Goal: Task Accomplishment & Management: Use online tool/utility

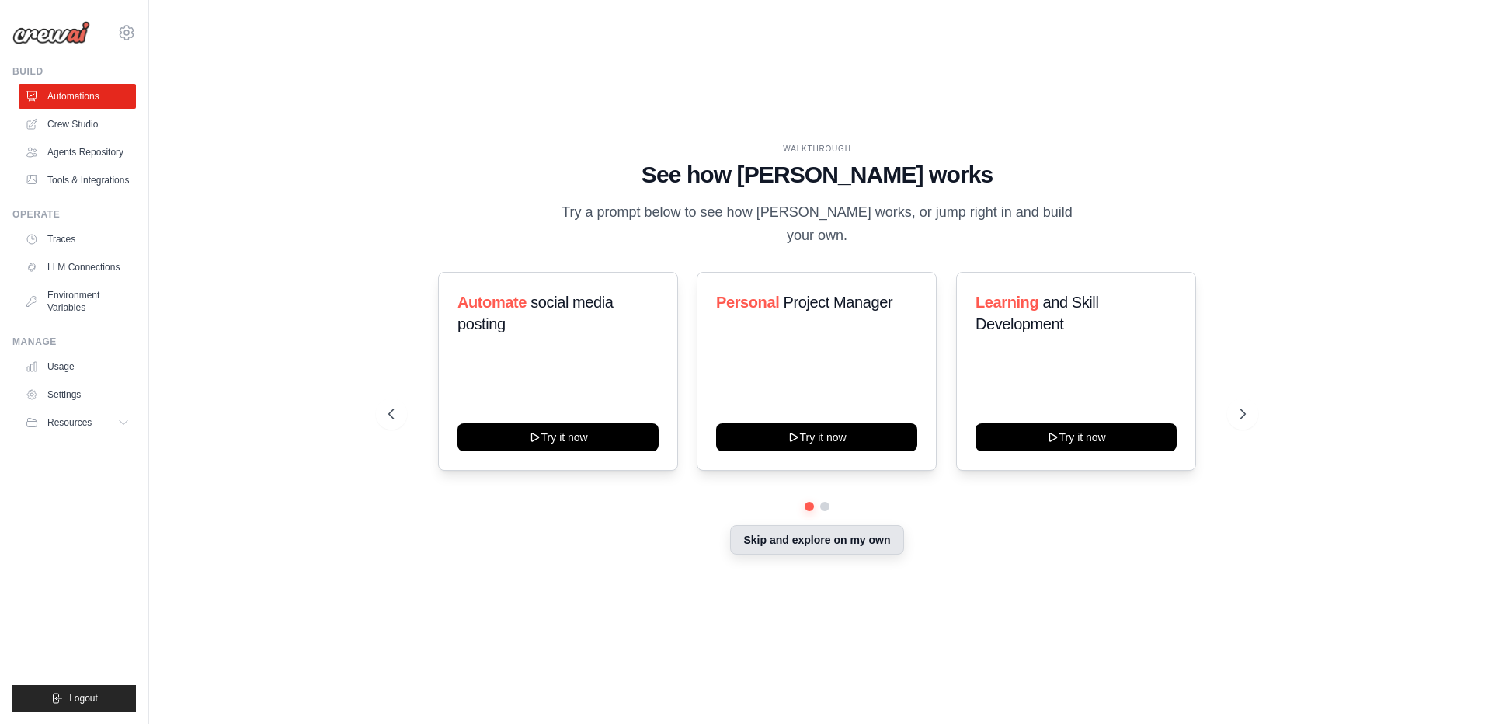
click at [802, 532] on button "Skip and explore on my own" at bounding box center [816, 540] width 173 height 30
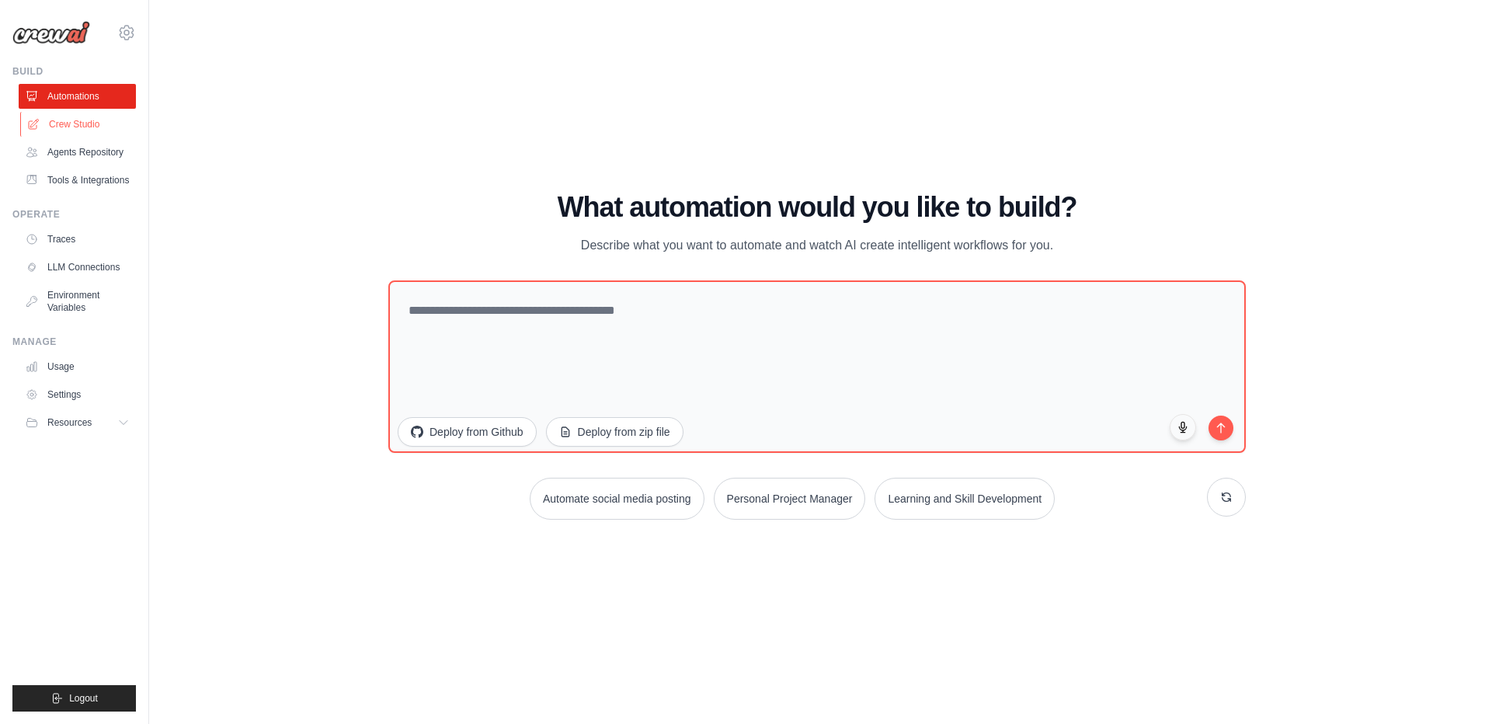
click at [71, 124] on link "Crew Studio" at bounding box center [78, 124] width 117 height 25
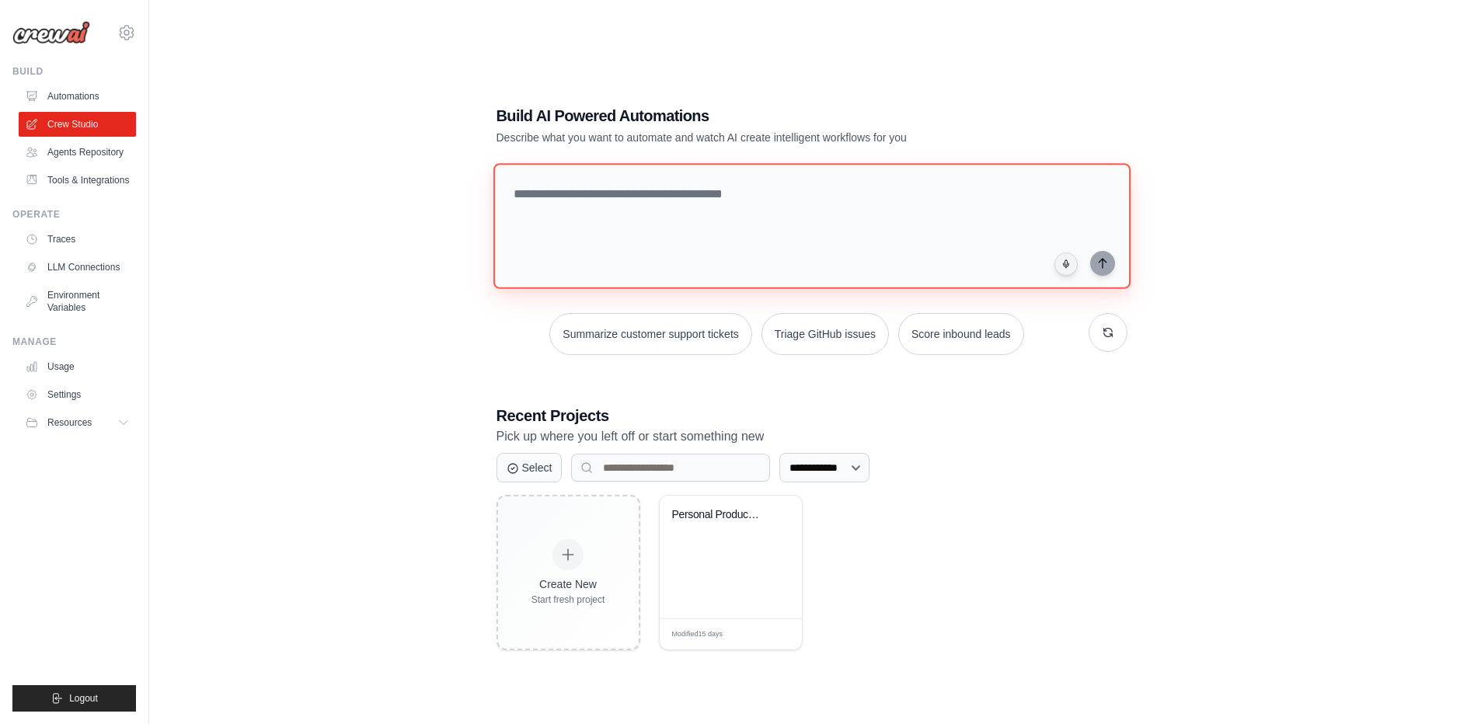
click at [605, 218] on textarea at bounding box center [811, 226] width 637 height 126
click at [115, 151] on link "Agents Repository" at bounding box center [78, 152] width 117 height 25
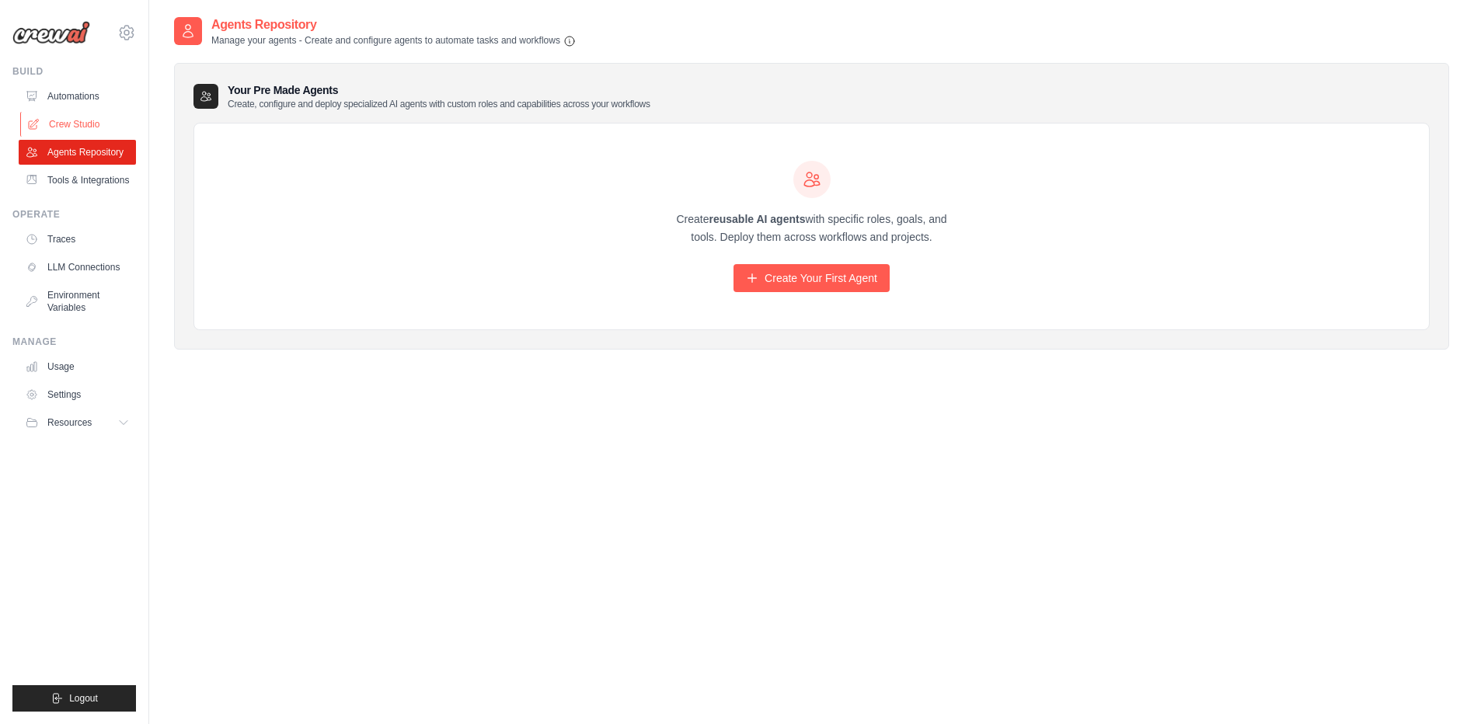
click at [93, 119] on link "Crew Studio" at bounding box center [78, 124] width 117 height 25
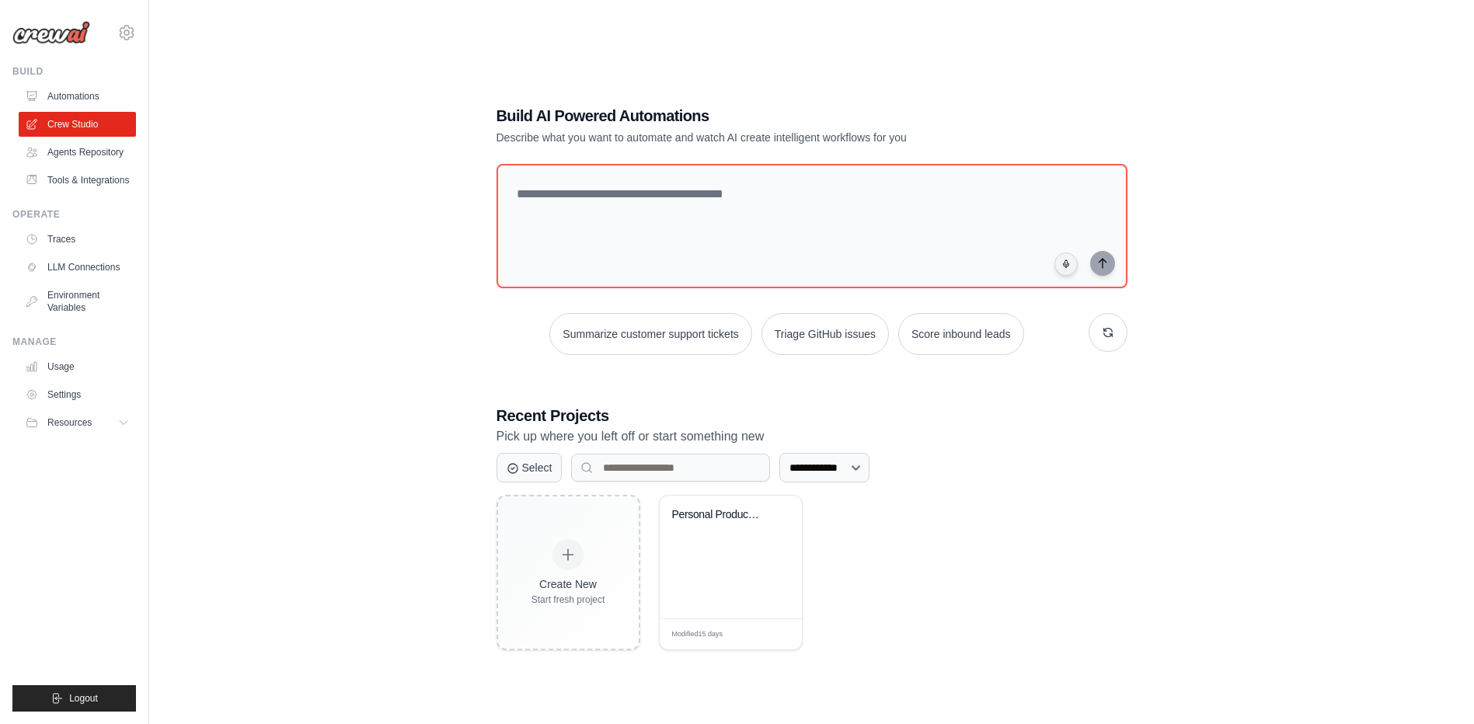
click at [98, 177] on link "Tools & Integrations" at bounding box center [77, 180] width 117 height 25
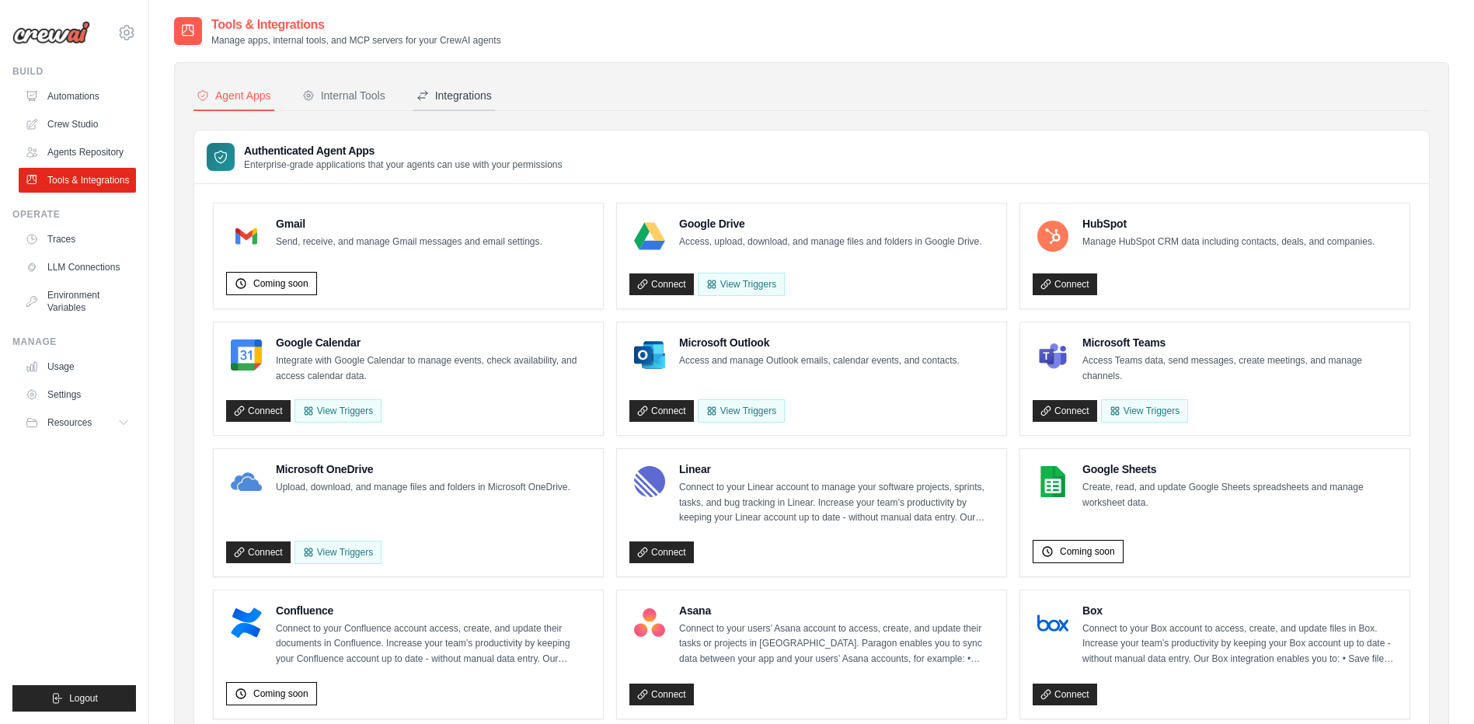
click at [451, 102] on div "Integrations" at bounding box center [453, 96] width 75 height 16
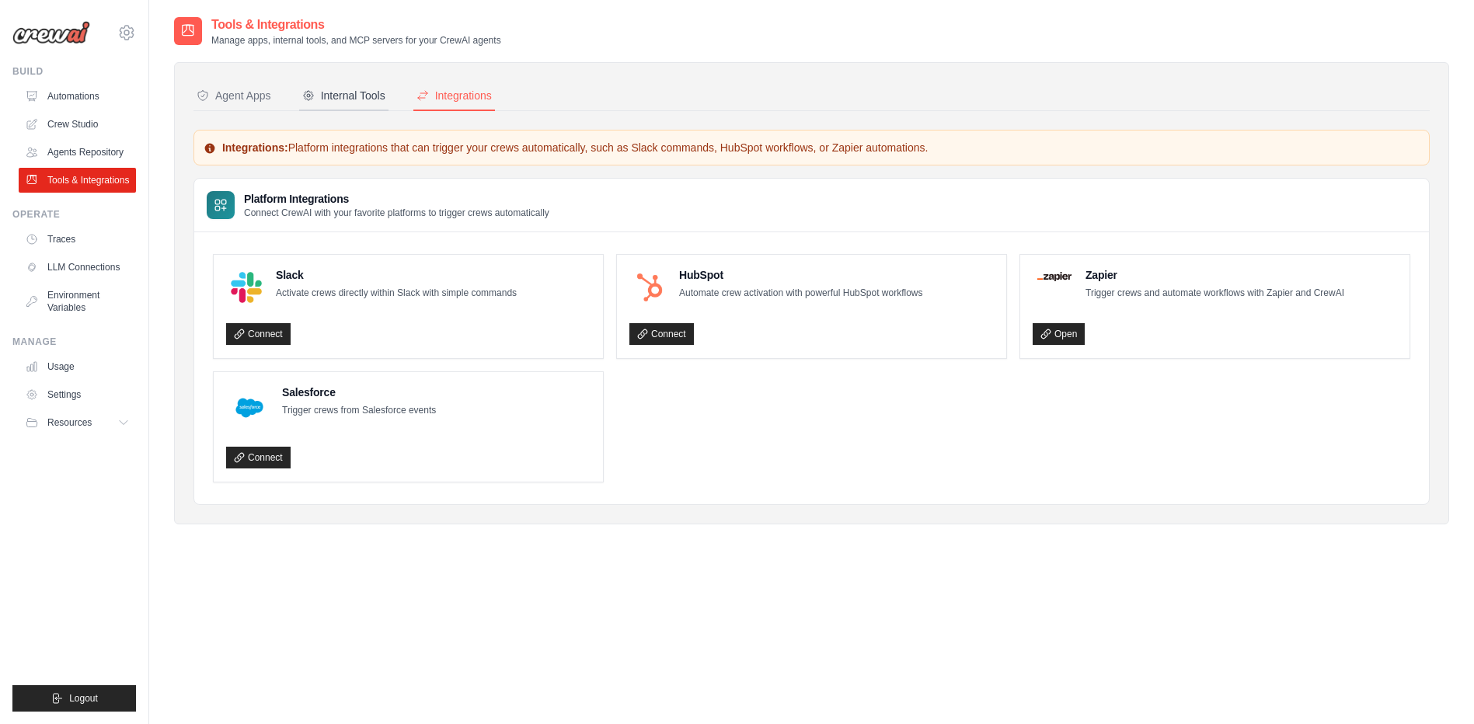
click at [348, 101] on div "Internal Tools" at bounding box center [343, 96] width 83 height 16
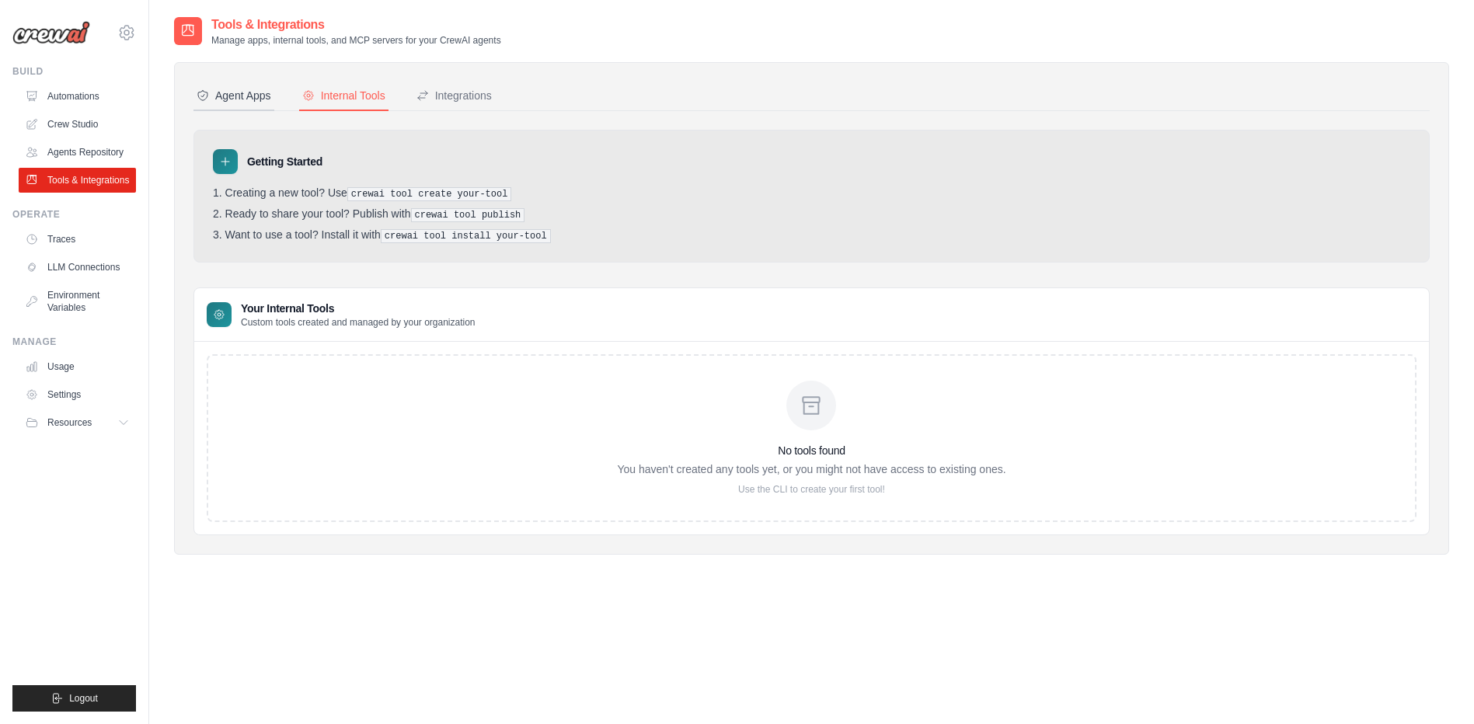
click at [252, 100] on div "Agent Apps" at bounding box center [234, 96] width 75 height 16
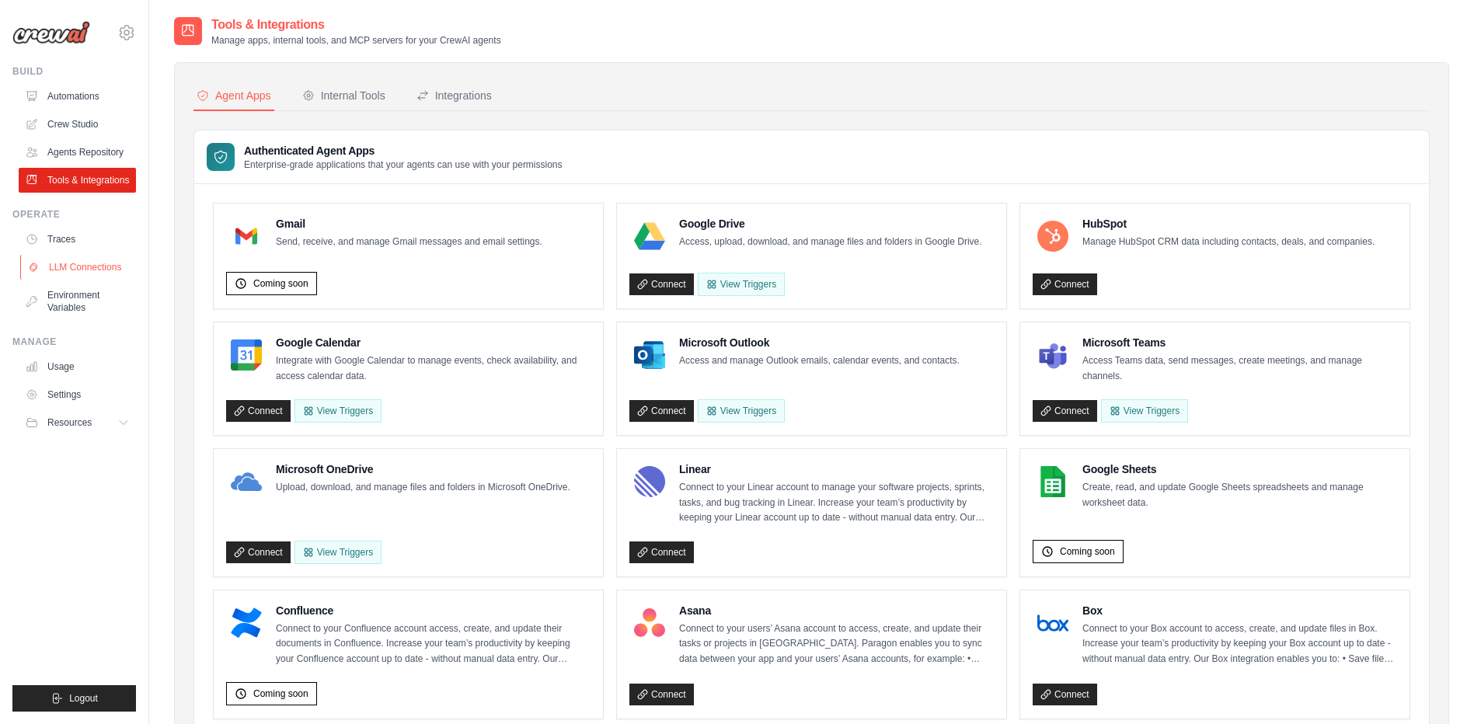
click at [76, 262] on link "LLM Connections" at bounding box center [78, 267] width 117 height 25
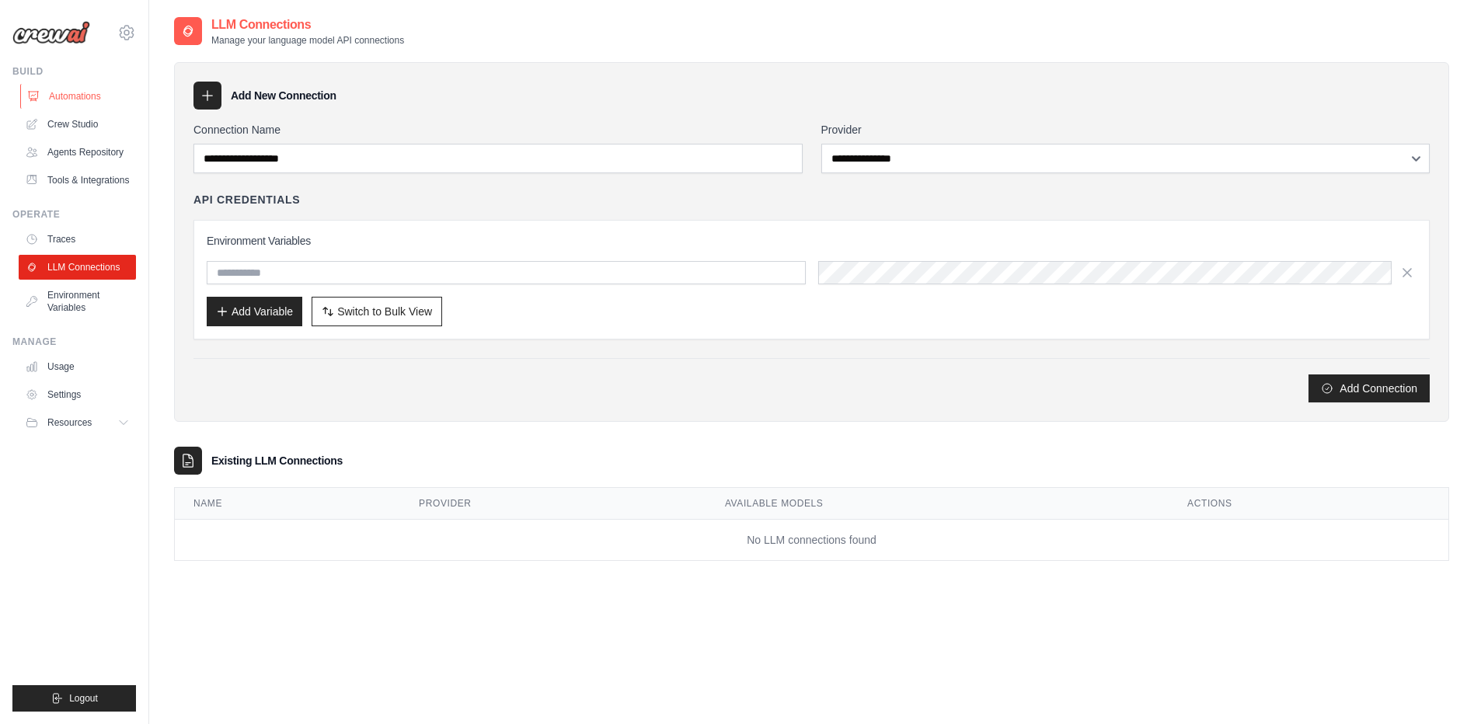
click at [87, 98] on link "Automations" at bounding box center [78, 96] width 117 height 25
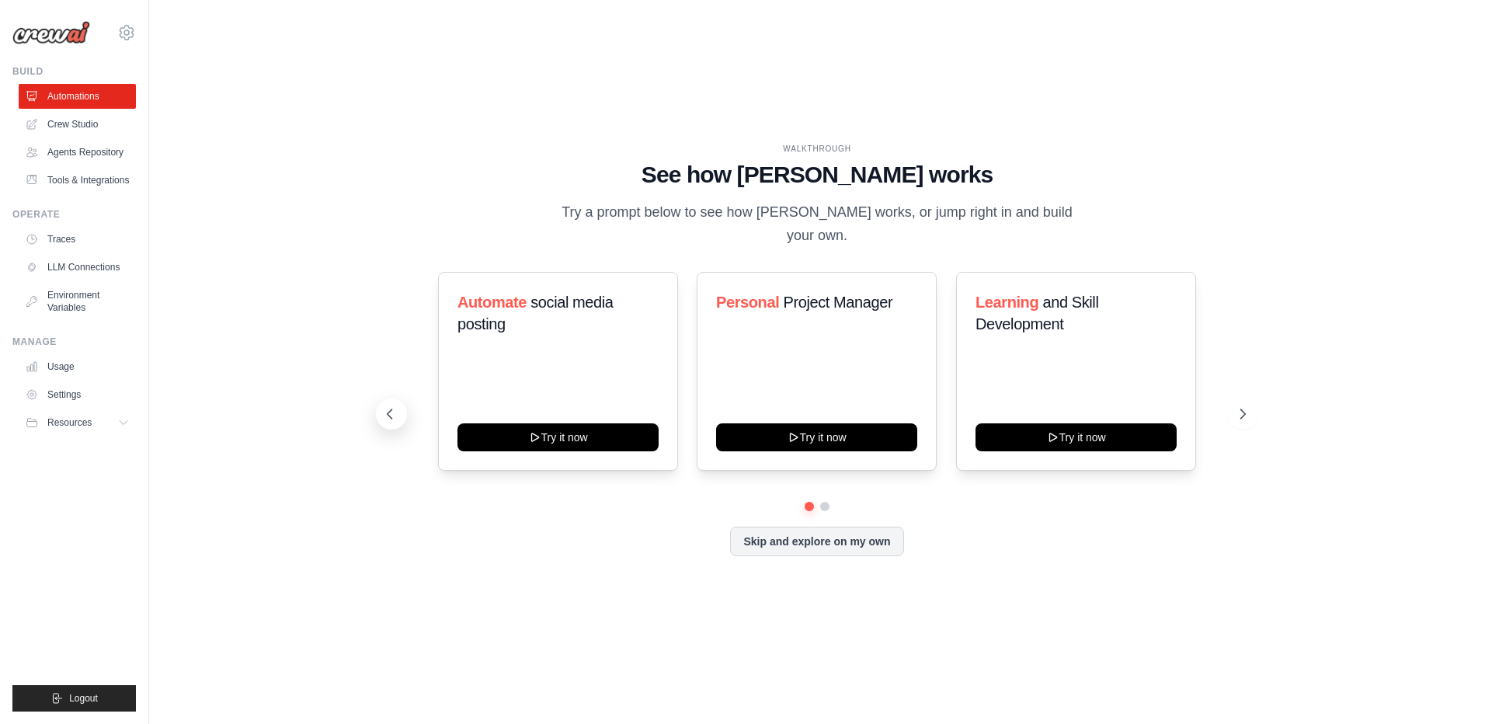
click at [390, 410] on icon at bounding box center [390, 414] width 16 height 16
click at [106, 131] on link "Crew Studio" at bounding box center [78, 124] width 117 height 25
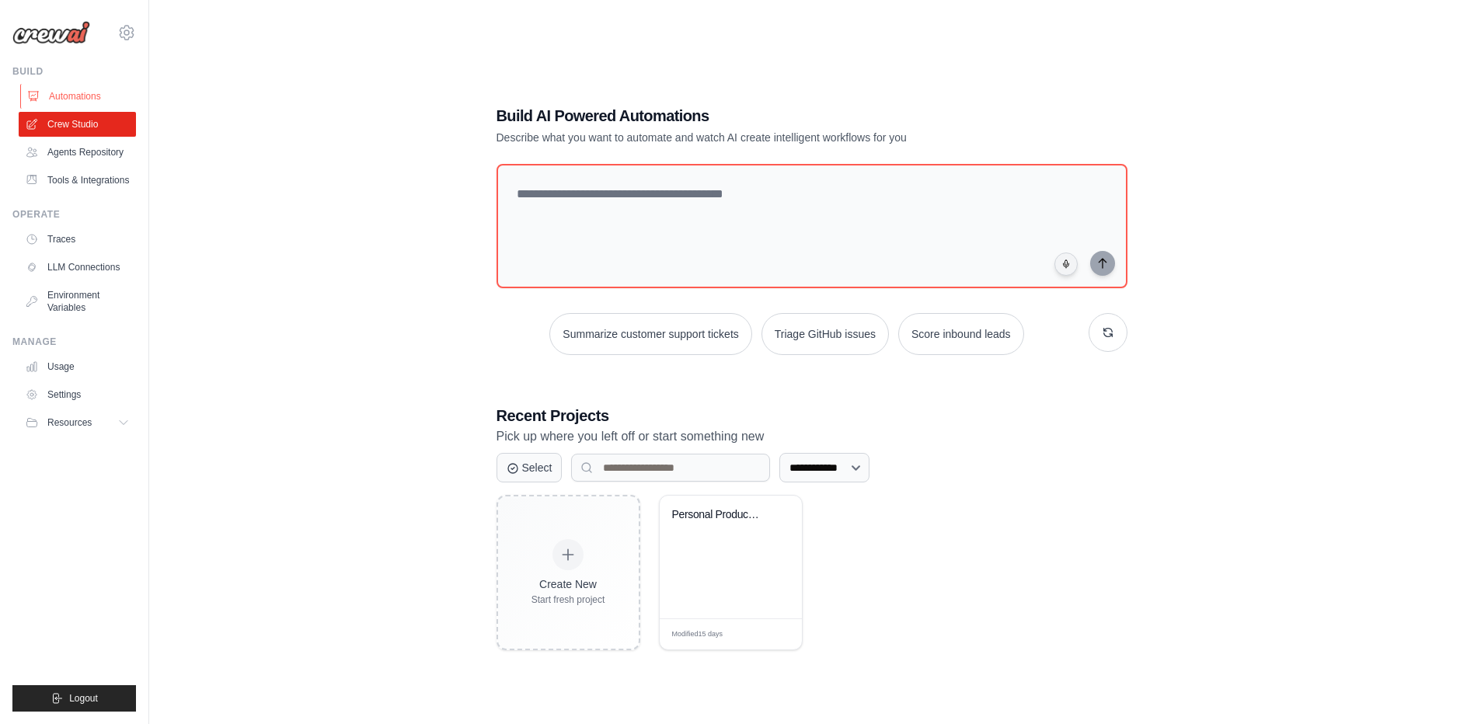
click at [89, 95] on link "Automations" at bounding box center [78, 96] width 117 height 25
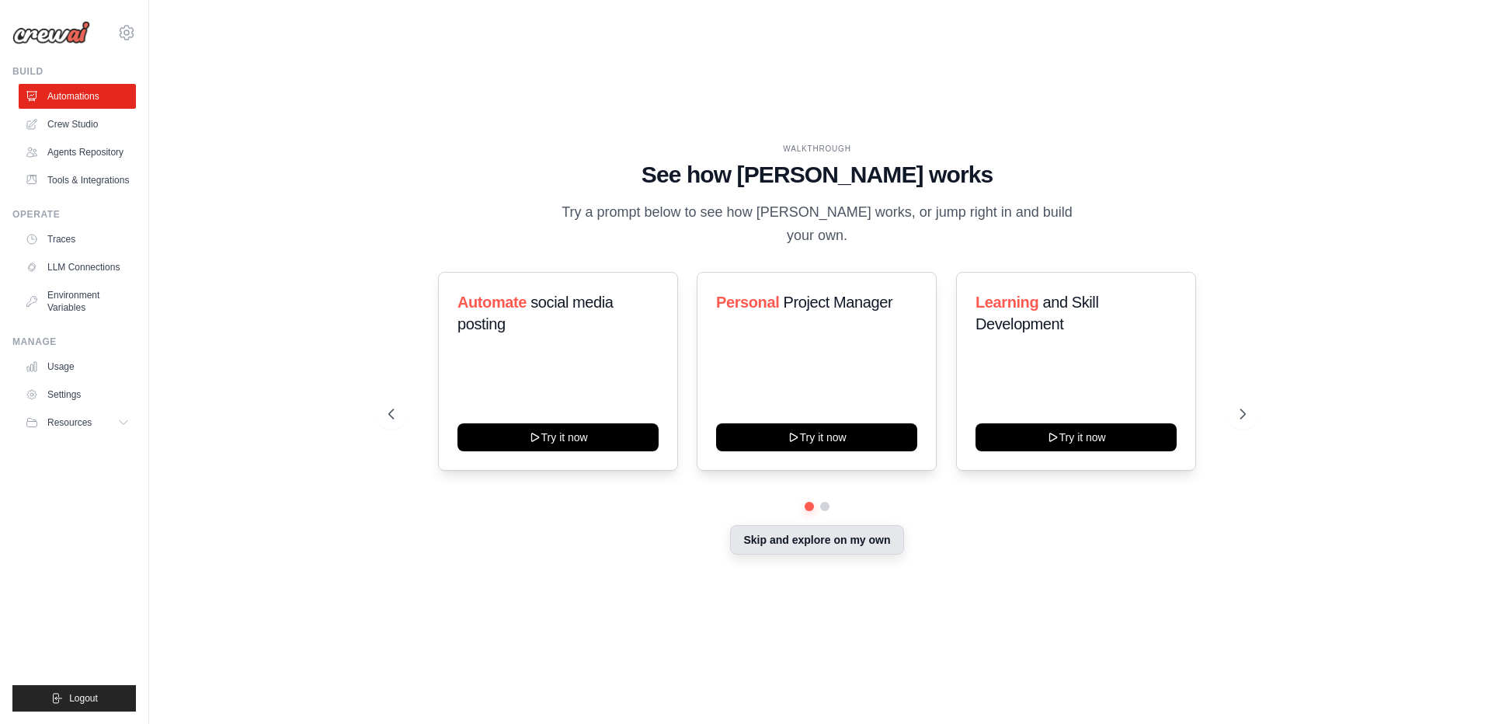
click at [838, 533] on button "Skip and explore on my own" at bounding box center [816, 540] width 173 height 30
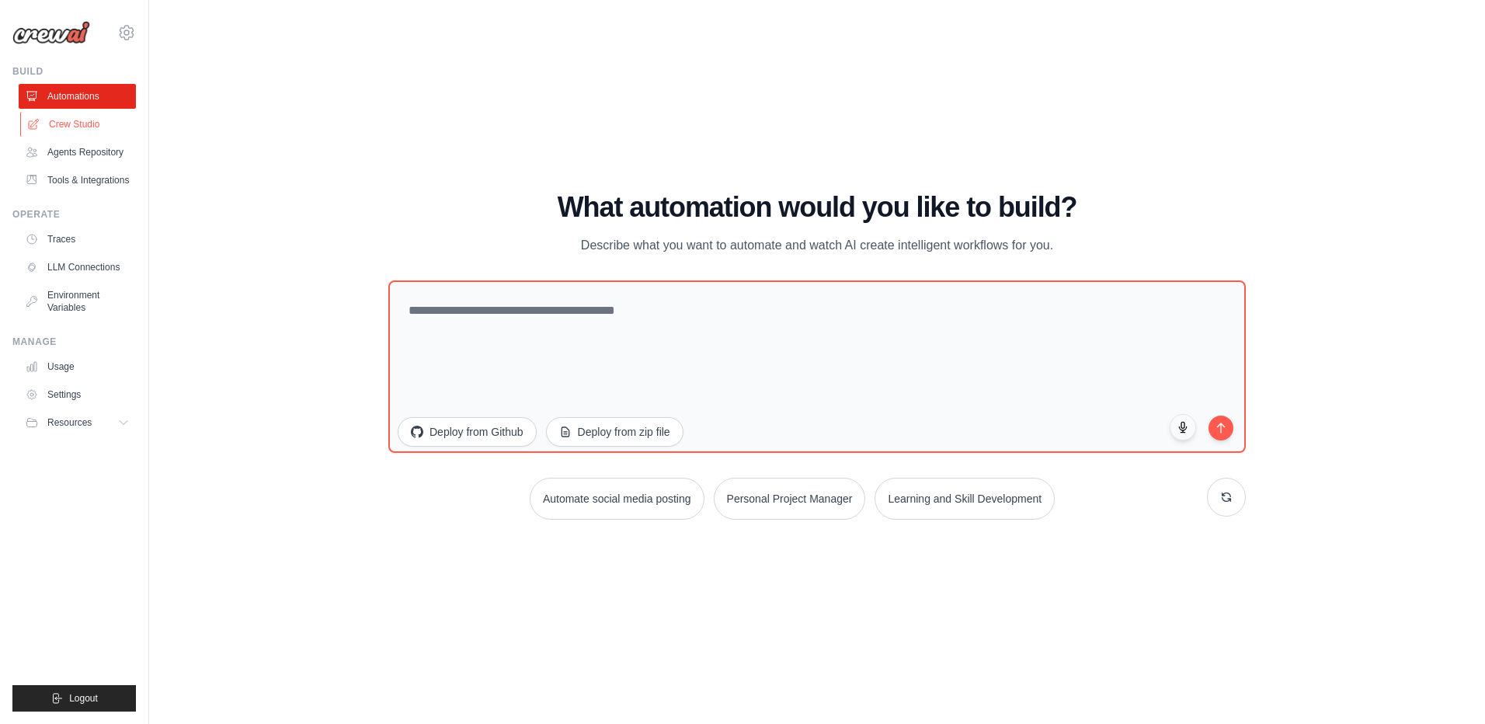
click at [56, 119] on link "Crew Studio" at bounding box center [78, 124] width 117 height 25
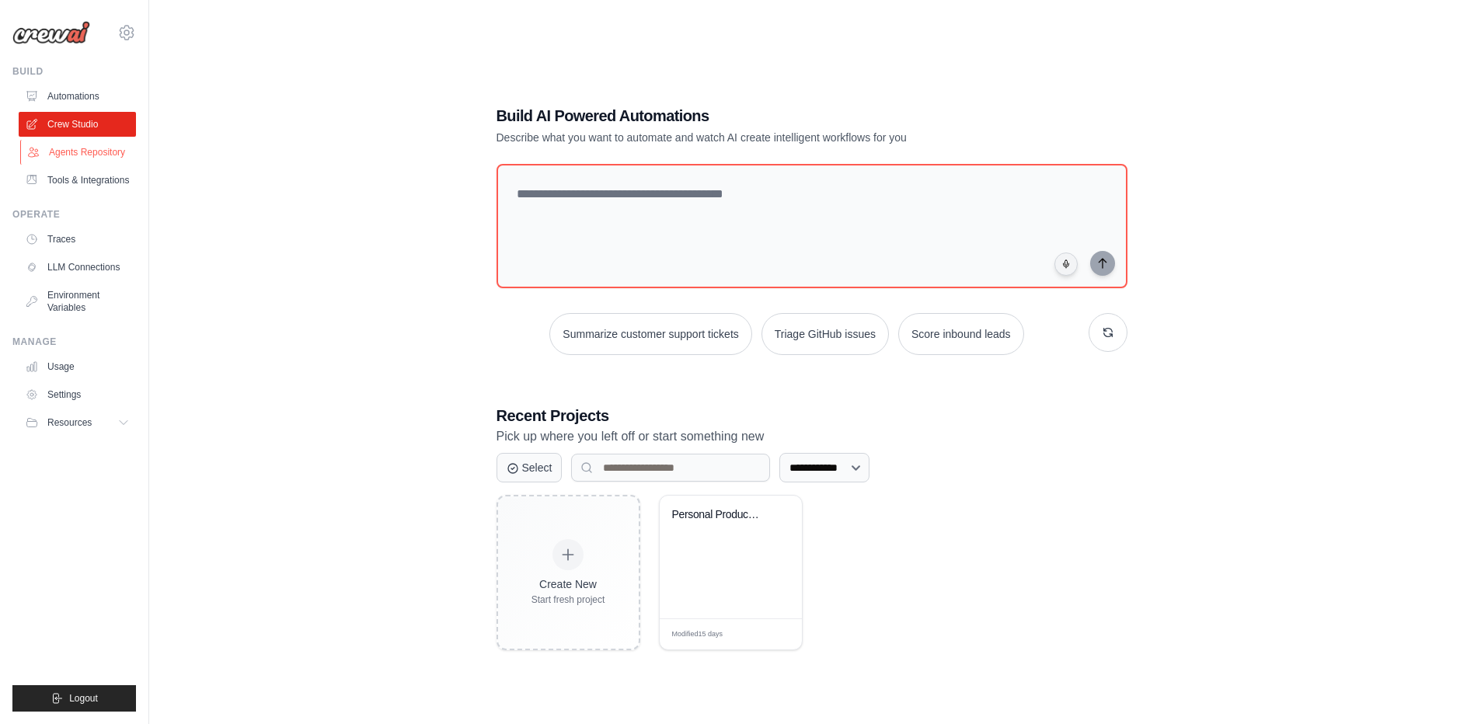
click at [67, 159] on link "Agents Repository" at bounding box center [78, 152] width 117 height 25
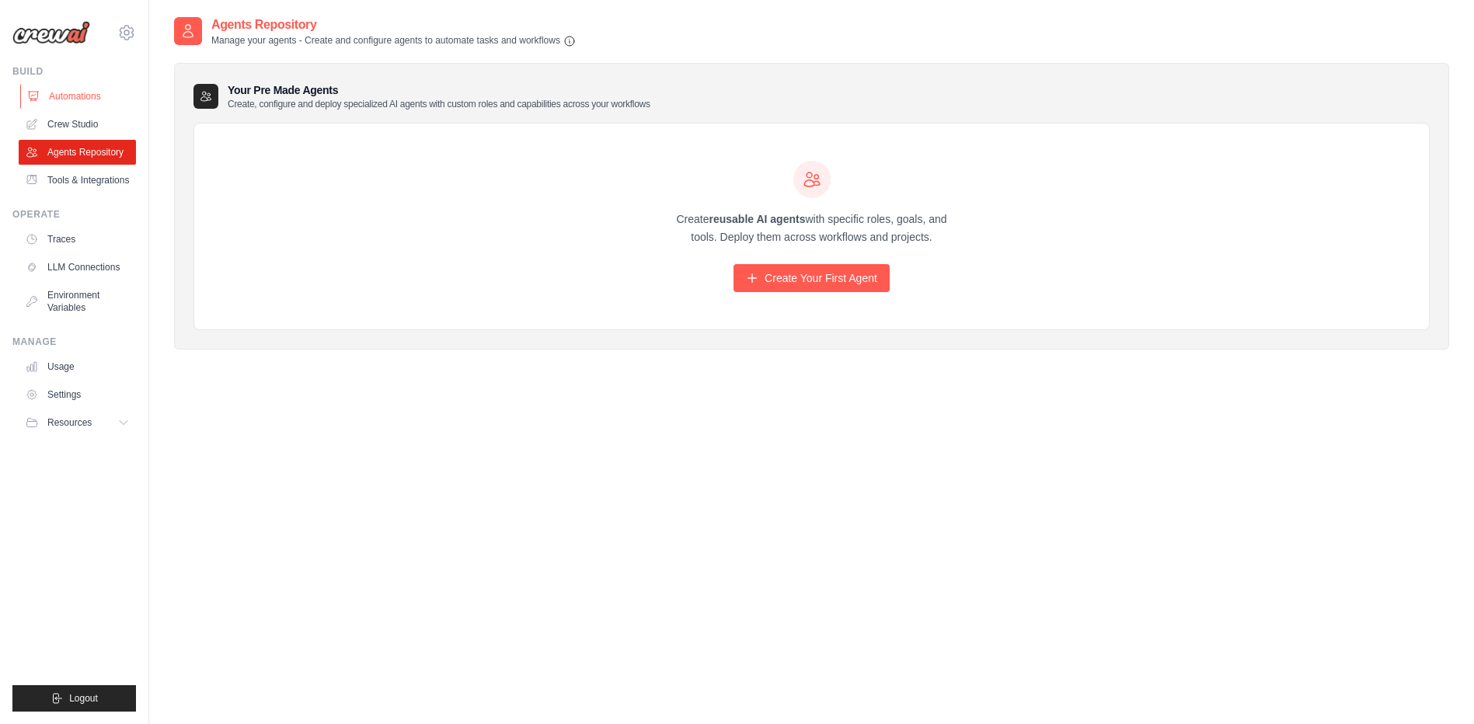
click at [76, 106] on link "Automations" at bounding box center [78, 96] width 117 height 25
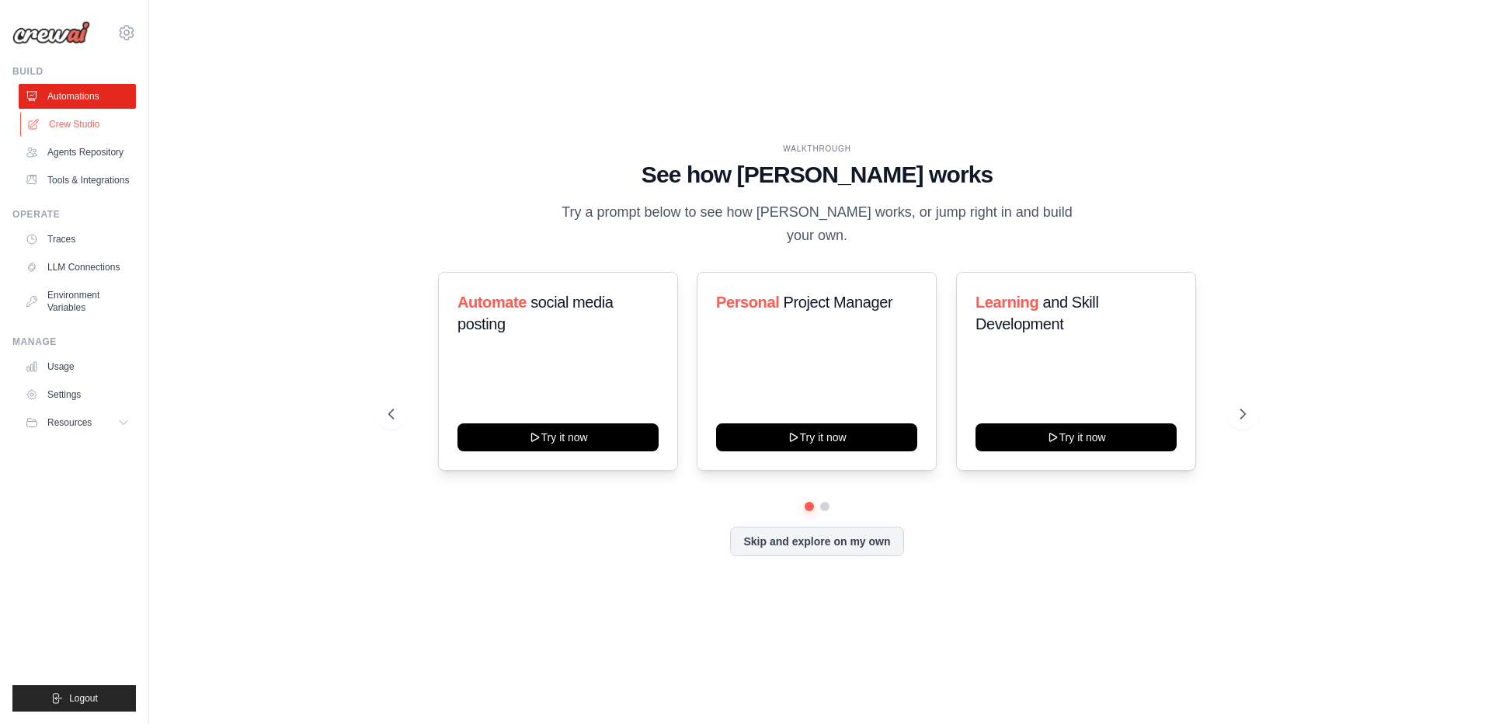
click at [71, 133] on link "Crew Studio" at bounding box center [78, 124] width 117 height 25
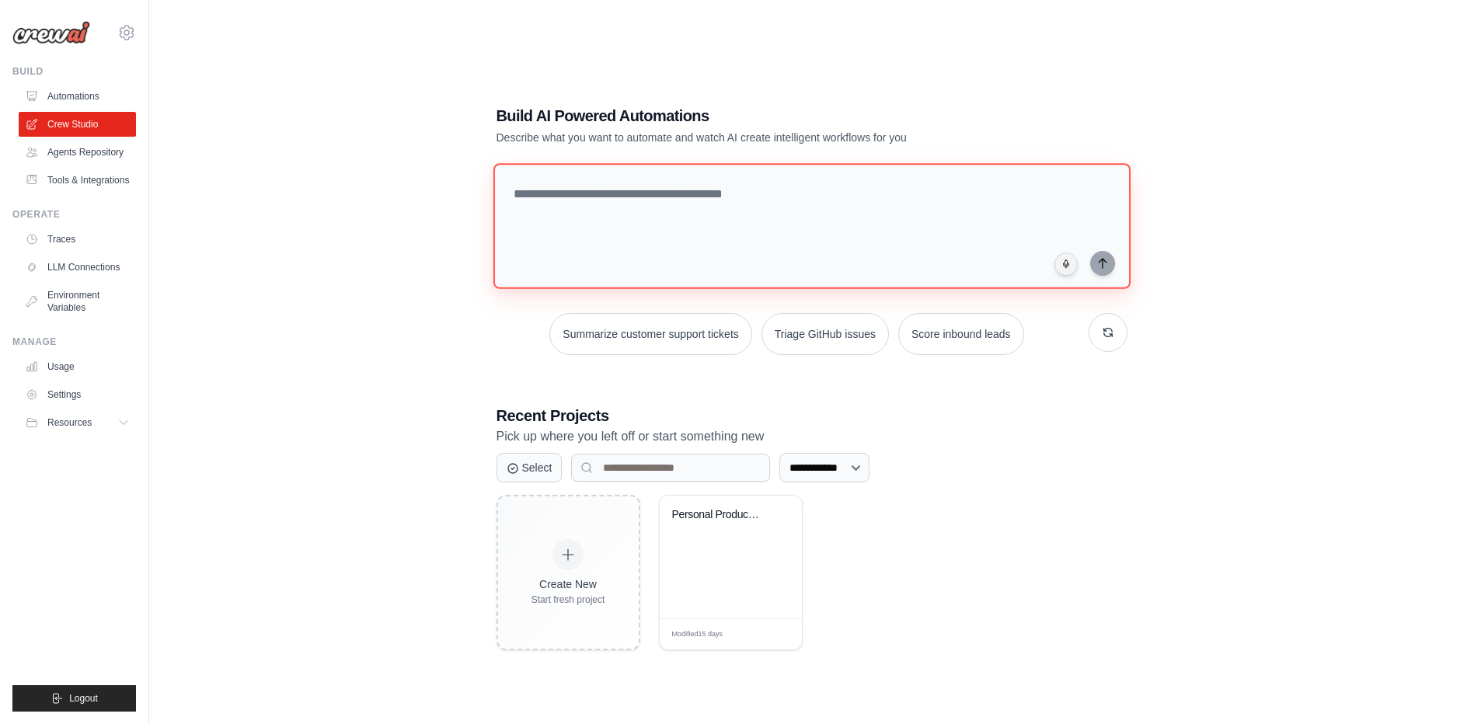
click at [688, 214] on textarea at bounding box center [811, 226] width 637 height 126
click at [879, 189] on textarea at bounding box center [811, 226] width 637 height 126
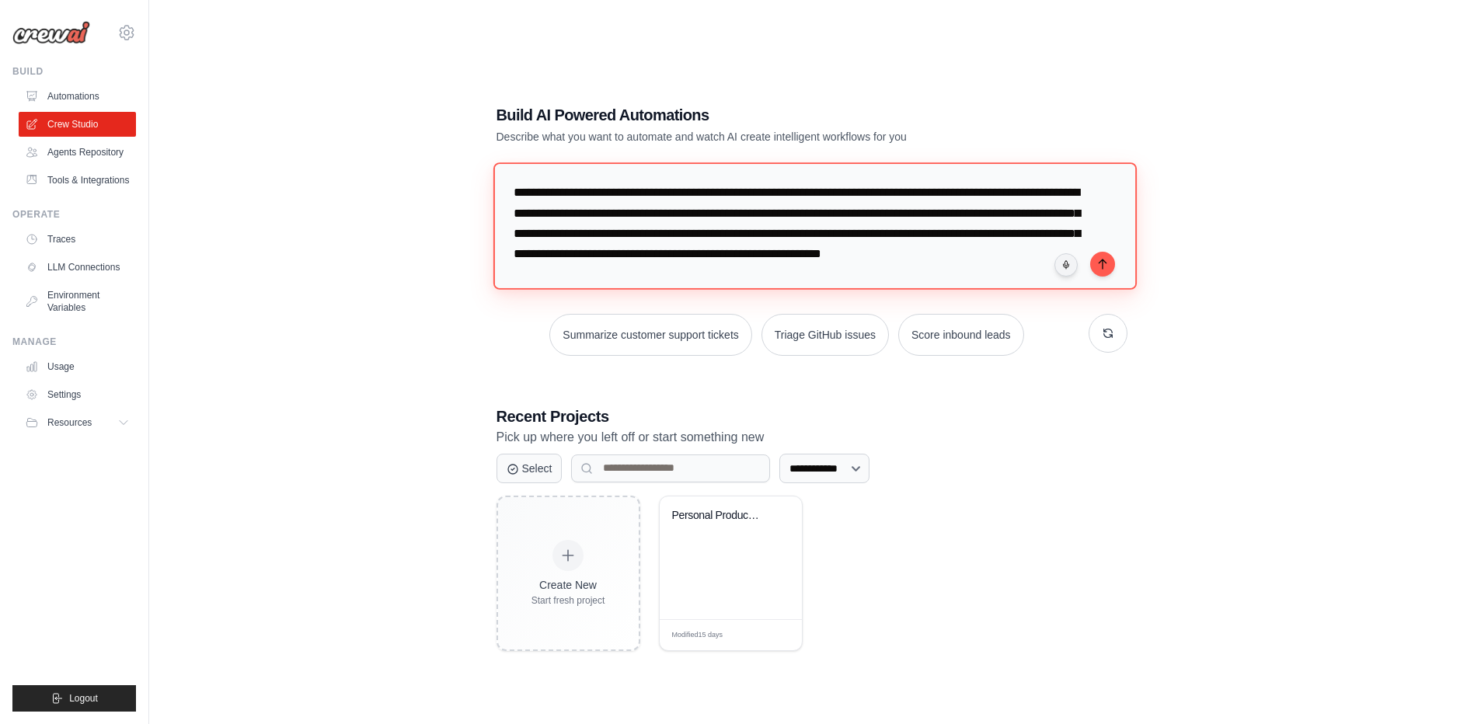
click at [705, 194] on textarea "**********" at bounding box center [814, 225] width 643 height 127
click at [910, 268] on textarea "**********" at bounding box center [814, 225] width 643 height 127
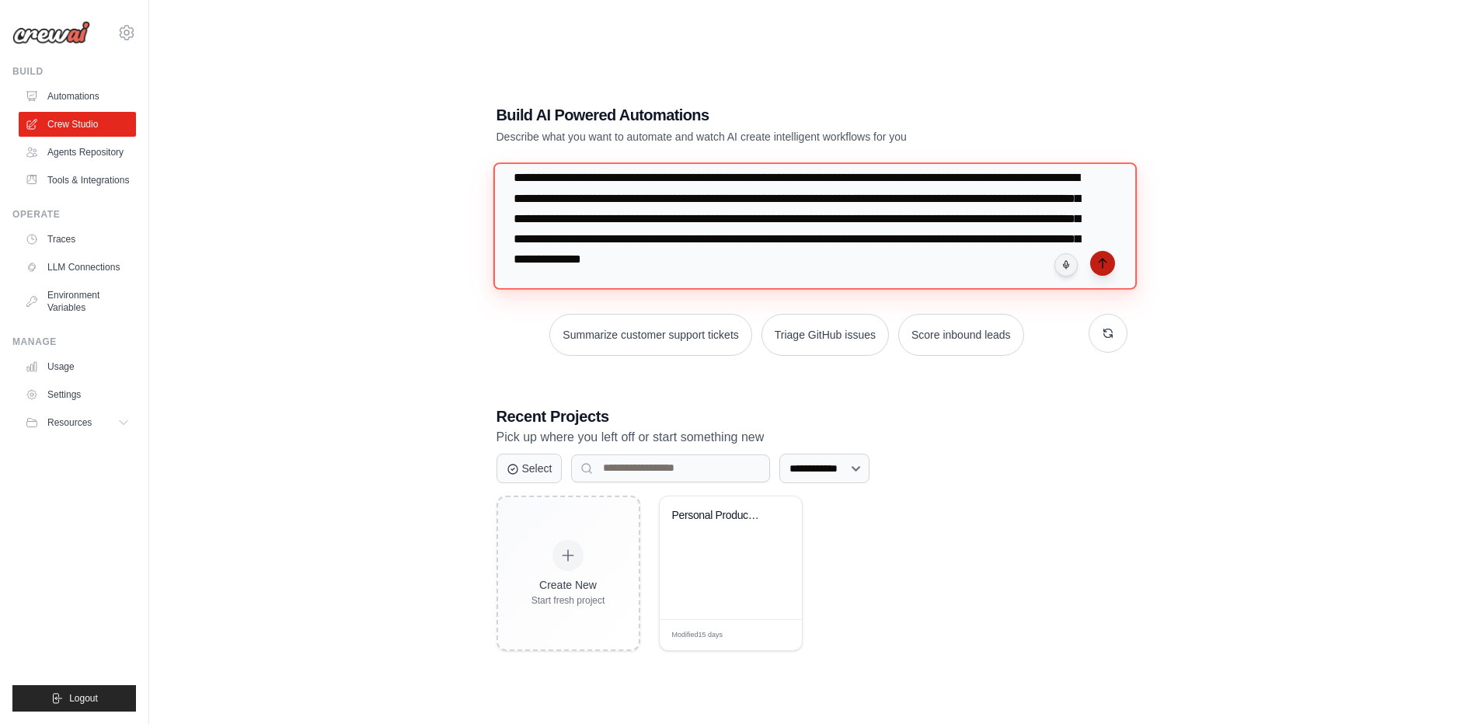
type textarea "**********"
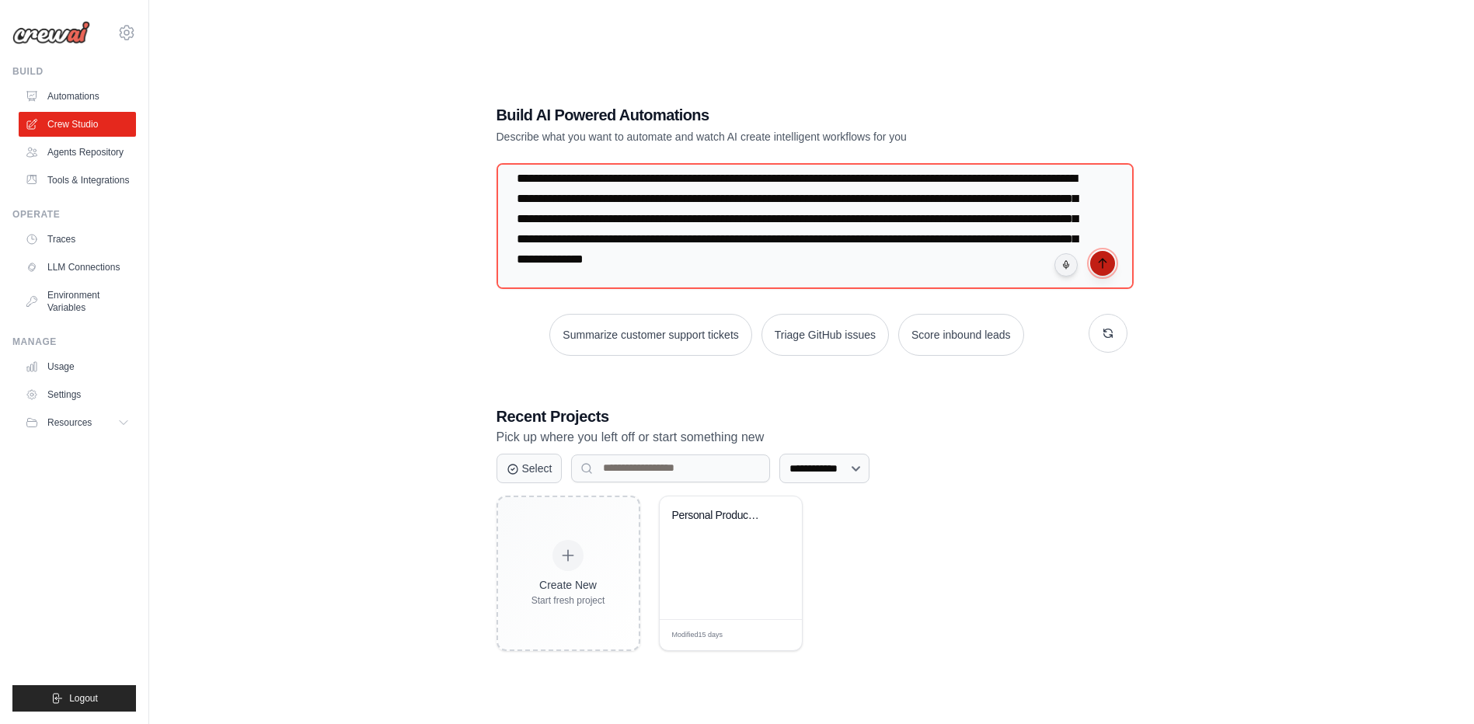
click at [1101, 267] on icon "submit" at bounding box center [1102, 263] width 12 height 12
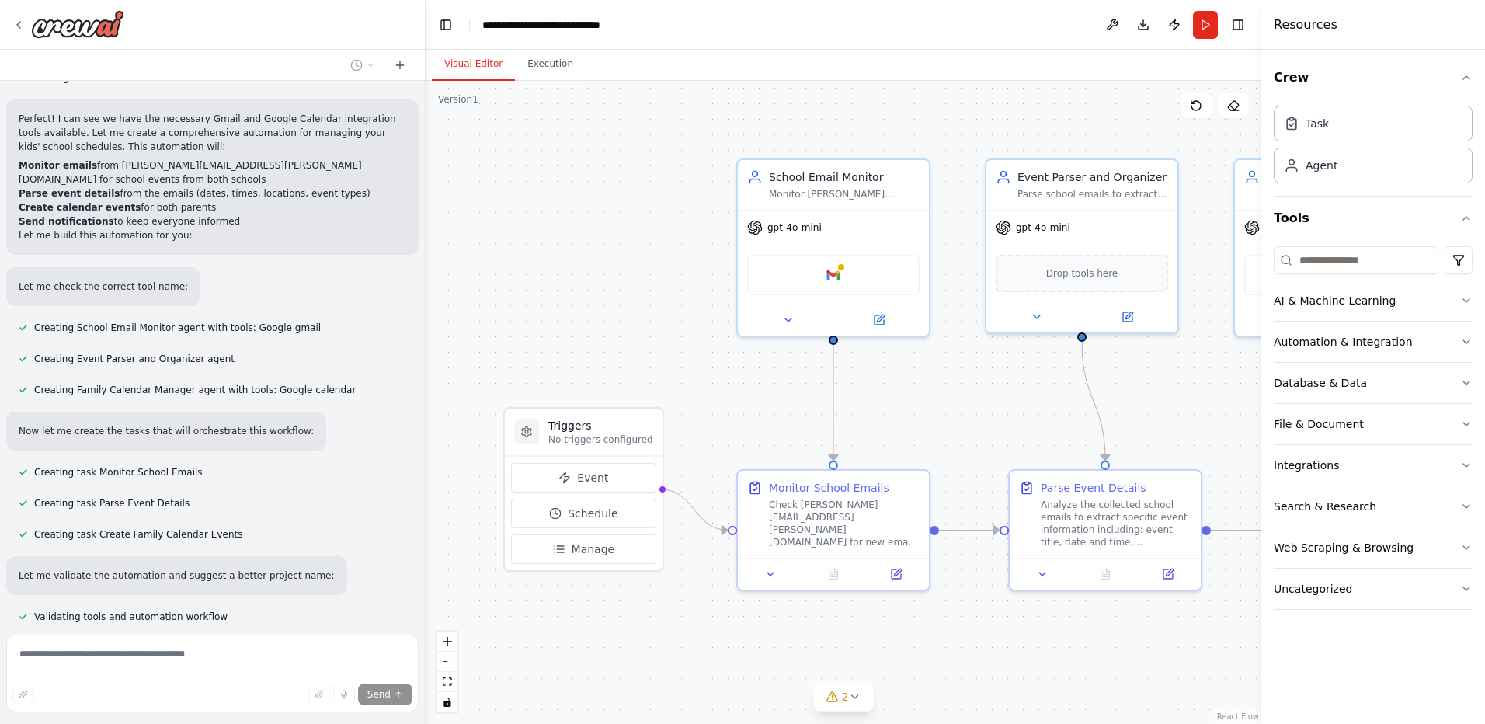
scroll to position [477, 0]
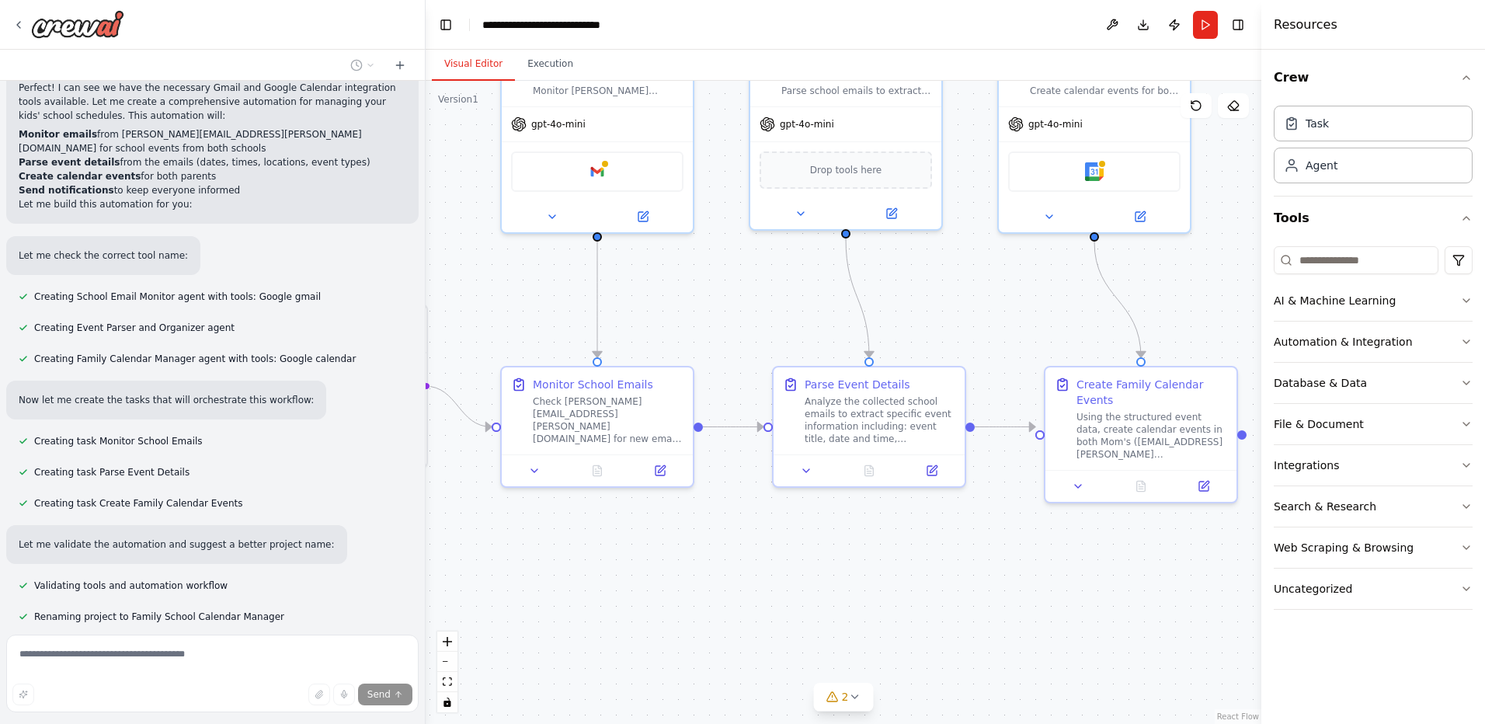
drag, startPoint x: 840, startPoint y: 651, endPoint x: 597, endPoint y: 548, distance: 263.2
click at [589, 550] on div ".deletable-edge-delete-btn { width: 20px; height: 20px; border: 0px solid #ffff…" at bounding box center [844, 402] width 836 height 643
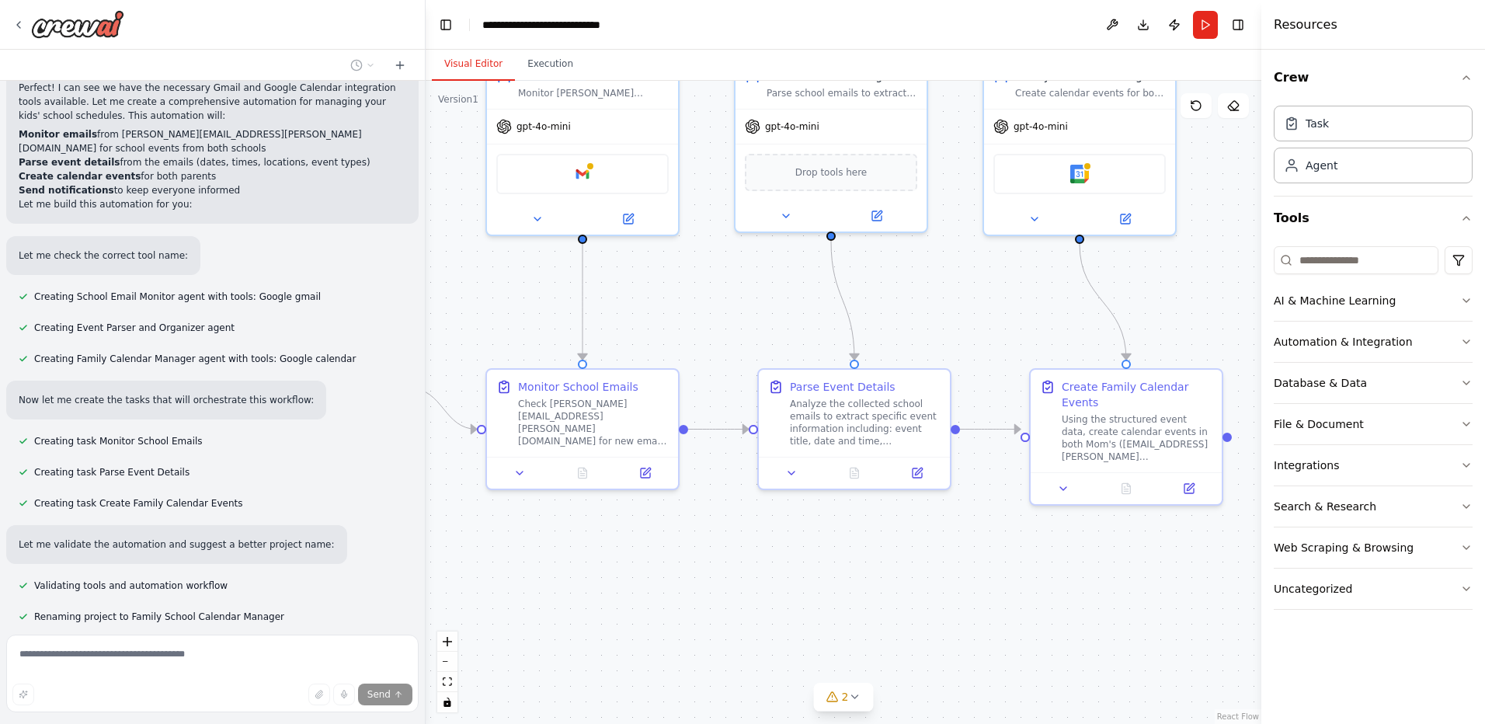
scroll to position [514, 0]
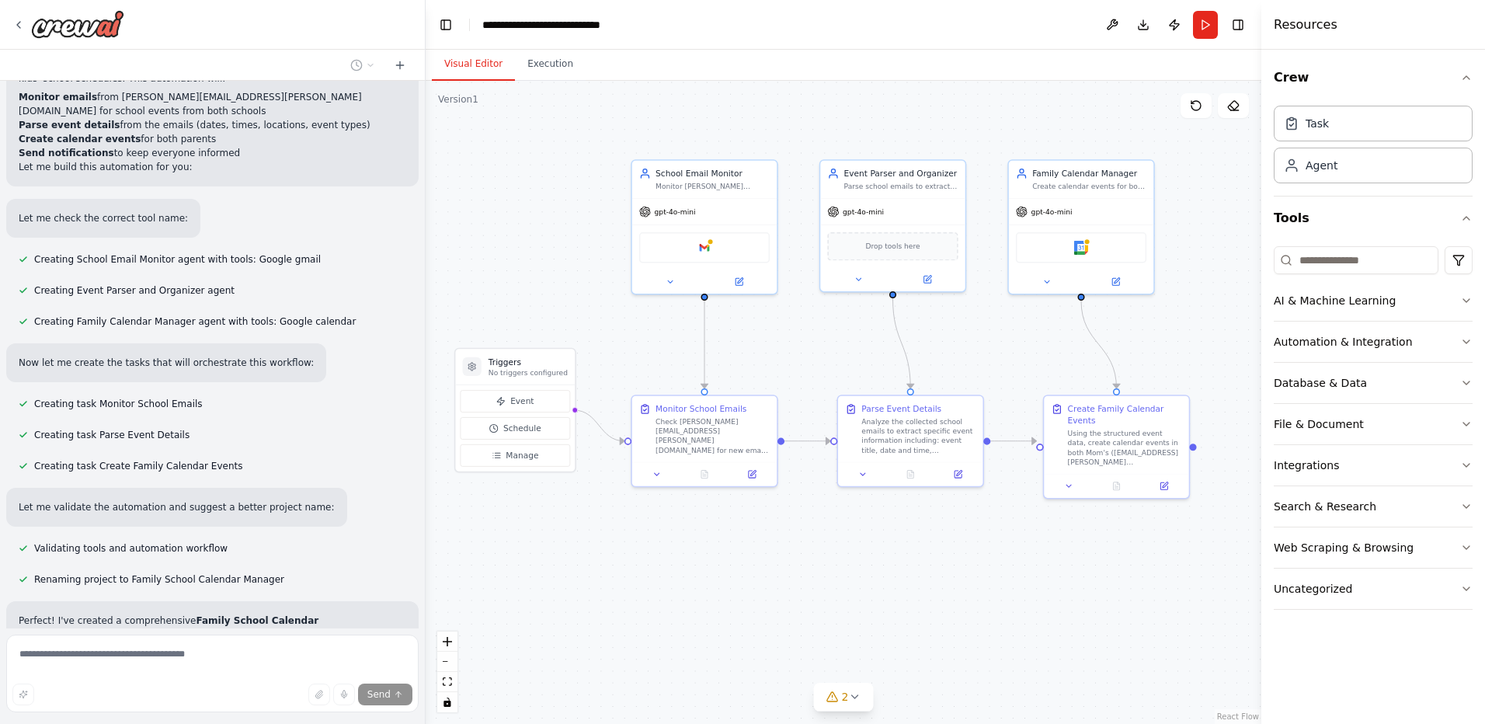
drag, startPoint x: 808, startPoint y: 559, endPoint x: 870, endPoint y: 544, distance: 63.9
click at [870, 544] on div ".deletable-edge-delete-btn { width: 20px; height: 20px; border: 0px solid #ffff…" at bounding box center [844, 402] width 836 height 643
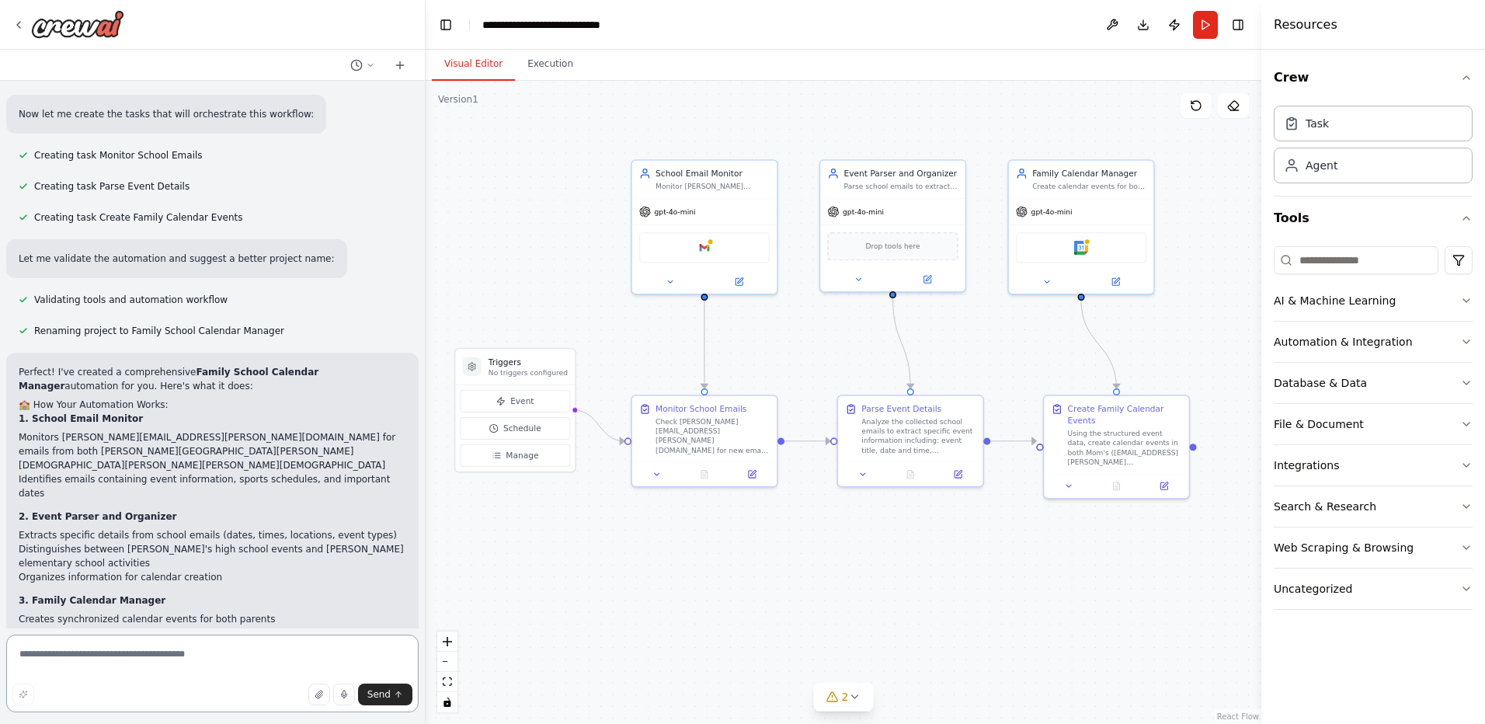
scroll to position [1071, 0]
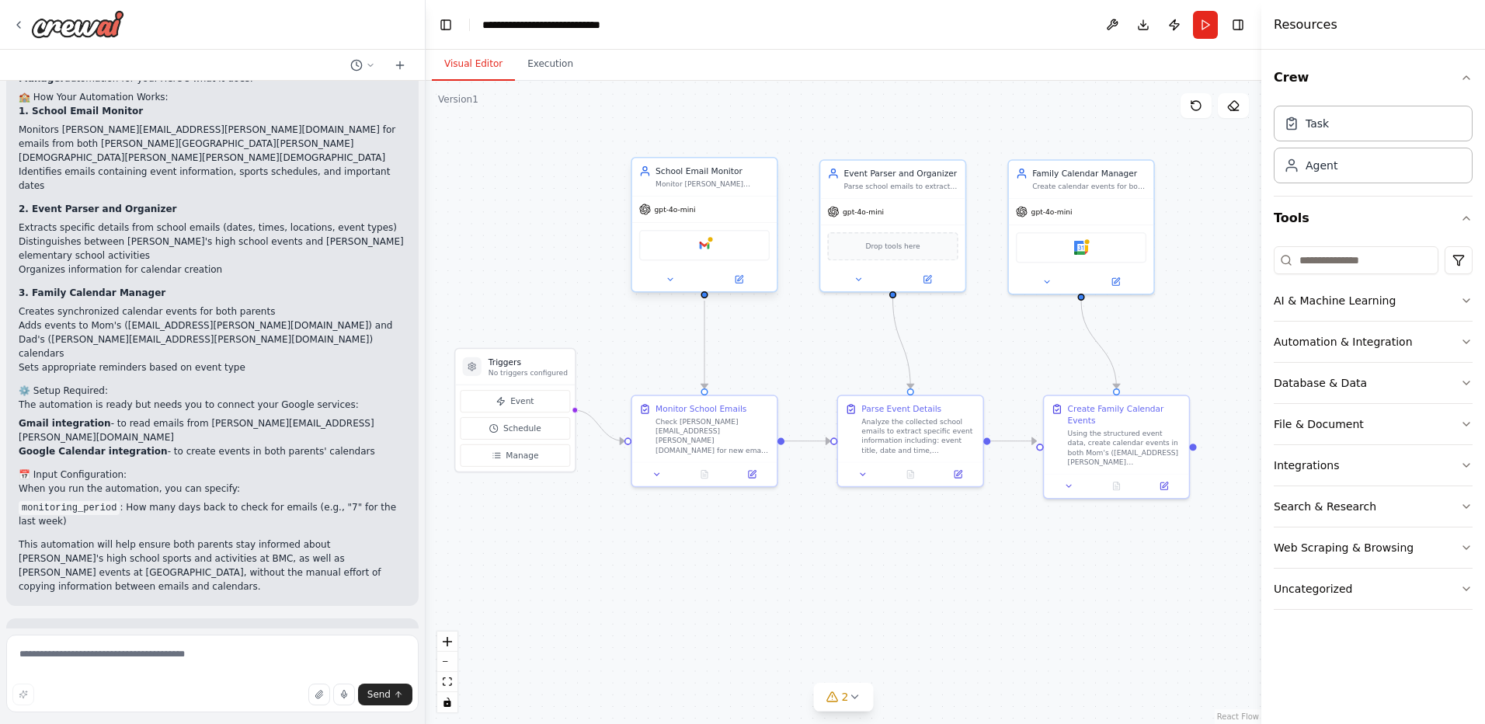
click at [731, 242] on div "Google gmail" at bounding box center [704, 245] width 131 height 30
click at [702, 245] on img at bounding box center [705, 246] width 14 height 14
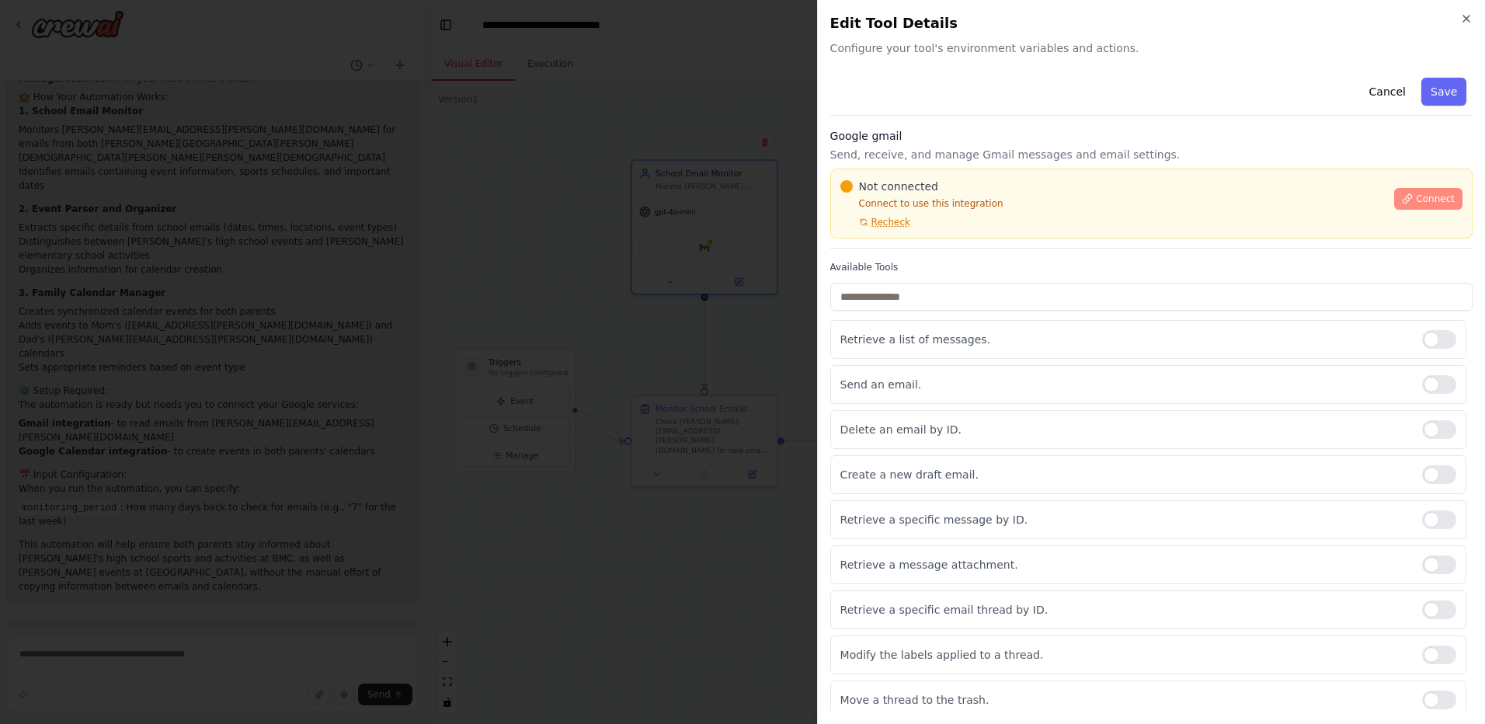
click at [1404, 197] on icon at bounding box center [1408, 198] width 9 height 9
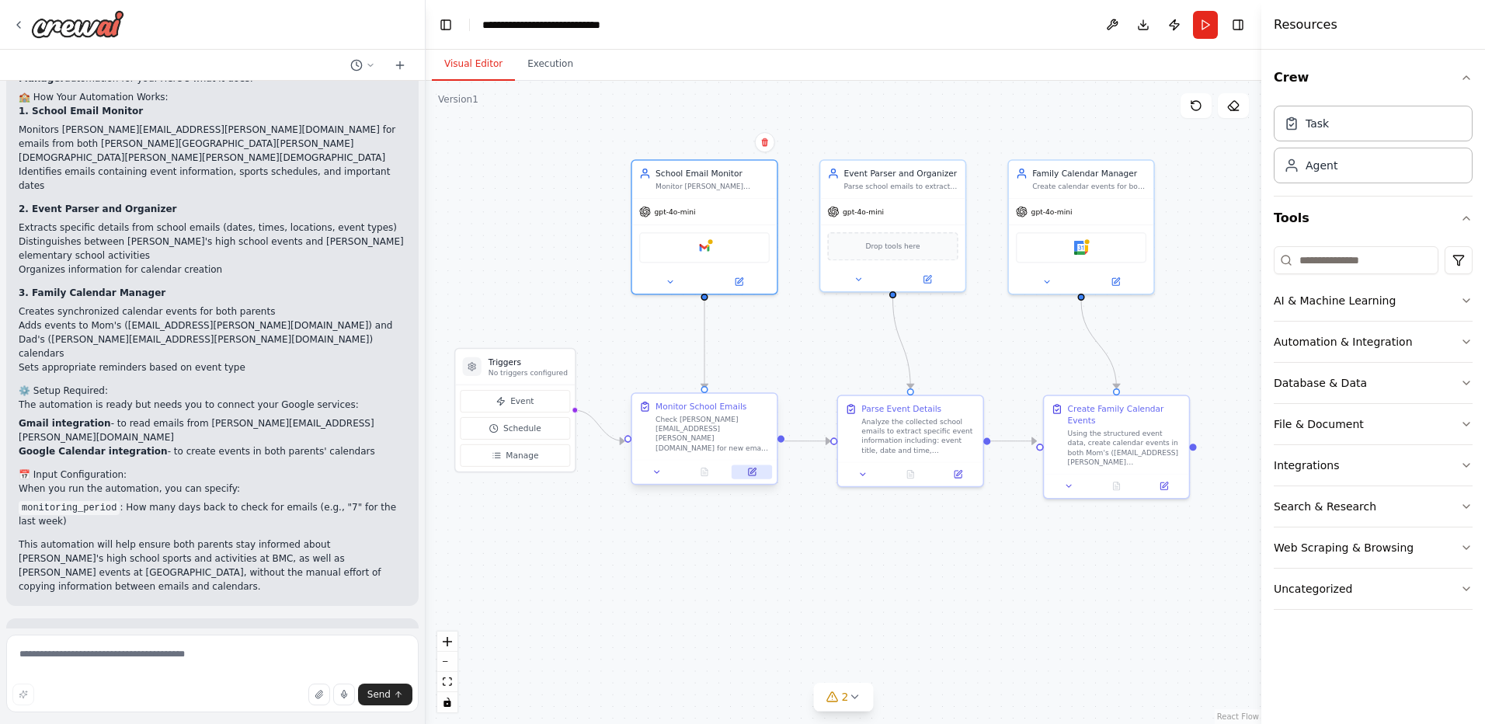
click at [747, 472] on button at bounding box center [752, 472] width 40 height 14
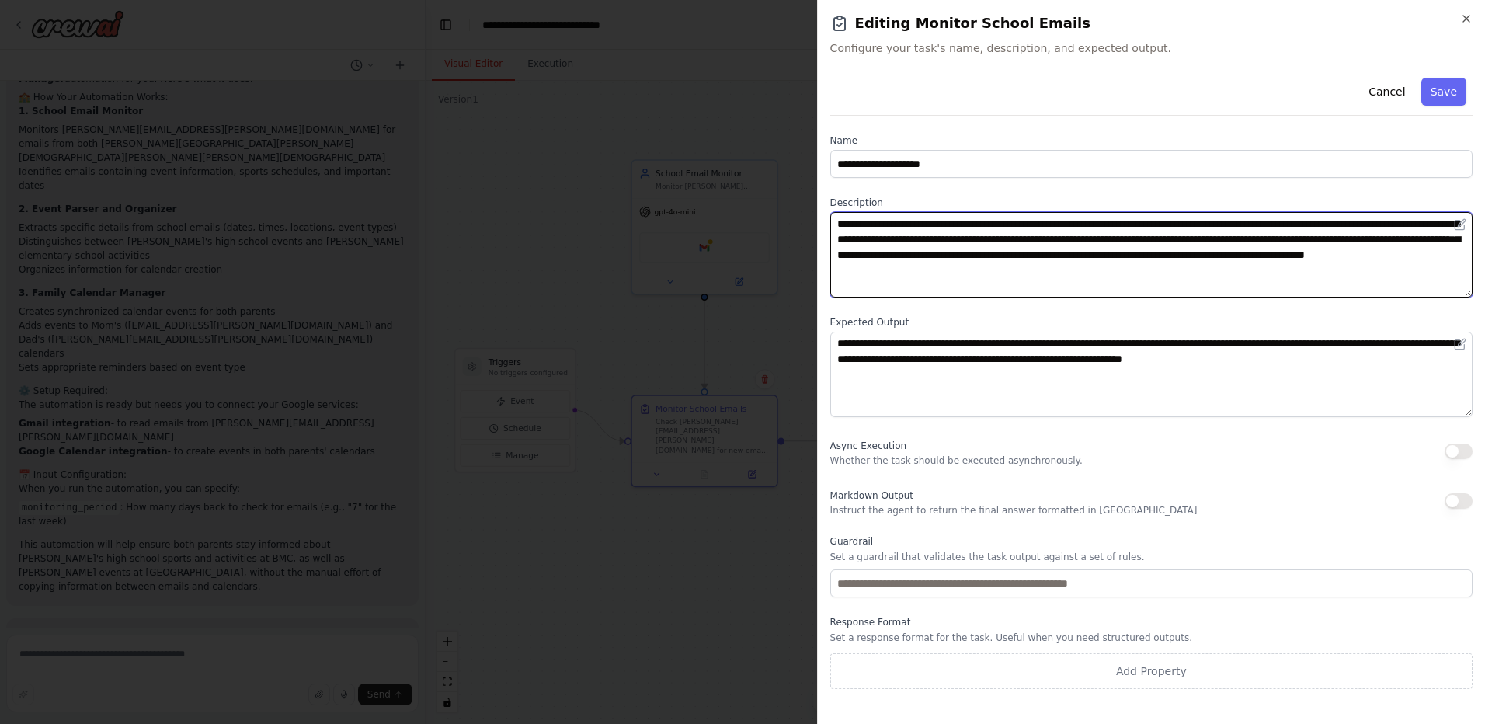
click at [1092, 221] on textarea "**********" at bounding box center [1151, 254] width 642 height 85
type textarea "**********"
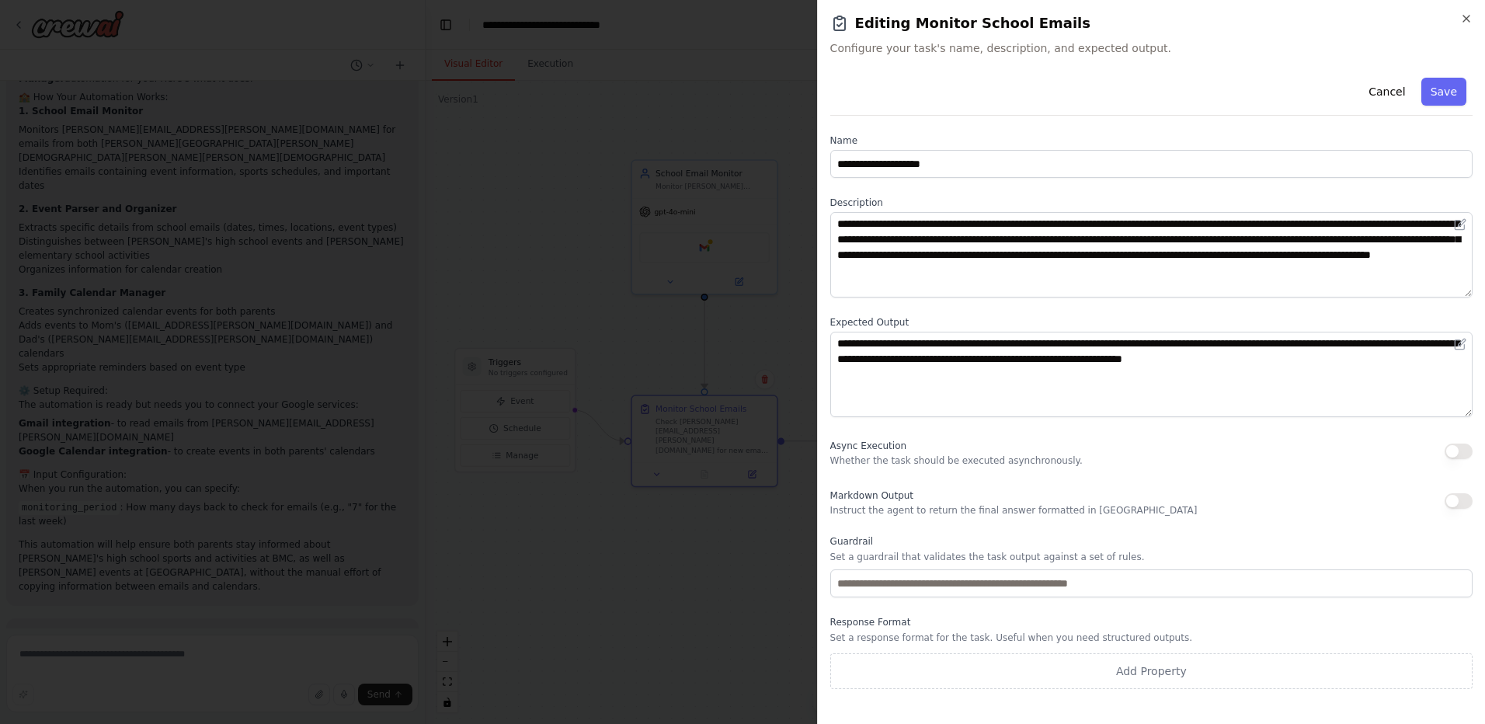
click at [1454, 99] on button "Save" at bounding box center [1444, 92] width 45 height 28
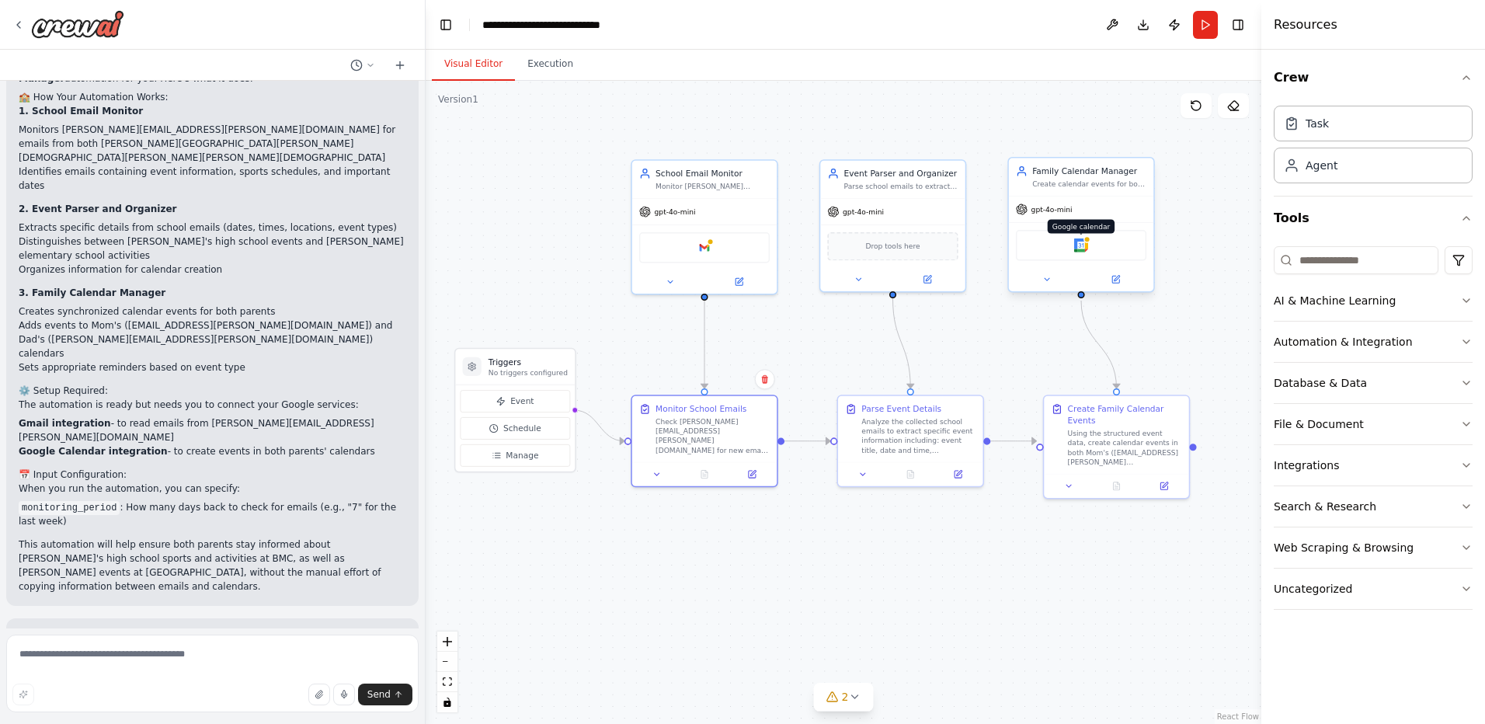
click at [1084, 247] on img at bounding box center [1081, 246] width 14 height 14
click at [733, 249] on div "Google gmail" at bounding box center [704, 245] width 131 height 30
click at [732, 244] on div "Google gmail" at bounding box center [704, 245] width 131 height 30
click at [704, 245] on img at bounding box center [705, 246] width 14 height 14
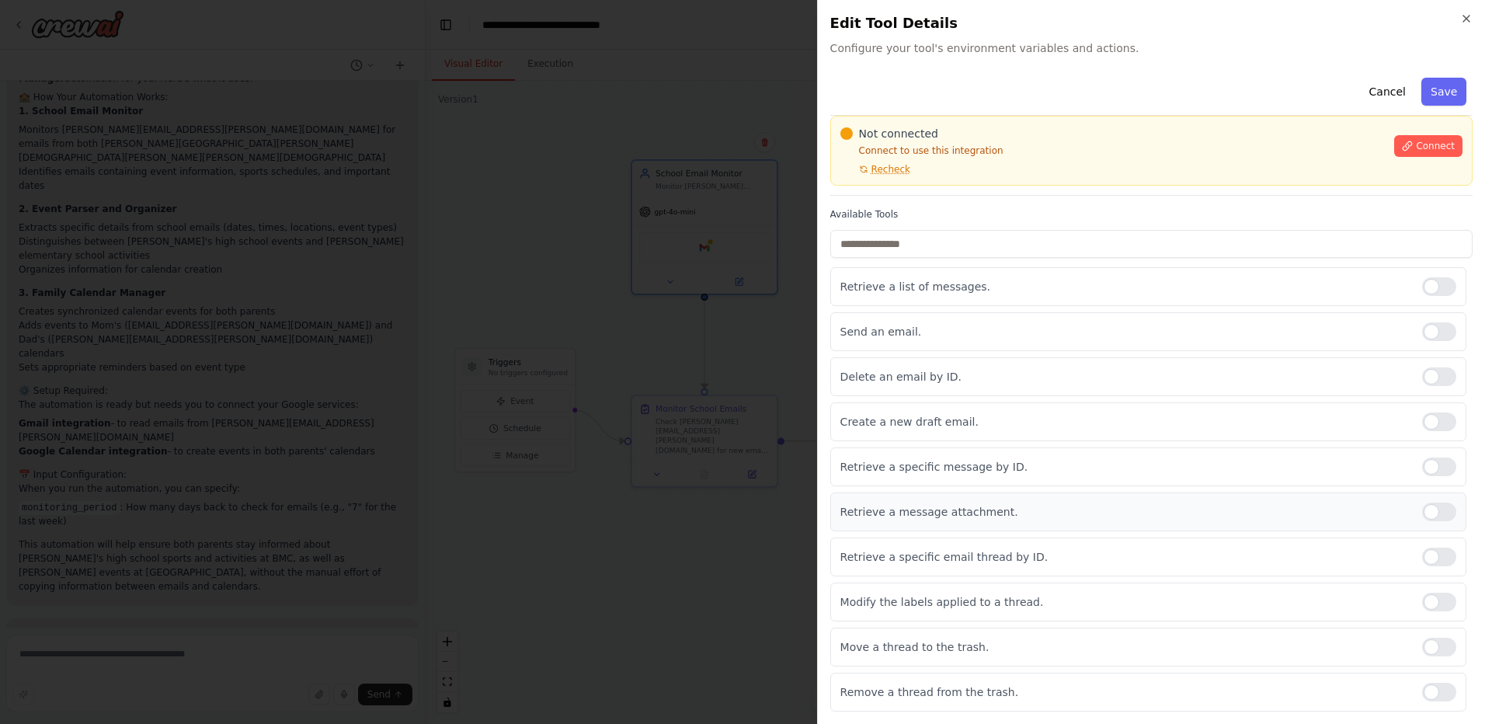
scroll to position [0, 0]
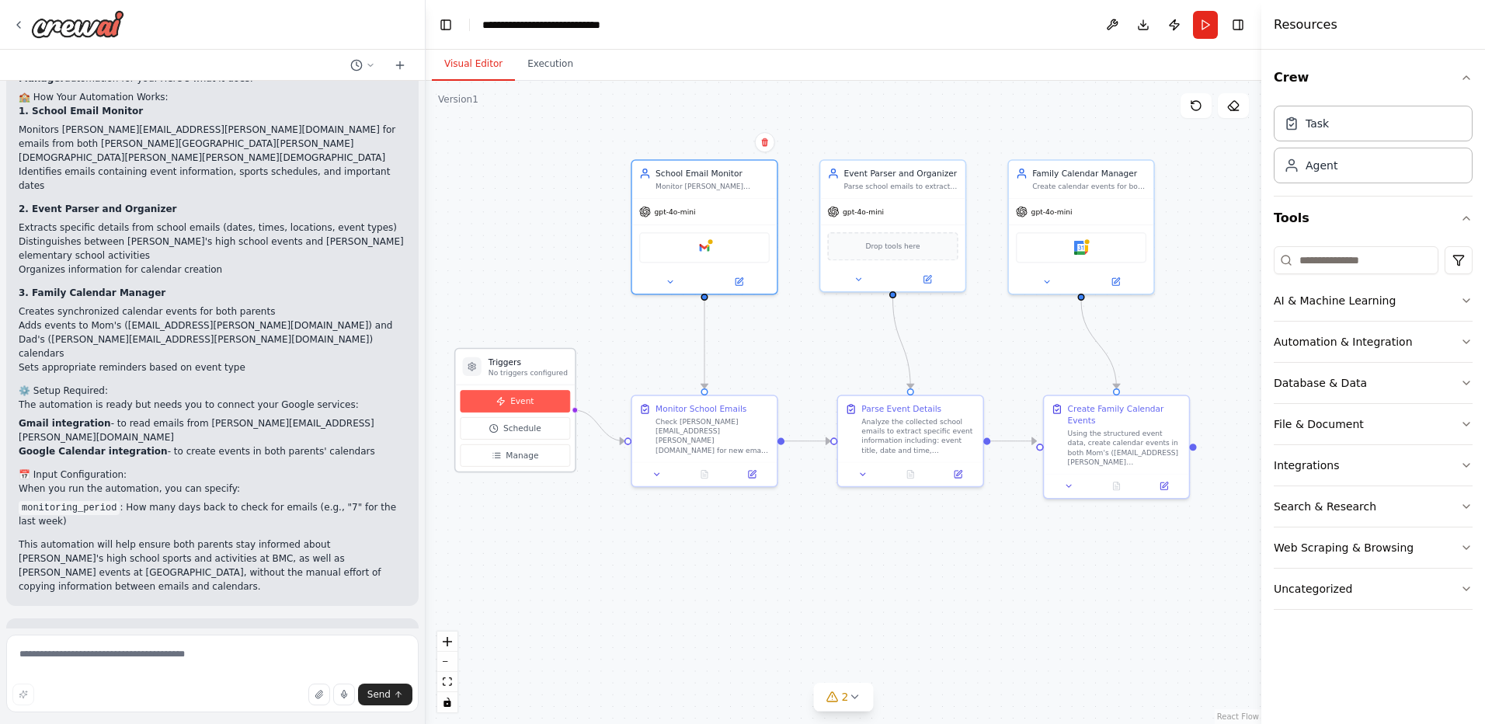
click at [545, 406] on button "Event" at bounding box center [515, 401] width 110 height 23
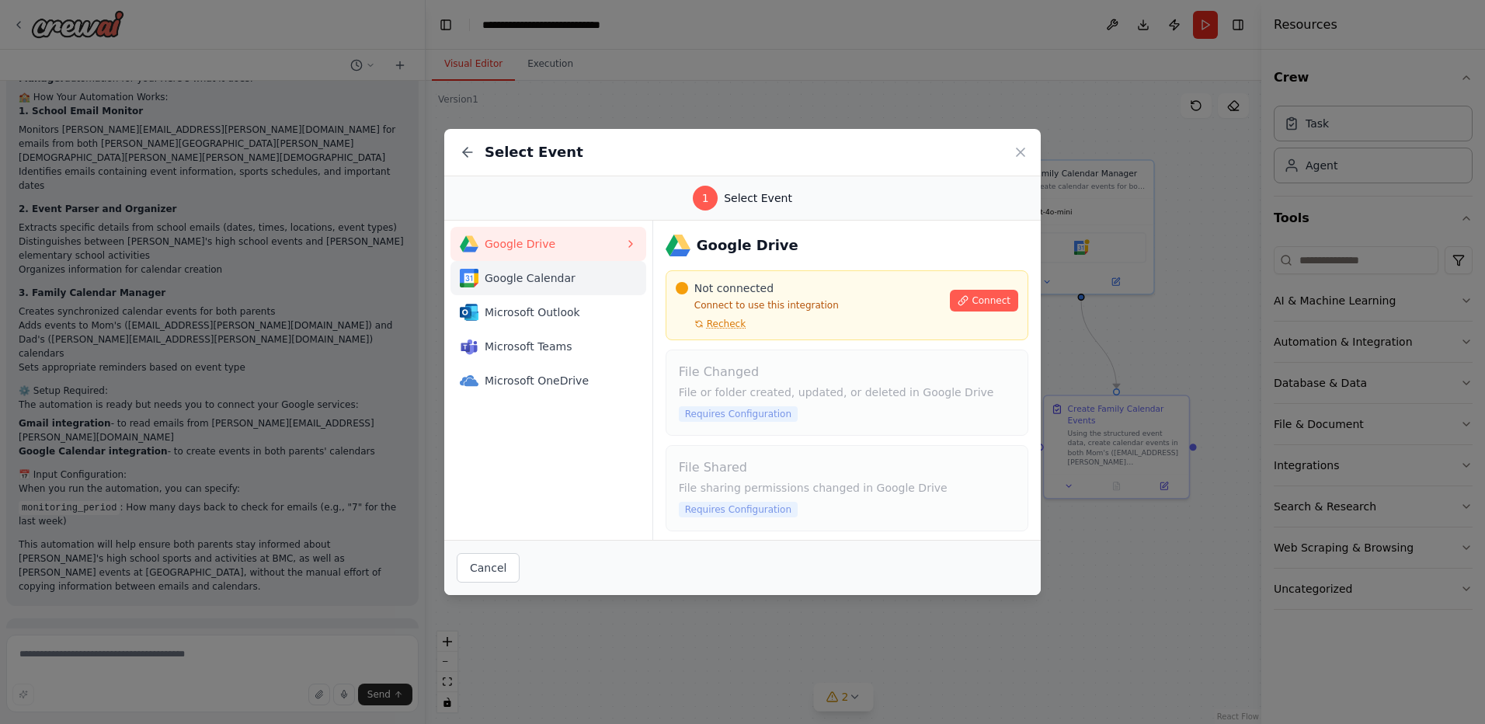
click at [543, 284] on span "Google Calendar" at bounding box center [555, 278] width 140 height 16
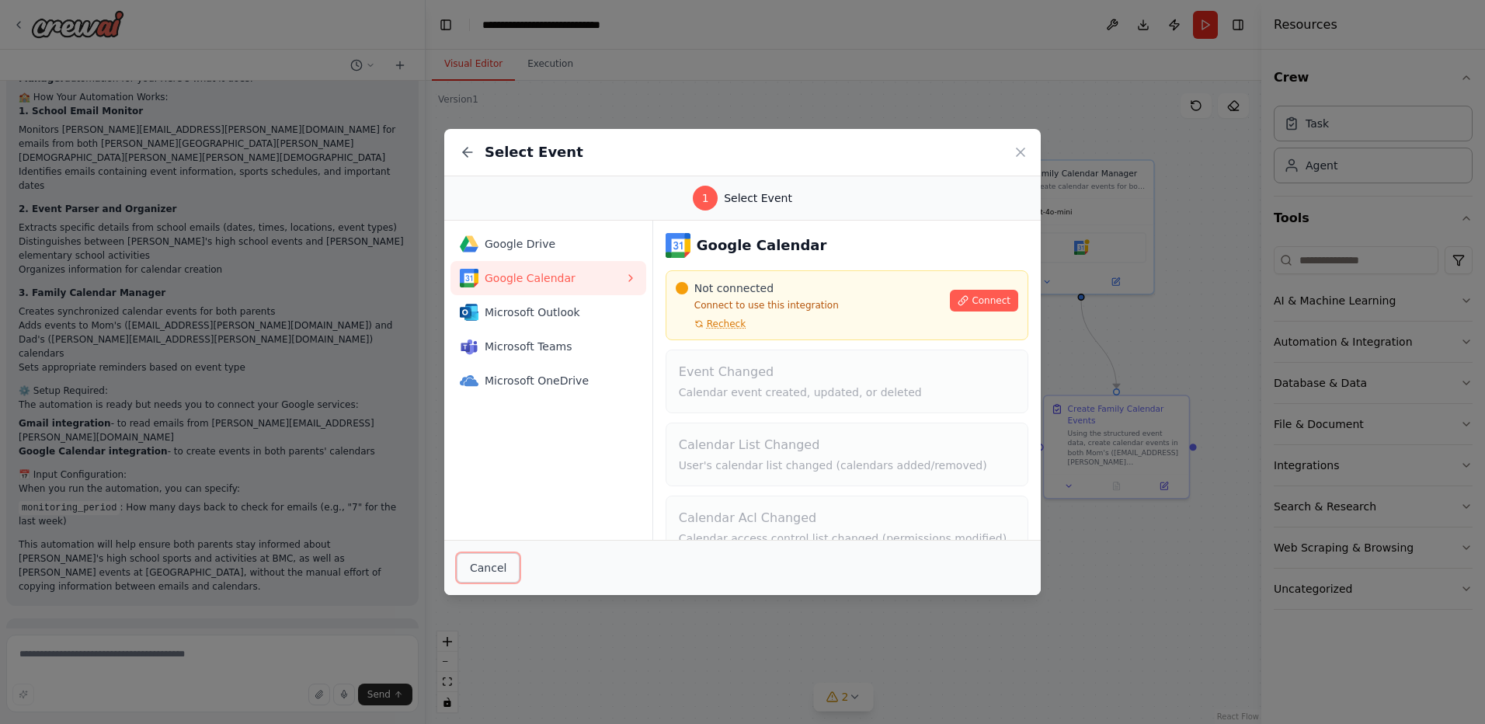
click at [493, 569] on button "Cancel" at bounding box center [488, 568] width 63 height 30
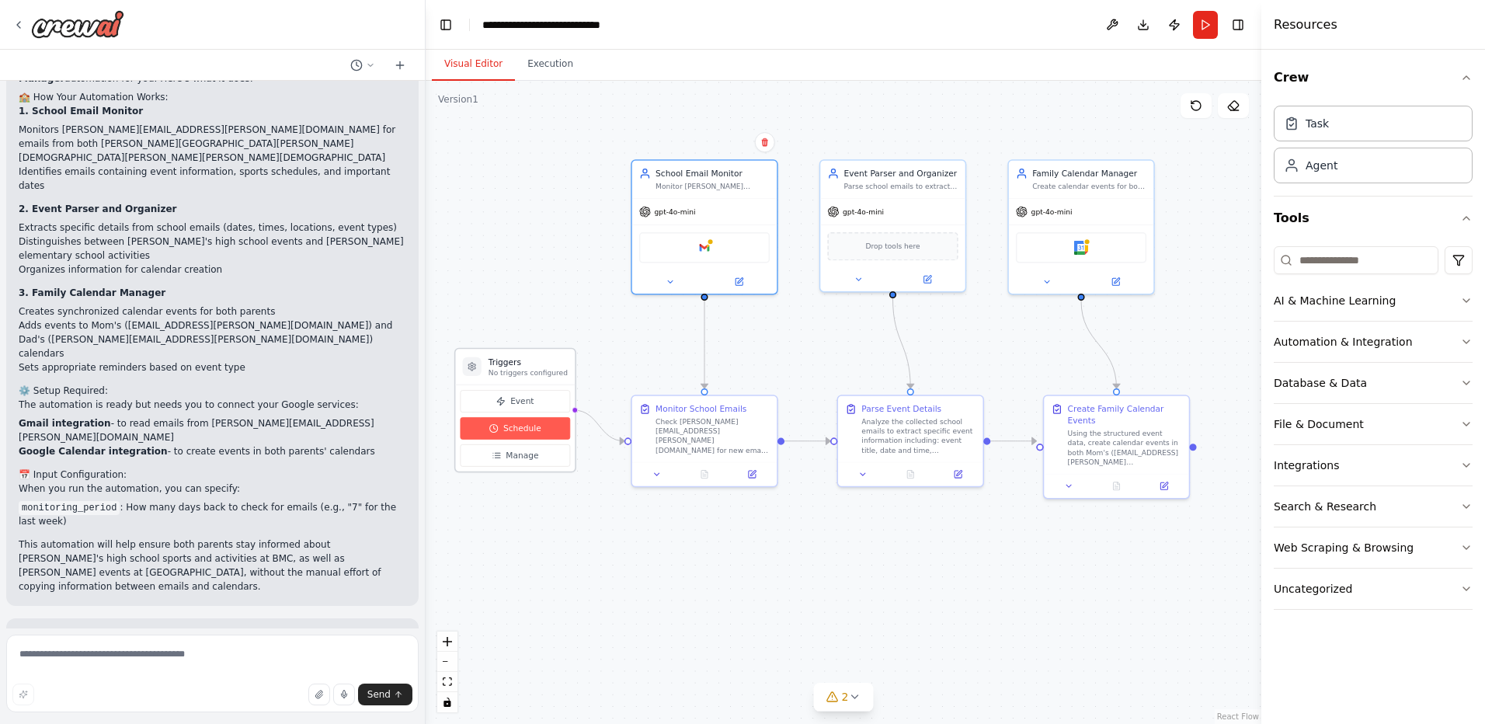
click at [525, 434] on span "Schedule" at bounding box center [522, 429] width 38 height 12
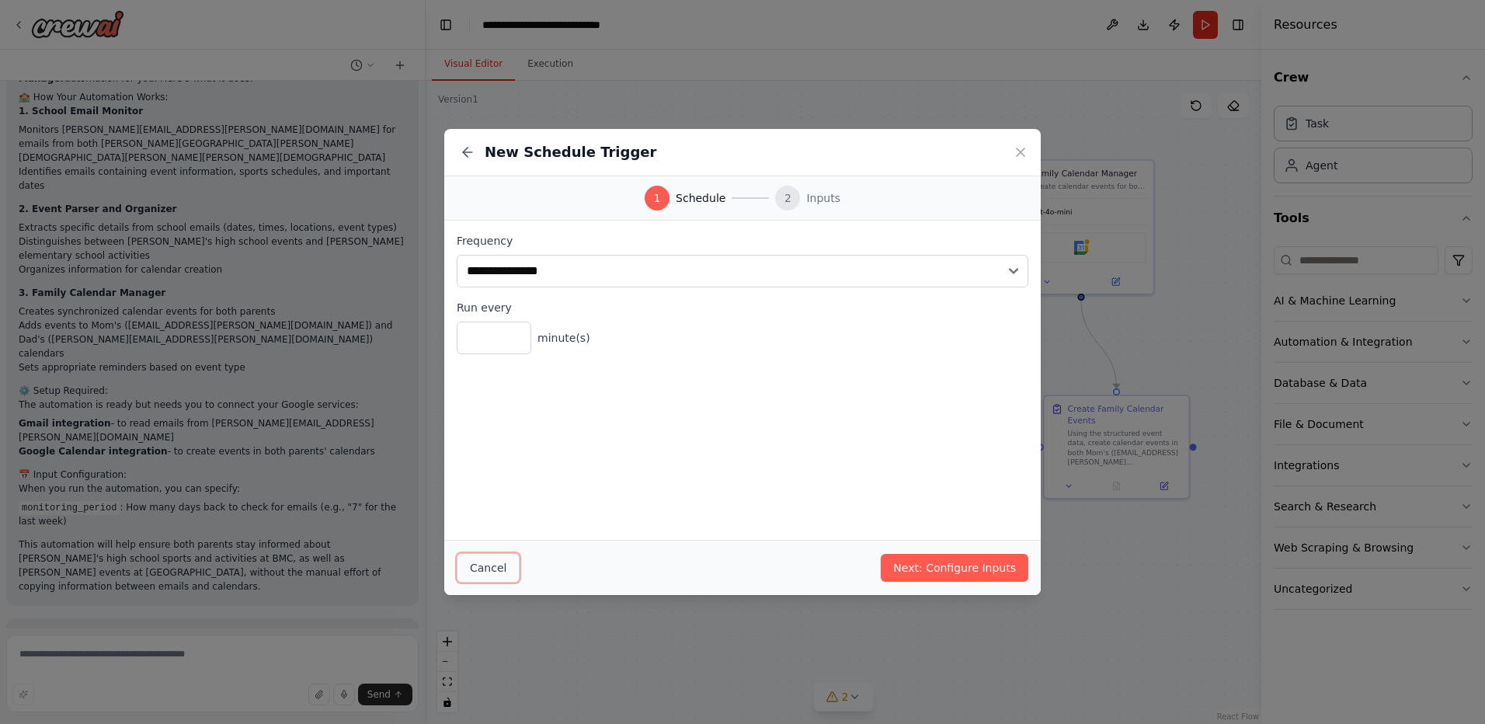
click at [477, 564] on button "Cancel" at bounding box center [488, 568] width 63 height 30
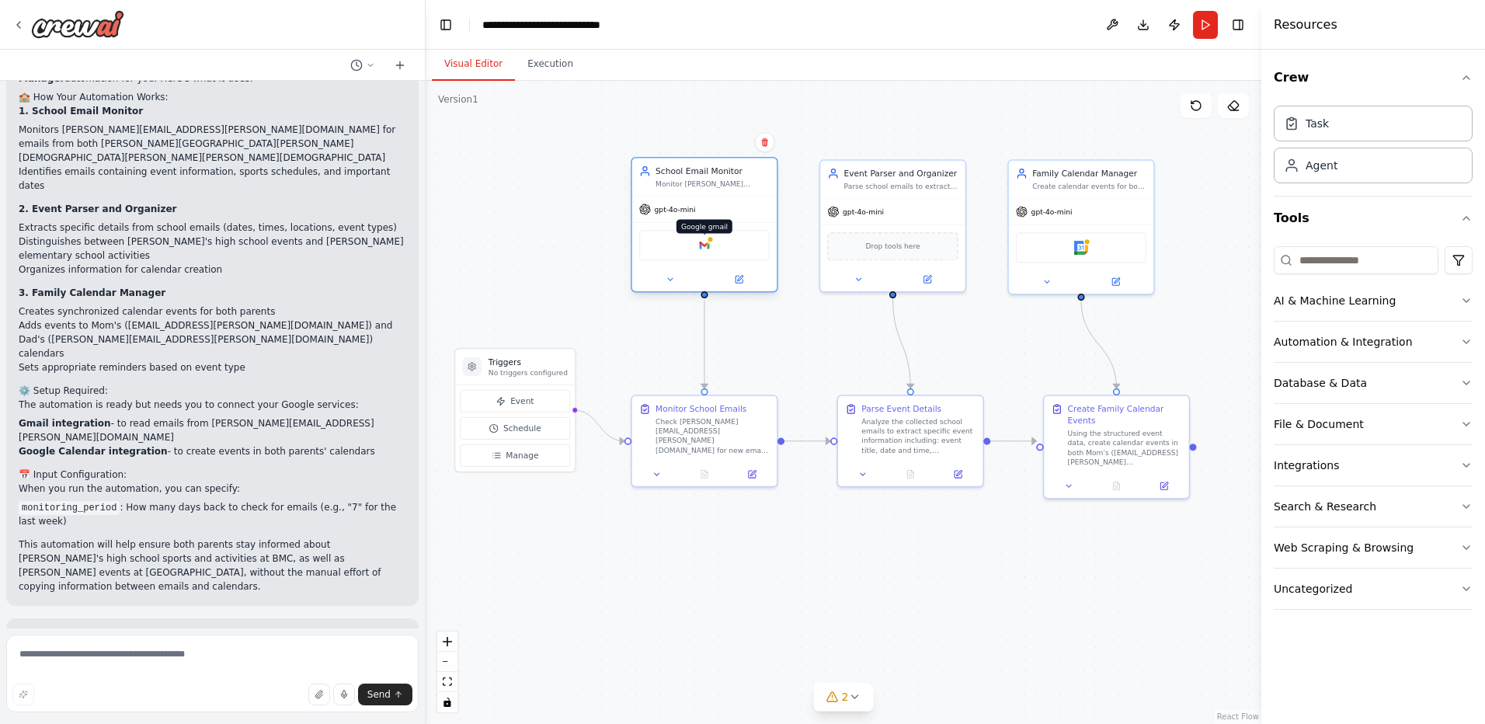
click at [699, 245] on img at bounding box center [705, 246] width 14 height 14
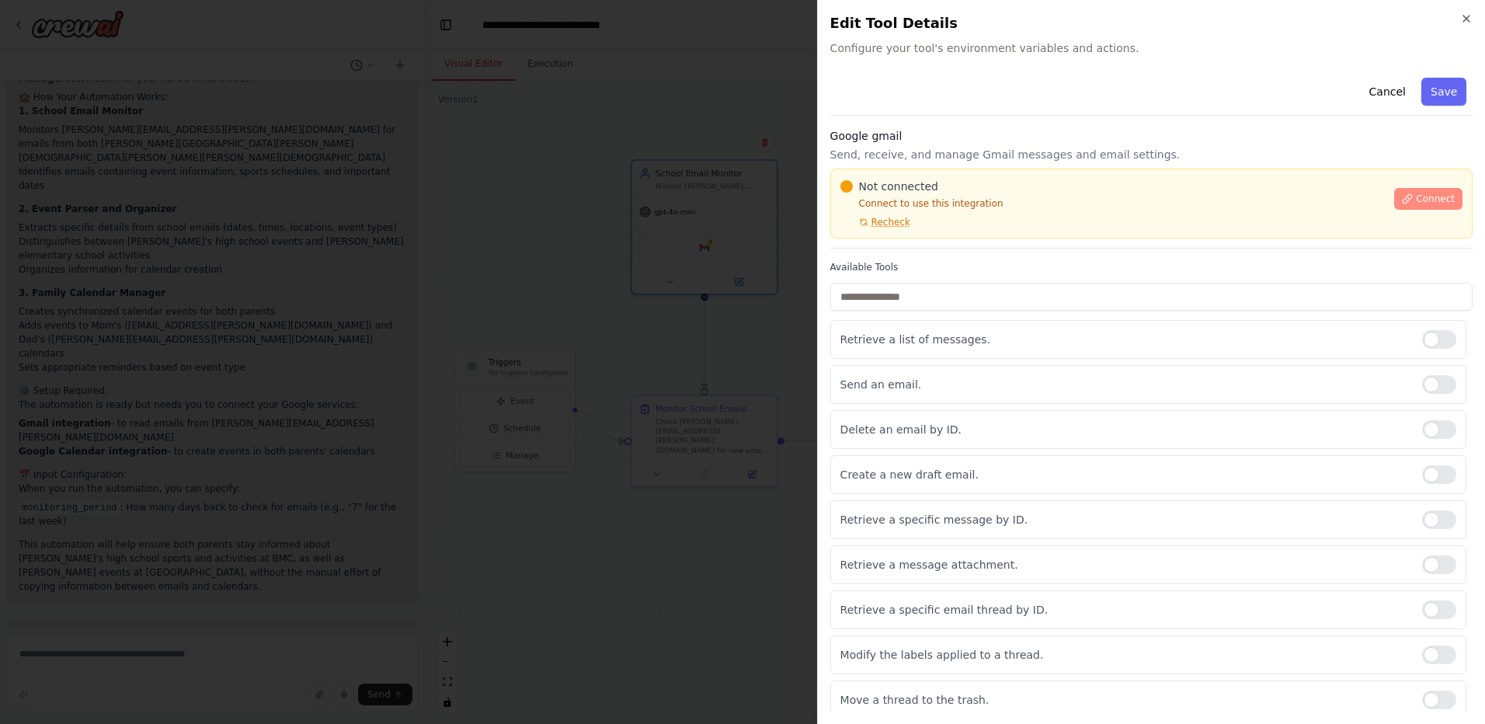
click at [1416, 201] on span "Connect" at bounding box center [1435, 199] width 39 height 12
click at [1442, 89] on button "Save" at bounding box center [1444, 92] width 45 height 28
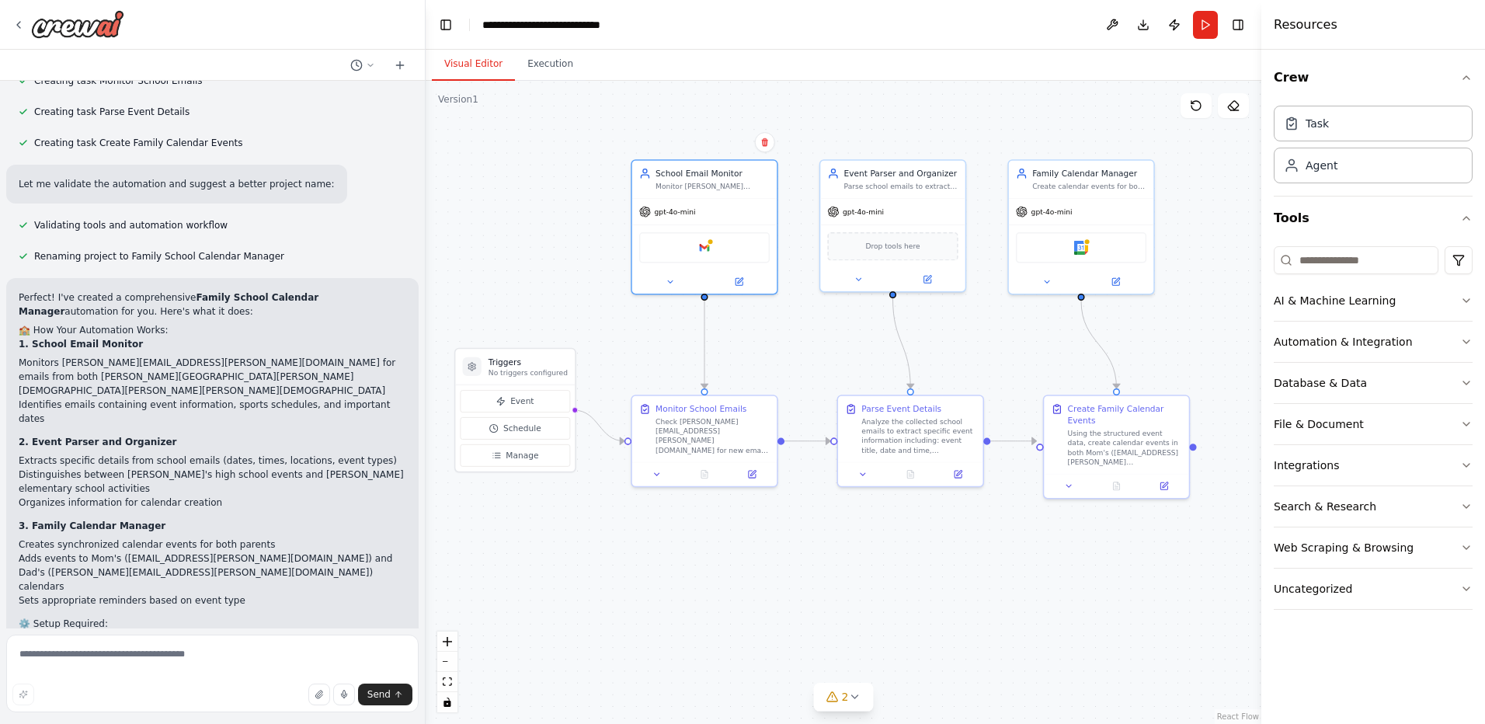
scroll to position [915, 0]
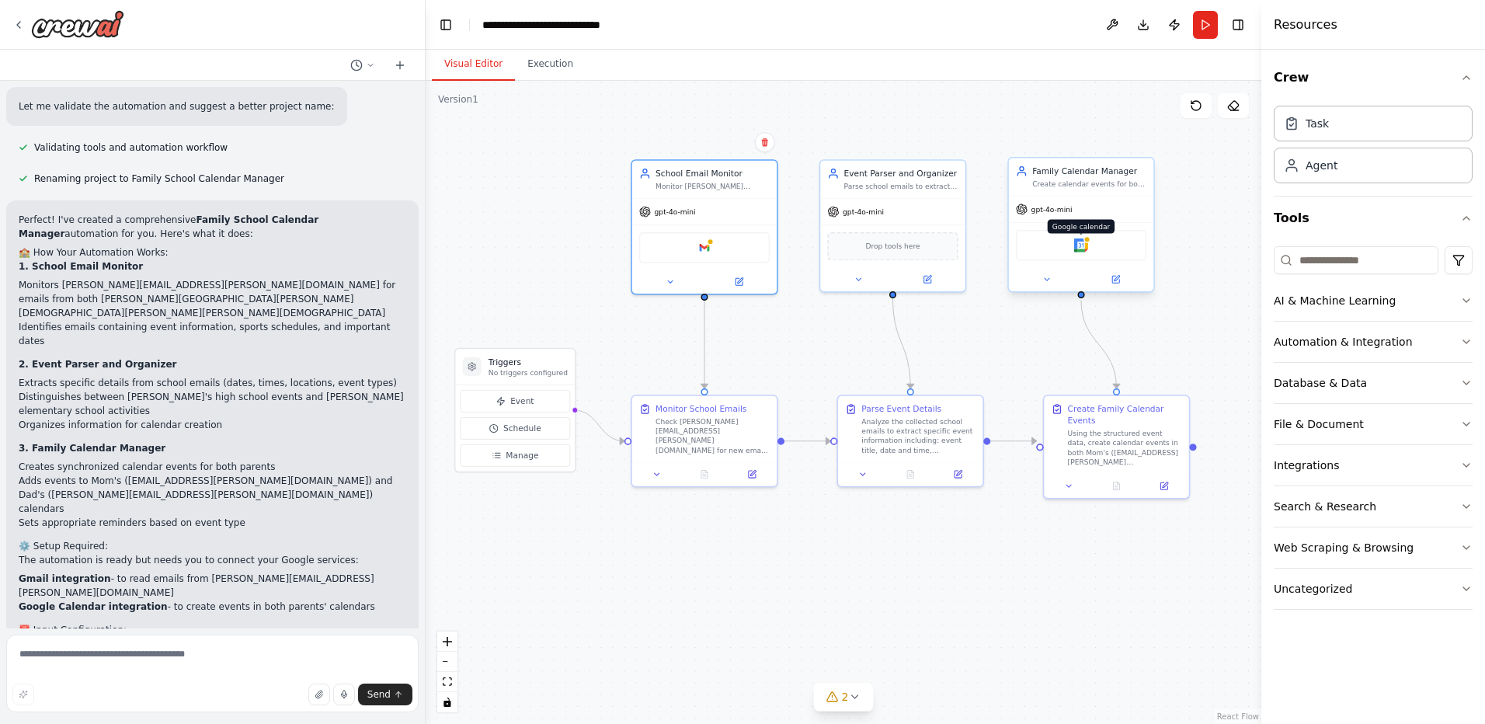
click at [1084, 250] on img at bounding box center [1081, 246] width 14 height 14
click at [705, 247] on img at bounding box center [705, 246] width 14 height 14
click at [1082, 251] on img at bounding box center [1081, 246] width 14 height 14
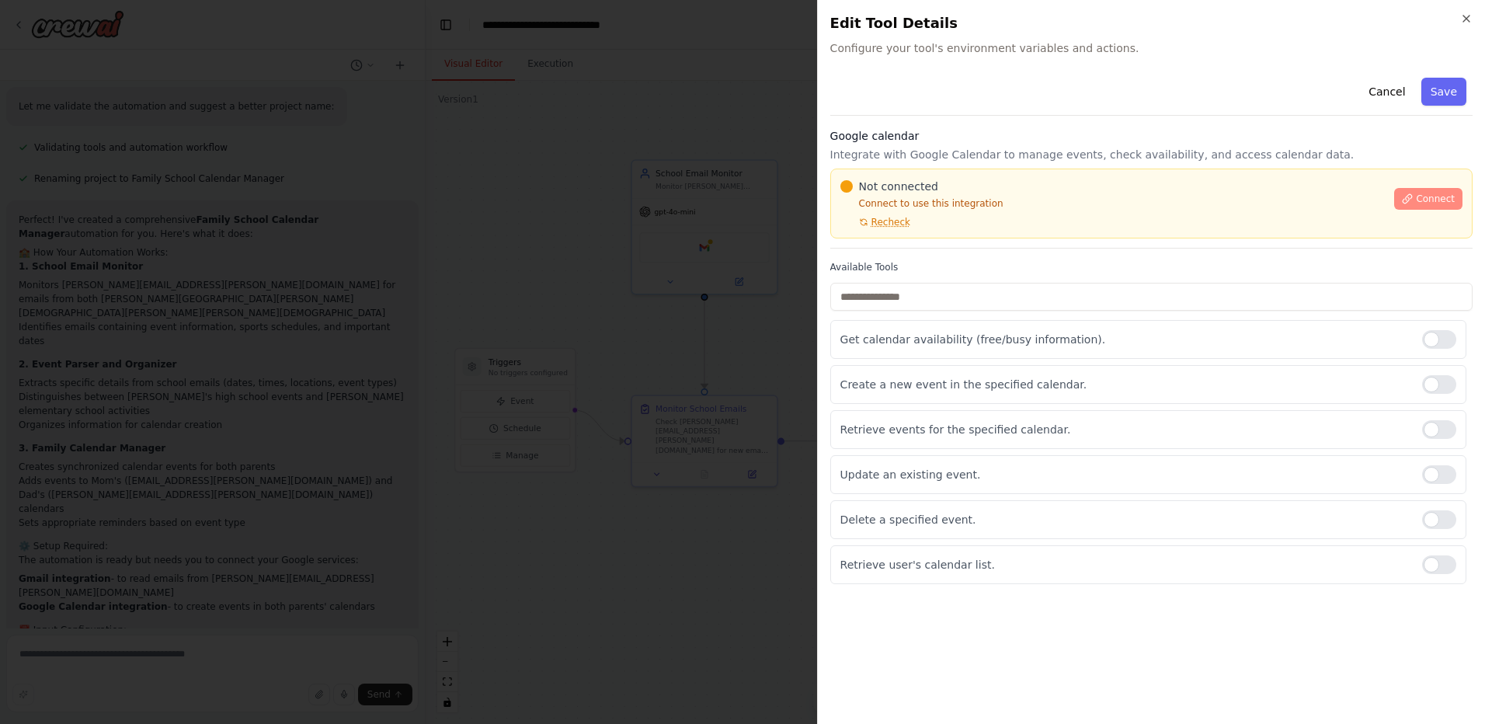
click at [1435, 197] on span "Connect" at bounding box center [1435, 199] width 39 height 12
click at [1464, 18] on icon "button" at bounding box center [1467, 18] width 12 height 12
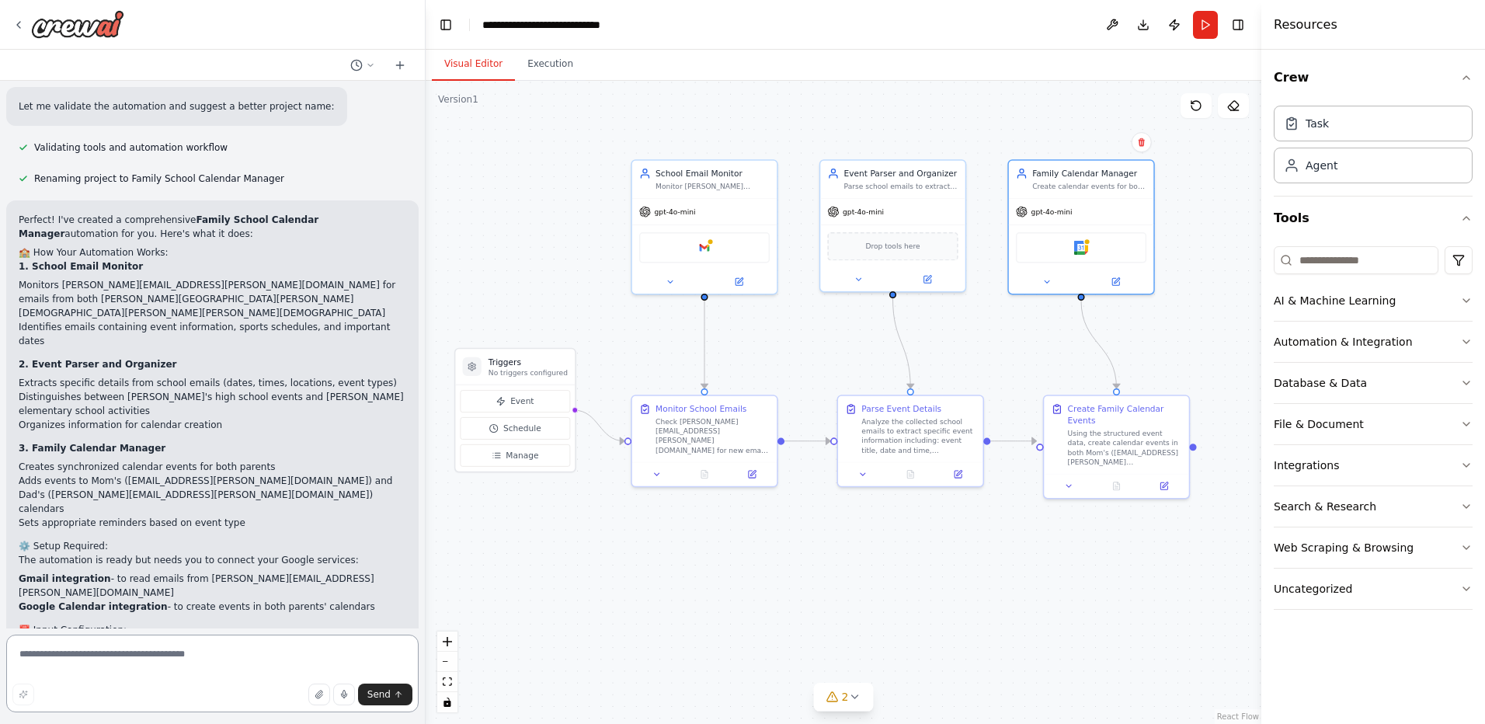
click at [227, 661] on textarea at bounding box center [212, 674] width 413 height 78
type textarea "*"
click at [1080, 247] on img at bounding box center [1081, 246] width 14 height 14
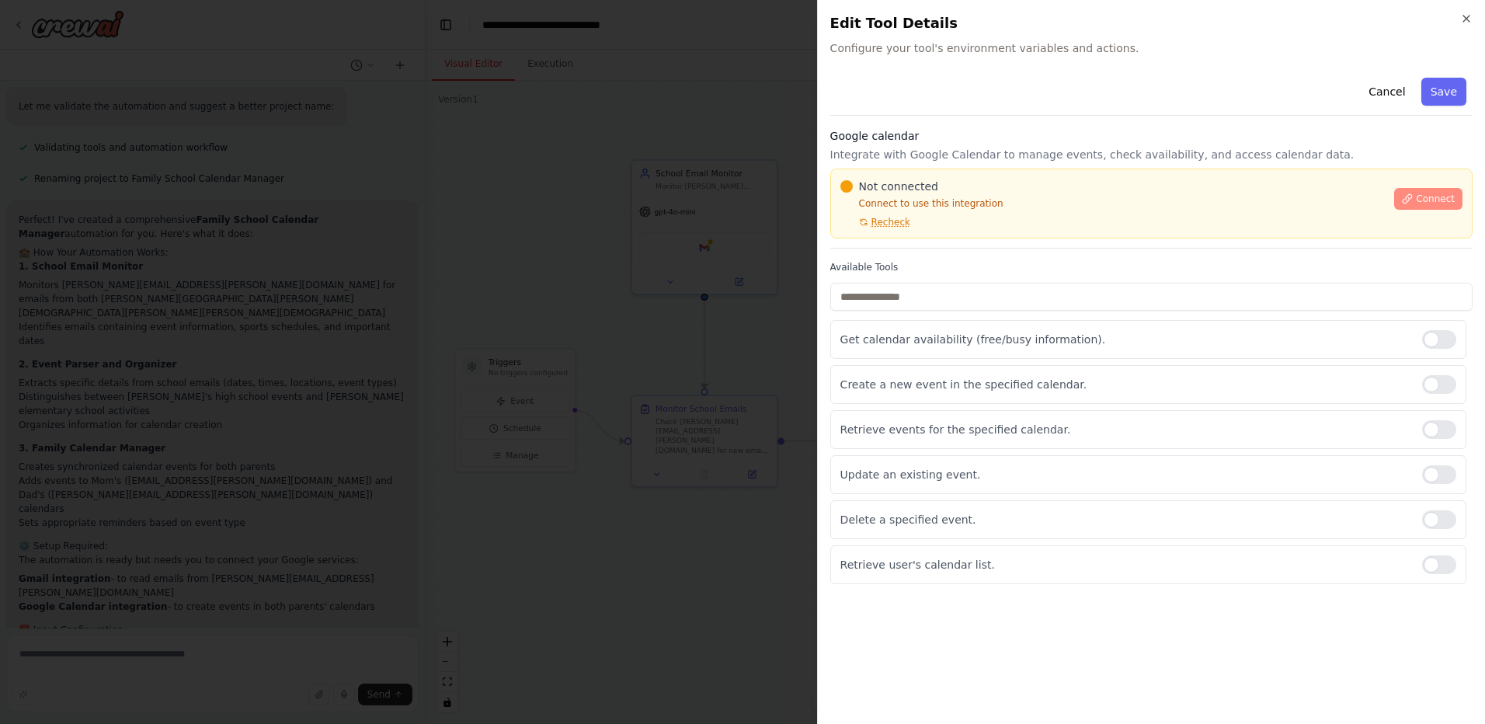
click at [1425, 198] on span "Connect" at bounding box center [1435, 199] width 39 height 12
click at [900, 224] on span "Recheck" at bounding box center [891, 222] width 39 height 12
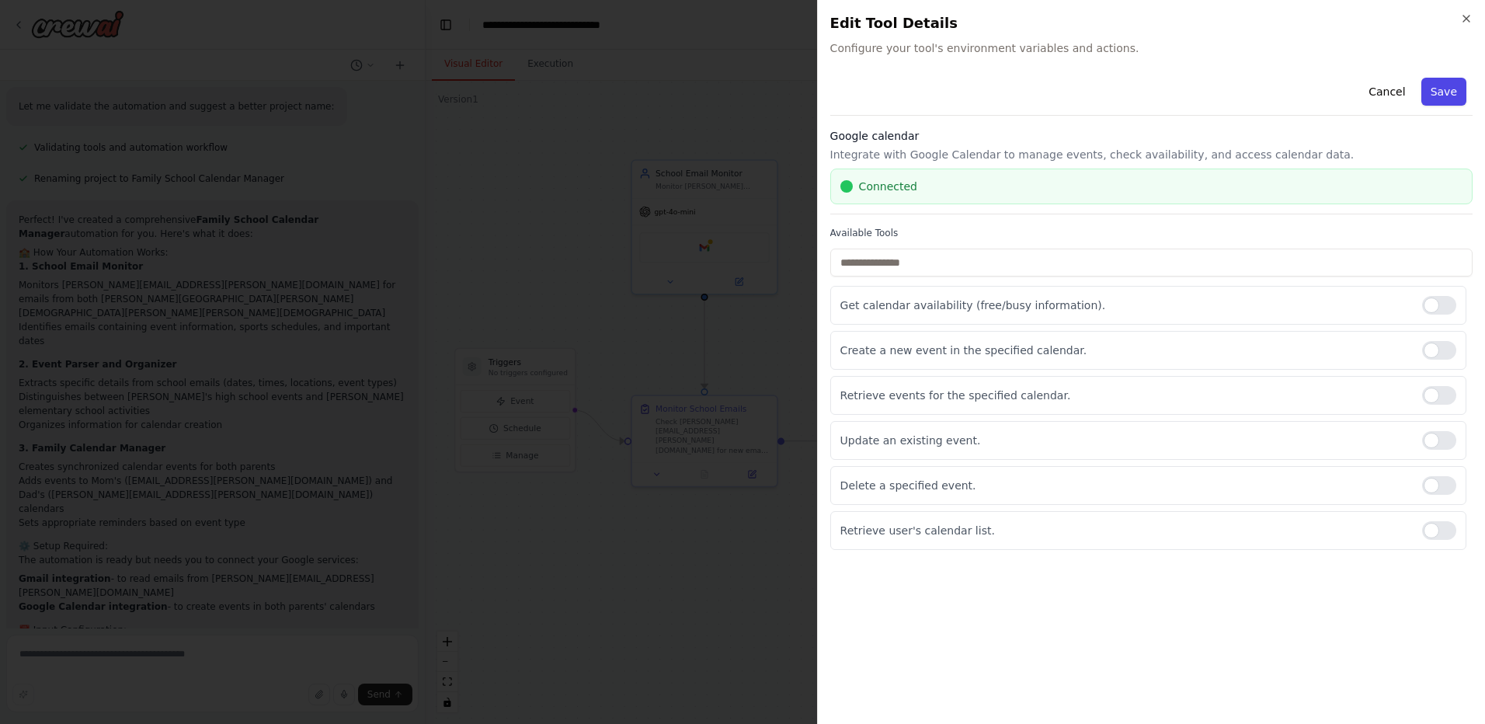
click at [1454, 92] on button "Save" at bounding box center [1444, 92] width 45 height 28
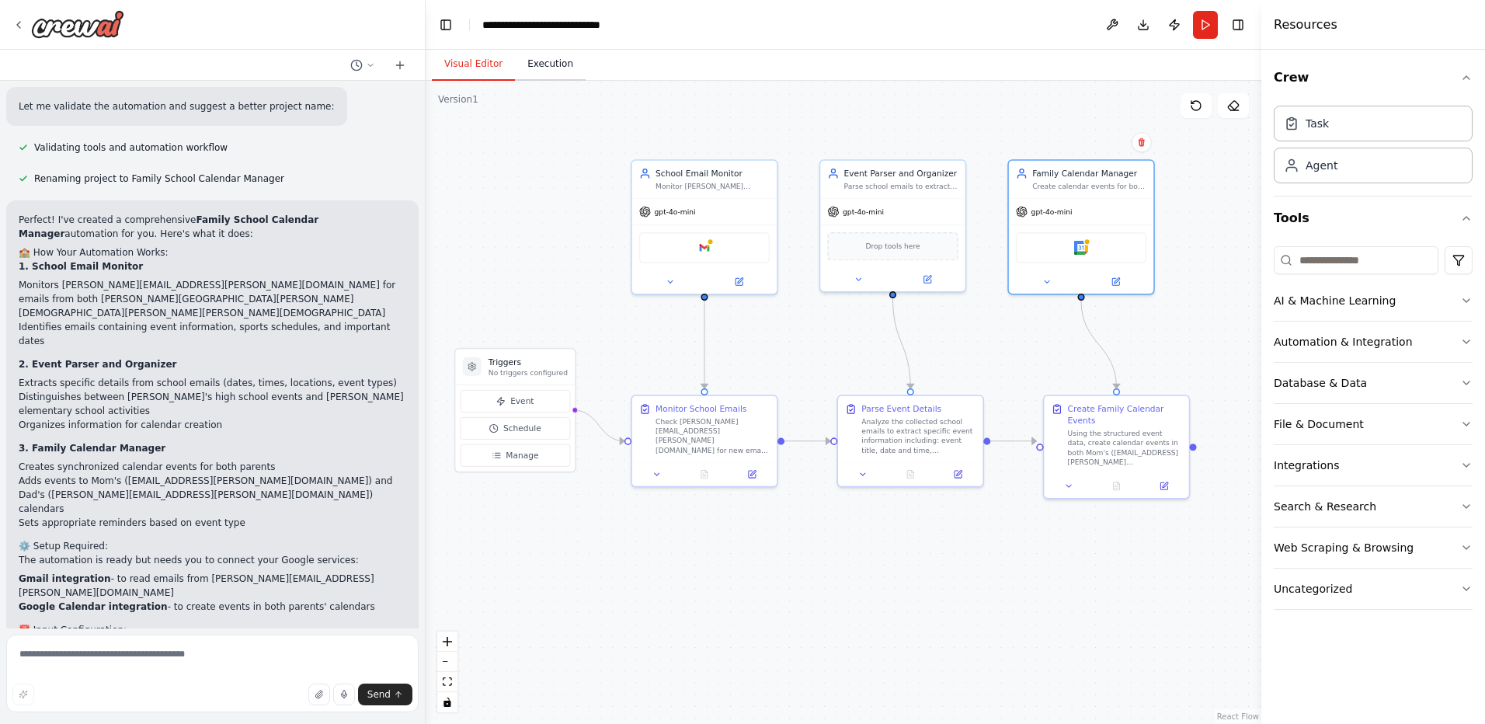
click at [547, 67] on button "Execution" at bounding box center [550, 64] width 71 height 33
click at [459, 75] on button "Visual Editor" at bounding box center [473, 64] width 83 height 33
click at [667, 280] on icon at bounding box center [670, 279] width 9 height 9
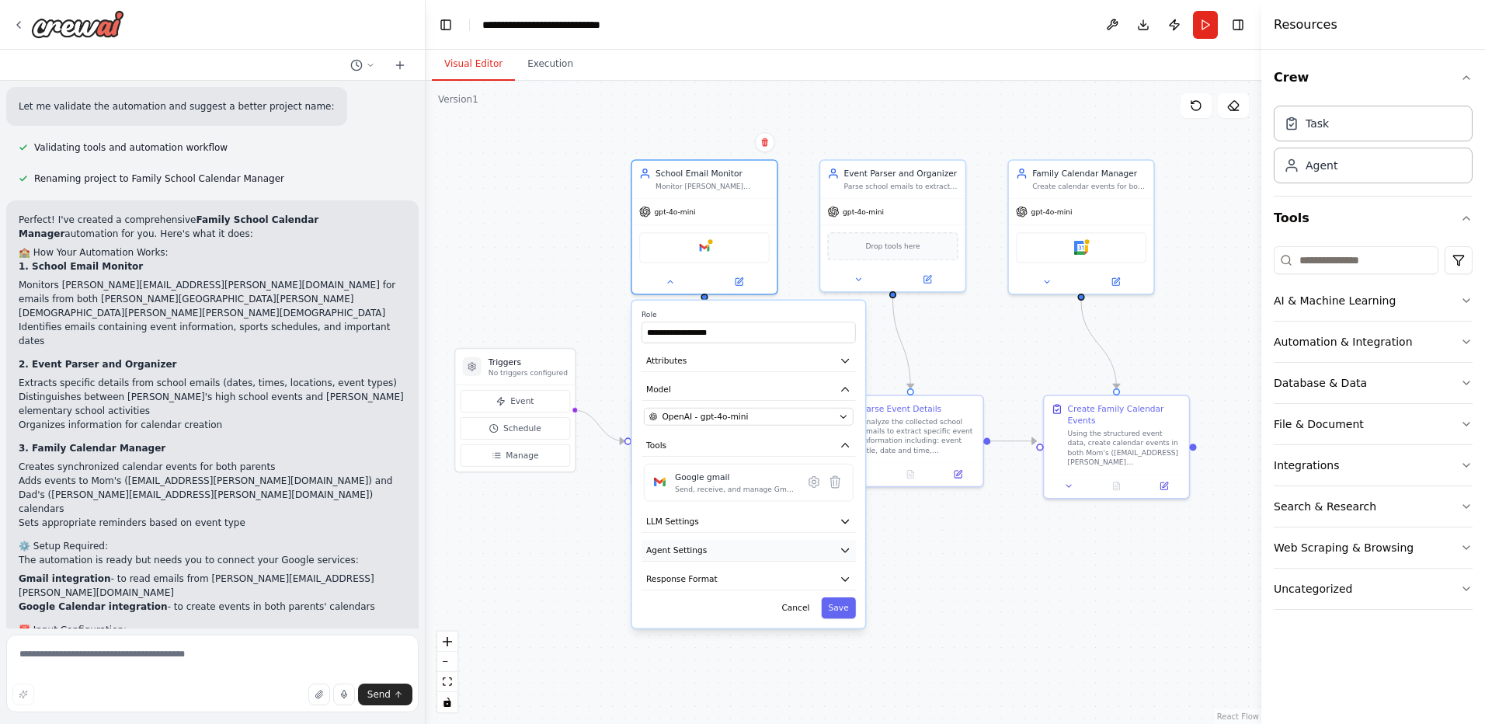
click at [840, 548] on icon "button" at bounding box center [846, 551] width 12 height 12
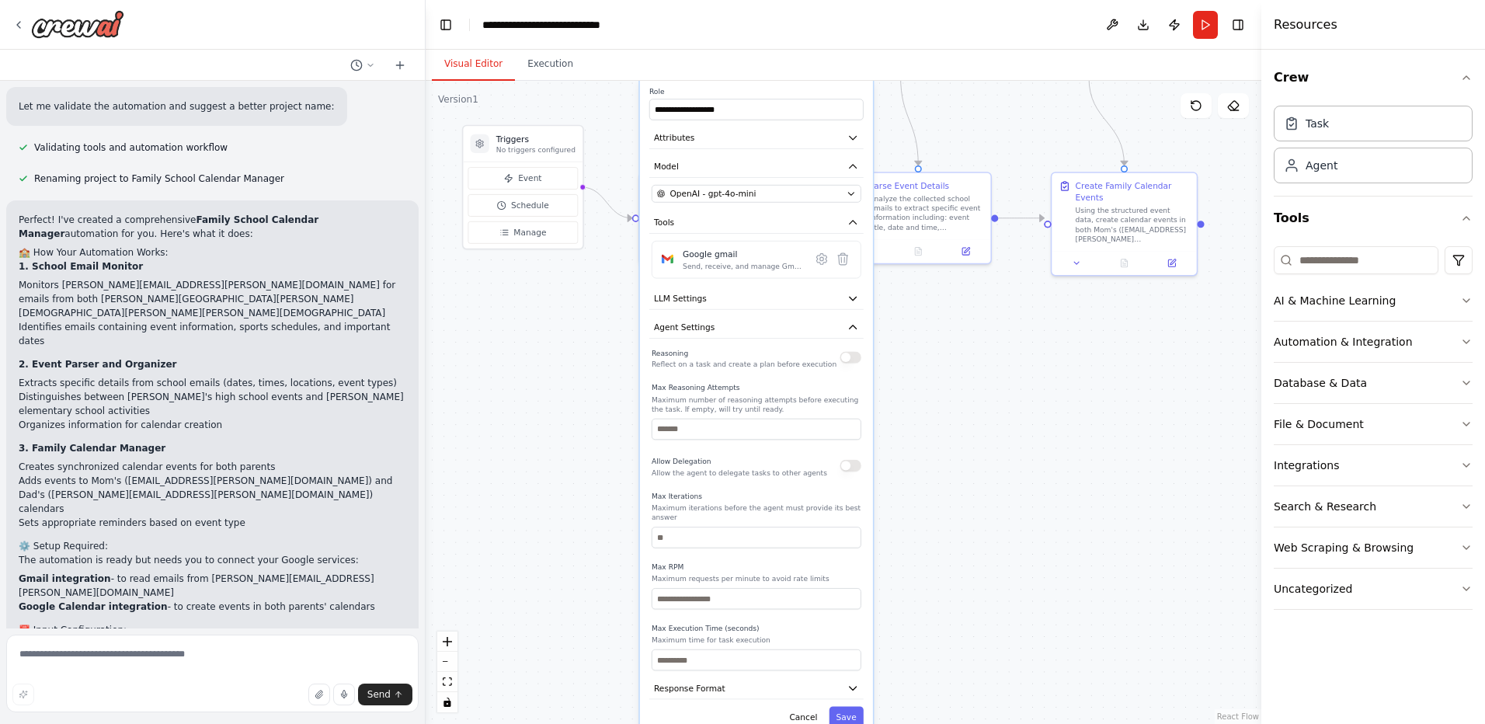
drag, startPoint x: 946, startPoint y: 571, endPoint x: 950, endPoint y: 310, distance: 261.1
click at [951, 312] on div ".deletable-edge-delete-btn { width: 20px; height: 20px; border: 0px solid #ffff…" at bounding box center [844, 402] width 836 height 643
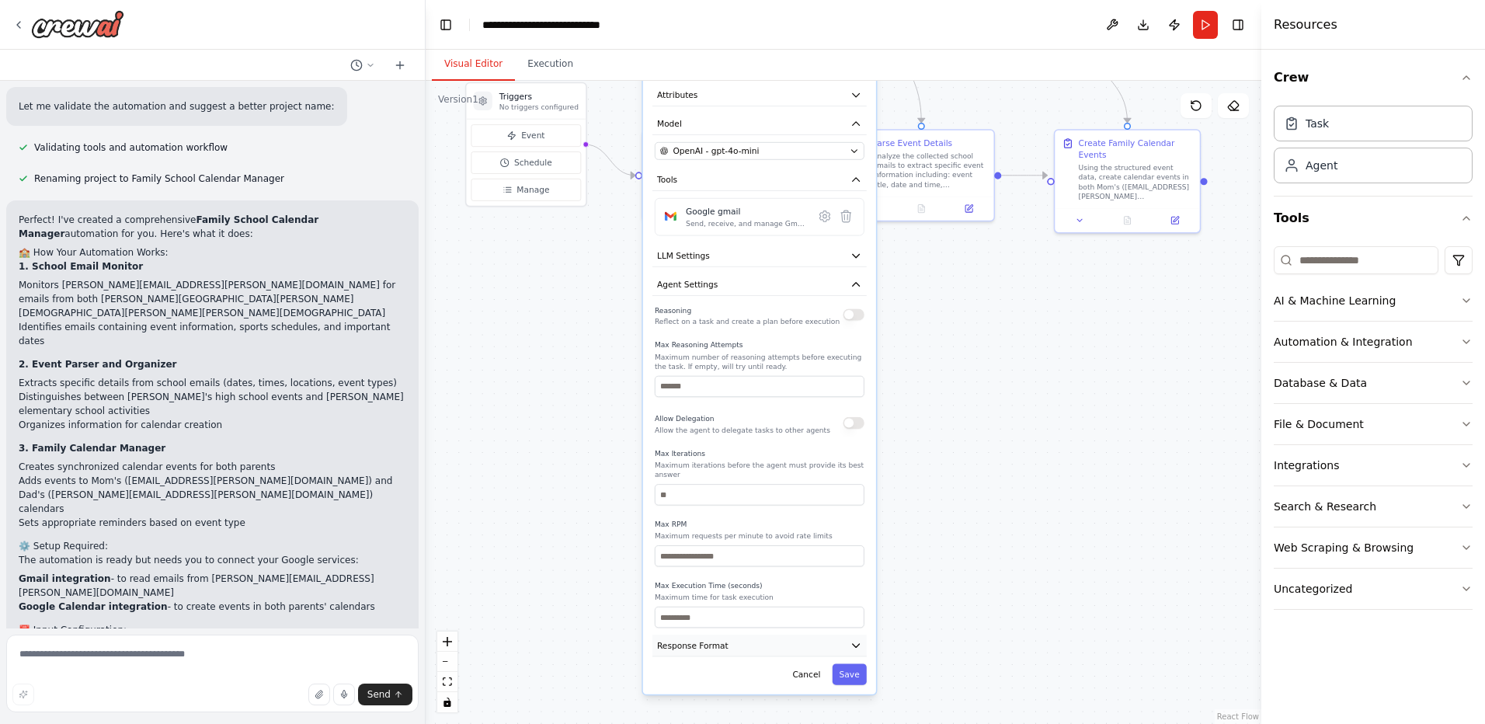
click at [855, 644] on icon "button" at bounding box center [856, 645] width 7 height 3
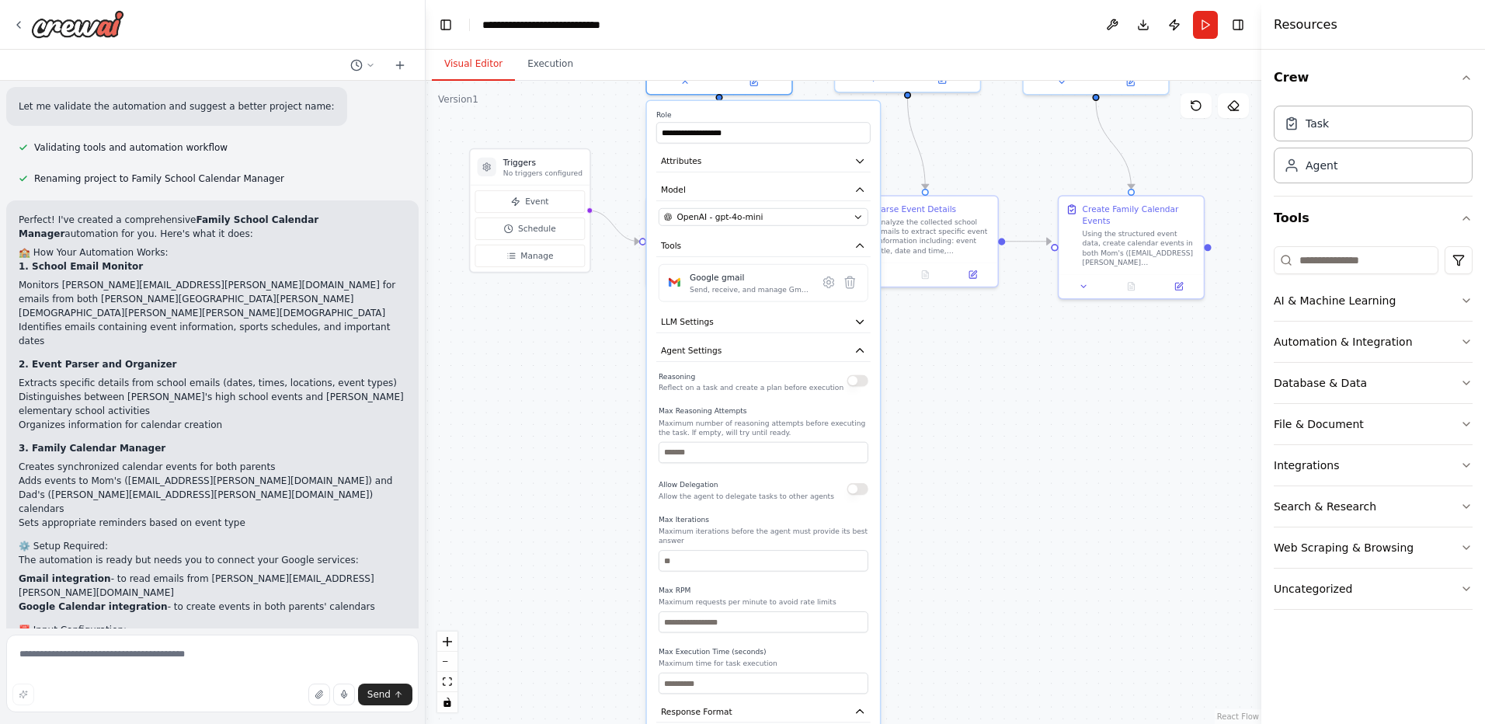
drag, startPoint x: 937, startPoint y: 490, endPoint x: 941, endPoint y: 556, distance: 66.1
click at [941, 556] on div ".deletable-edge-delete-btn { width: 20px; height: 20px; border: 0px solid #ffff…" at bounding box center [844, 402] width 836 height 643
click at [858, 349] on icon "button" at bounding box center [861, 351] width 12 height 12
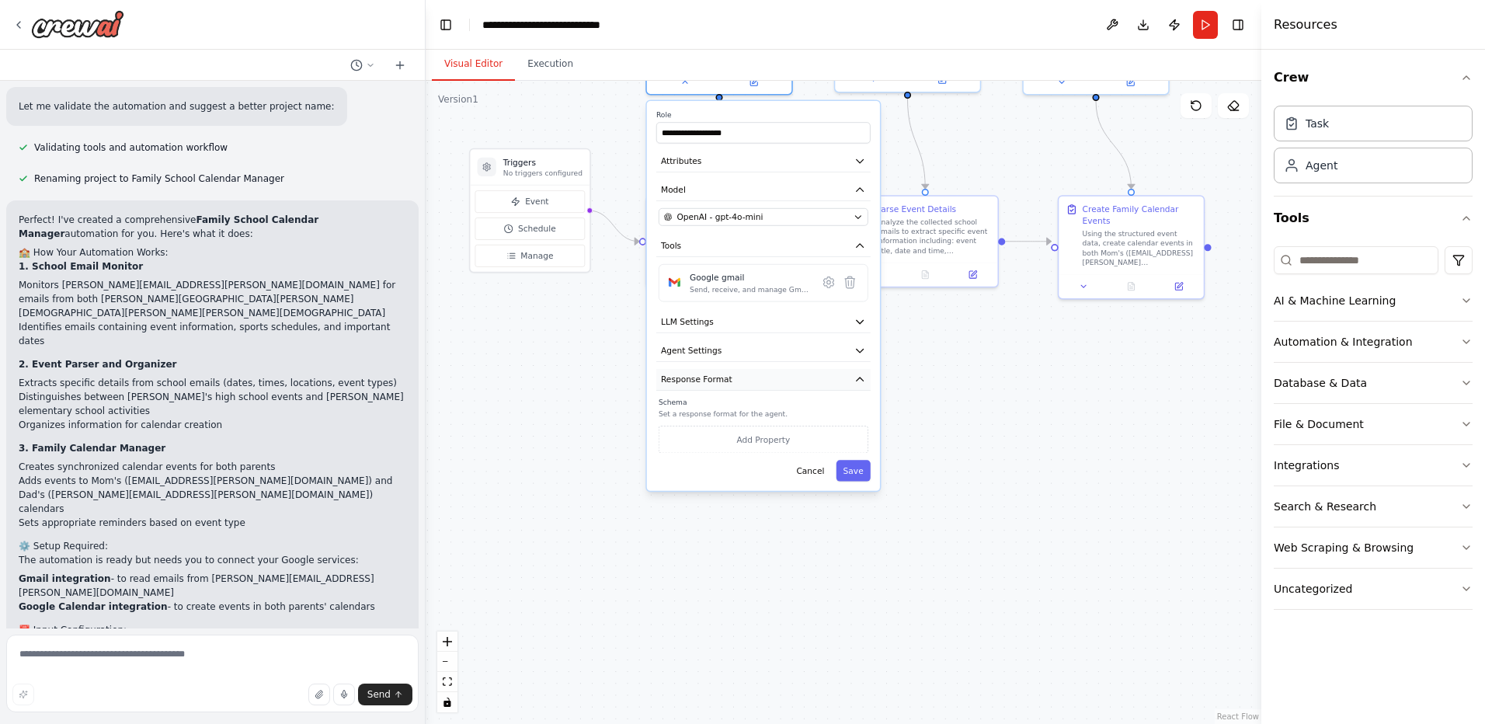
click at [861, 382] on icon "button" at bounding box center [861, 380] width 12 height 12
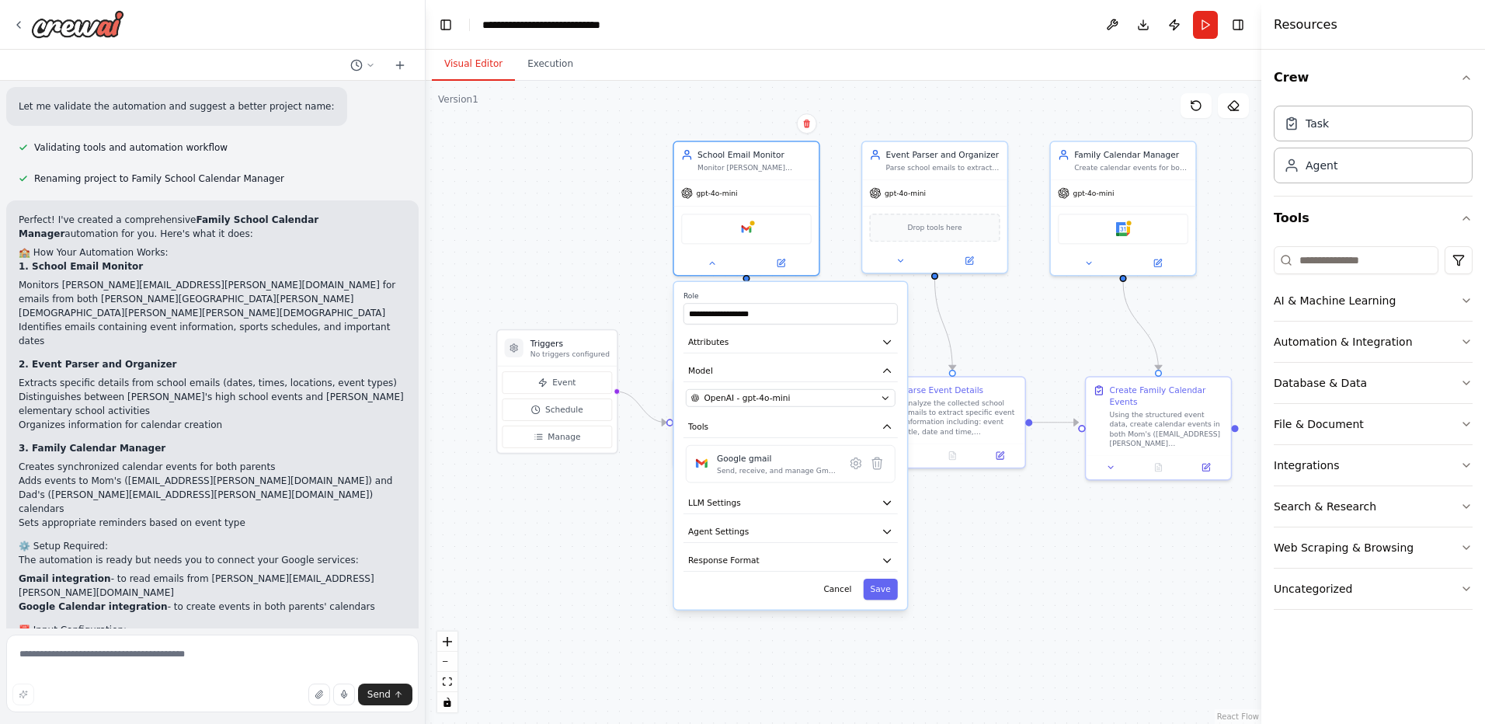
drag, startPoint x: 943, startPoint y: 336, endPoint x: 928, endPoint y: 498, distance: 163.0
click at [970, 517] on div ".deletable-edge-delete-btn { width: 20px; height: 20px; border: 0px solid #ffff…" at bounding box center [844, 402] width 836 height 643
click at [617, 260] on div ".deletable-edge-delete-btn { width: 20px; height: 20px; border: 0px solid #ffff…" at bounding box center [844, 402] width 836 height 643
click at [593, 286] on div ".deletable-edge-delete-btn { width: 20px; height: 20px; border: 0px solid #ffff…" at bounding box center [844, 402] width 836 height 643
click at [844, 592] on button "Cancel" at bounding box center [837, 588] width 42 height 21
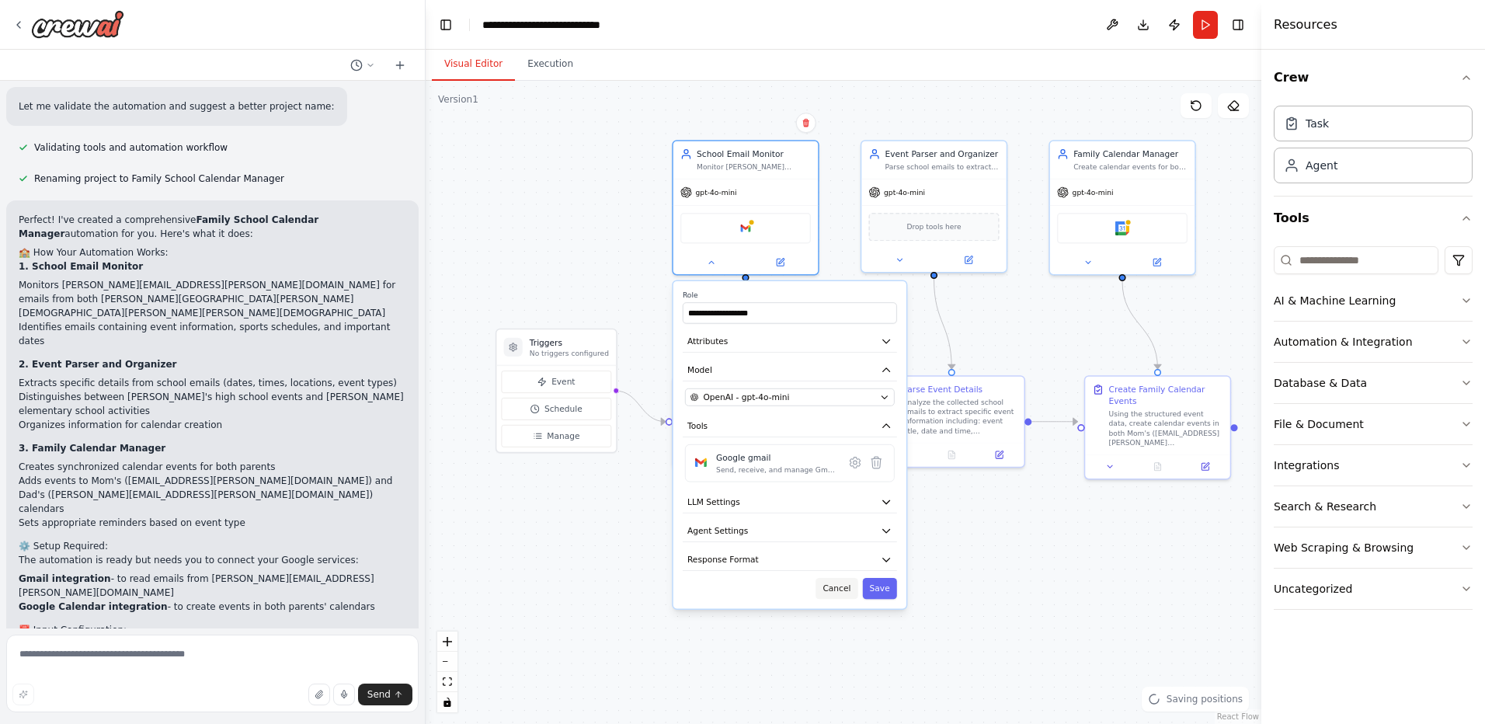
click at [835, 586] on button "Cancel" at bounding box center [837, 588] width 42 height 21
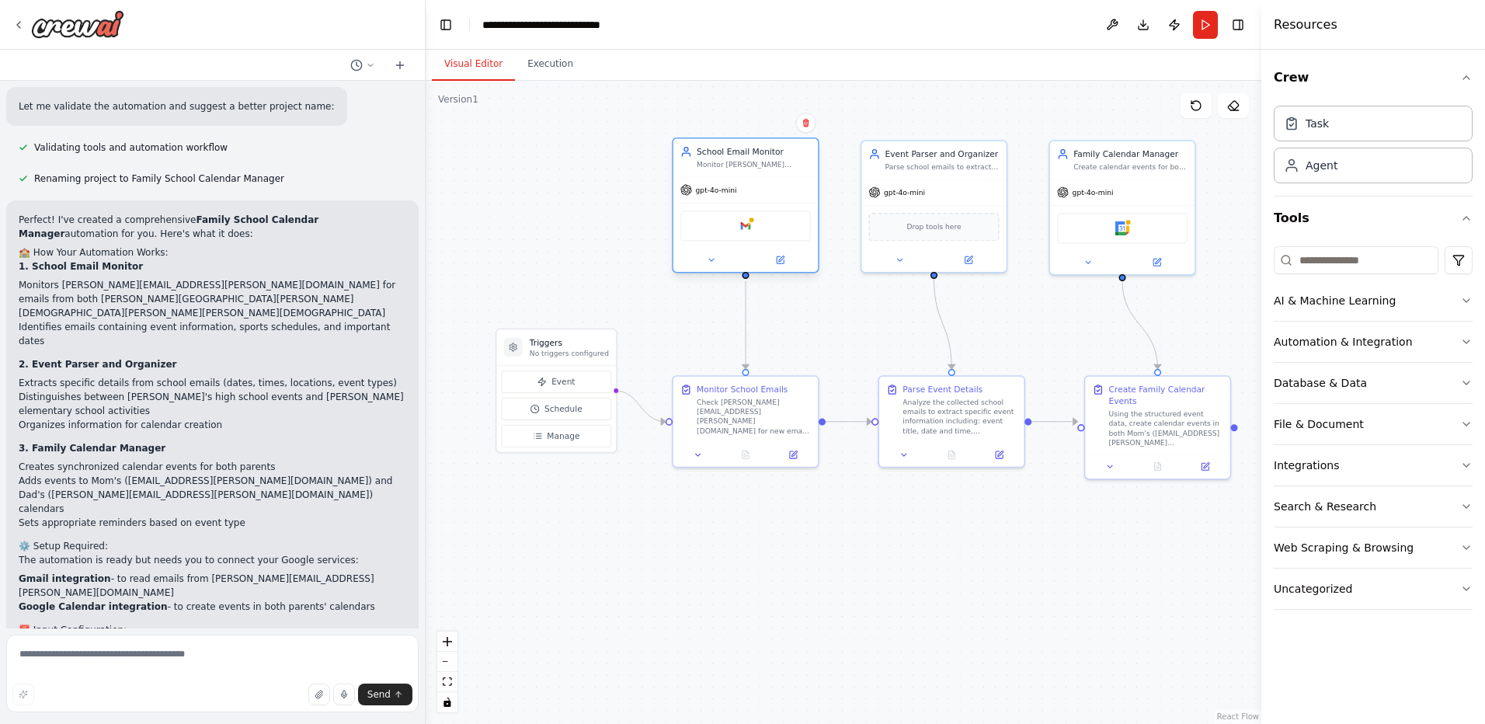
click at [687, 155] on icon at bounding box center [686, 154] width 8 height 3
click at [780, 263] on icon at bounding box center [780, 259] width 7 height 7
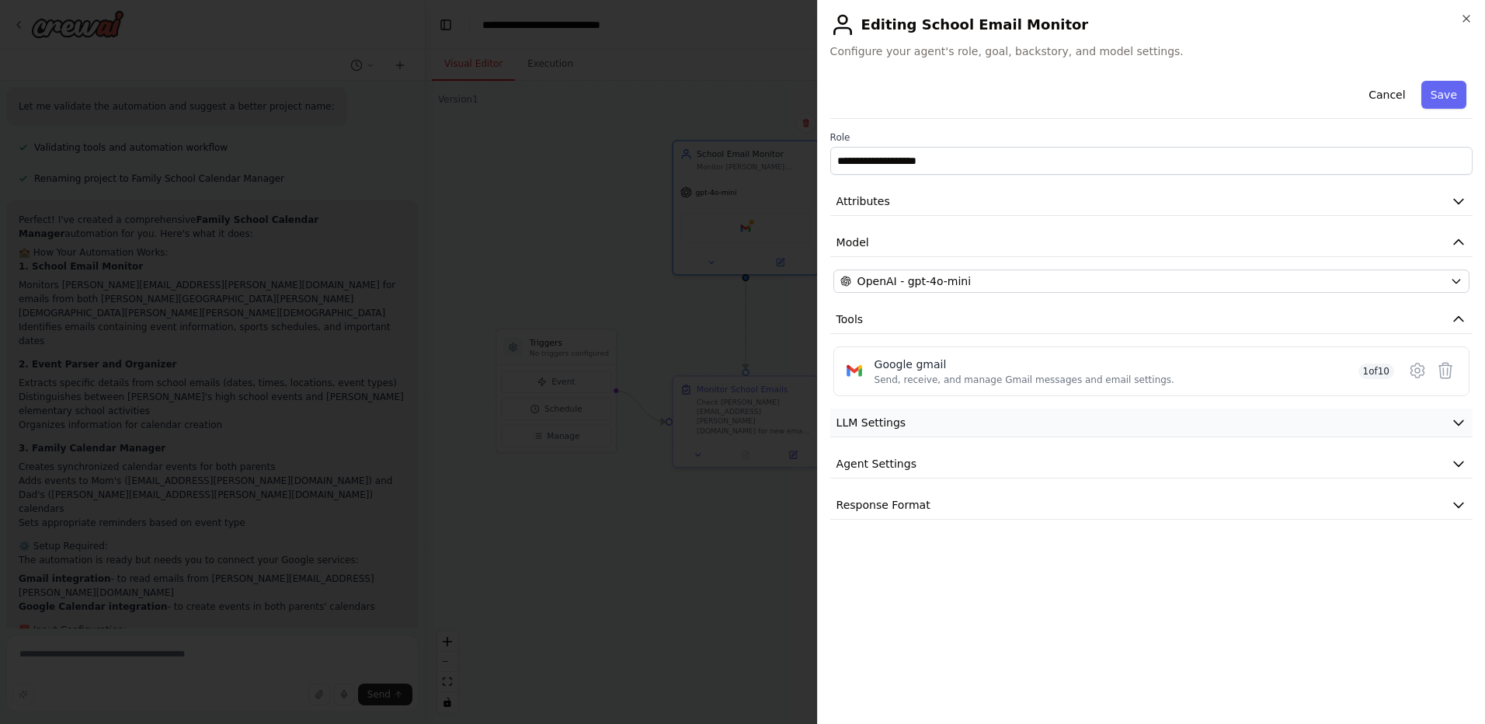
click at [954, 429] on button "LLM Settings" at bounding box center [1151, 423] width 642 height 29
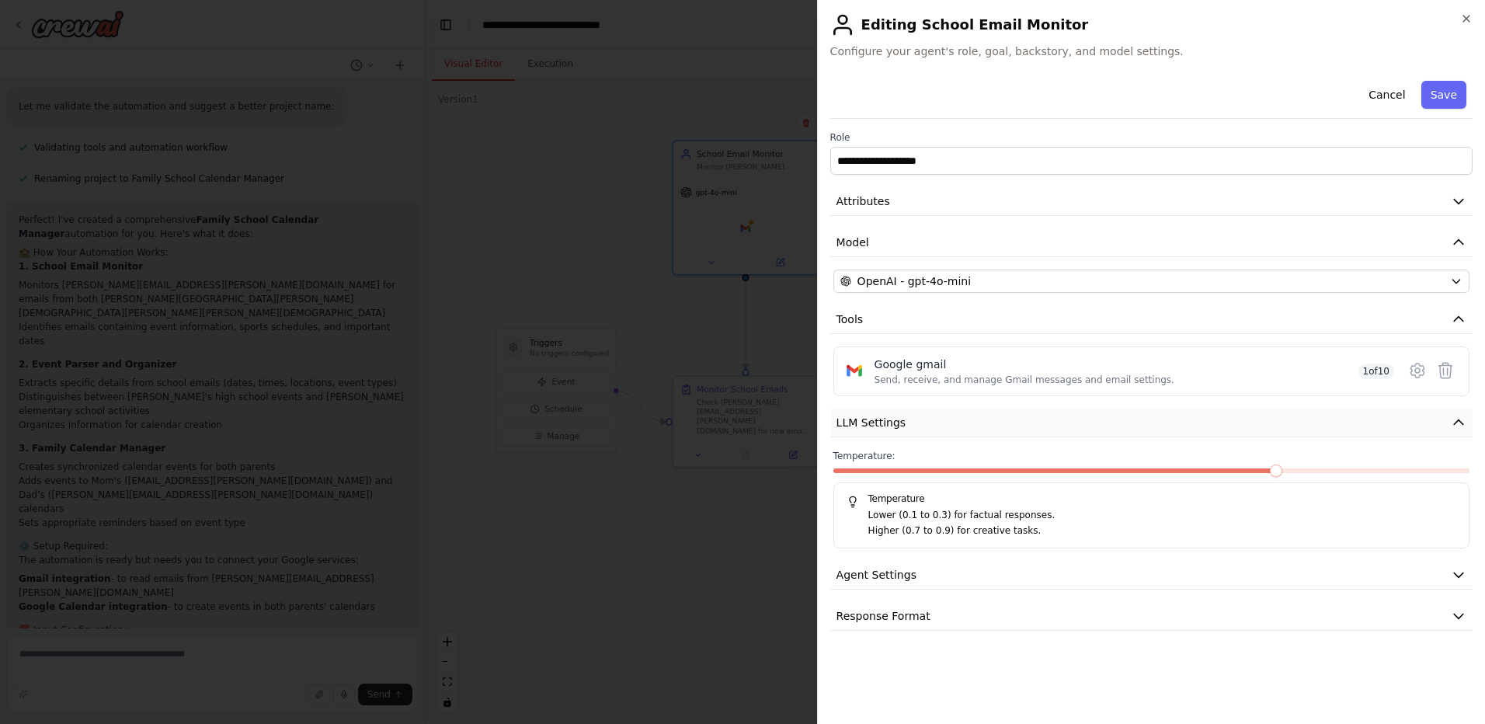
click at [954, 429] on button "LLM Settings" at bounding box center [1151, 423] width 642 height 29
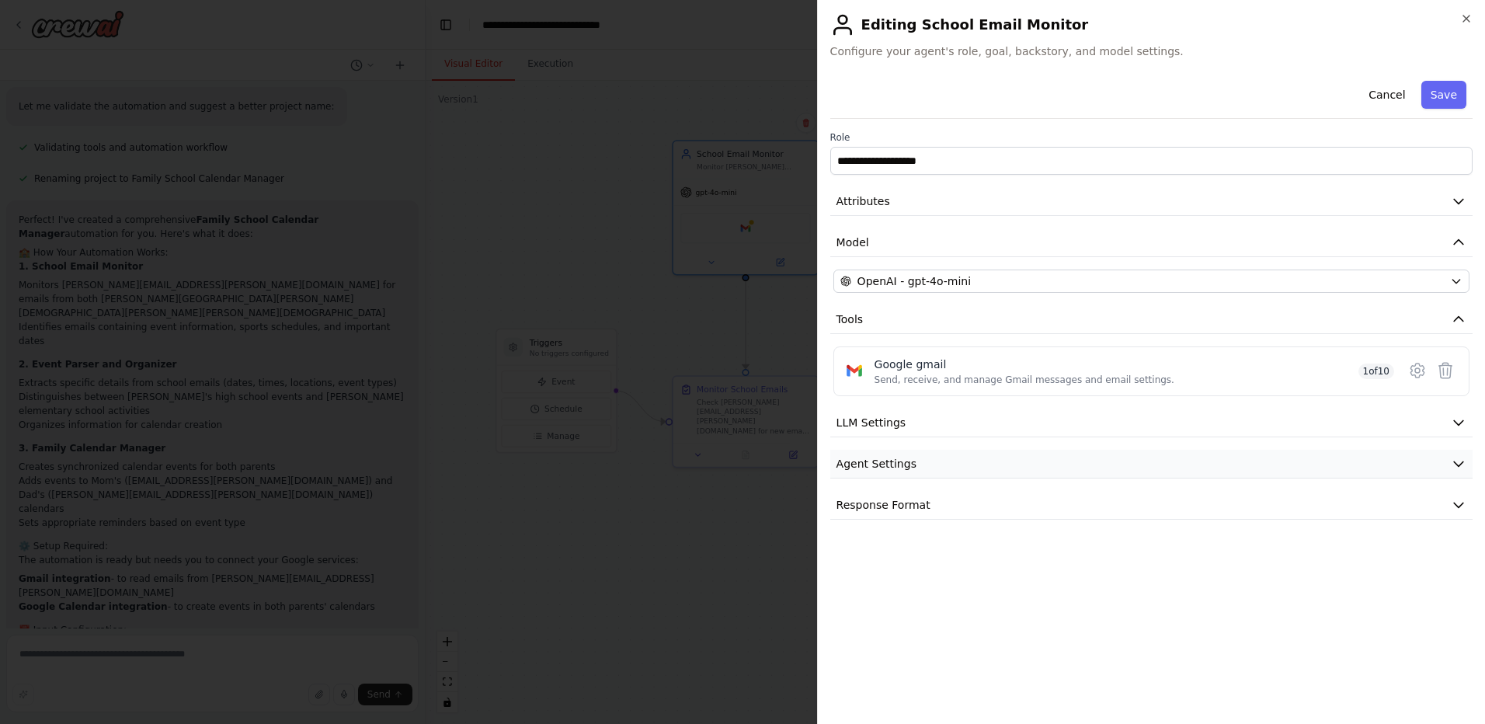
click at [954, 455] on button "Agent Settings" at bounding box center [1151, 464] width 642 height 29
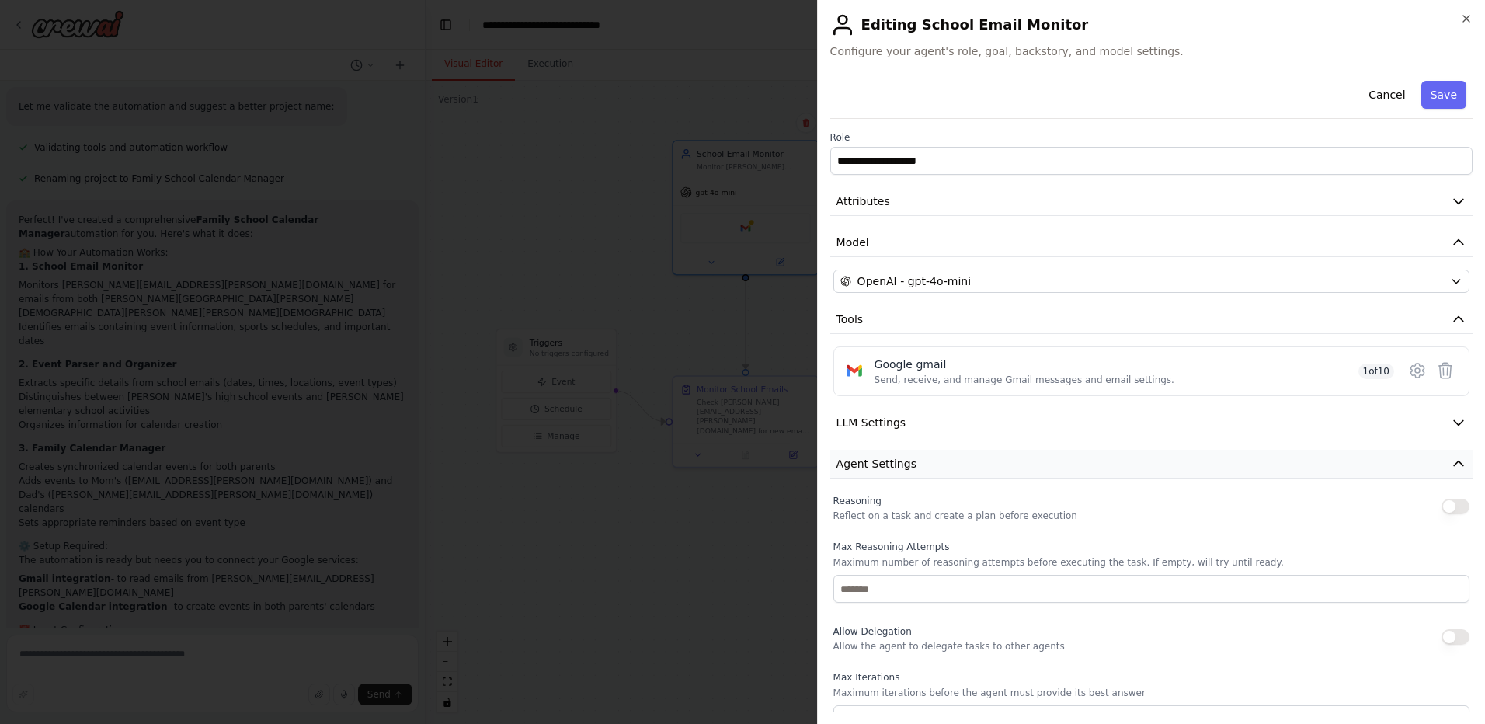
click at [954, 455] on button "Agent Settings" at bounding box center [1151, 464] width 642 height 29
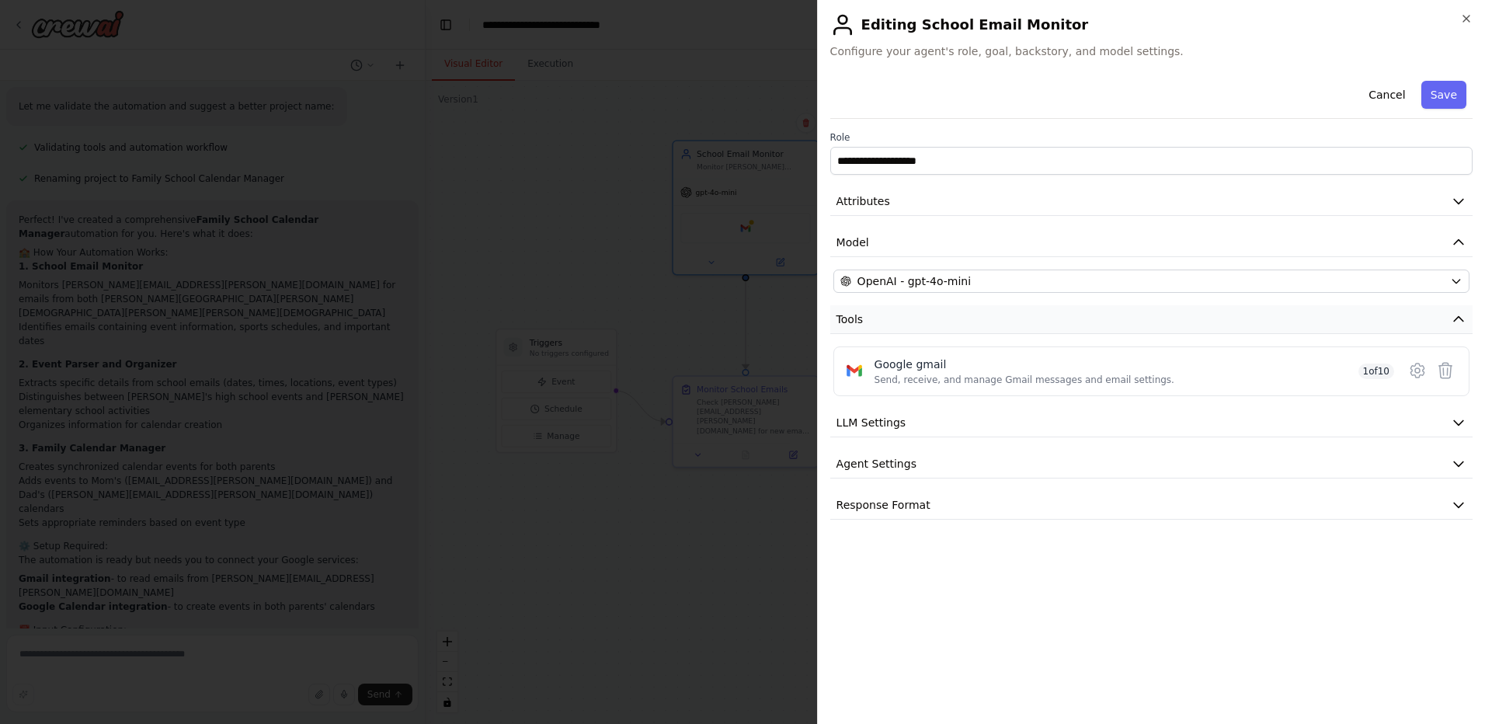
click at [893, 317] on button "Tools" at bounding box center [1151, 319] width 642 height 29
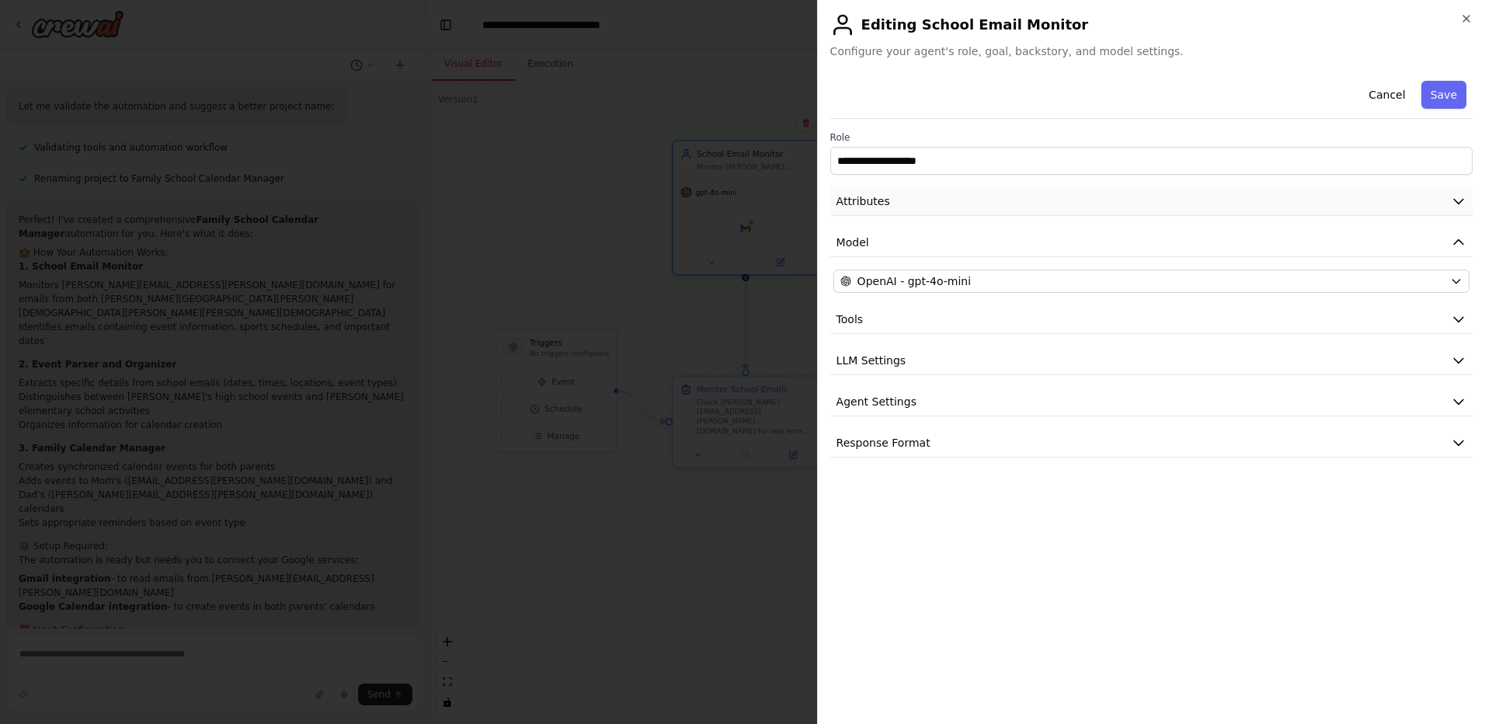
click at [896, 203] on button "Attributes" at bounding box center [1151, 201] width 642 height 29
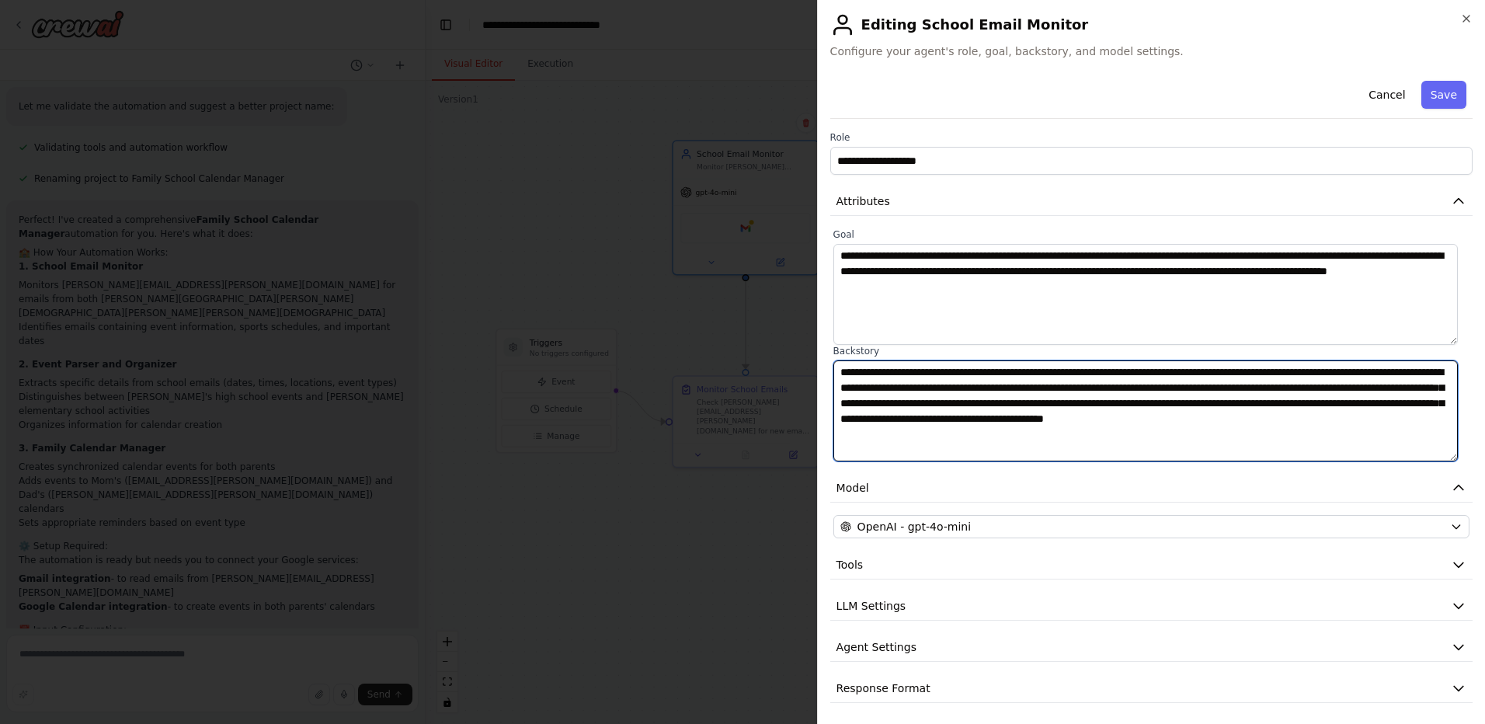
click at [914, 390] on textarea "**********" at bounding box center [1146, 410] width 625 height 101
click at [930, 406] on textarea "**********" at bounding box center [1146, 410] width 625 height 101
type textarea "**********"
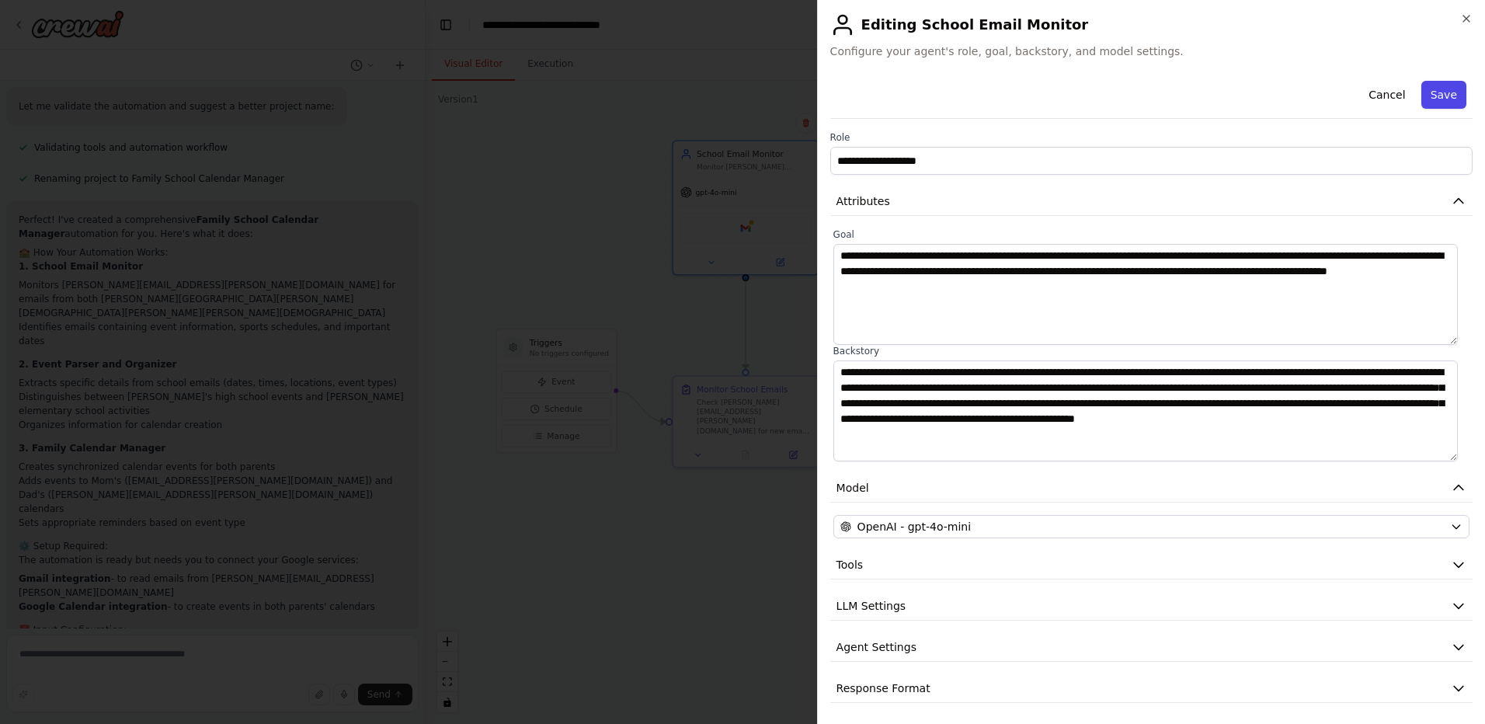
click at [1451, 96] on button "Save" at bounding box center [1444, 95] width 45 height 28
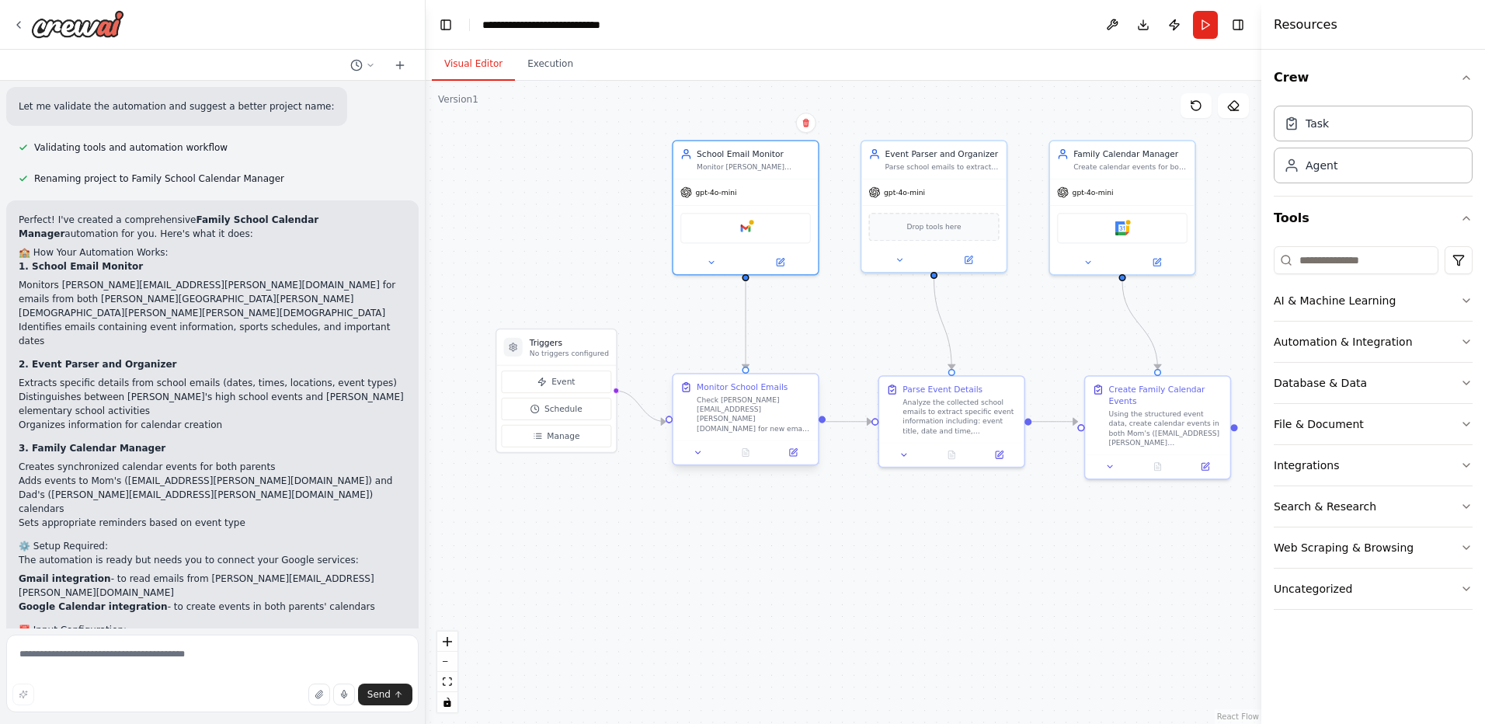
click at [767, 410] on div "Check [PERSON_NAME][EMAIL_ADDRESS][PERSON_NAME][DOMAIN_NAME] for new emails fro…" at bounding box center [754, 414] width 114 height 38
click at [795, 454] on icon at bounding box center [793, 452] width 7 height 7
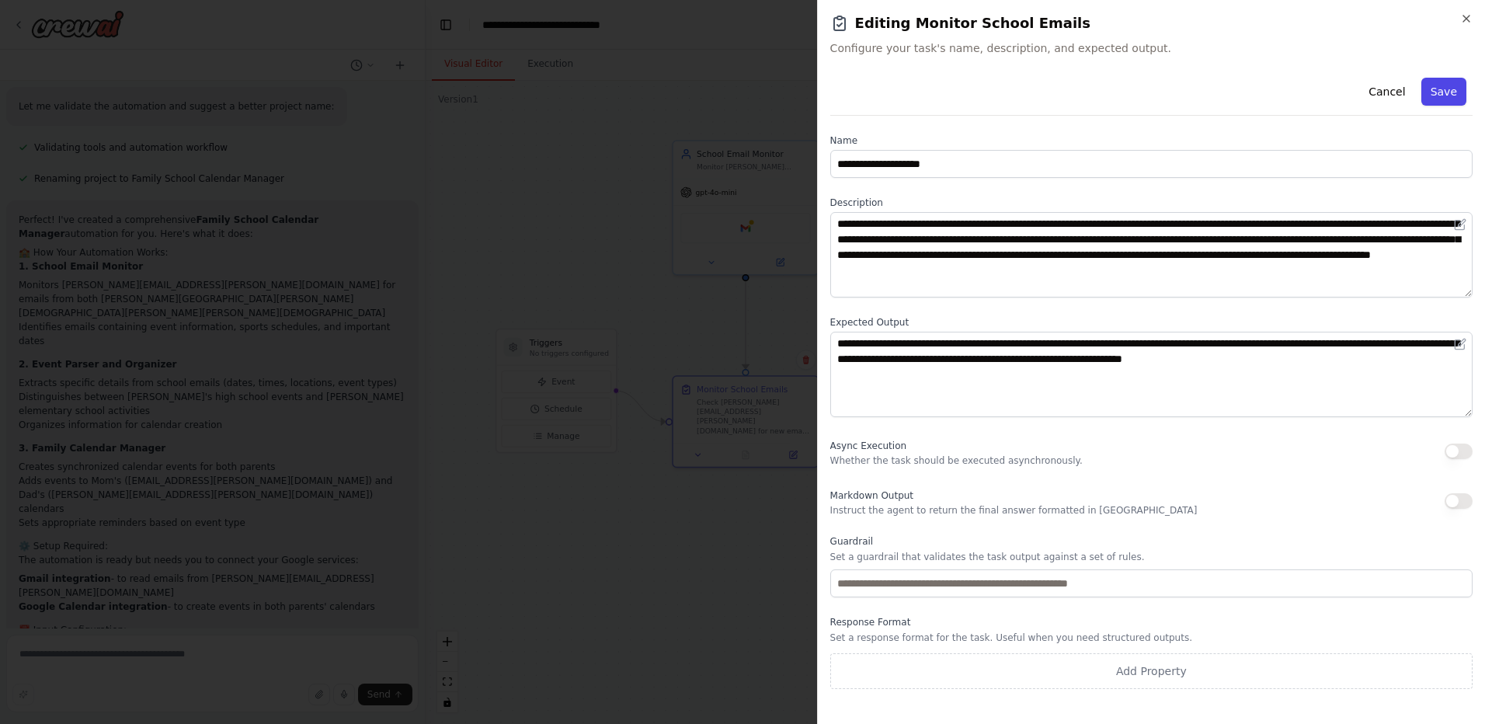
click at [1452, 90] on button "Save" at bounding box center [1444, 92] width 45 height 28
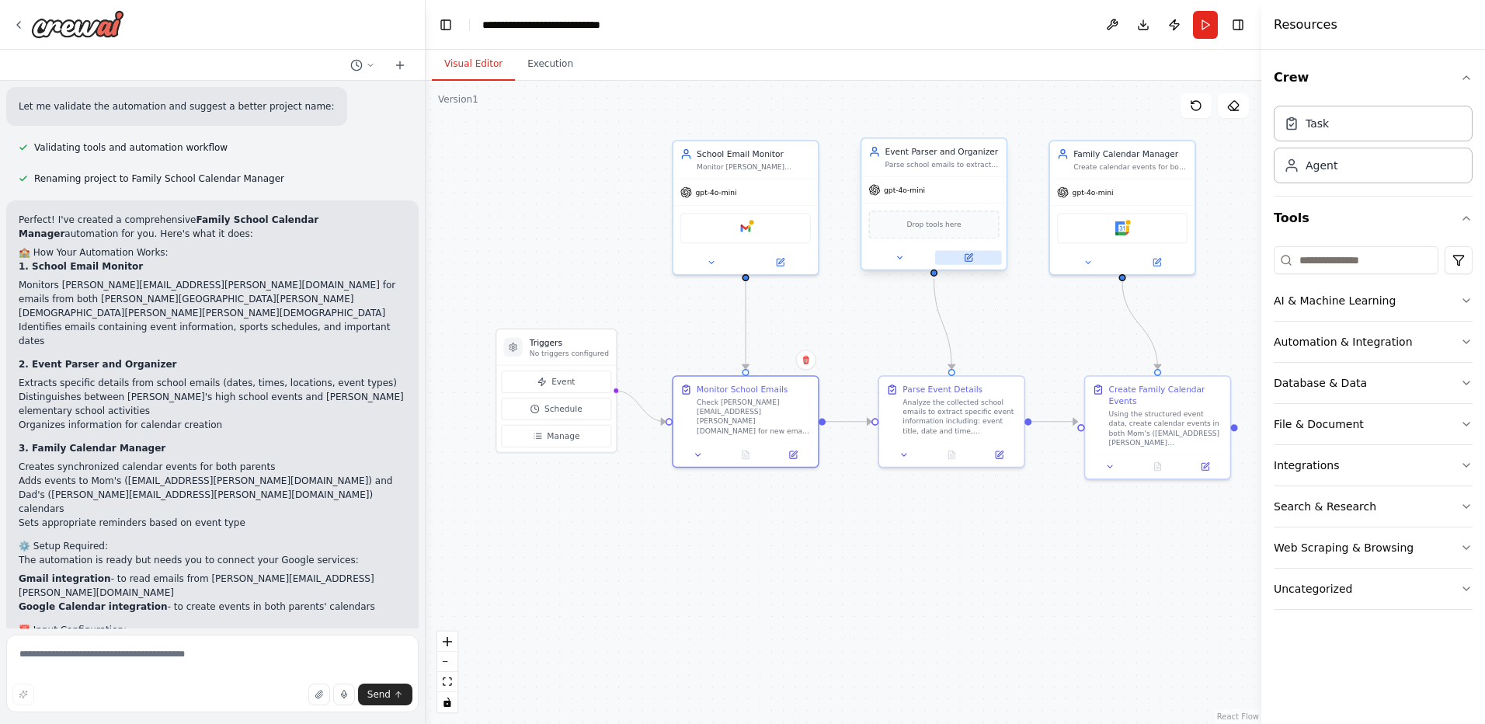
click at [966, 259] on icon at bounding box center [968, 257] width 7 height 7
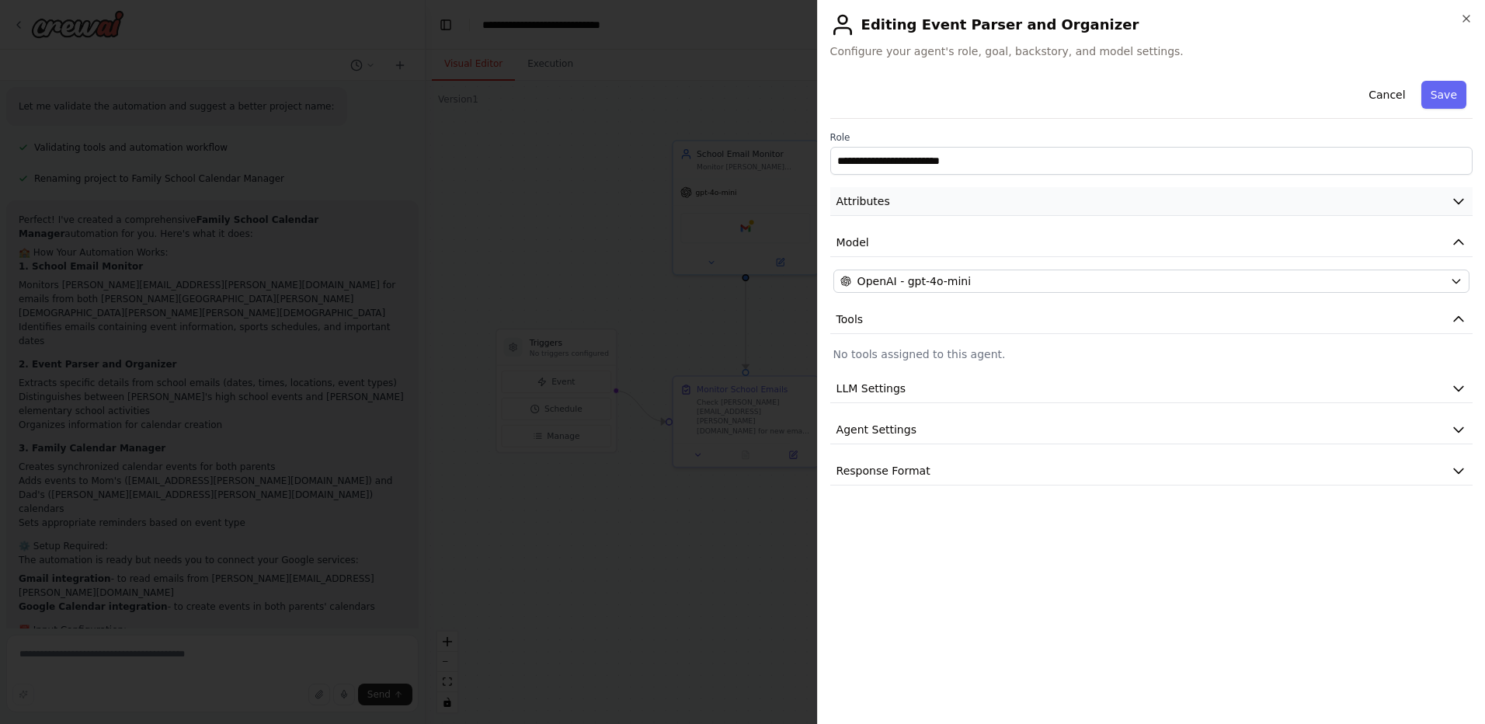
click at [934, 204] on button "Attributes" at bounding box center [1151, 201] width 642 height 29
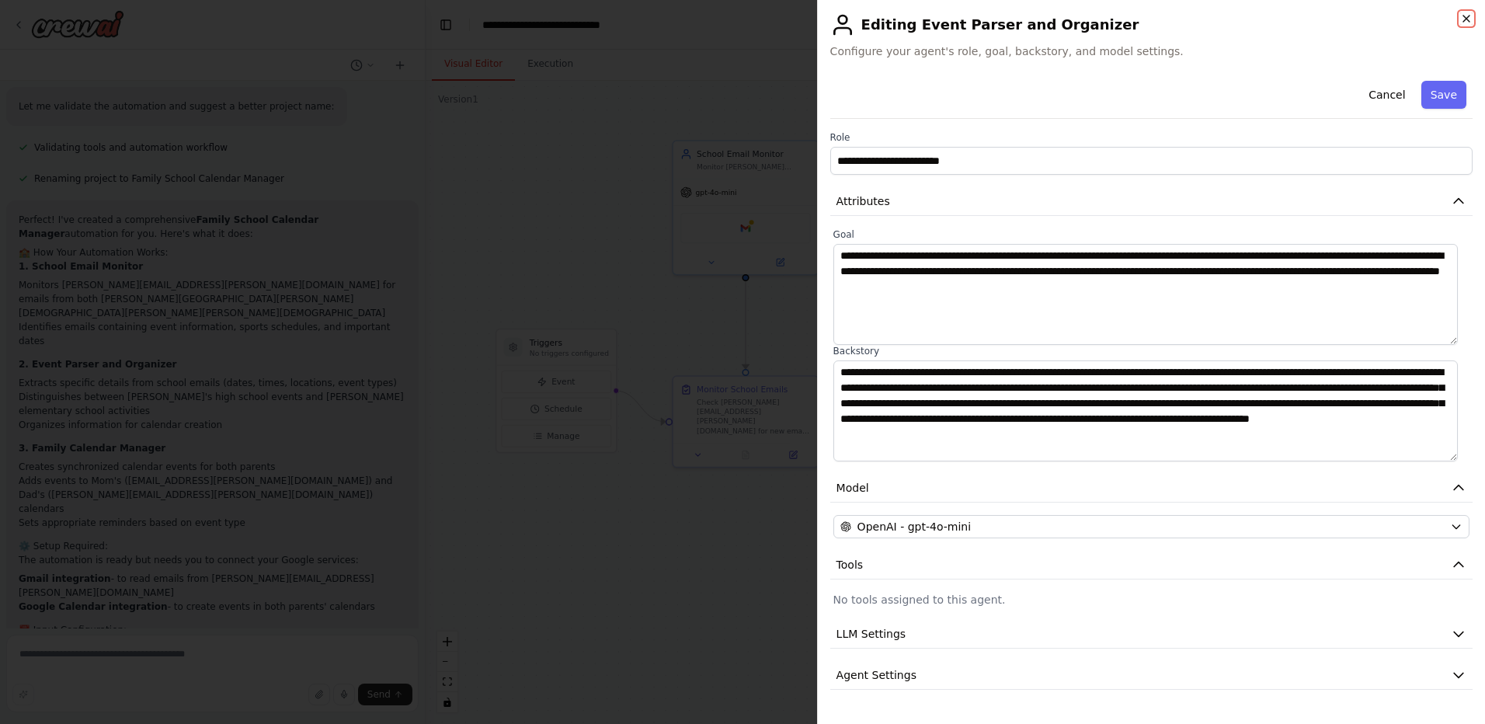
click at [1466, 19] on icon "button" at bounding box center [1467, 18] width 12 height 12
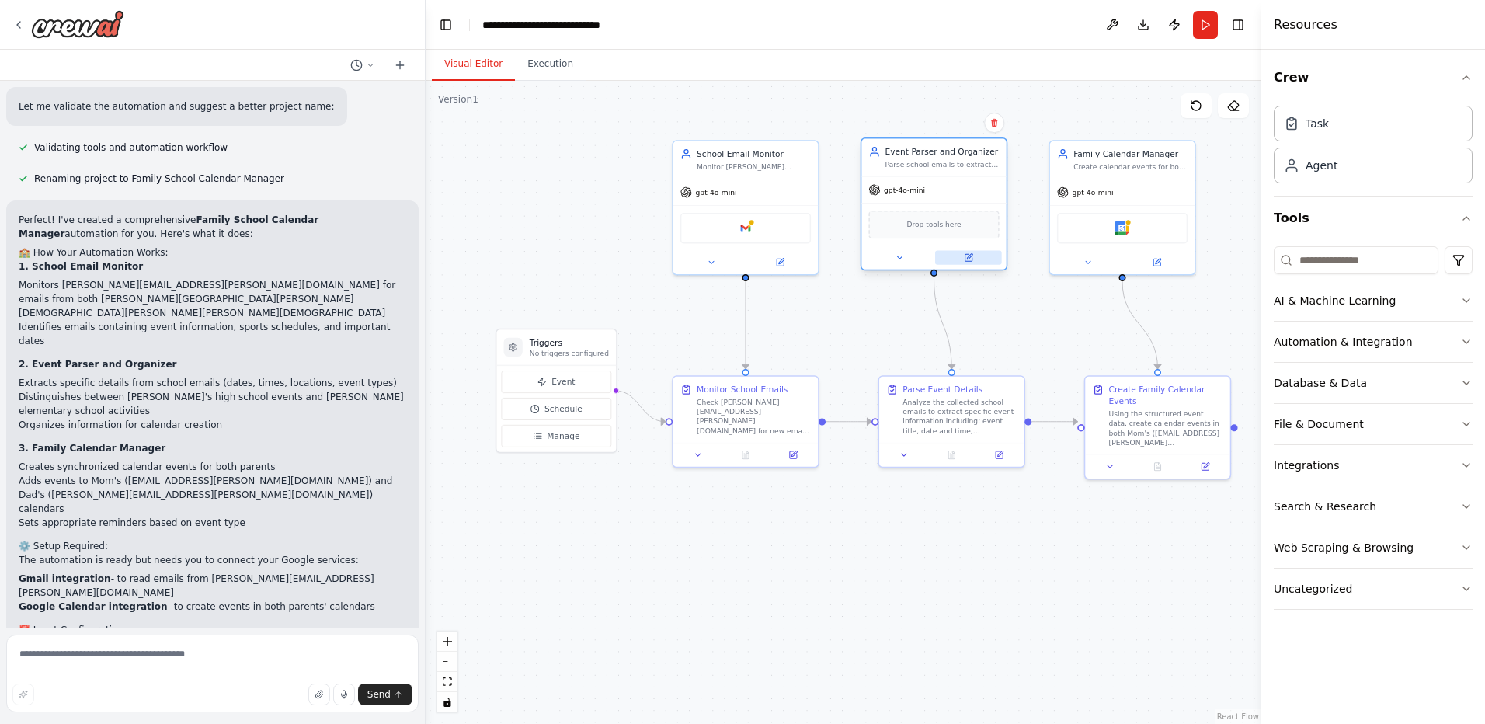
click at [972, 255] on icon at bounding box center [969, 256] width 5 height 5
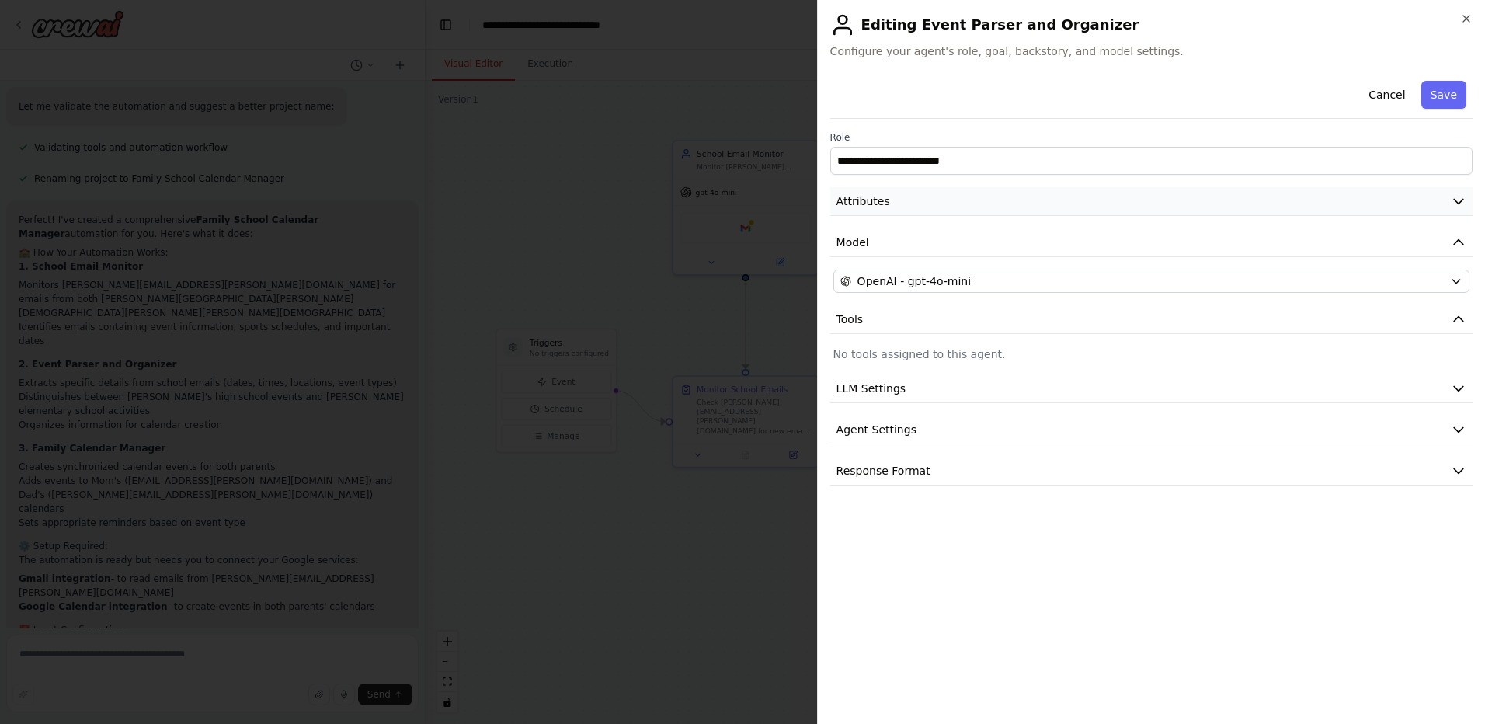
click at [1232, 204] on button "Attributes" at bounding box center [1151, 201] width 642 height 29
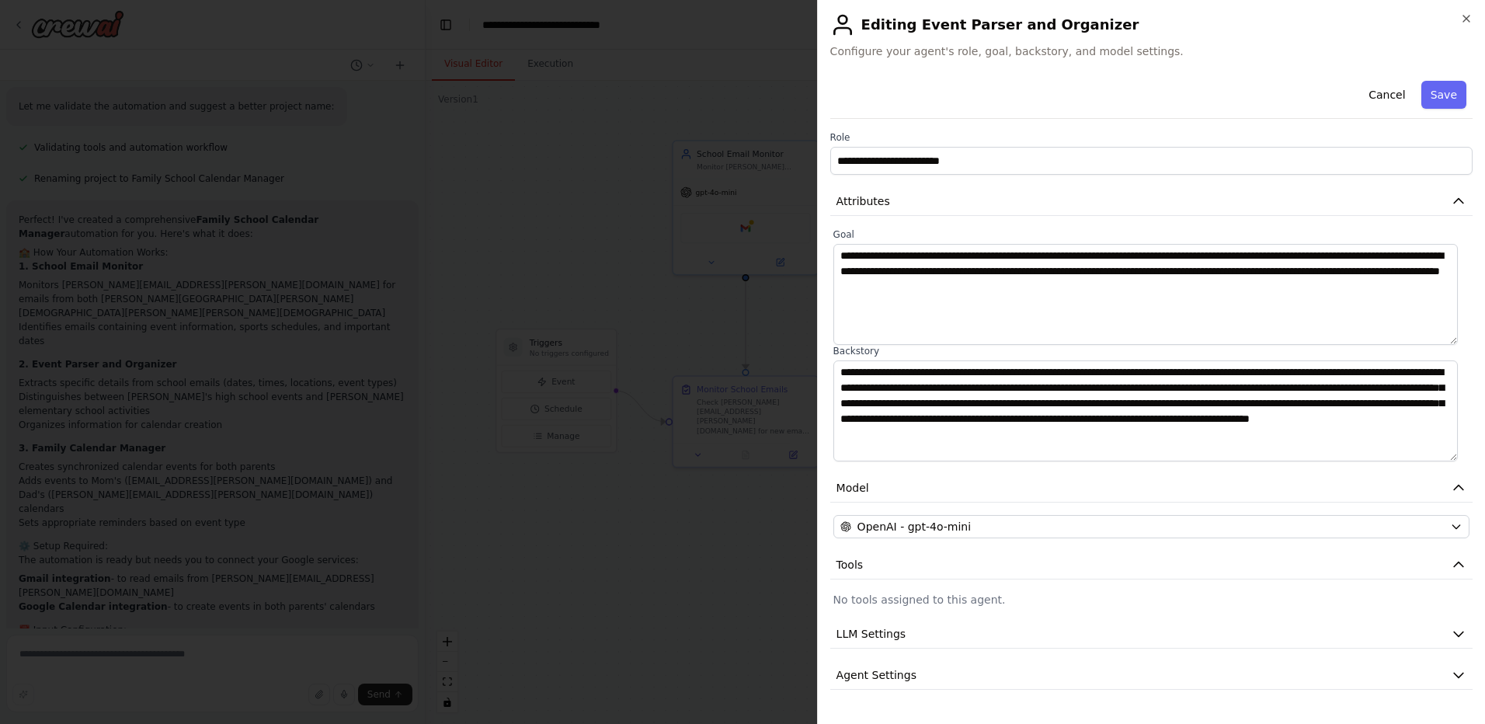
scroll to position [32, 0]
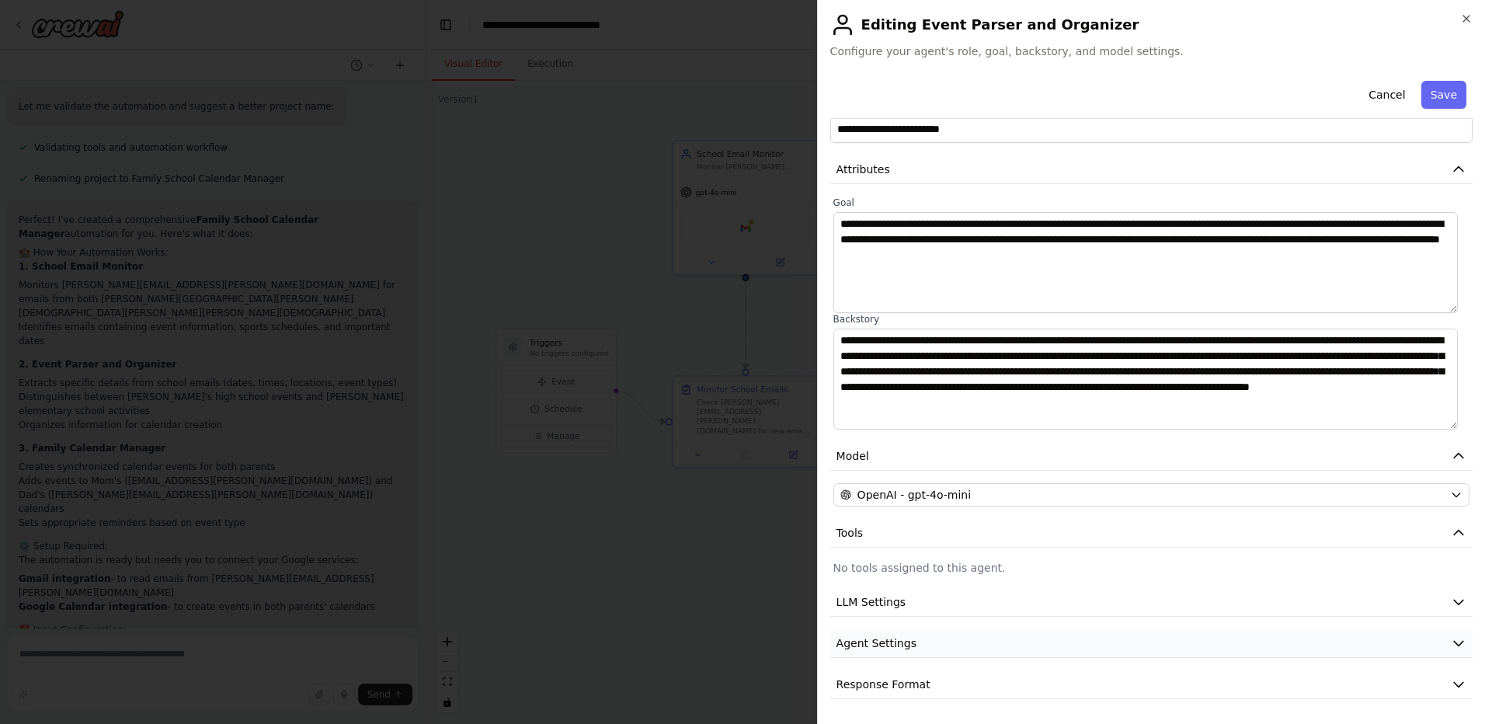
click at [938, 648] on button "Agent Settings" at bounding box center [1151, 643] width 642 height 29
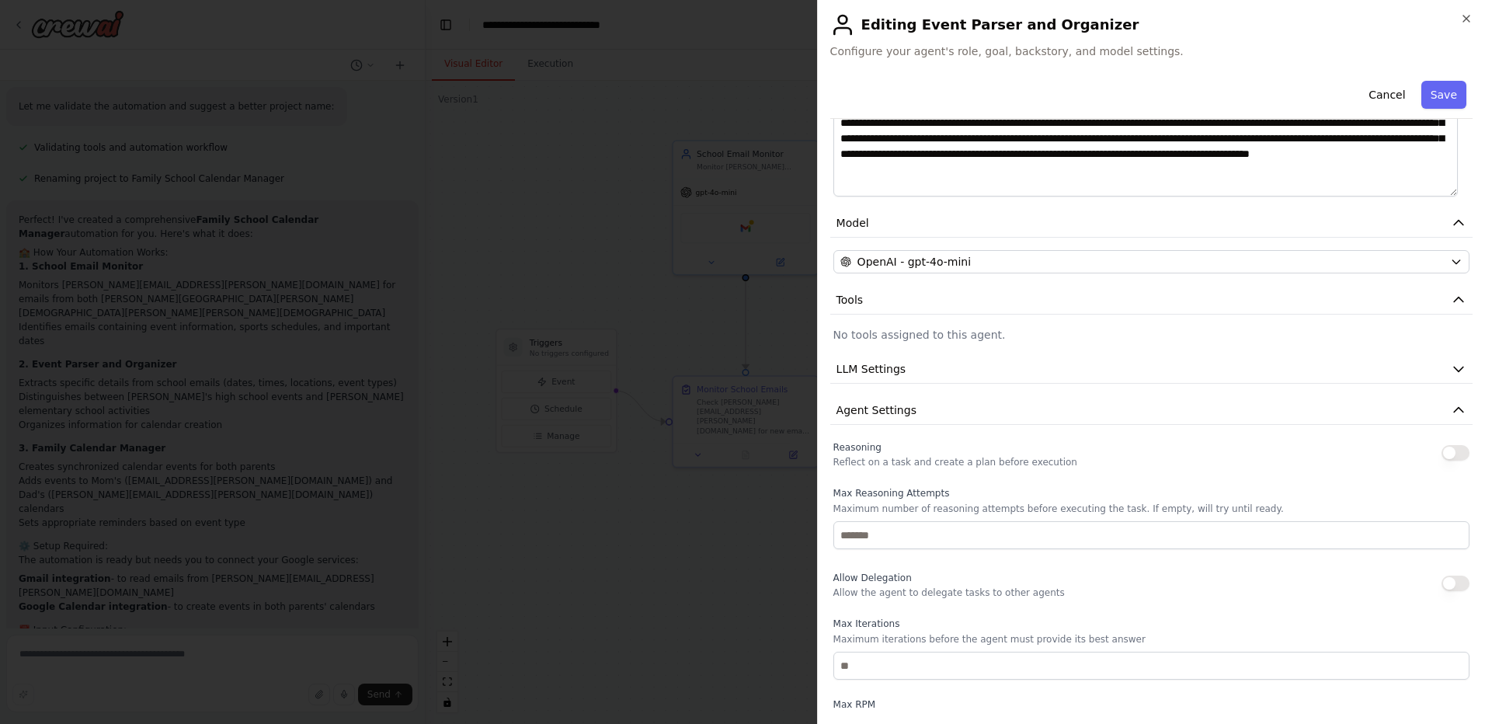
scroll to position [343, 0]
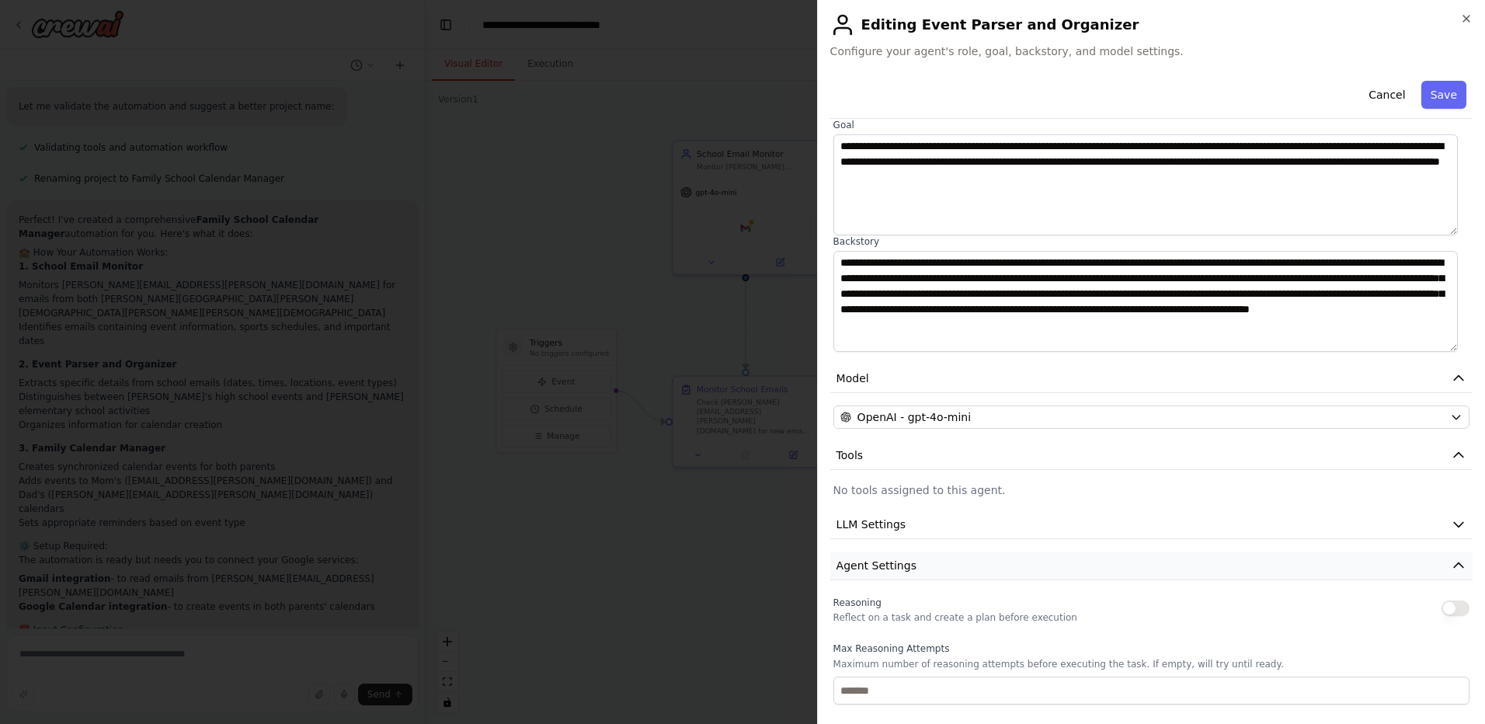
click at [946, 568] on button "Agent Settings" at bounding box center [1151, 566] width 642 height 29
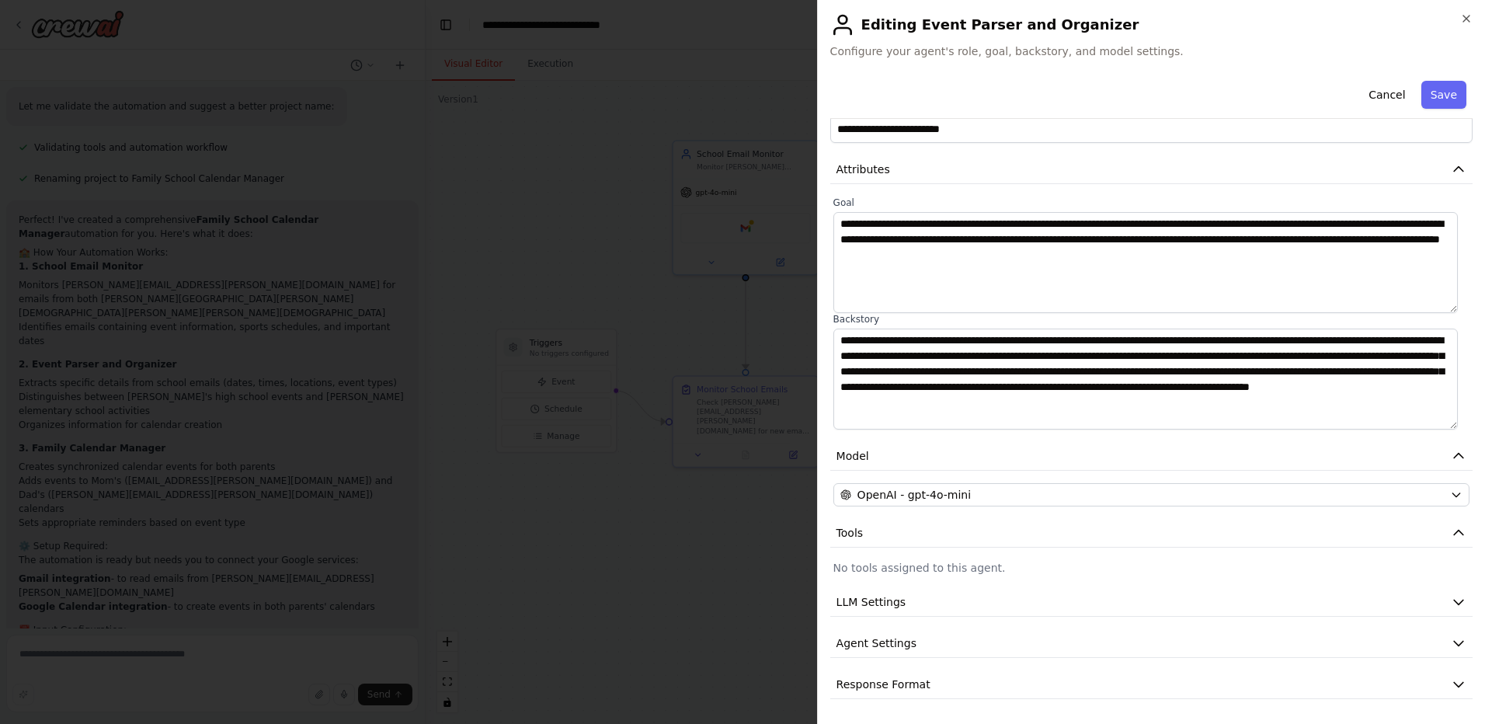
click at [1435, 99] on button "Save" at bounding box center [1444, 95] width 45 height 28
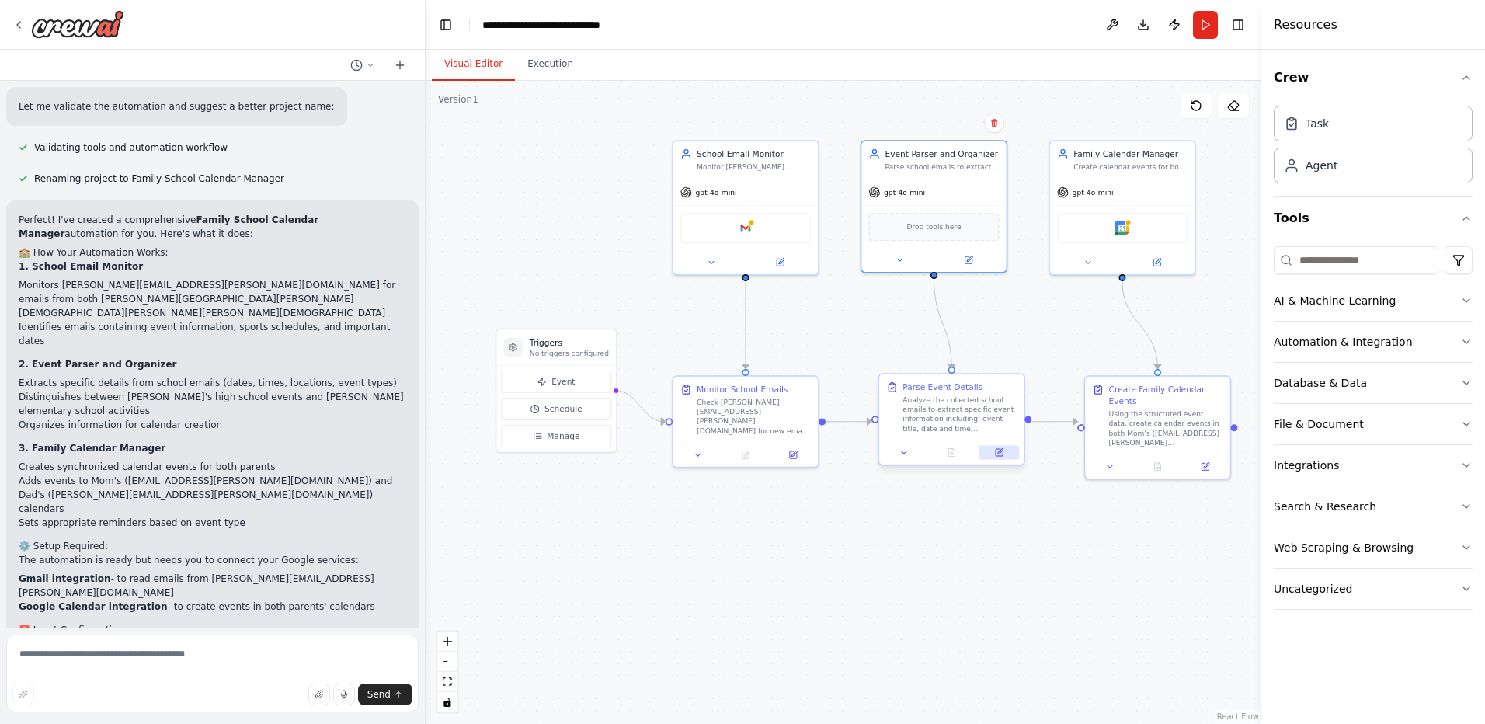
click at [1005, 452] on button at bounding box center [999, 452] width 40 height 14
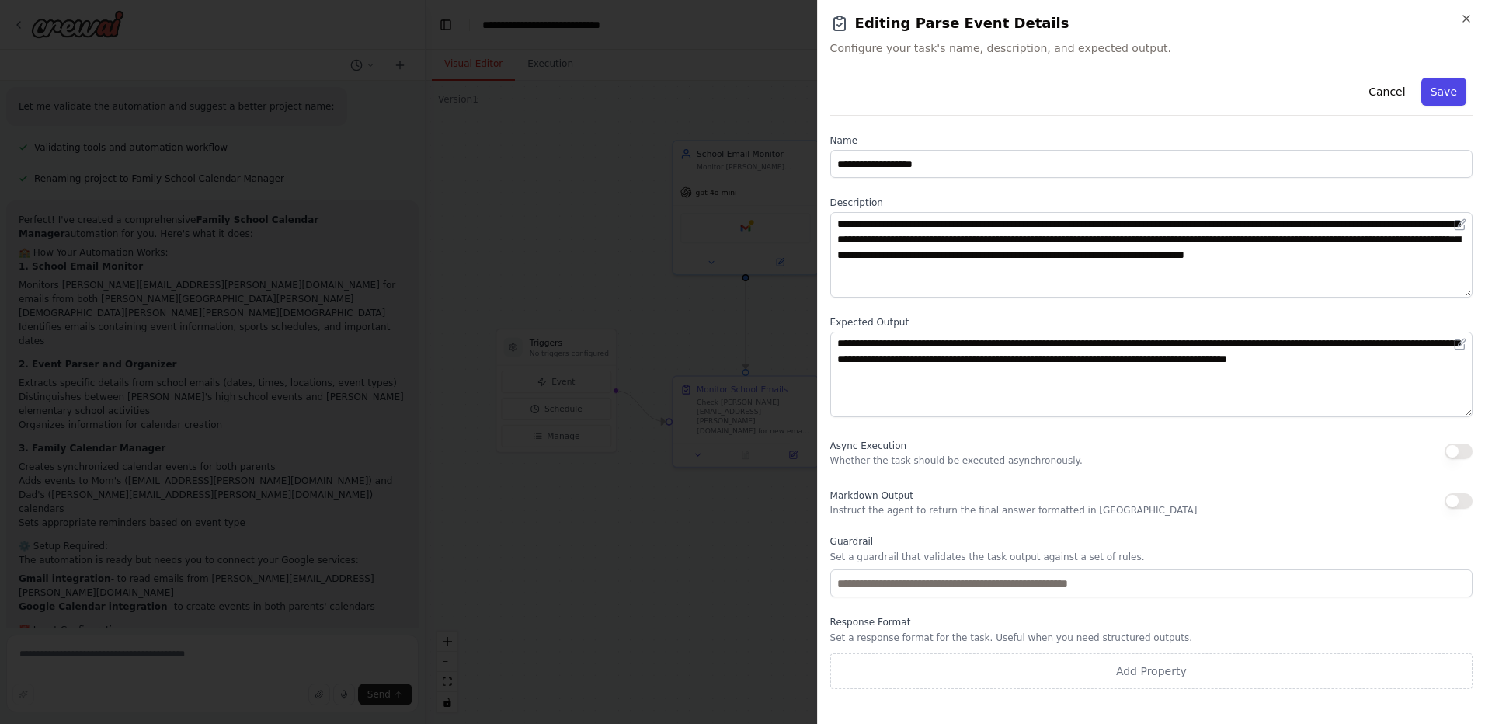
click at [1443, 94] on button "Save" at bounding box center [1444, 92] width 45 height 28
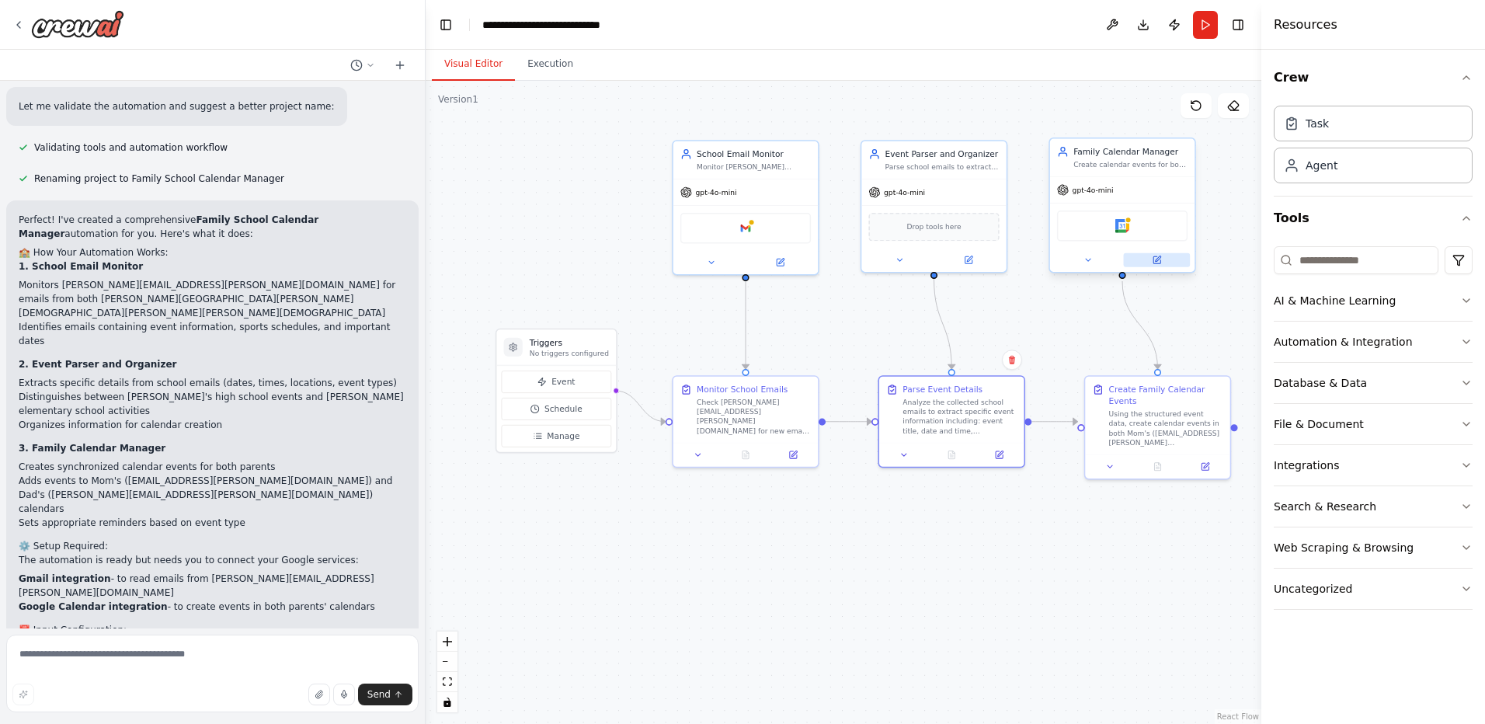
click at [1160, 264] on icon at bounding box center [1156, 260] width 9 height 9
click at [1151, 255] on button at bounding box center [1157, 260] width 67 height 14
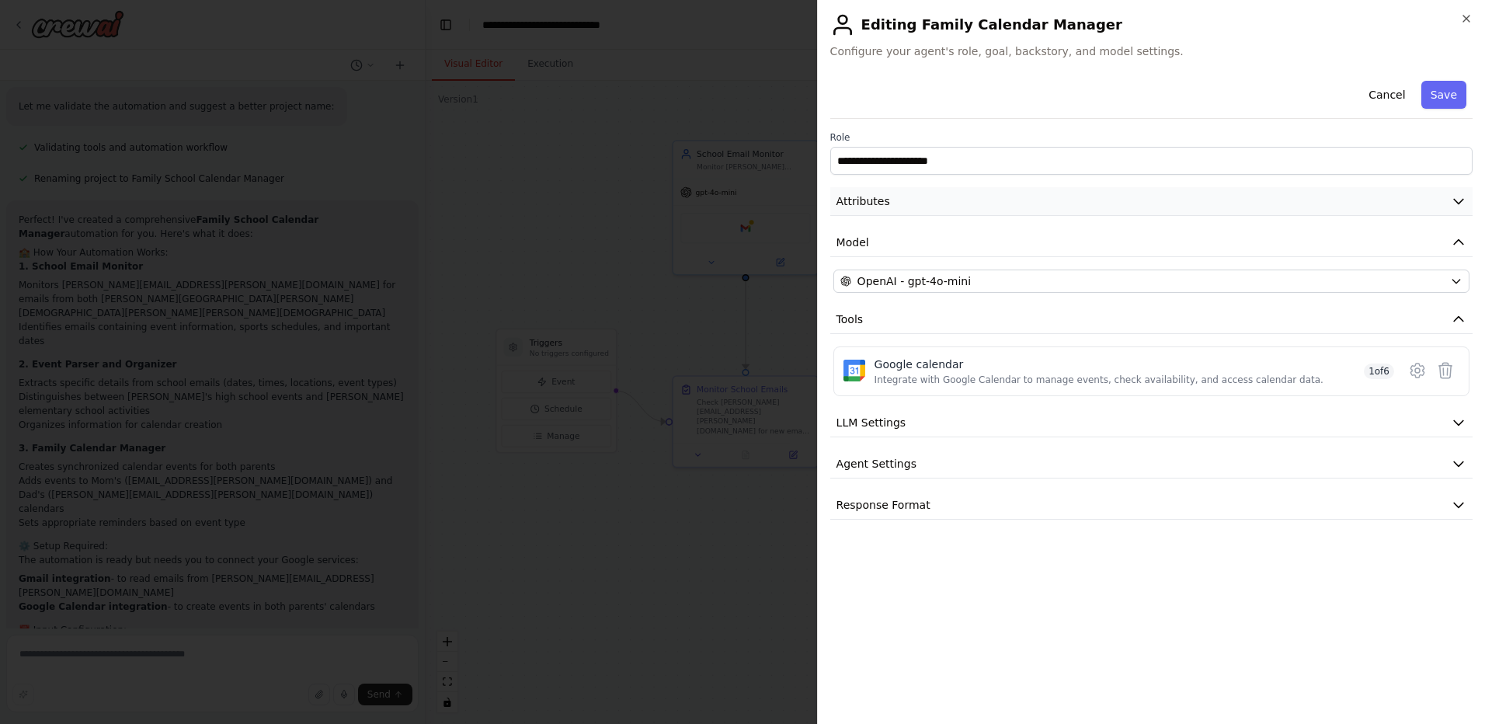
click at [963, 204] on button "Attributes" at bounding box center [1151, 201] width 642 height 29
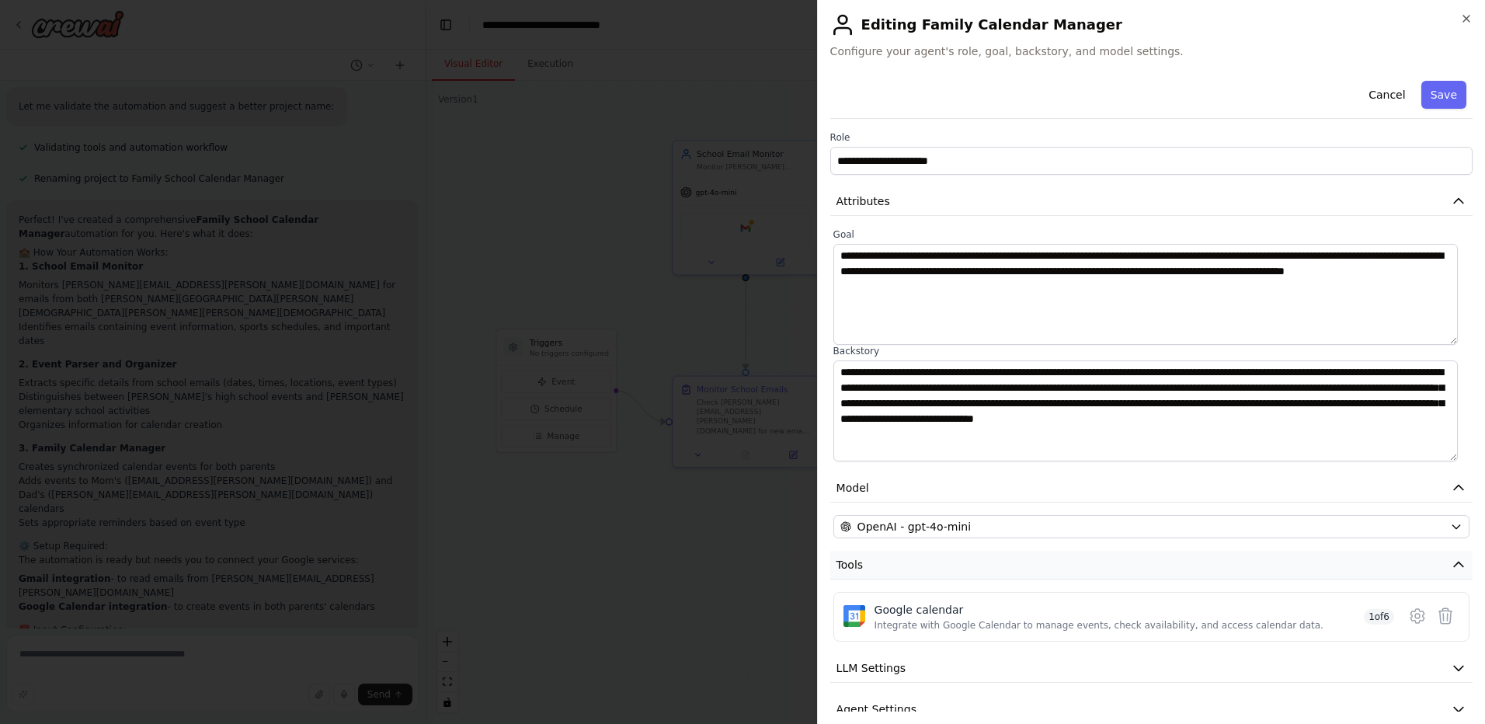
scroll to position [66, 0]
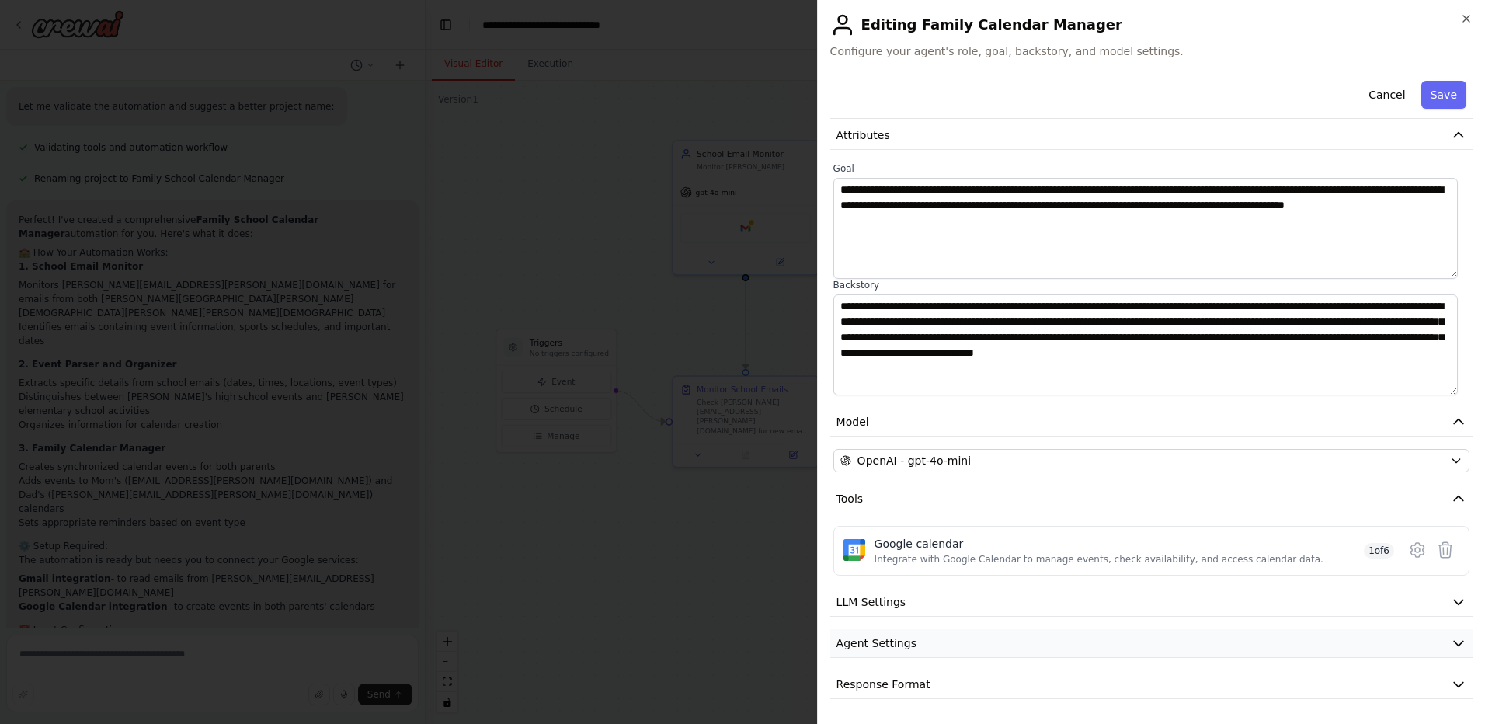
click at [879, 651] on button "Agent Settings" at bounding box center [1151, 643] width 642 height 29
click at [910, 653] on button "Agent Settings" at bounding box center [1151, 643] width 642 height 29
click at [927, 599] on button "LLM Settings" at bounding box center [1151, 602] width 642 height 29
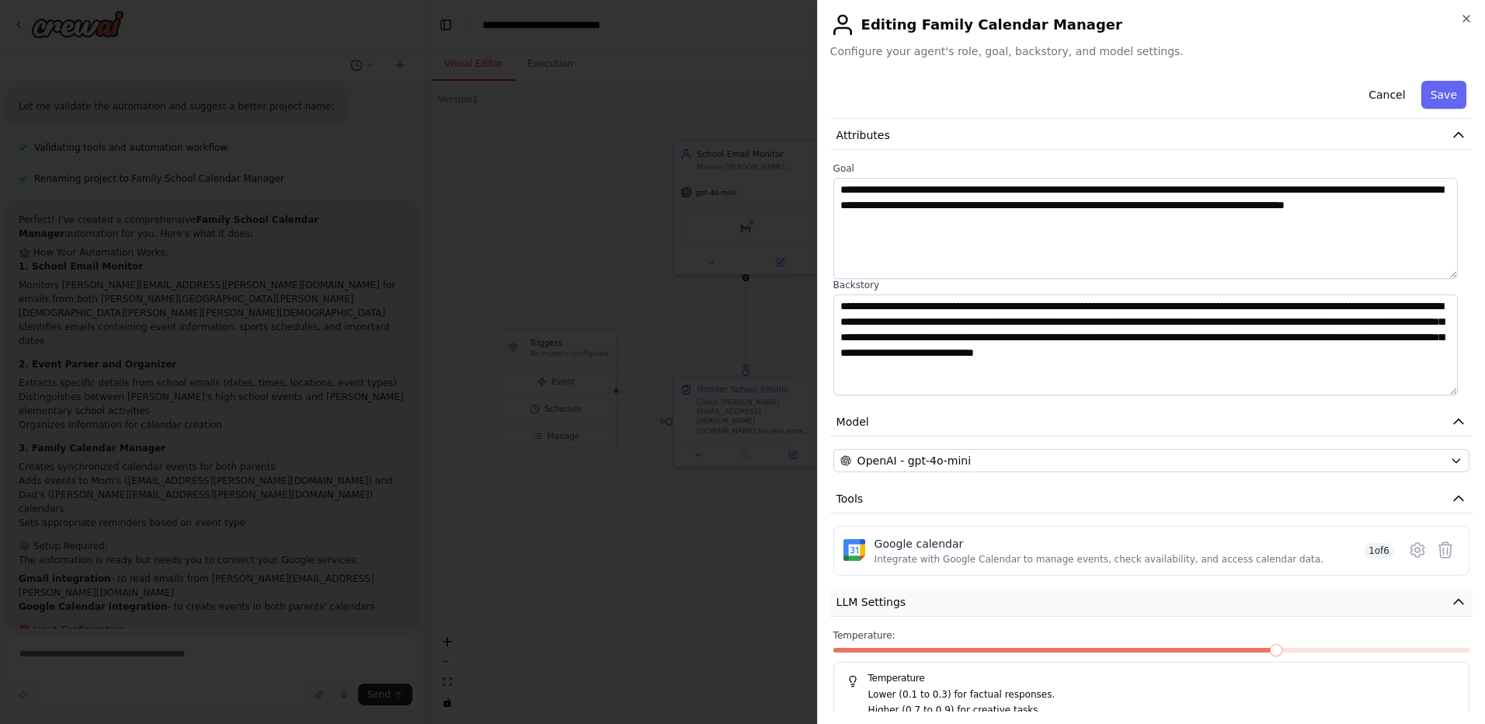
click at [927, 599] on button "LLM Settings" at bounding box center [1151, 602] width 642 height 29
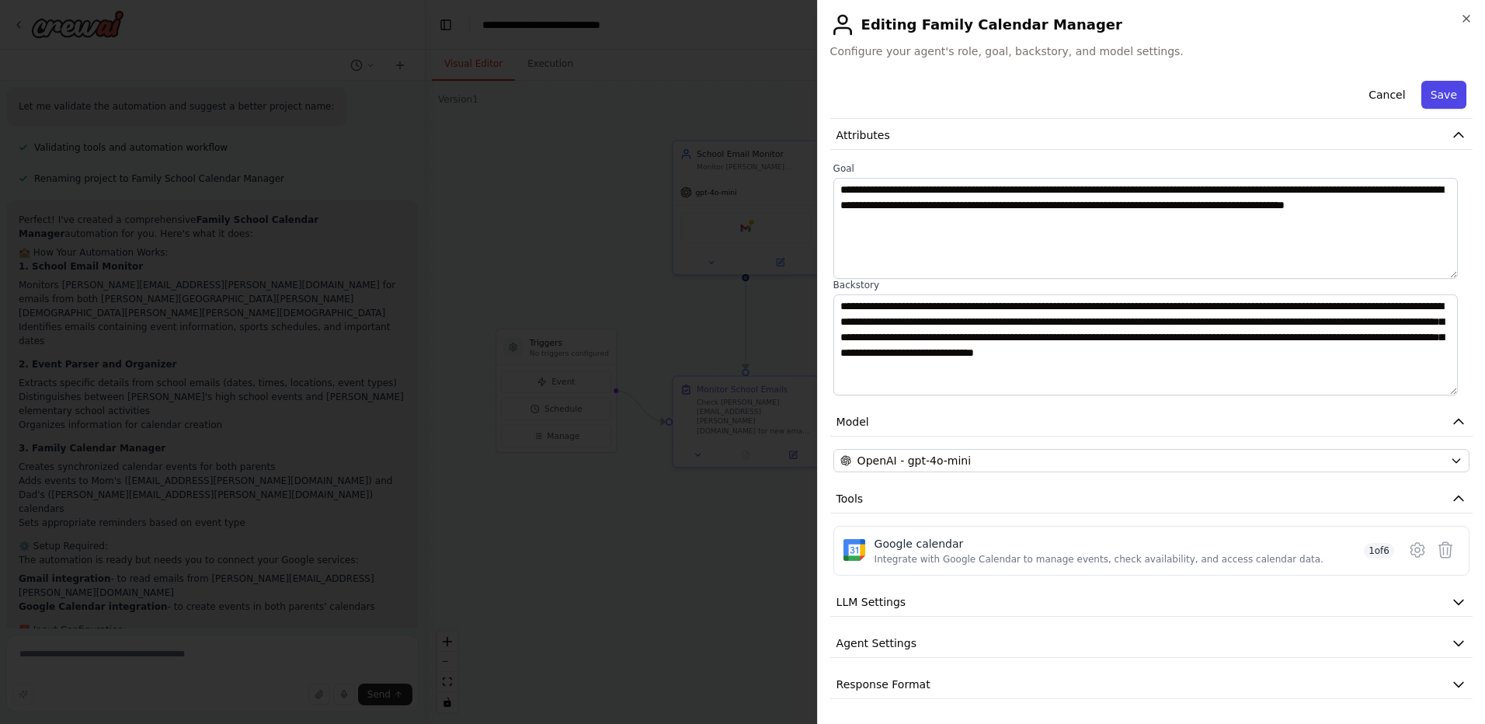
click at [1436, 98] on button "Save" at bounding box center [1444, 95] width 45 height 28
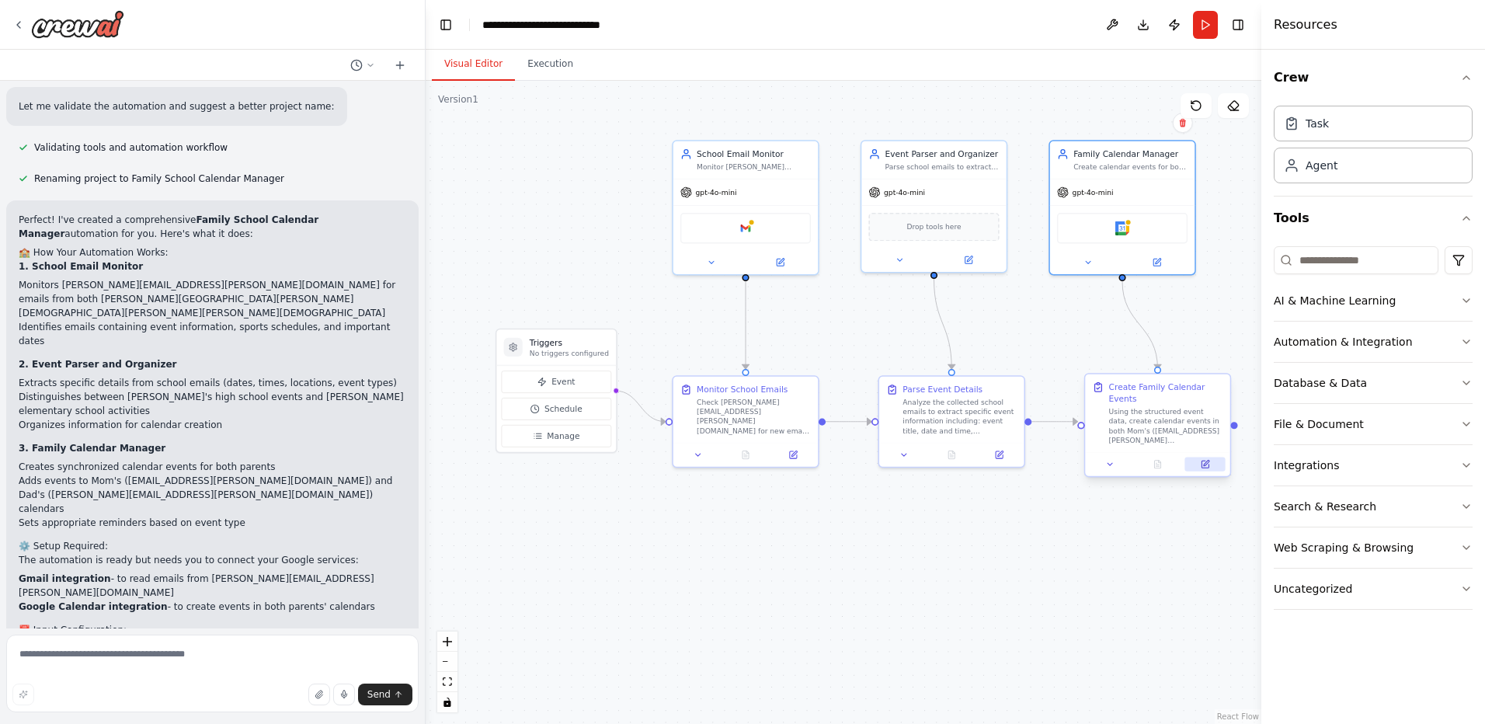
click at [1204, 461] on icon at bounding box center [1206, 463] width 5 height 5
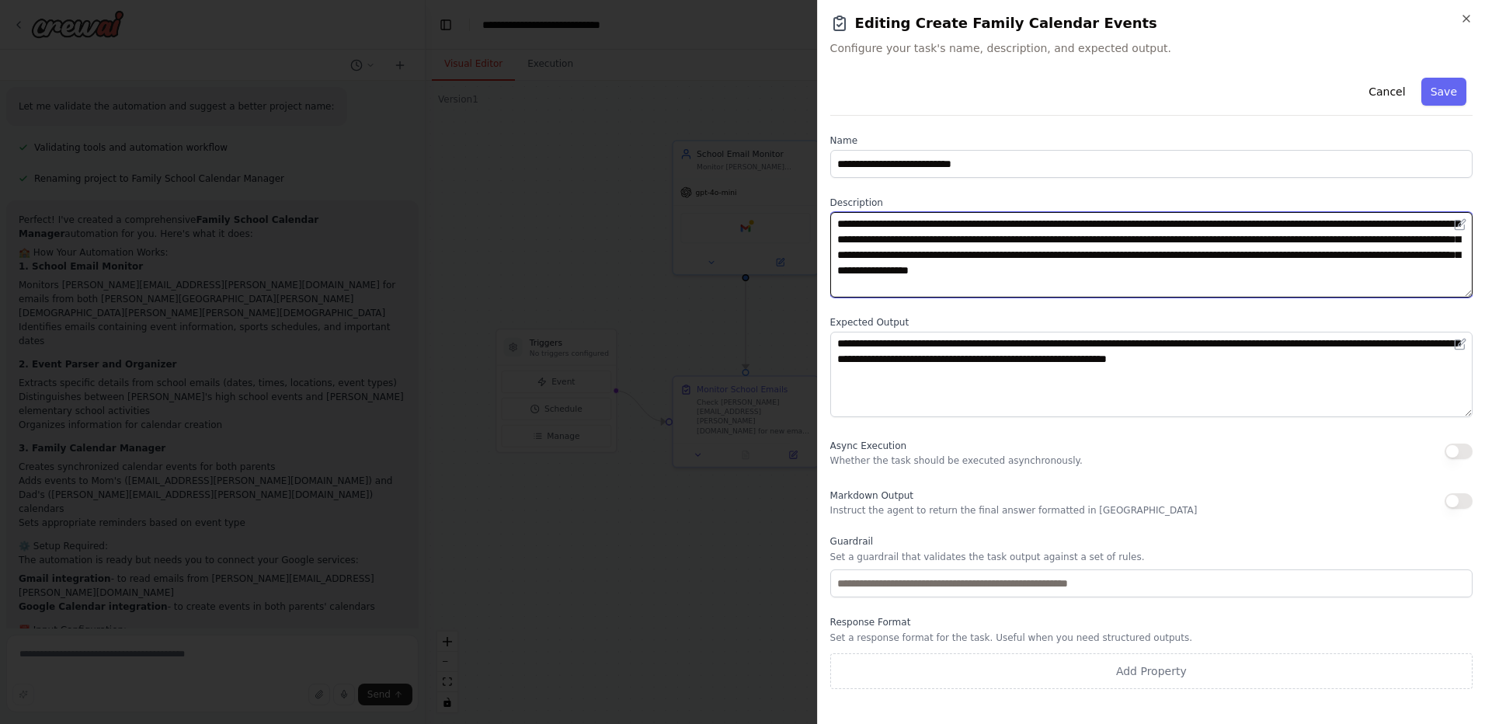
click at [987, 223] on textarea "**********" at bounding box center [1151, 254] width 642 height 85
click at [994, 222] on textarea "**********" at bounding box center [1151, 254] width 642 height 85
drag, startPoint x: 1104, startPoint y: 226, endPoint x: 1137, endPoint y: 223, distance: 32.8
click at [1137, 223] on textarea "**********" at bounding box center [1151, 254] width 642 height 85
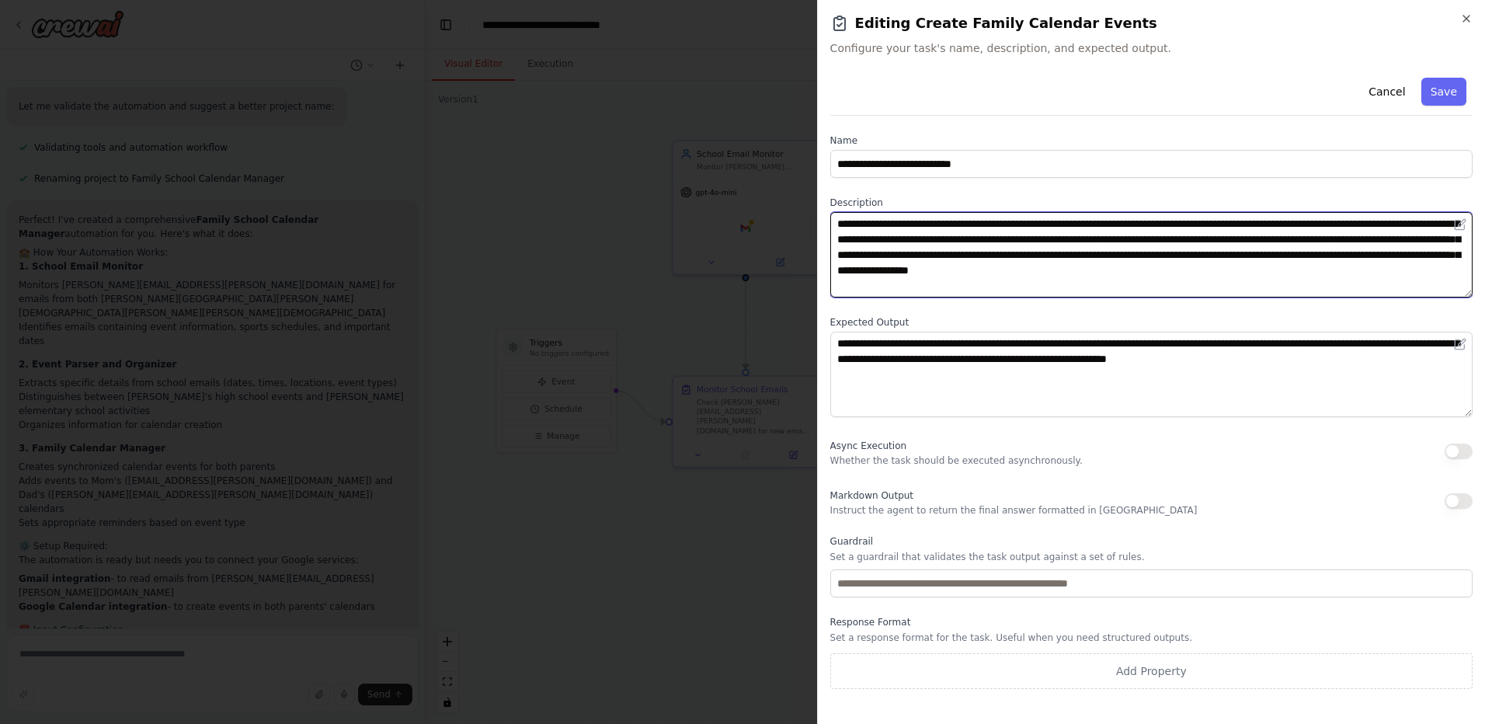
click at [1132, 225] on textarea "**********" at bounding box center [1151, 254] width 642 height 85
click at [1314, 225] on textarea "**********" at bounding box center [1151, 254] width 642 height 85
click at [961, 239] on textarea "**********" at bounding box center [1151, 254] width 642 height 85
click at [964, 239] on textarea "**********" at bounding box center [1151, 254] width 642 height 85
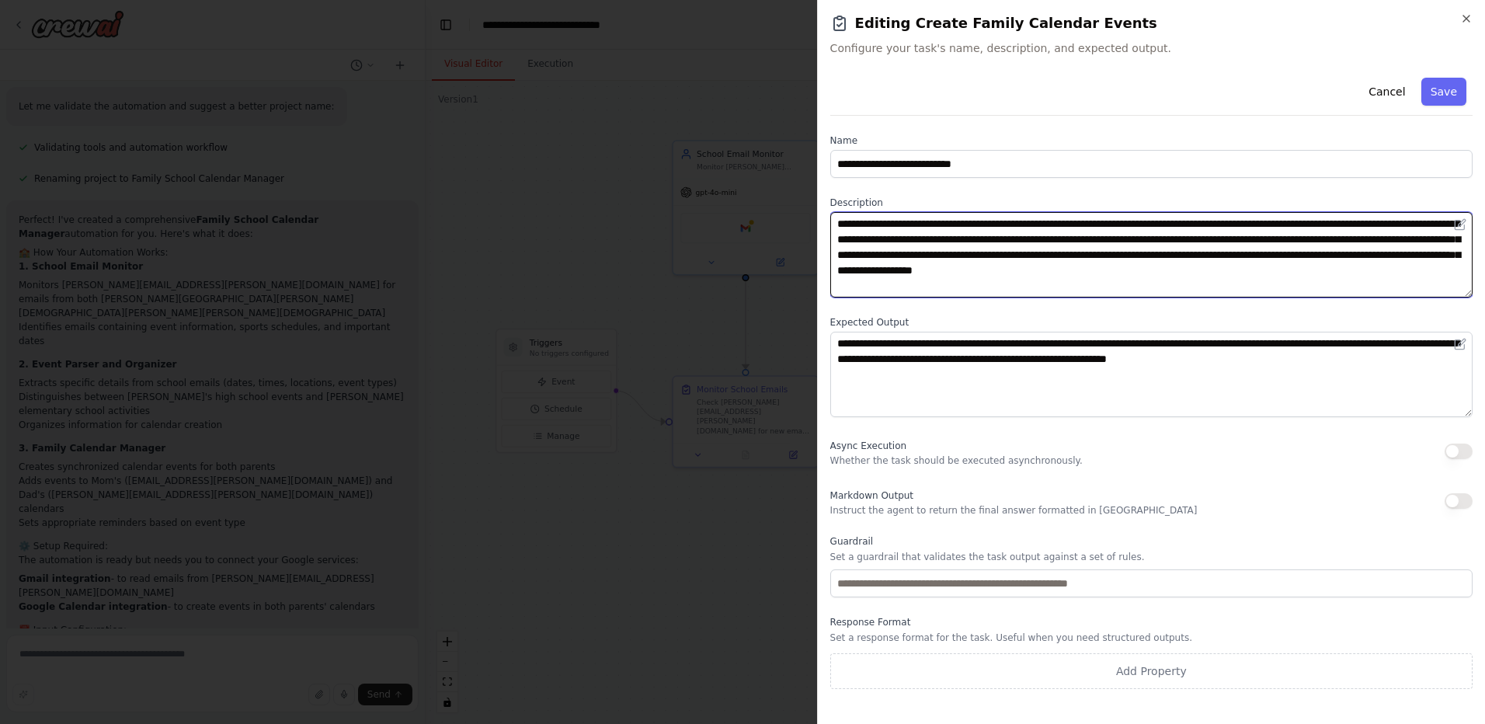
click at [1050, 239] on textarea "**********" at bounding box center [1151, 254] width 642 height 85
click at [1180, 228] on textarea "**********" at bounding box center [1151, 254] width 642 height 85
click at [1142, 222] on textarea "**********" at bounding box center [1151, 254] width 642 height 85
paste textarea "**********"
drag, startPoint x: 1010, startPoint y: 285, endPoint x: 1258, endPoint y: 272, distance: 248.2
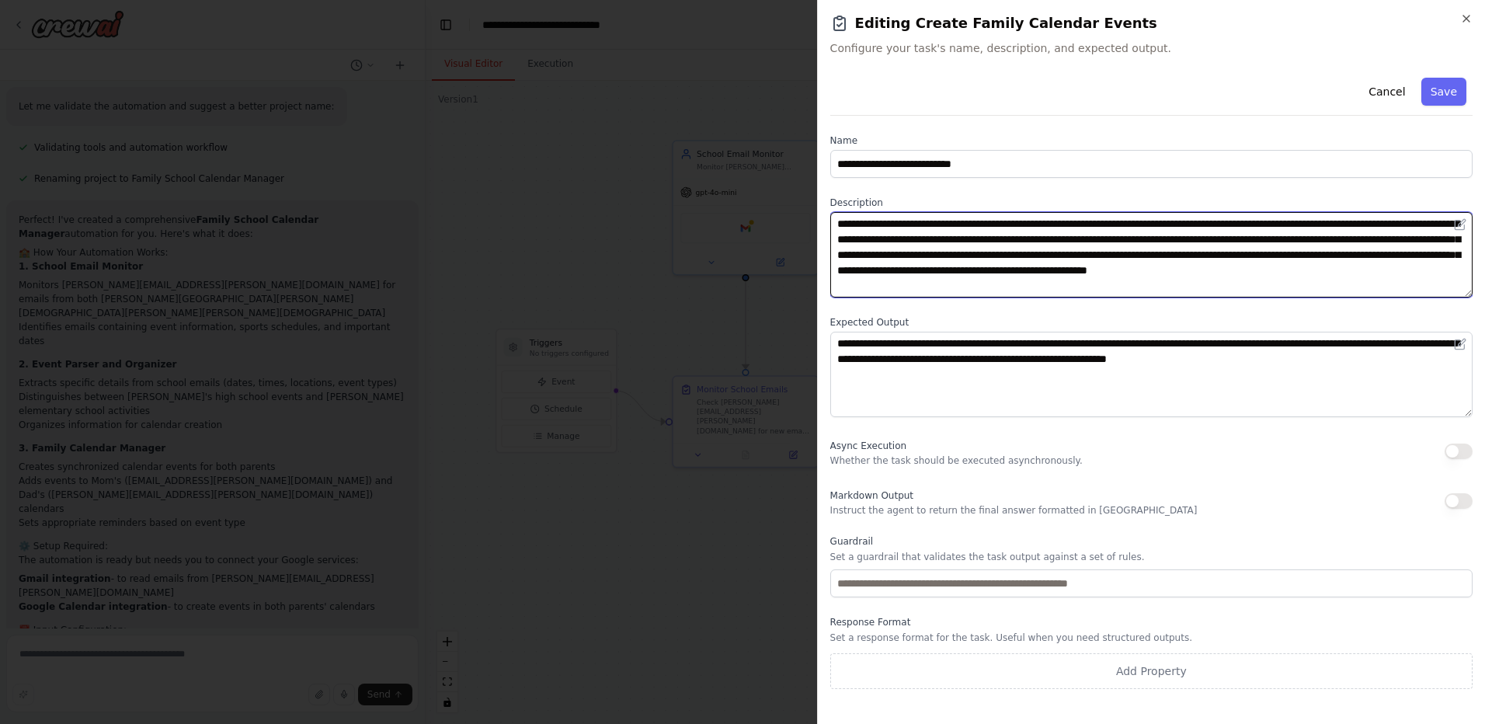
click at [1258, 272] on textarea "**********" at bounding box center [1151, 254] width 642 height 85
type textarea "**********"
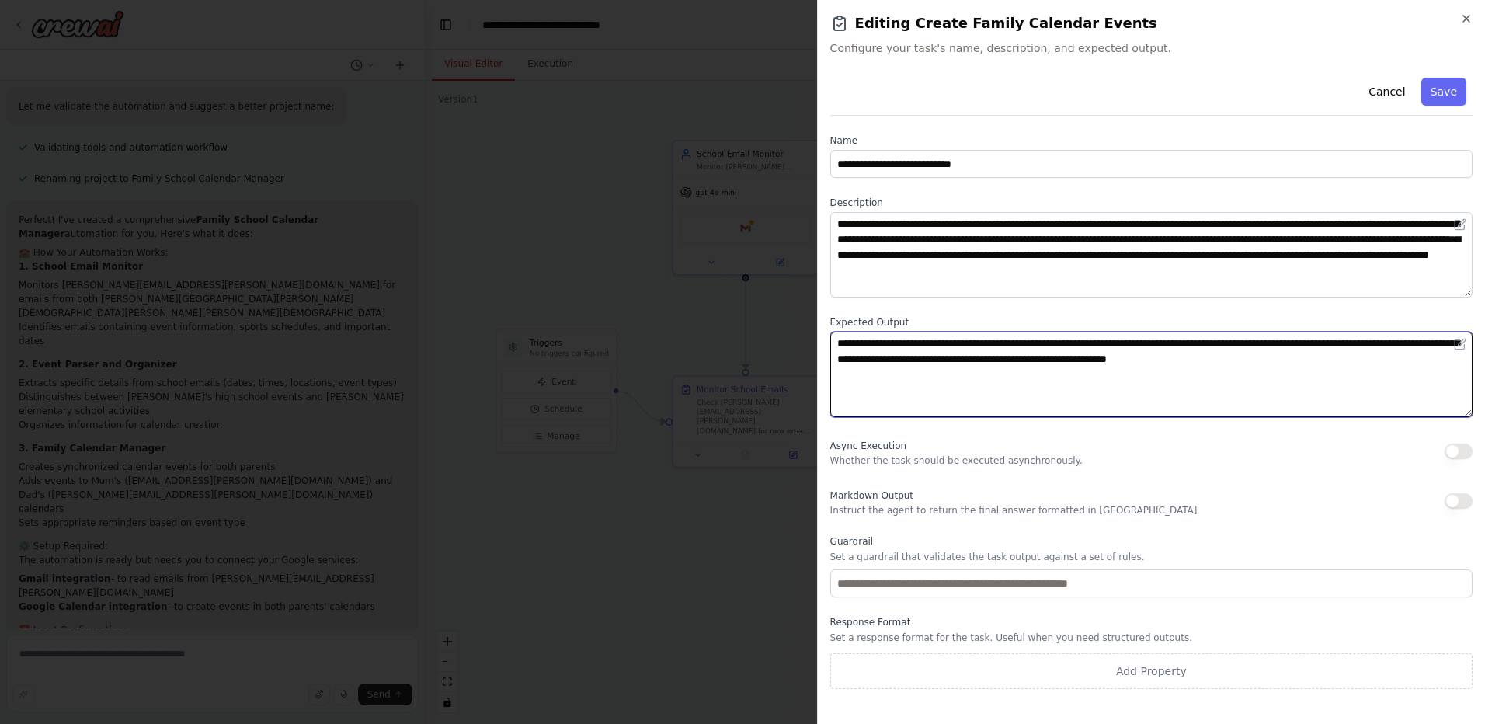
drag, startPoint x: 1090, startPoint y: 344, endPoint x: 1170, endPoint y: 340, distance: 80.1
click at [1170, 340] on textarea "**********" at bounding box center [1151, 374] width 642 height 85
type textarea "**********"
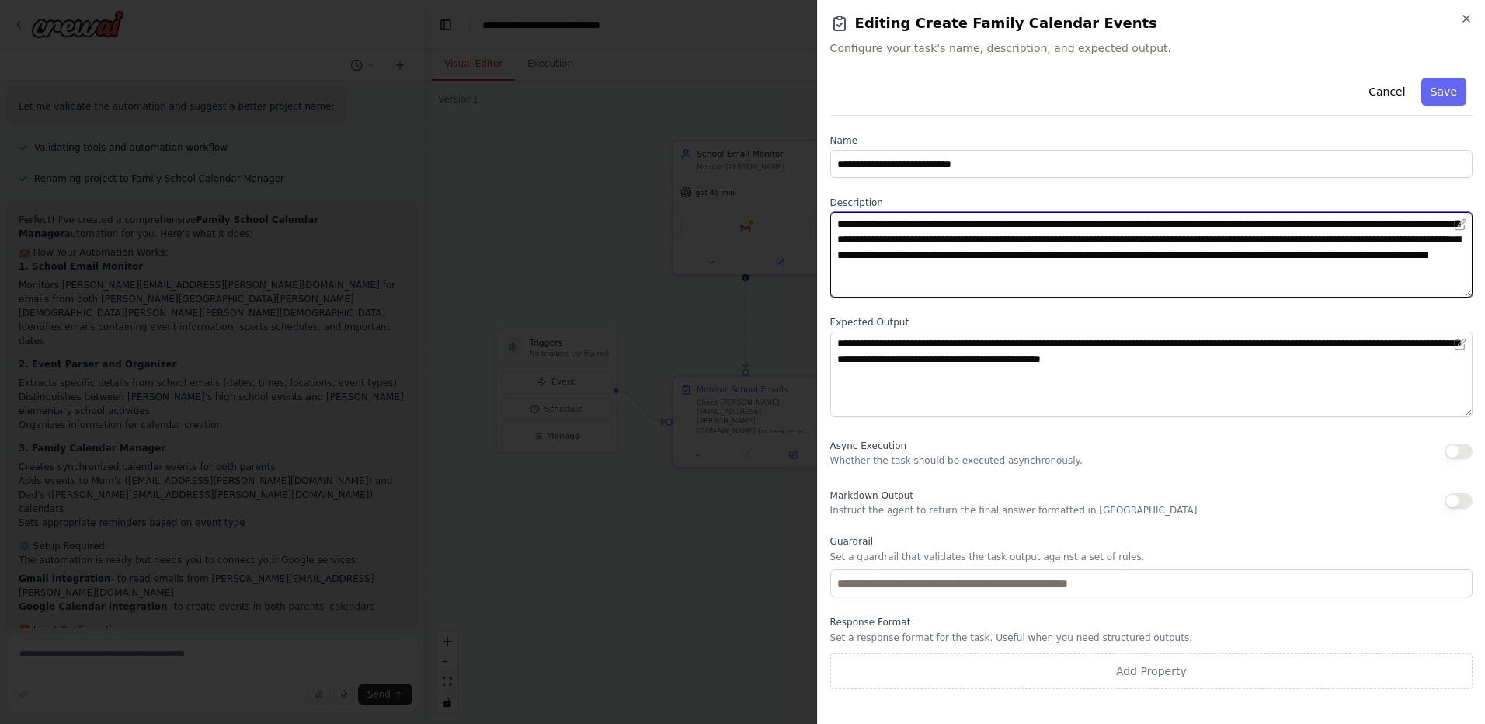
click at [933, 252] on textarea "**********" at bounding box center [1151, 254] width 642 height 85
type textarea "**********"
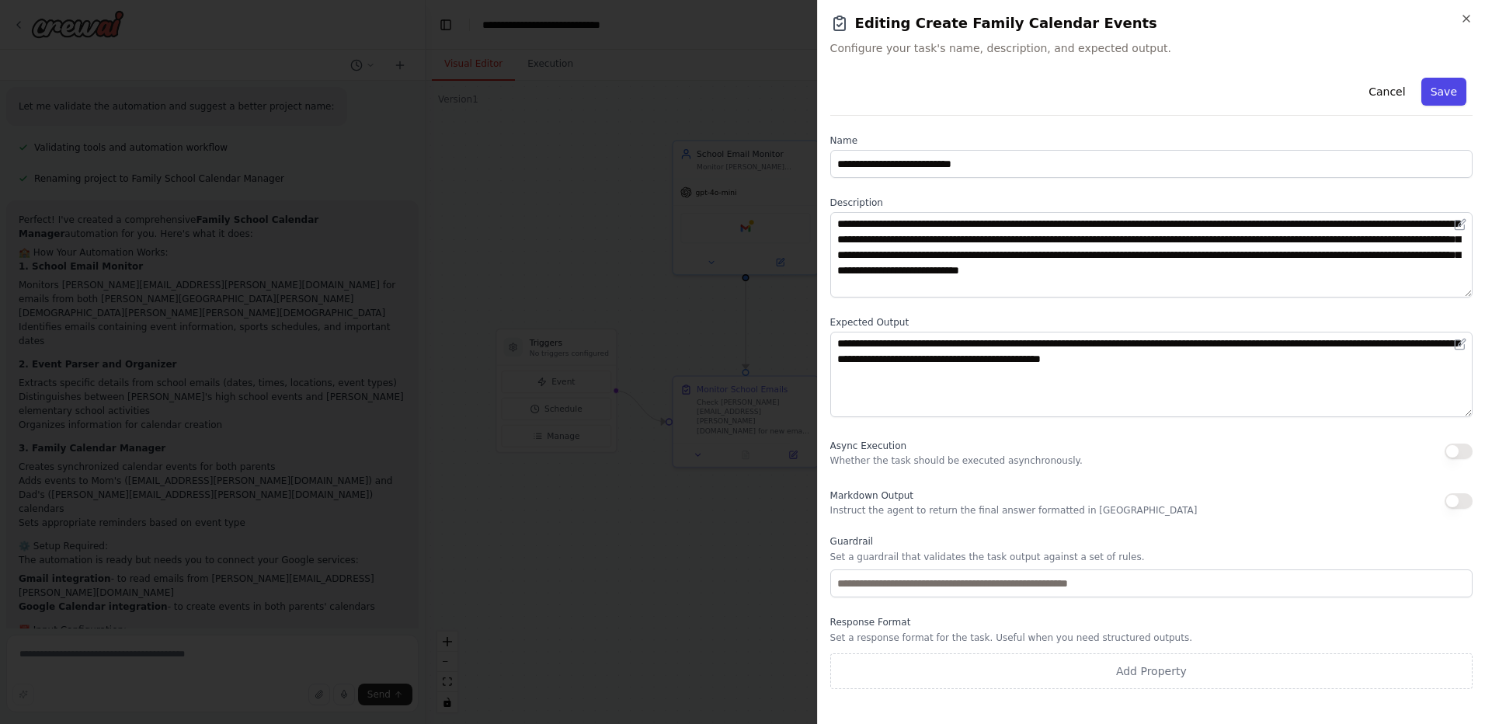
click at [1447, 92] on button "Save" at bounding box center [1444, 92] width 45 height 28
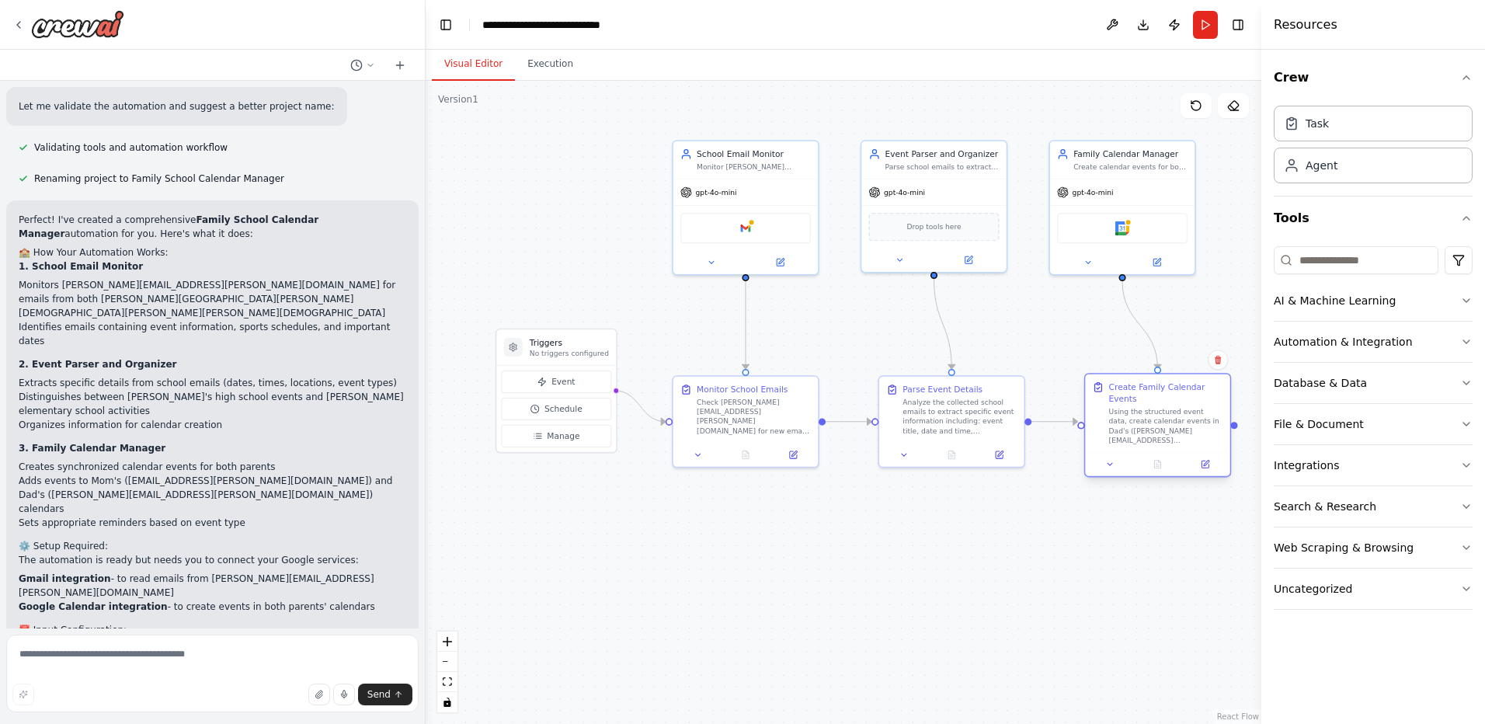
click at [1197, 415] on div "Using the structured event data, create calendar events in Dad's ([PERSON_NAME]…" at bounding box center [1166, 426] width 114 height 38
click at [1210, 458] on button at bounding box center [1206, 465] width 40 height 14
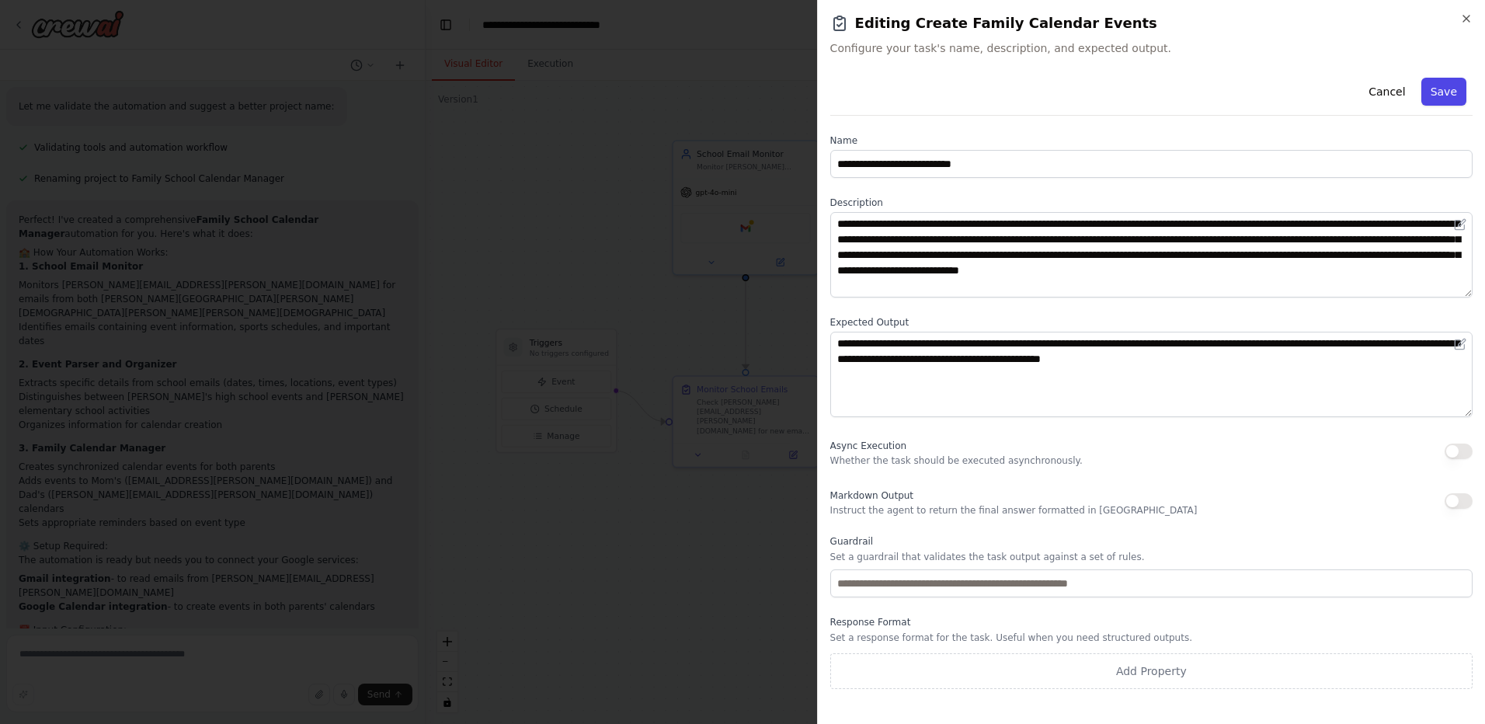
click at [1447, 97] on button "Save" at bounding box center [1444, 92] width 45 height 28
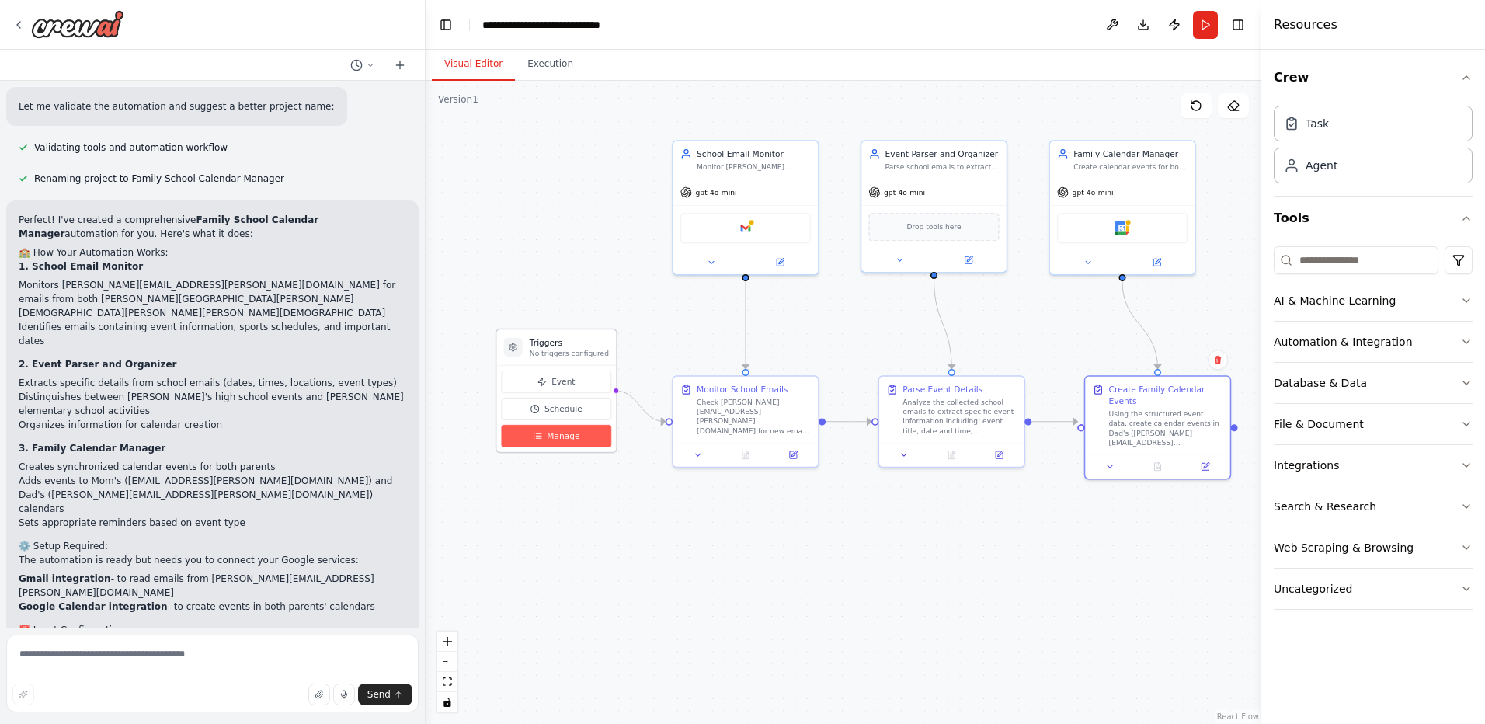
click at [576, 441] on button "Manage" at bounding box center [556, 436] width 110 height 23
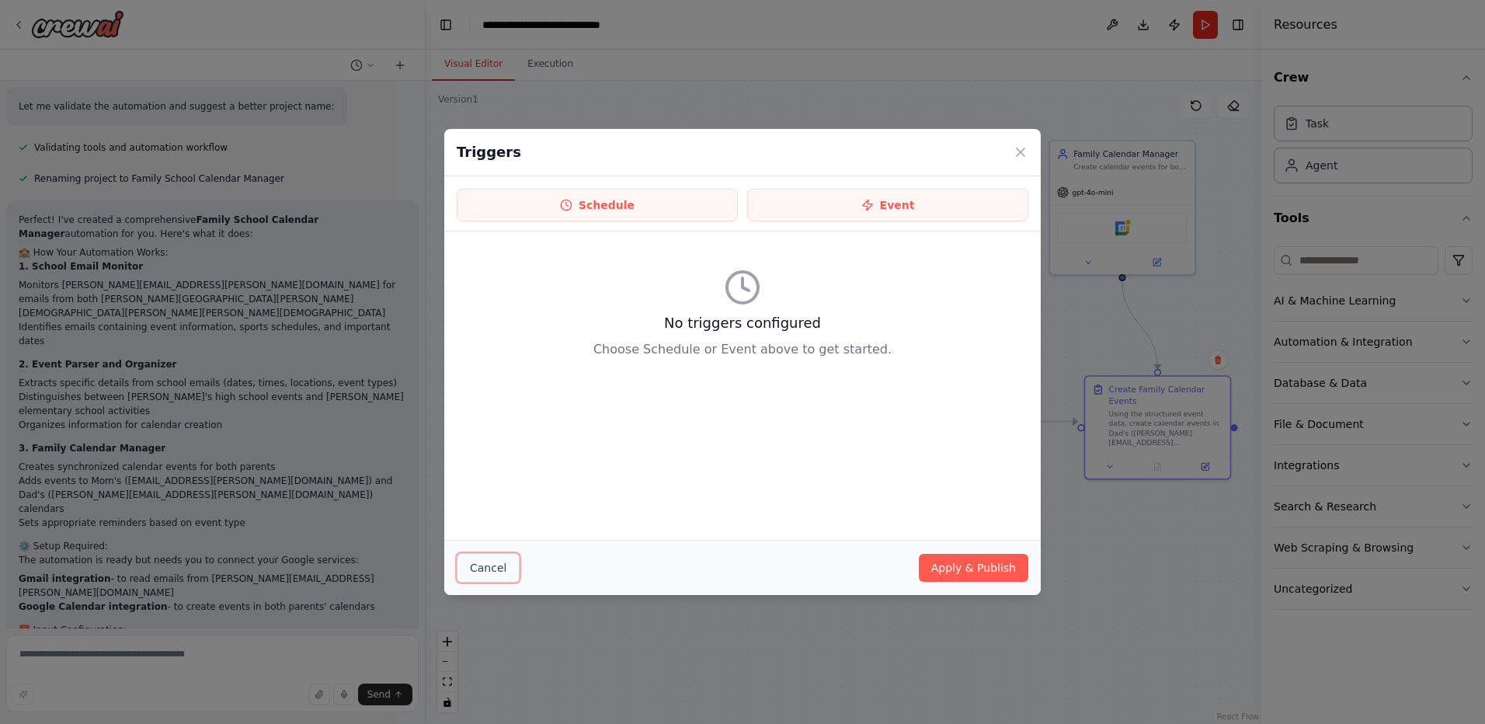
click at [500, 569] on button "Cancel" at bounding box center [488, 568] width 63 height 30
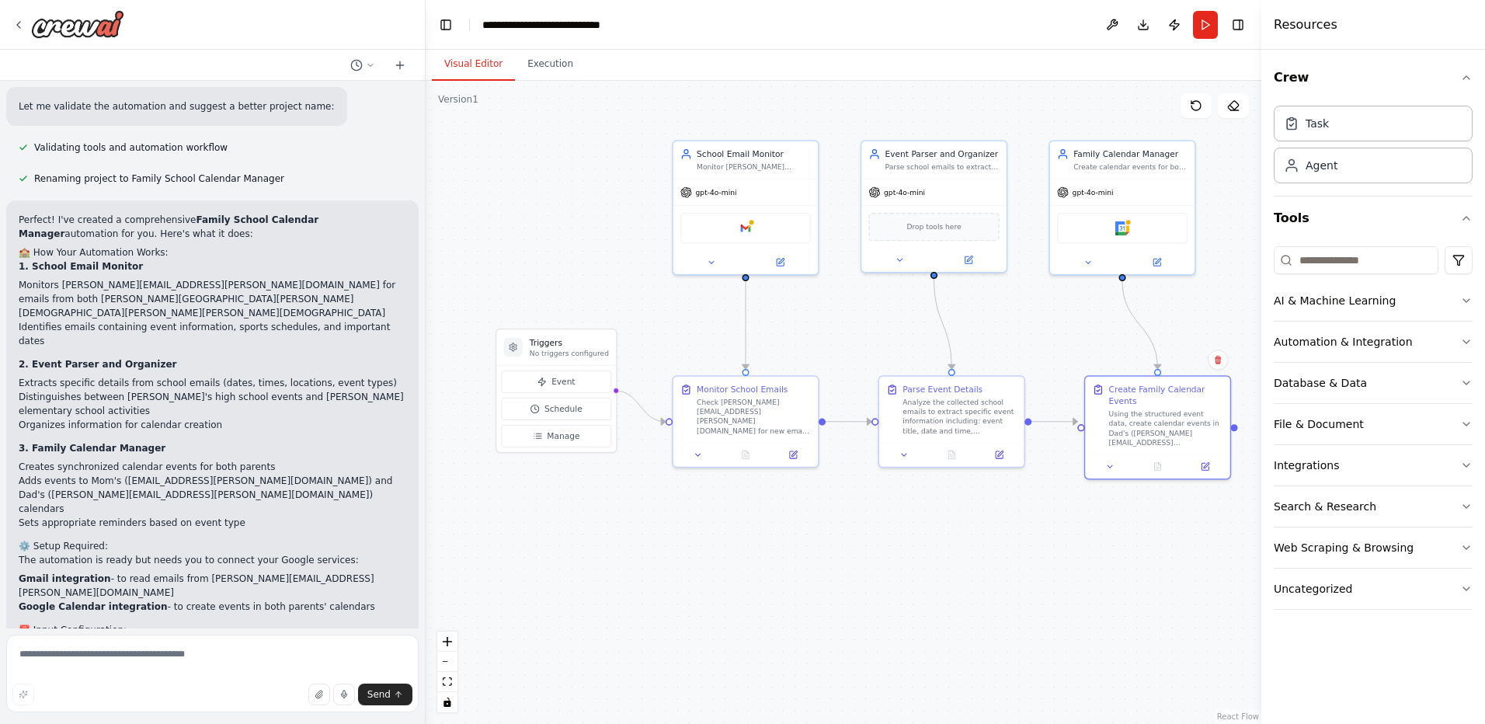
scroll to position [1071, 0]
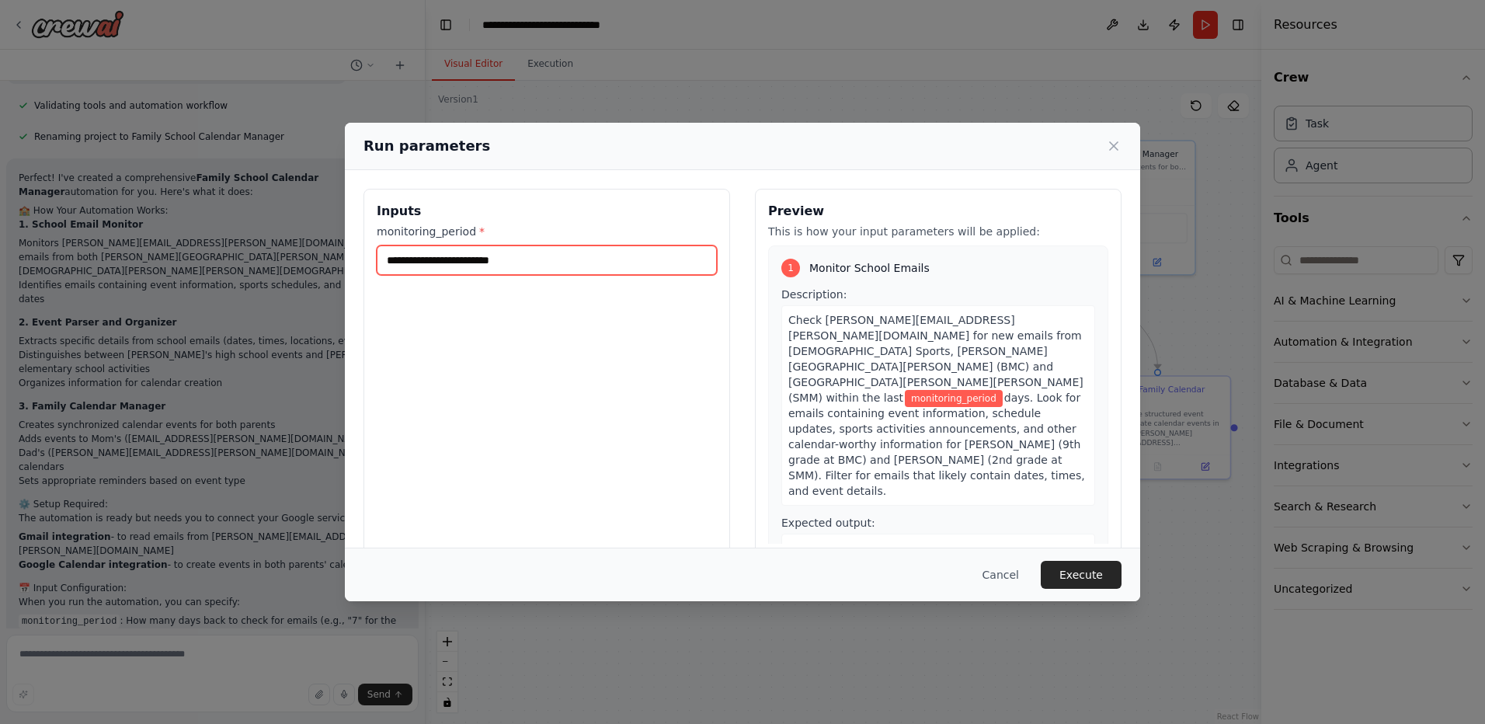
click at [528, 263] on input "monitoring_period *" at bounding box center [547, 260] width 340 height 30
click at [1008, 576] on button "Cancel" at bounding box center [1000, 575] width 61 height 28
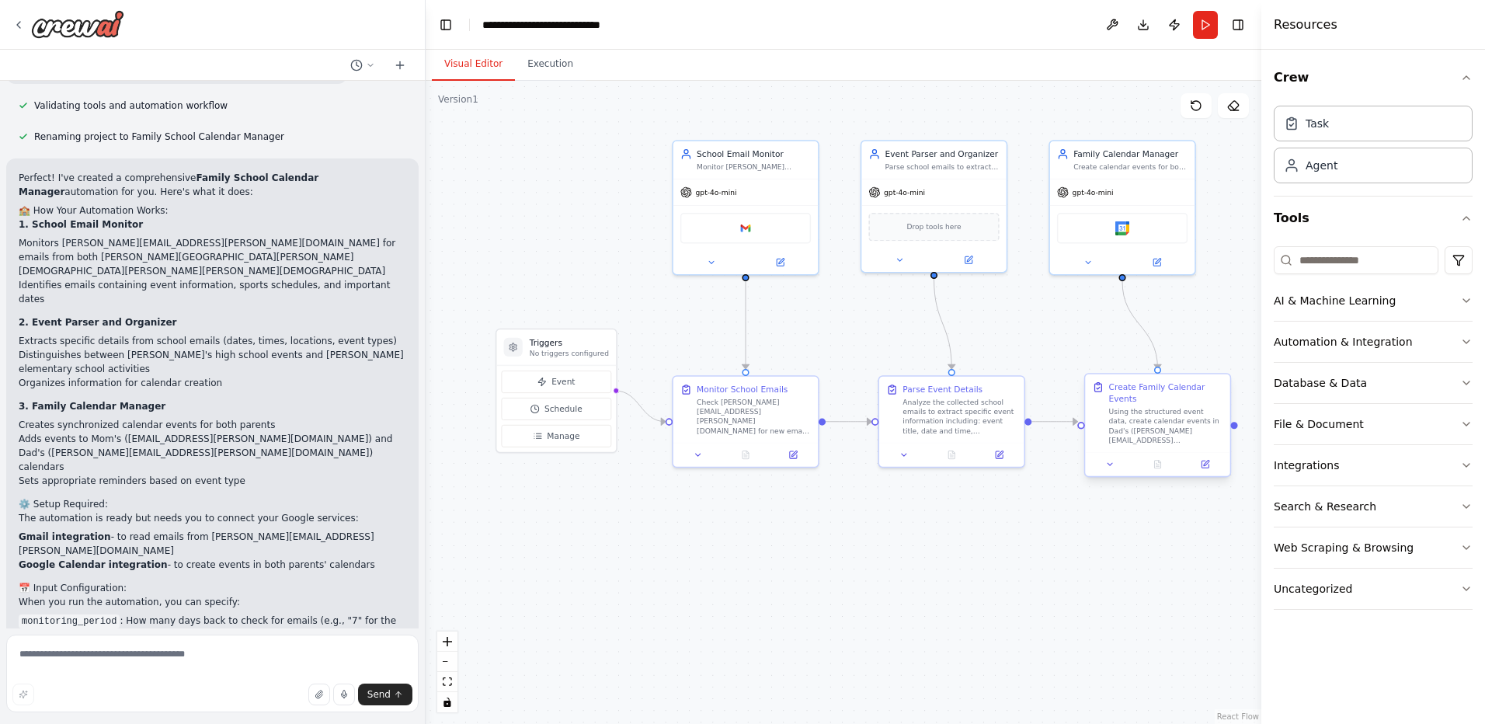
click at [1158, 416] on div "Using the structured event data, create calendar events in Dad's ([PERSON_NAME]…" at bounding box center [1166, 426] width 114 height 38
click at [1206, 461] on icon at bounding box center [1205, 464] width 7 height 7
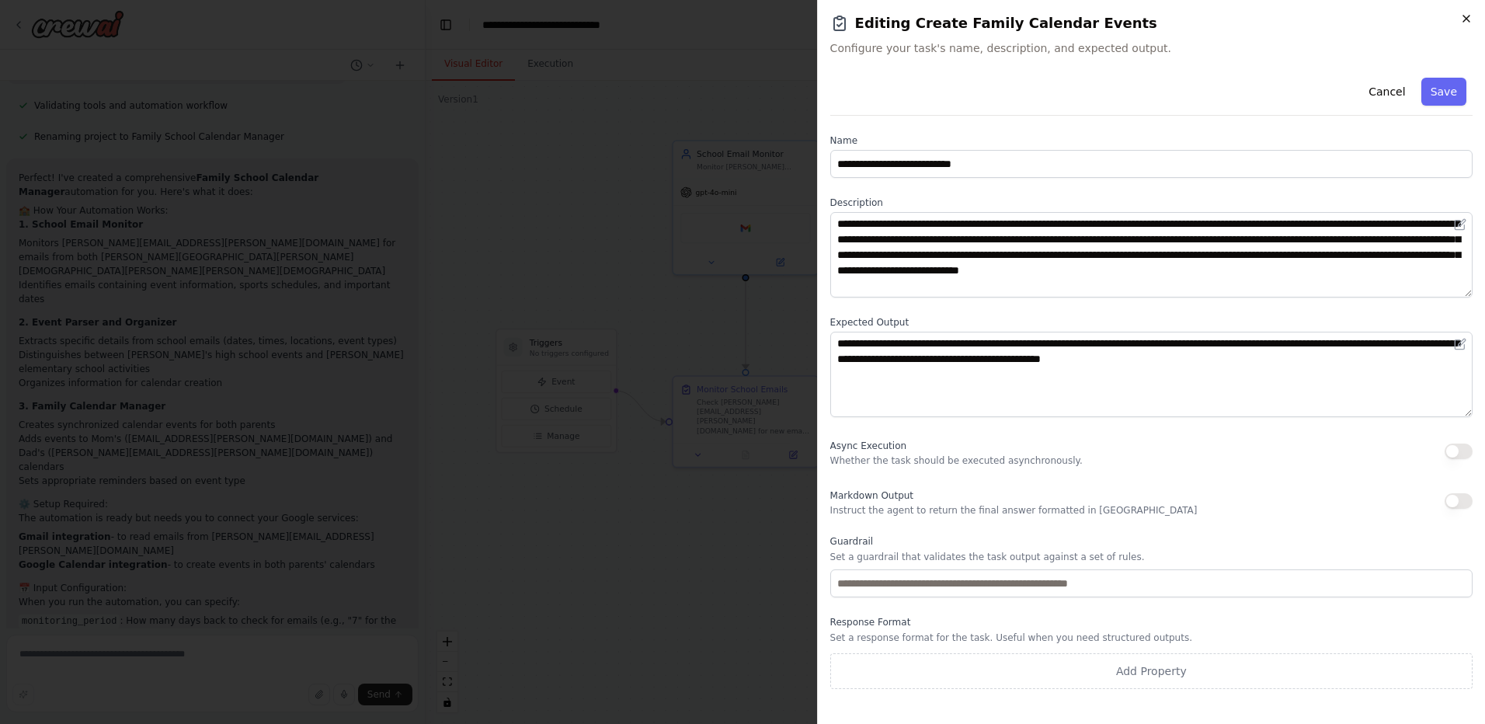
click at [1462, 22] on icon "button" at bounding box center [1467, 18] width 12 height 12
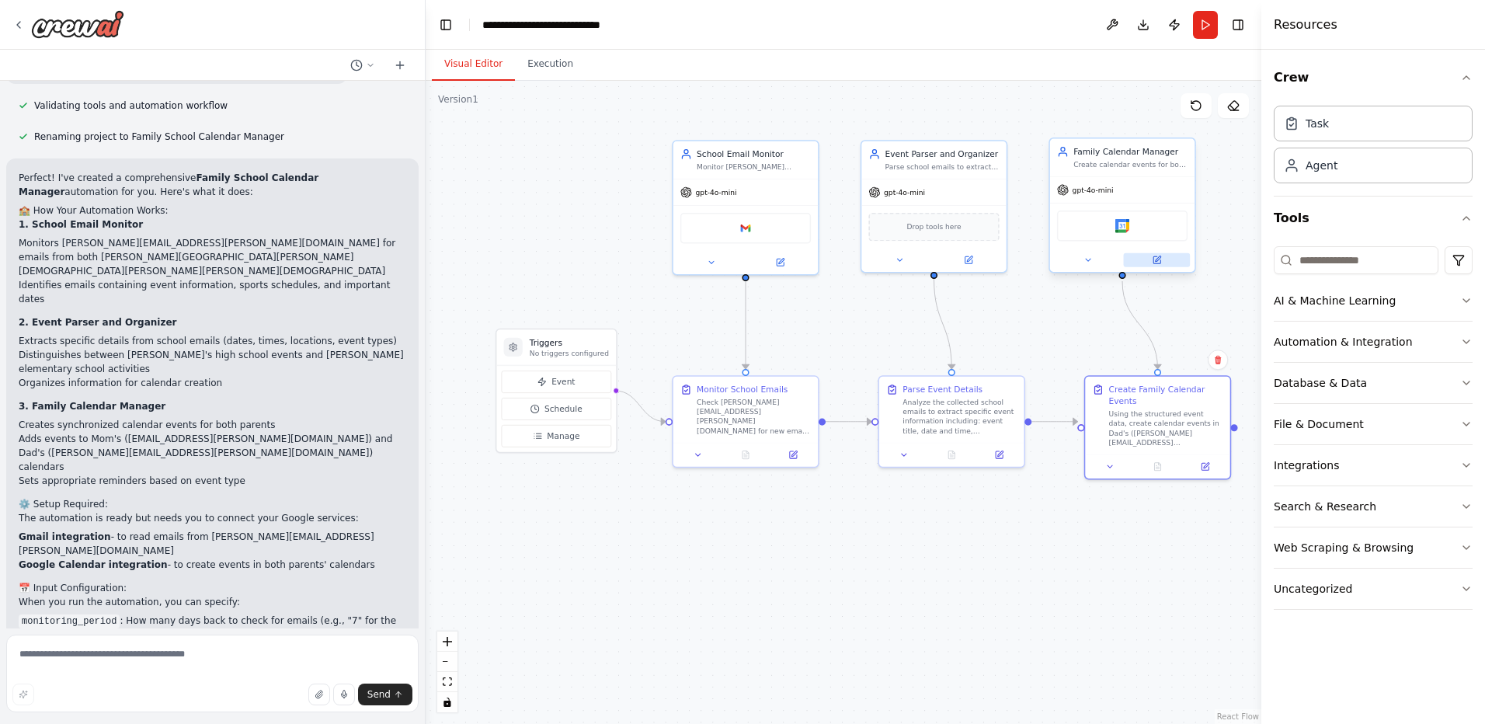
click at [1157, 264] on icon at bounding box center [1156, 260] width 9 height 9
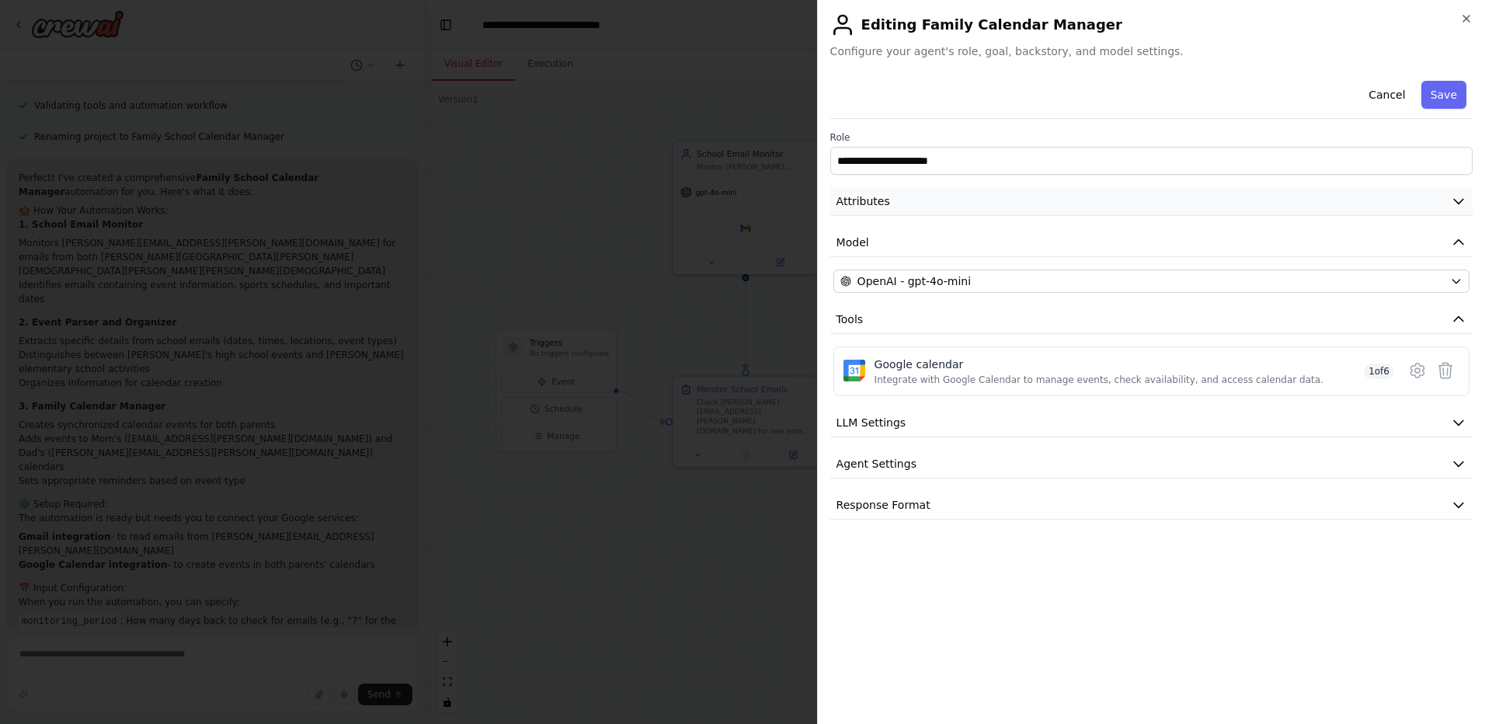
click at [916, 197] on button "Attributes" at bounding box center [1151, 201] width 642 height 29
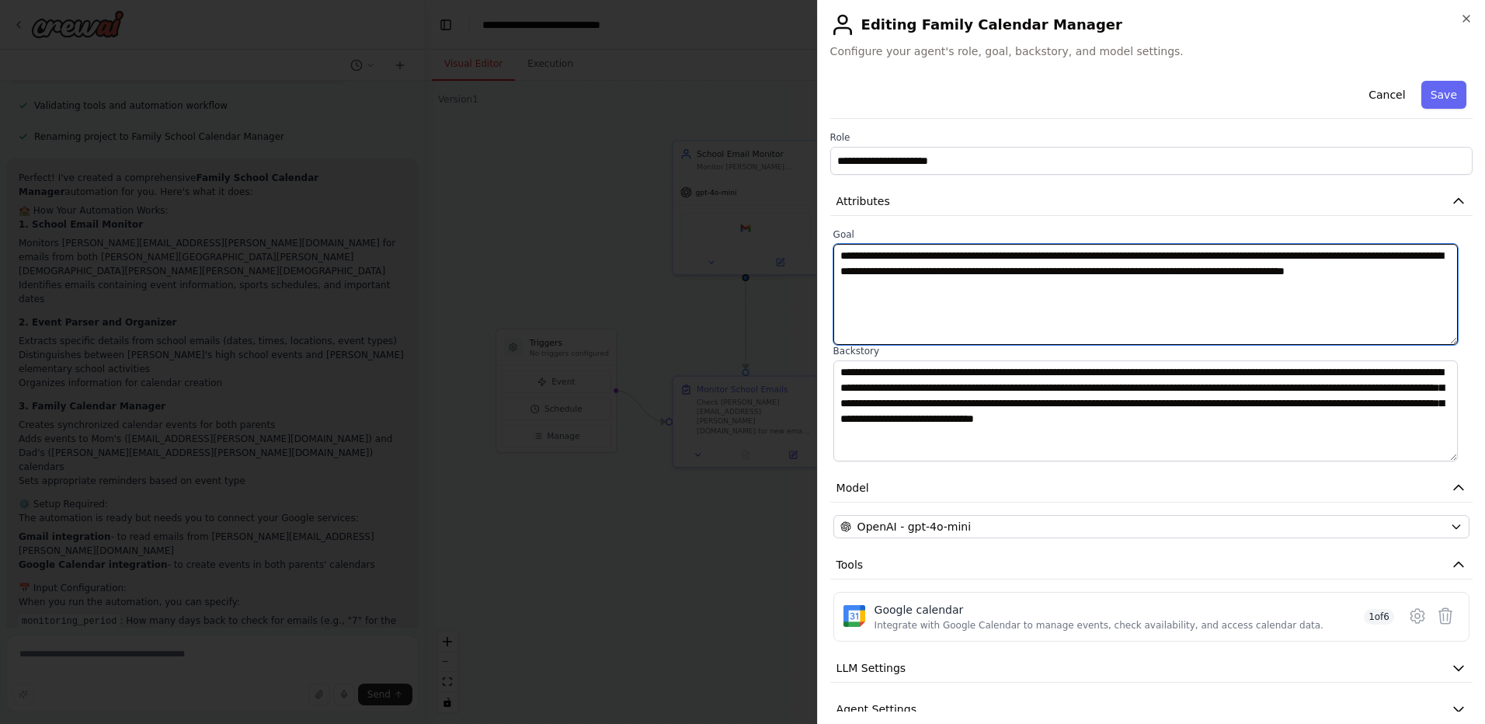
click at [961, 290] on textarea "**********" at bounding box center [1146, 294] width 625 height 101
type textarea "**********"
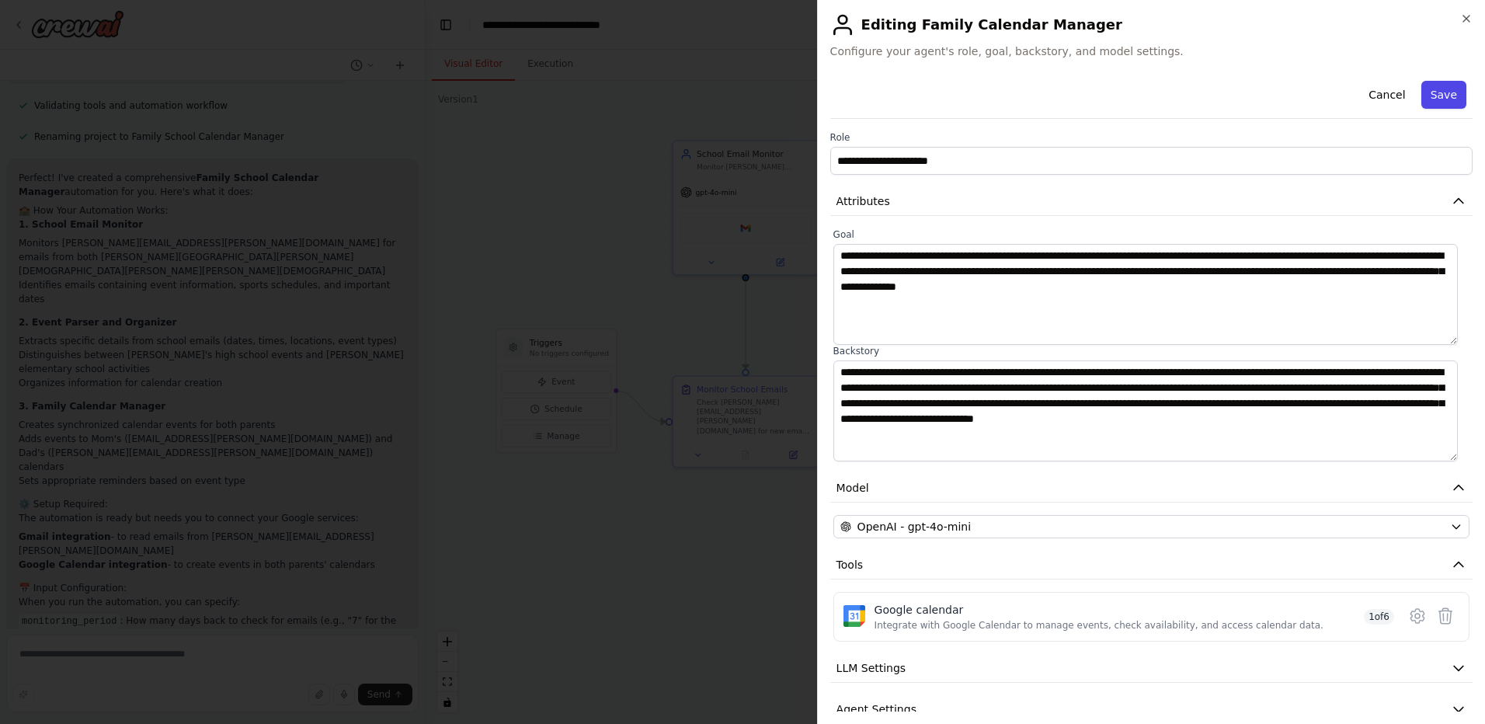
click at [1435, 96] on button "Save" at bounding box center [1444, 95] width 45 height 28
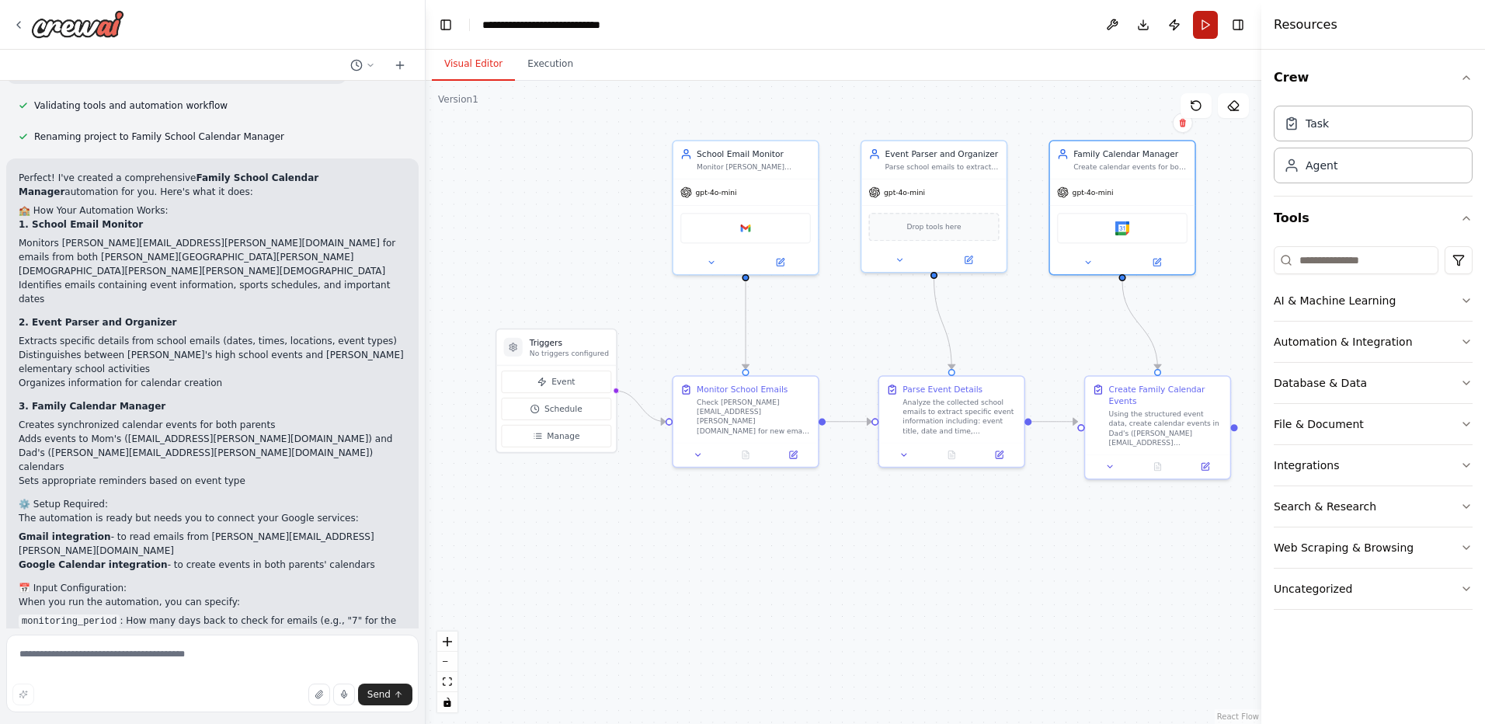
click at [1208, 24] on button "Run" at bounding box center [1205, 25] width 25 height 28
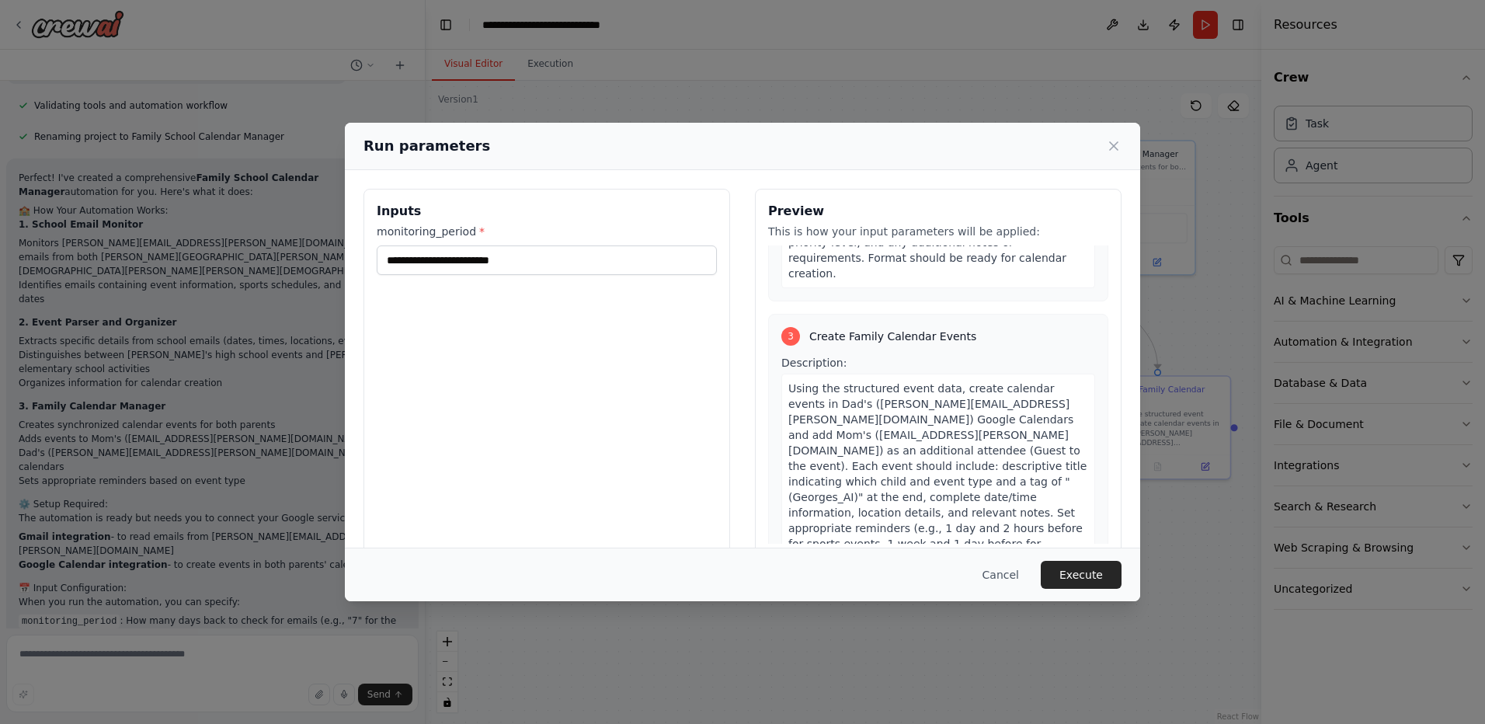
scroll to position [750, 0]
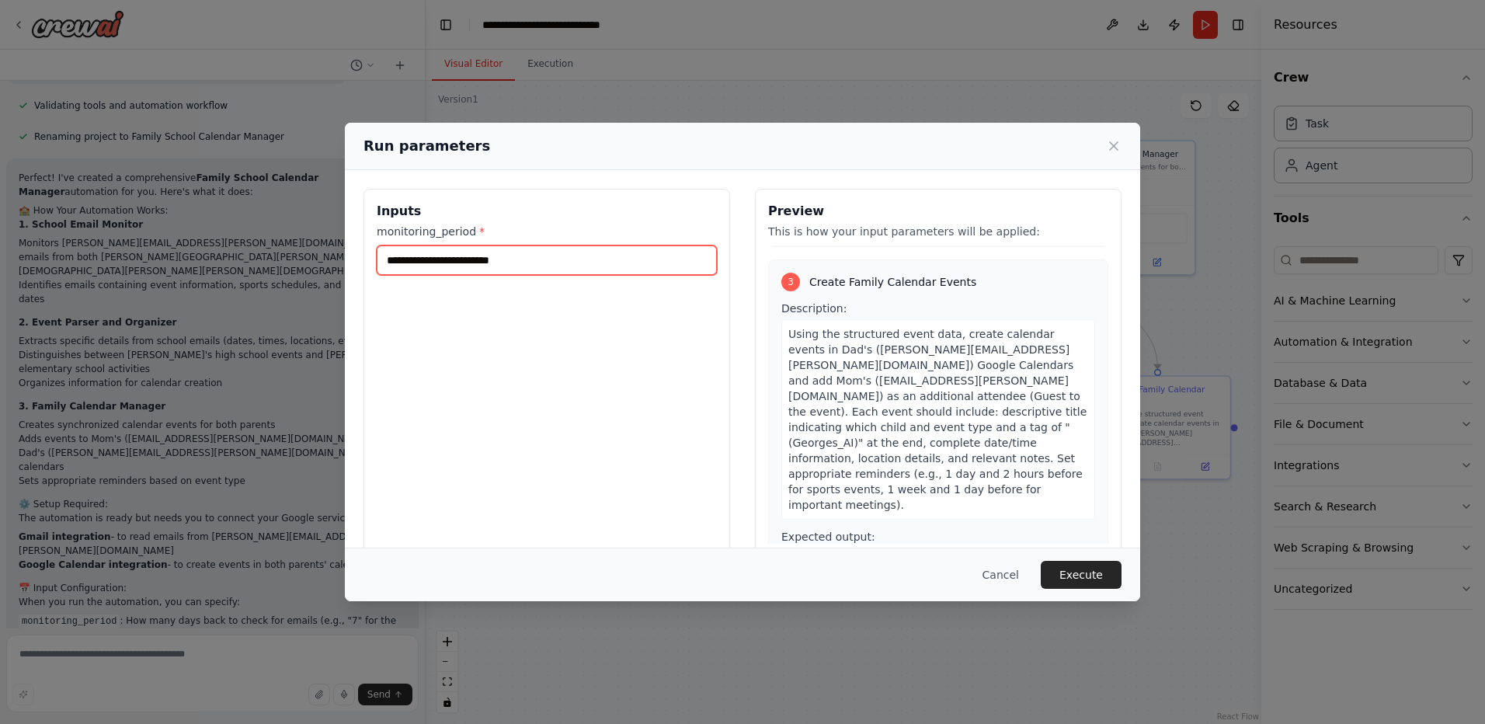
click at [542, 266] on input "monitoring_period *" at bounding box center [547, 260] width 340 height 30
type input "**"
click at [1071, 566] on button "Execute" at bounding box center [1081, 575] width 81 height 28
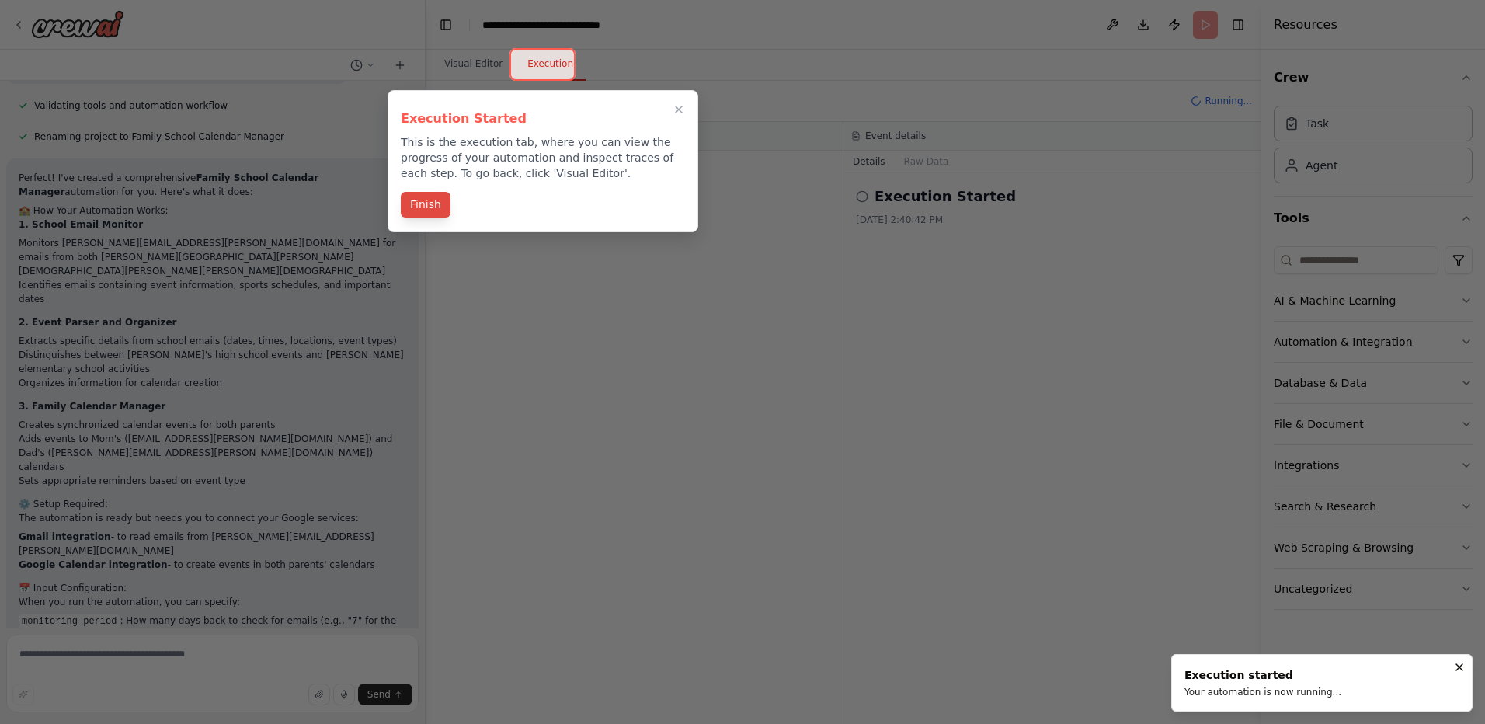
click at [437, 211] on button "Finish" at bounding box center [426, 205] width 50 height 26
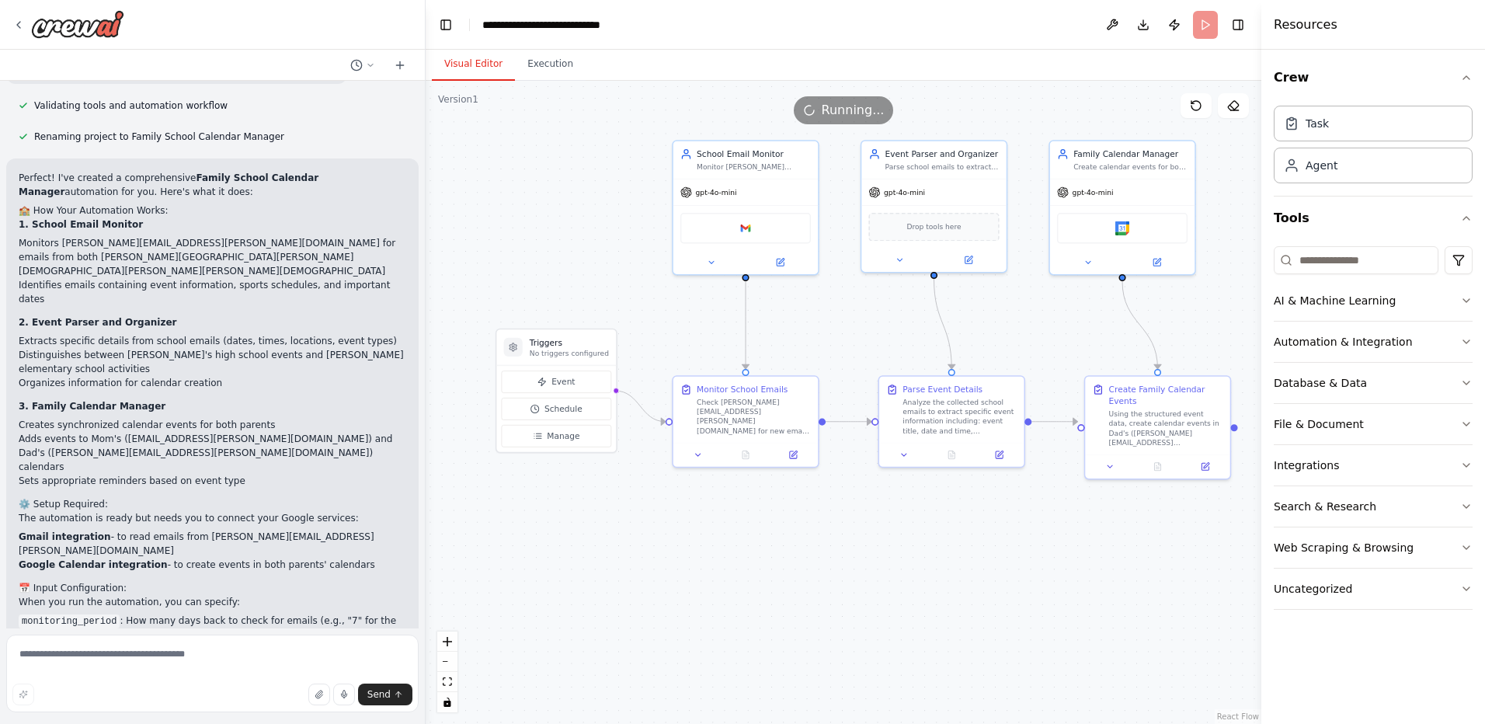
click at [472, 69] on button "Visual Editor" at bounding box center [473, 64] width 83 height 33
click at [555, 66] on button "Execution" at bounding box center [550, 64] width 71 height 33
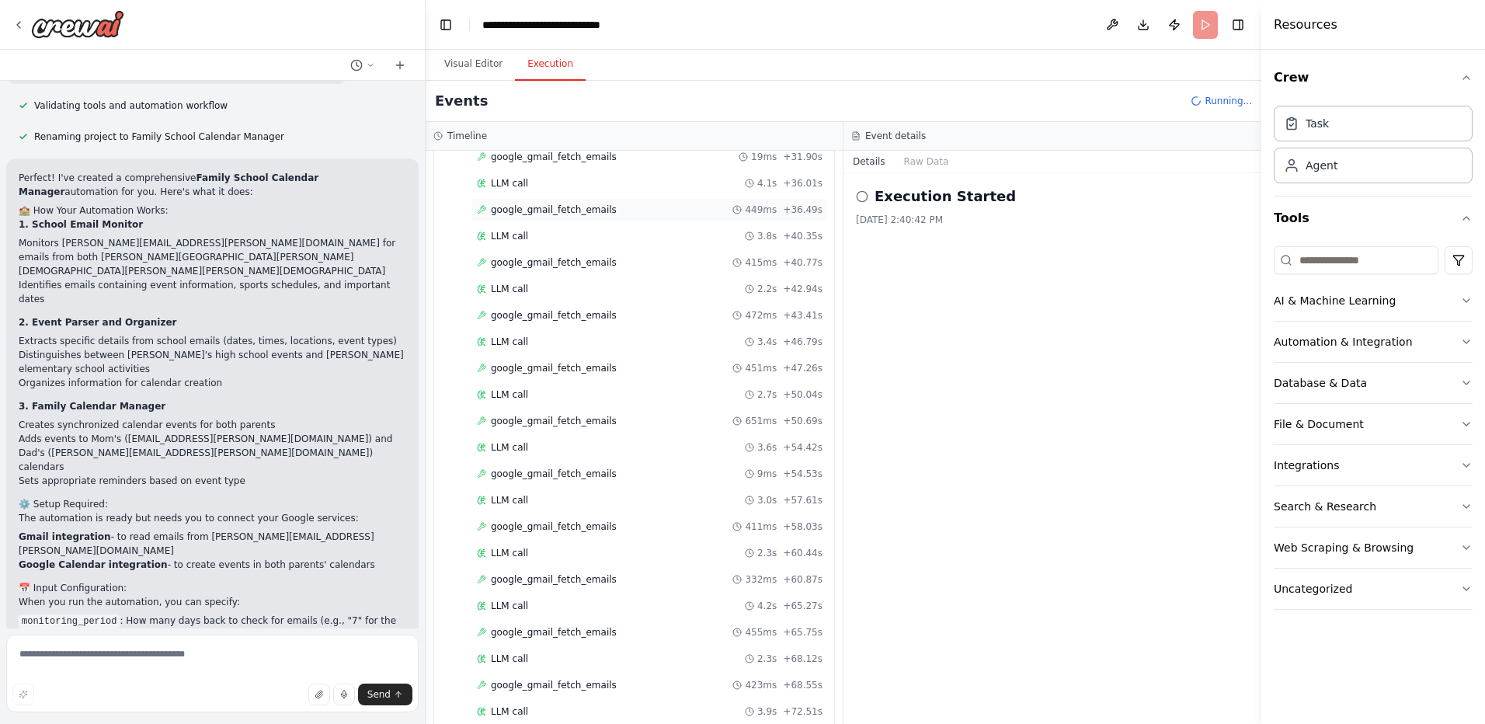
scroll to position [693, 0]
click at [597, 217] on span "google_gmail_fetch_emails" at bounding box center [554, 213] width 126 height 12
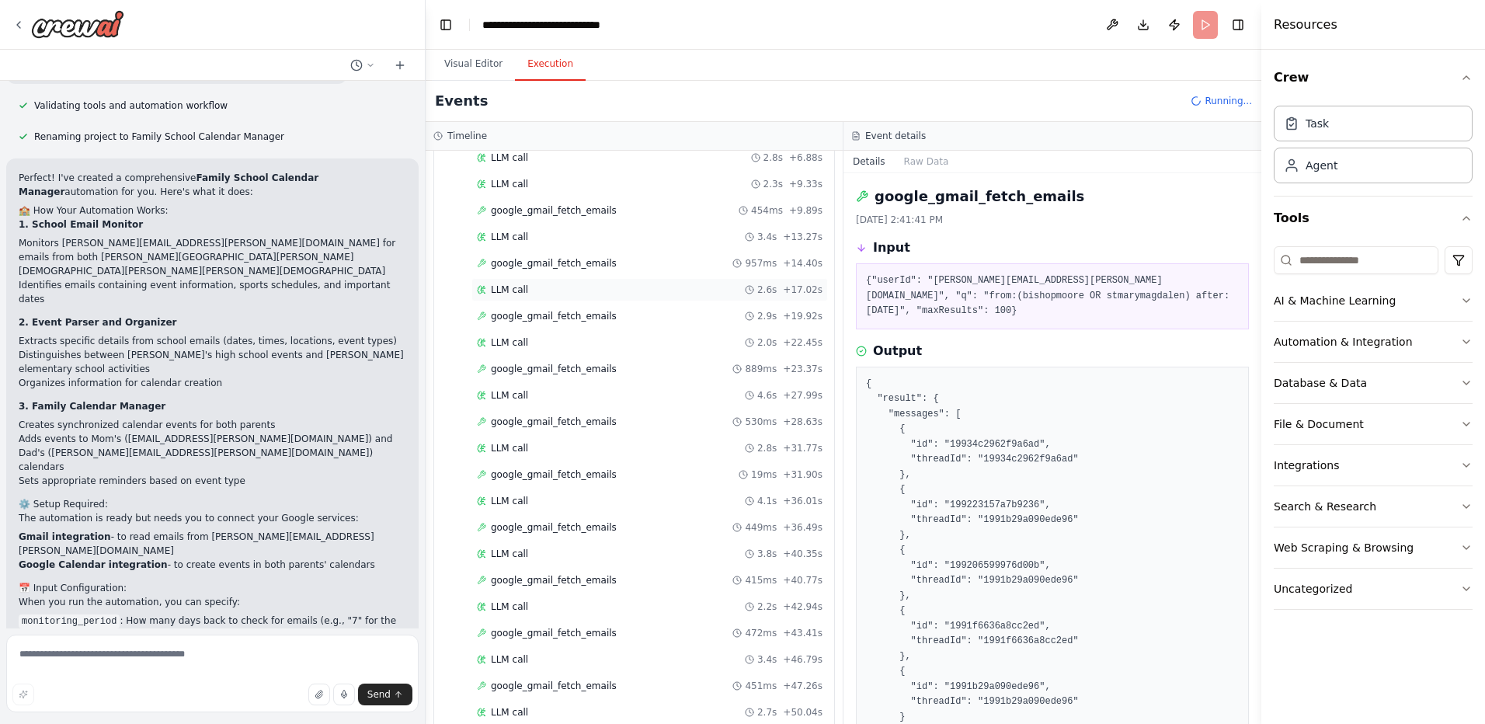
scroll to position [0, 0]
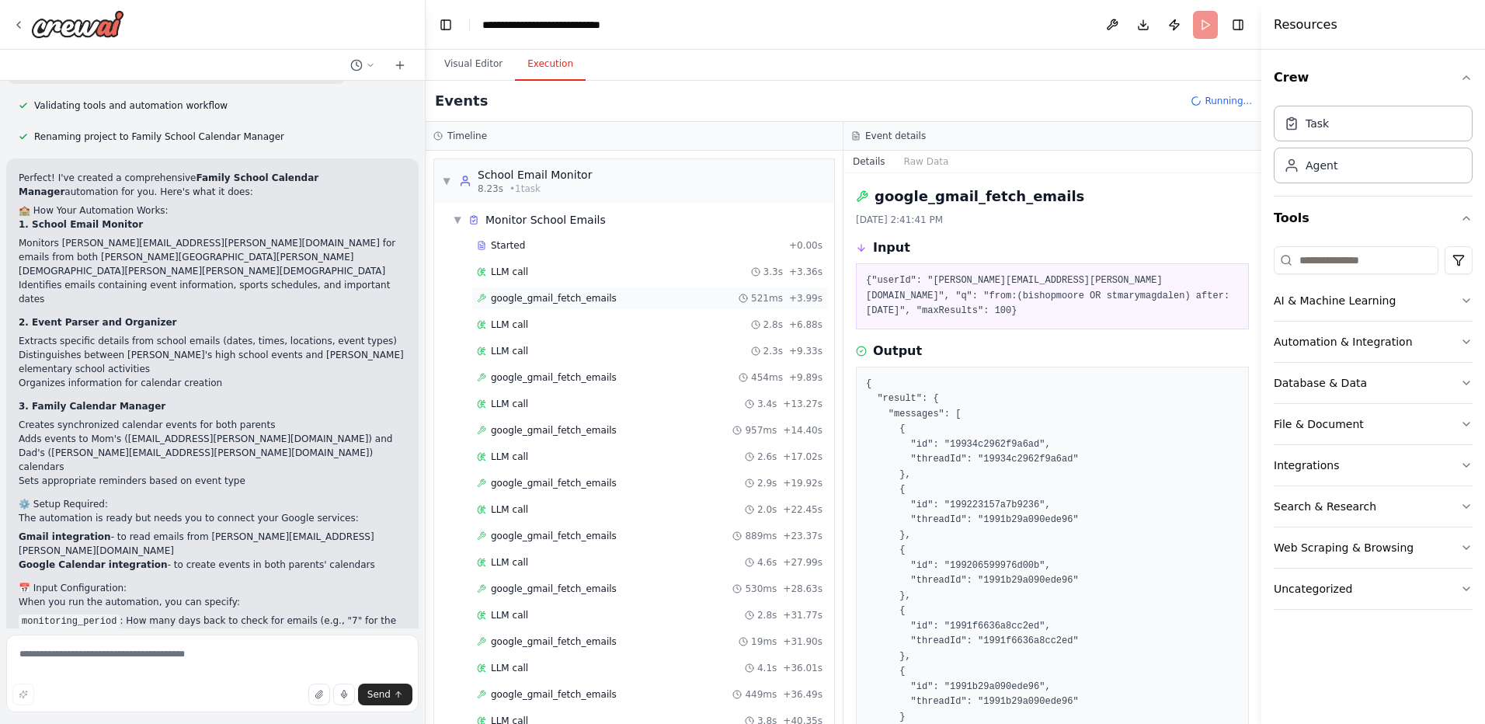
click at [556, 301] on span "google_gmail_fetch_emails" at bounding box center [554, 298] width 126 height 12
click at [539, 375] on span "google_gmail_fetch_emails" at bounding box center [554, 377] width 126 height 12
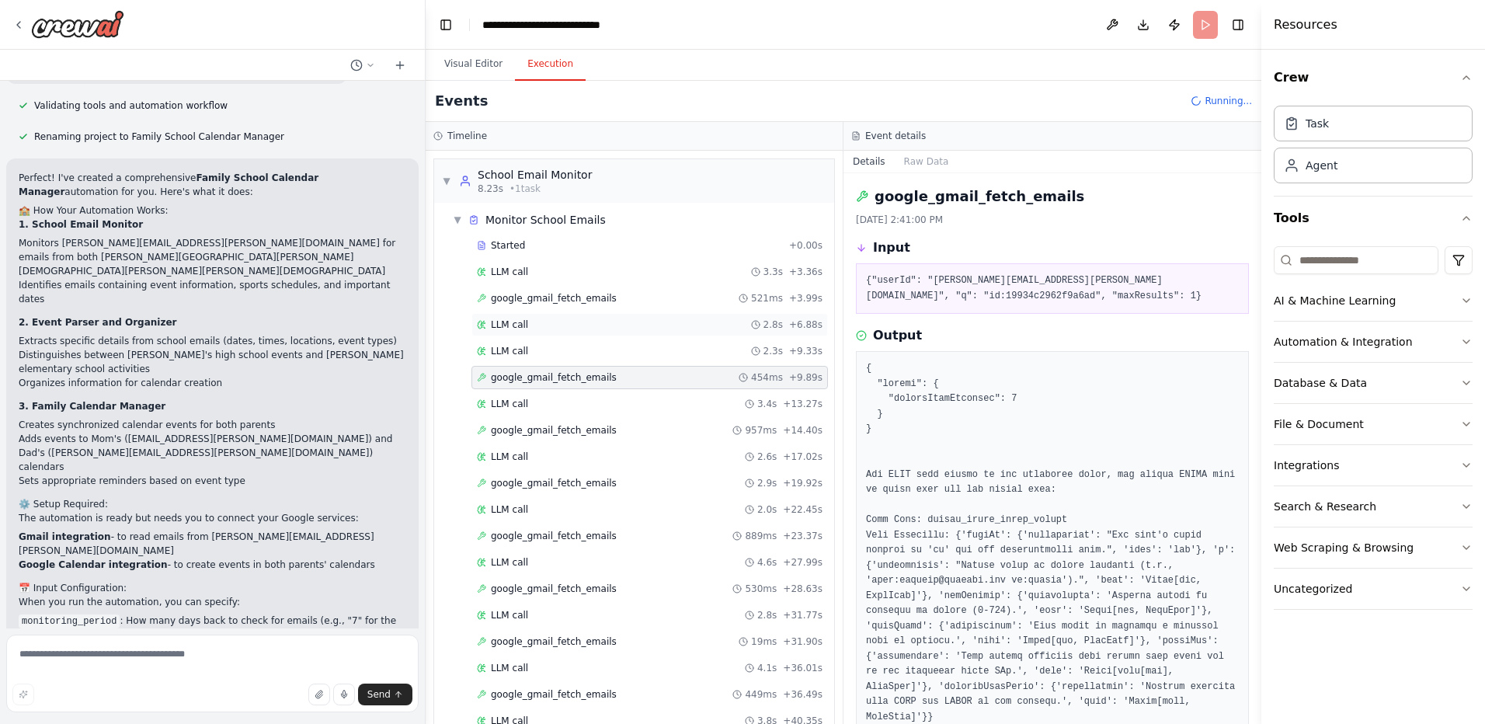
click at [541, 327] on div "LLM call 2.8s + 6.88s" at bounding box center [650, 325] width 346 height 12
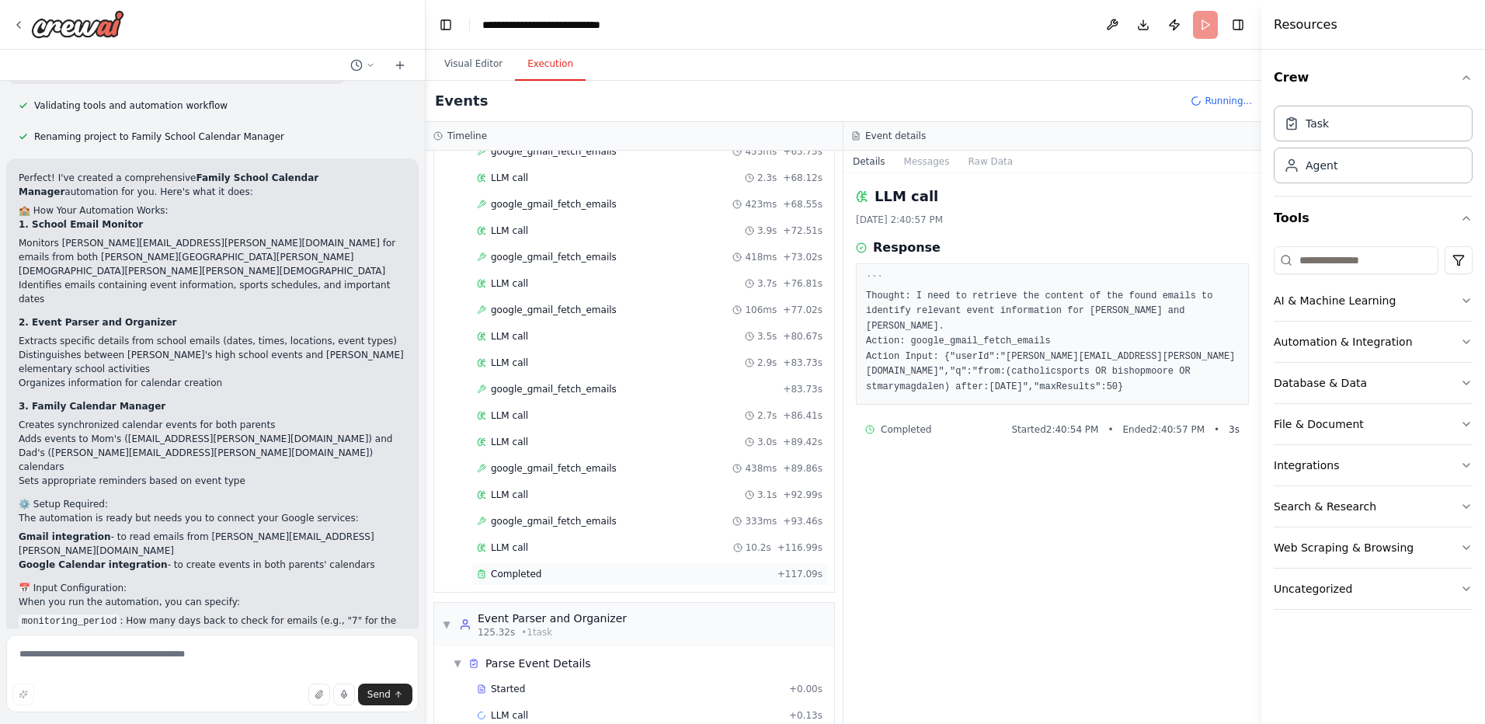
scroll to position [993, 0]
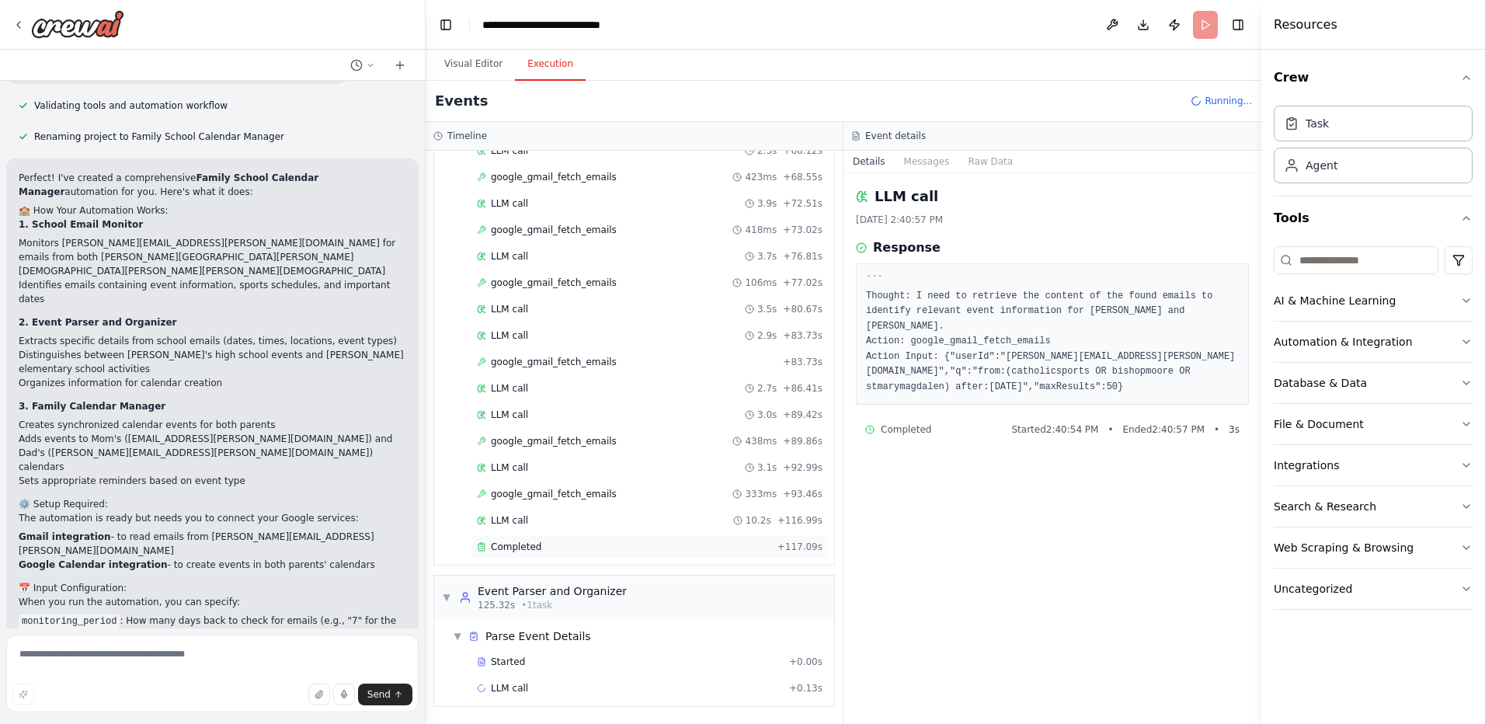
click at [587, 547] on div "Completed" at bounding box center [624, 547] width 294 height 12
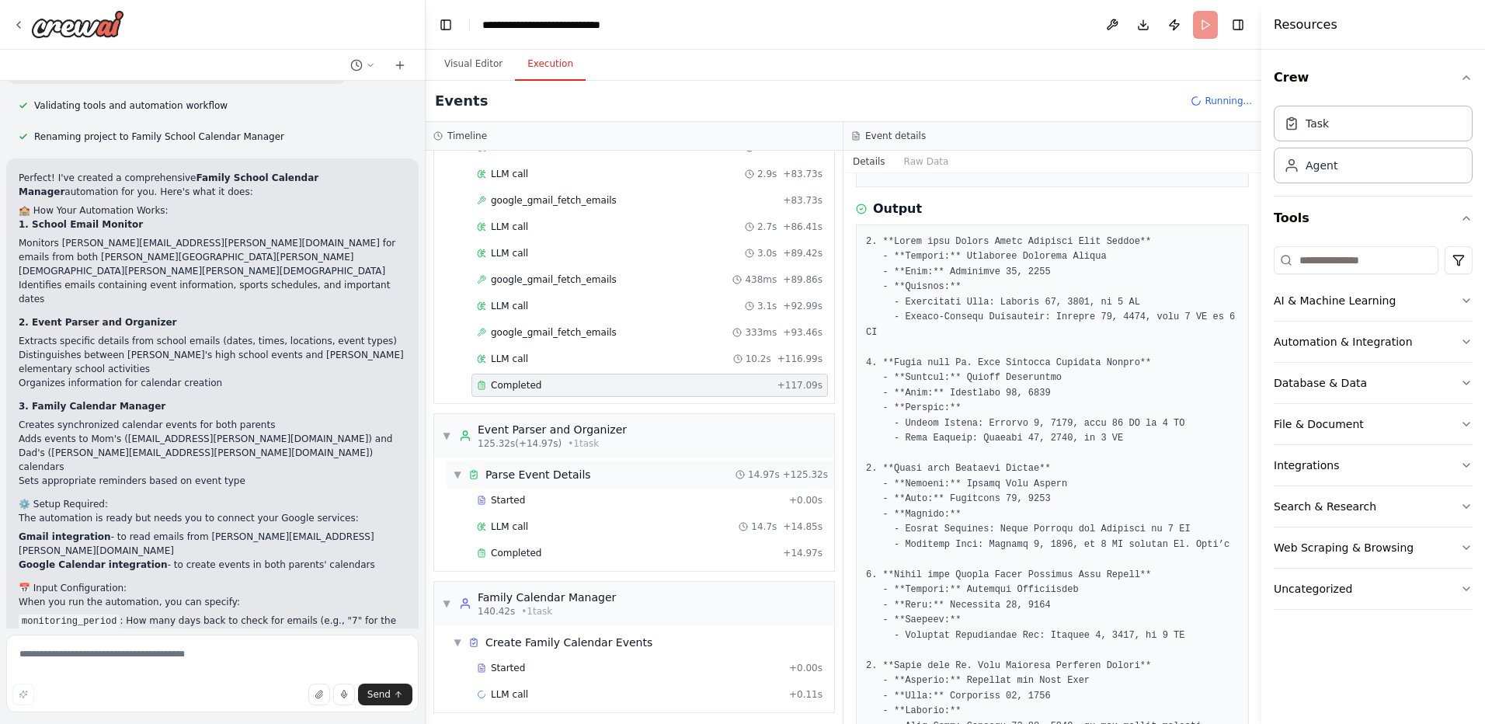
scroll to position [1161, 0]
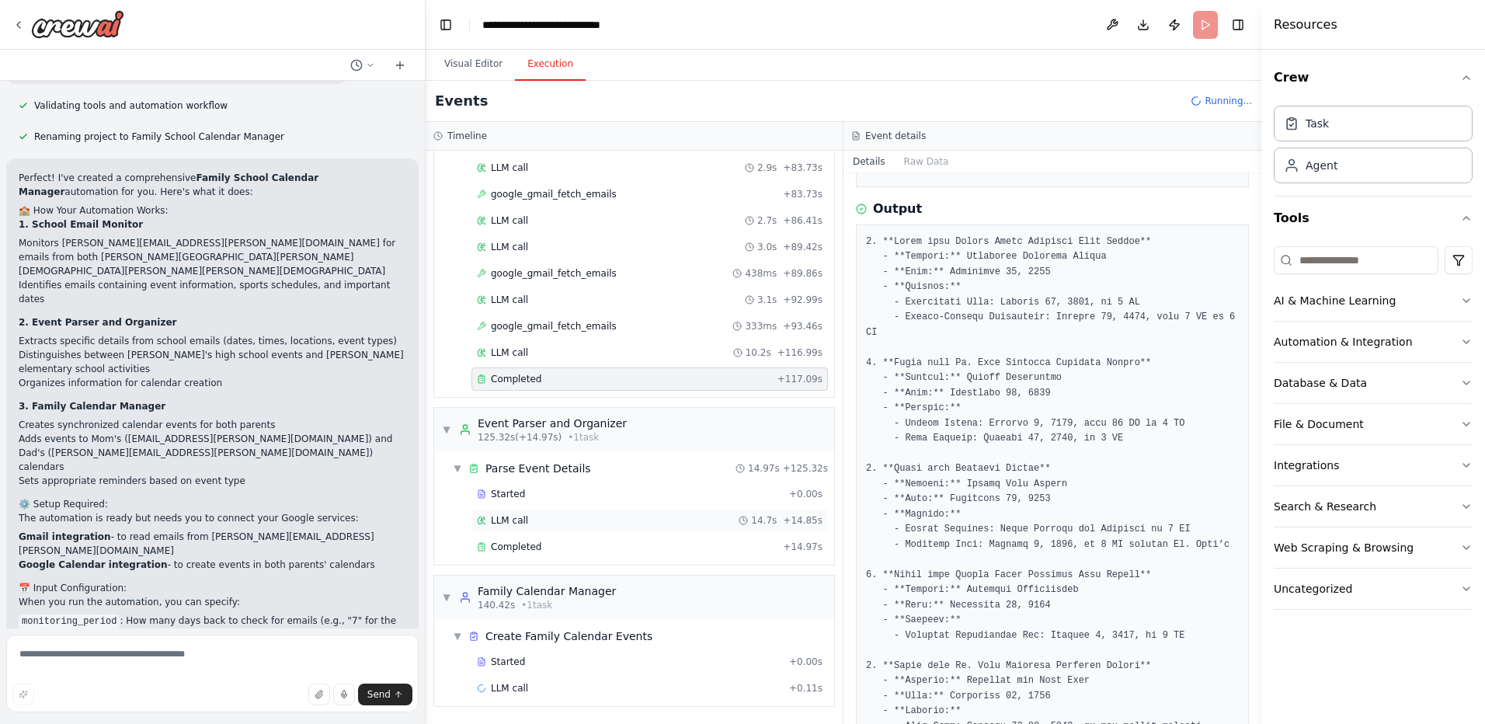
click at [564, 525] on div "LLM call 14.7s + 14.85s" at bounding box center [650, 520] width 346 height 12
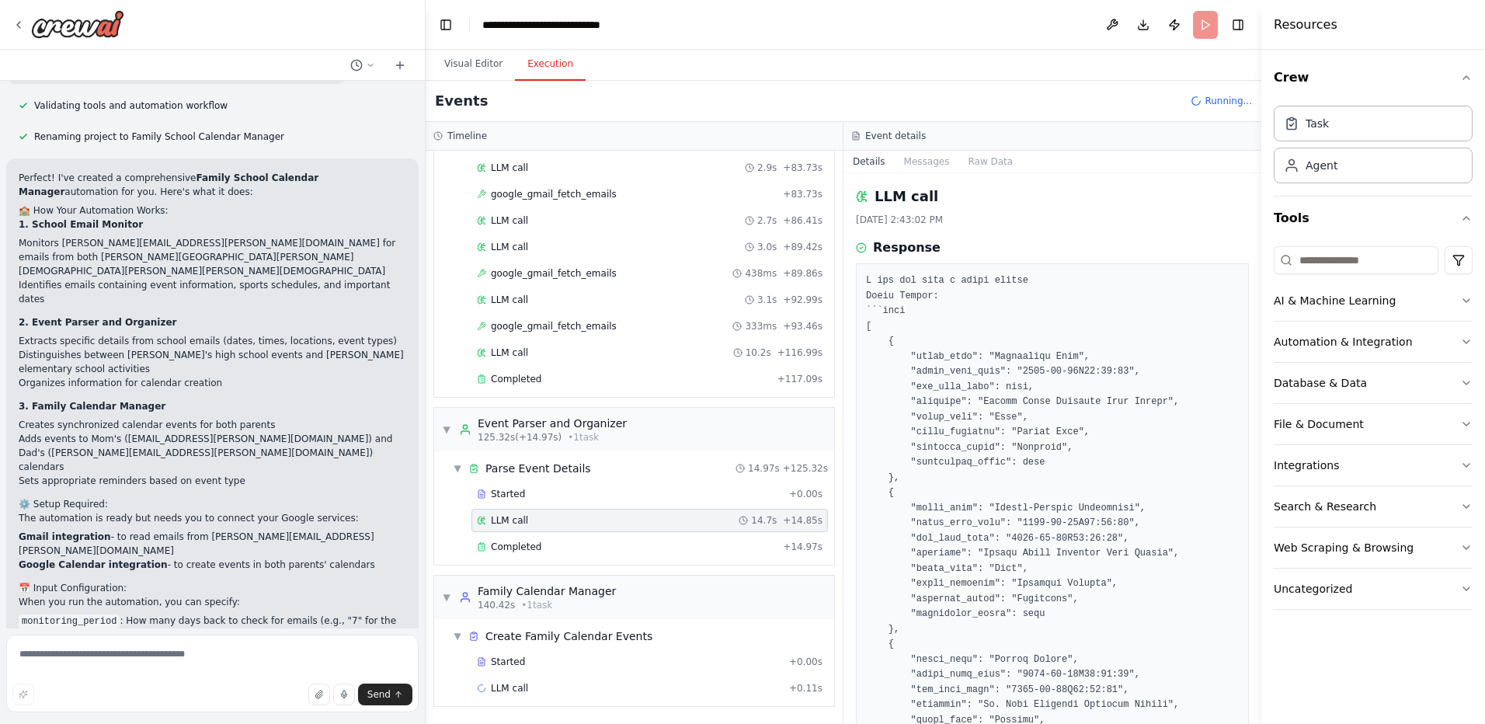
click at [579, 560] on div "Started + 0.00s LLM call 14.7s + 14.85s Completed + 14.97s" at bounding box center [641, 521] width 388 height 79
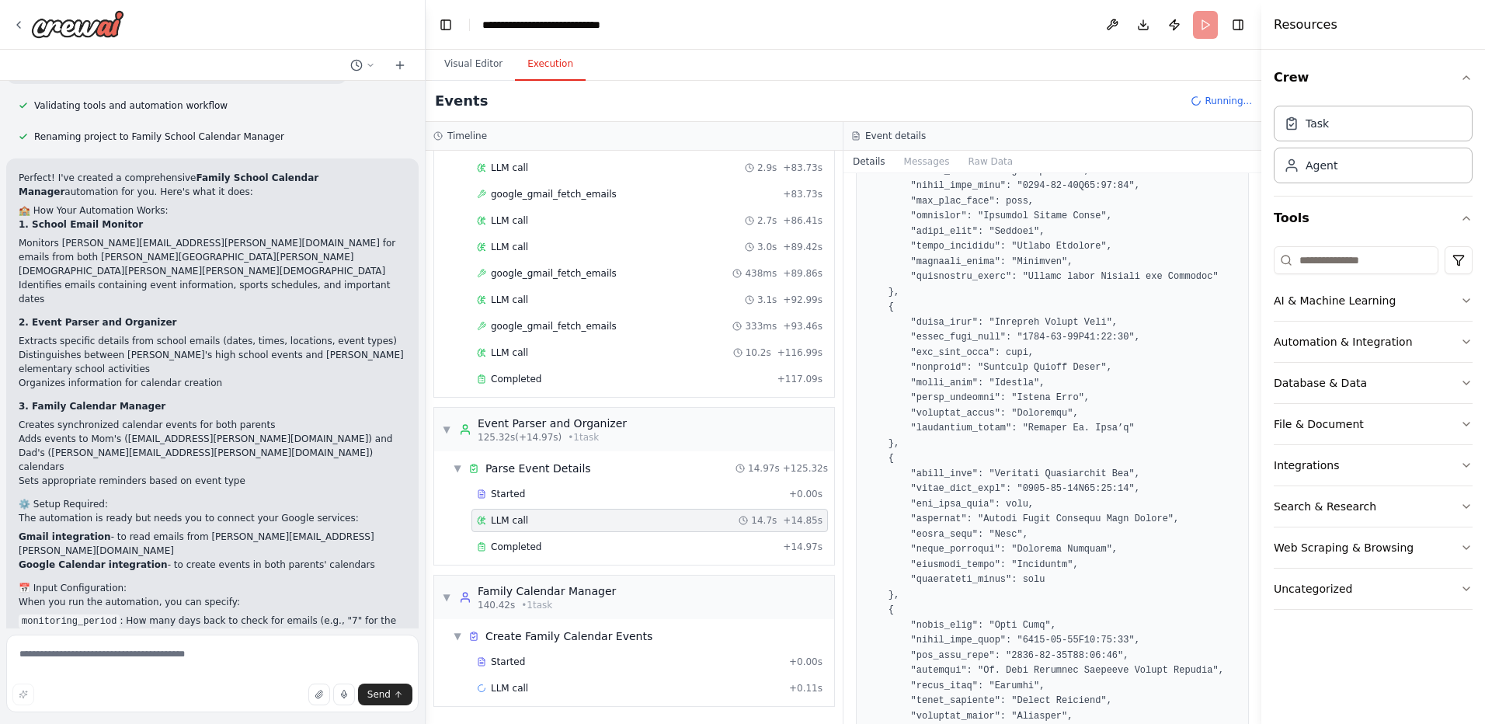
scroll to position [855, 0]
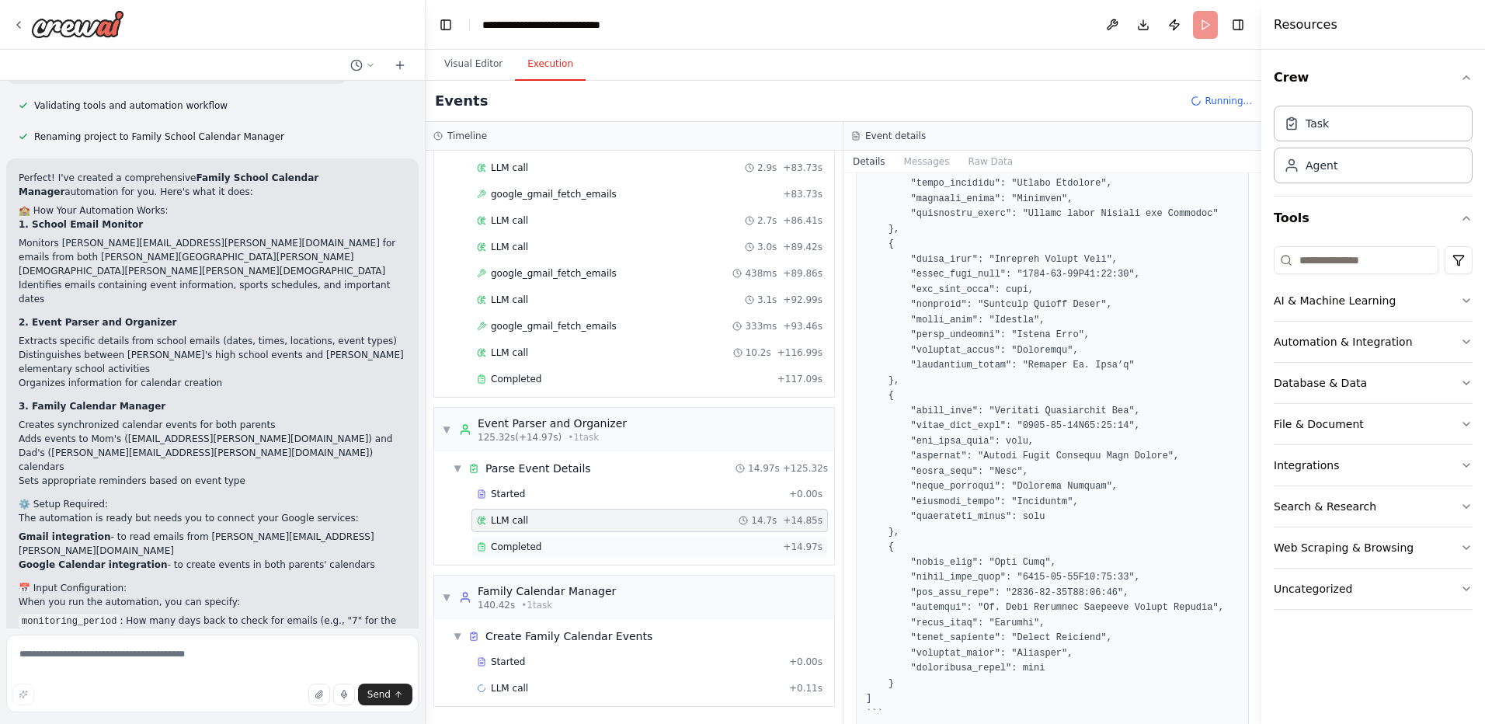
click at [512, 552] on span "Completed" at bounding box center [516, 547] width 50 height 12
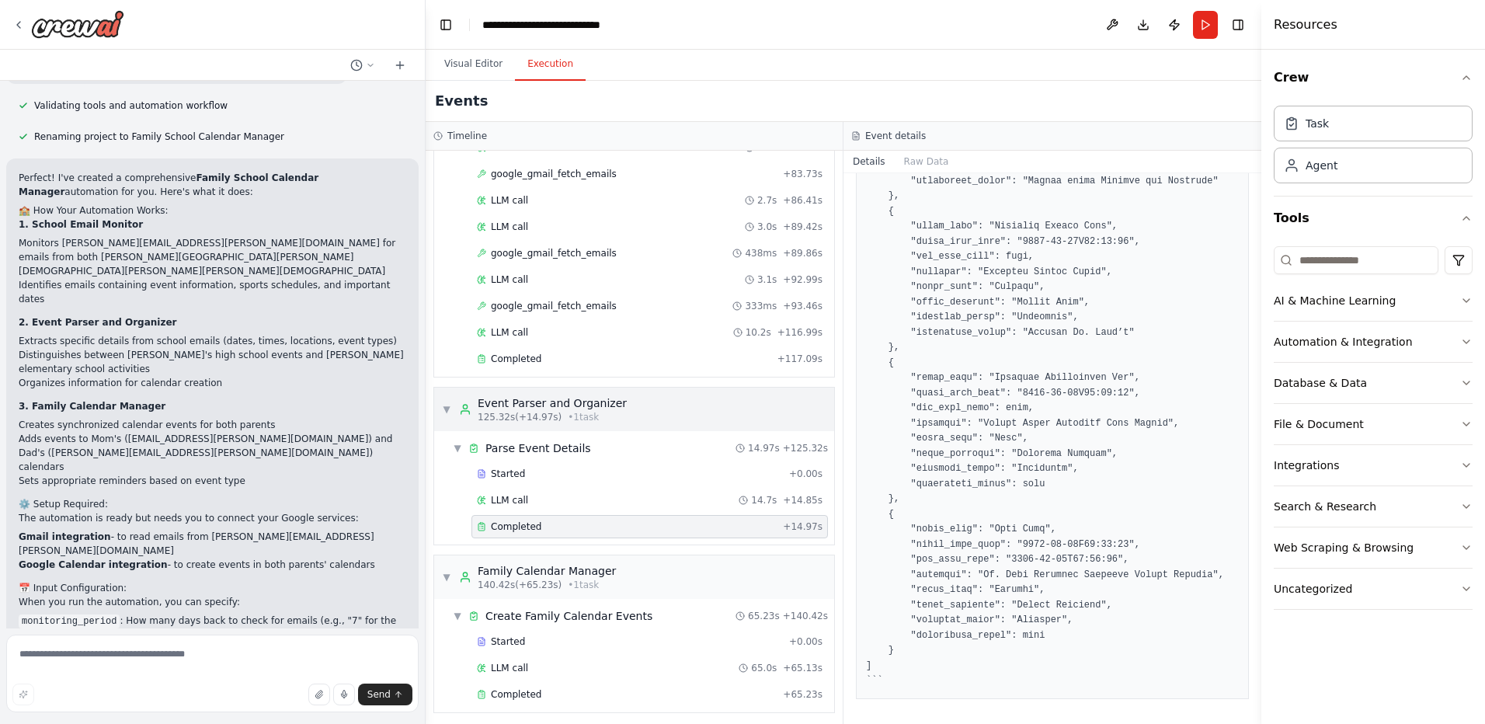
scroll to position [1187, 0]
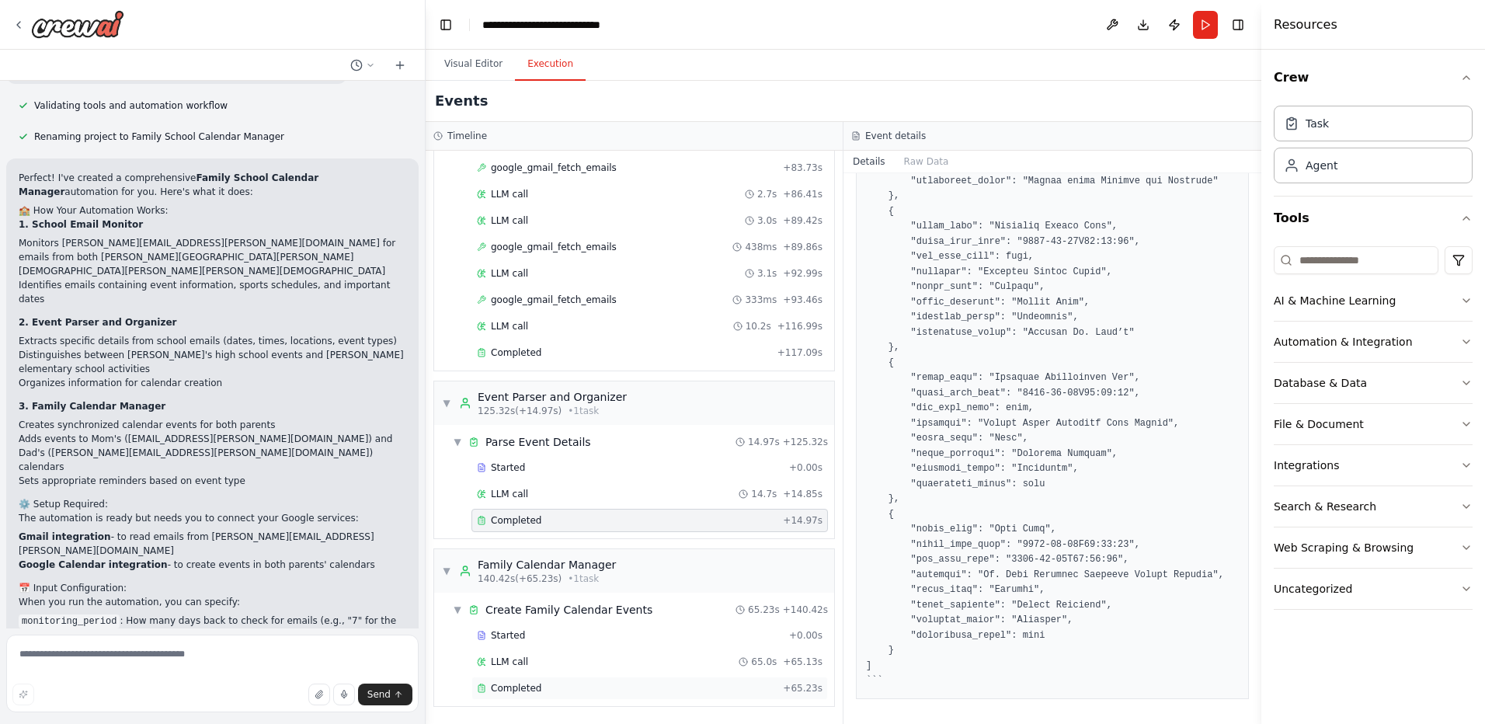
click at [514, 688] on span "Completed" at bounding box center [516, 688] width 50 height 12
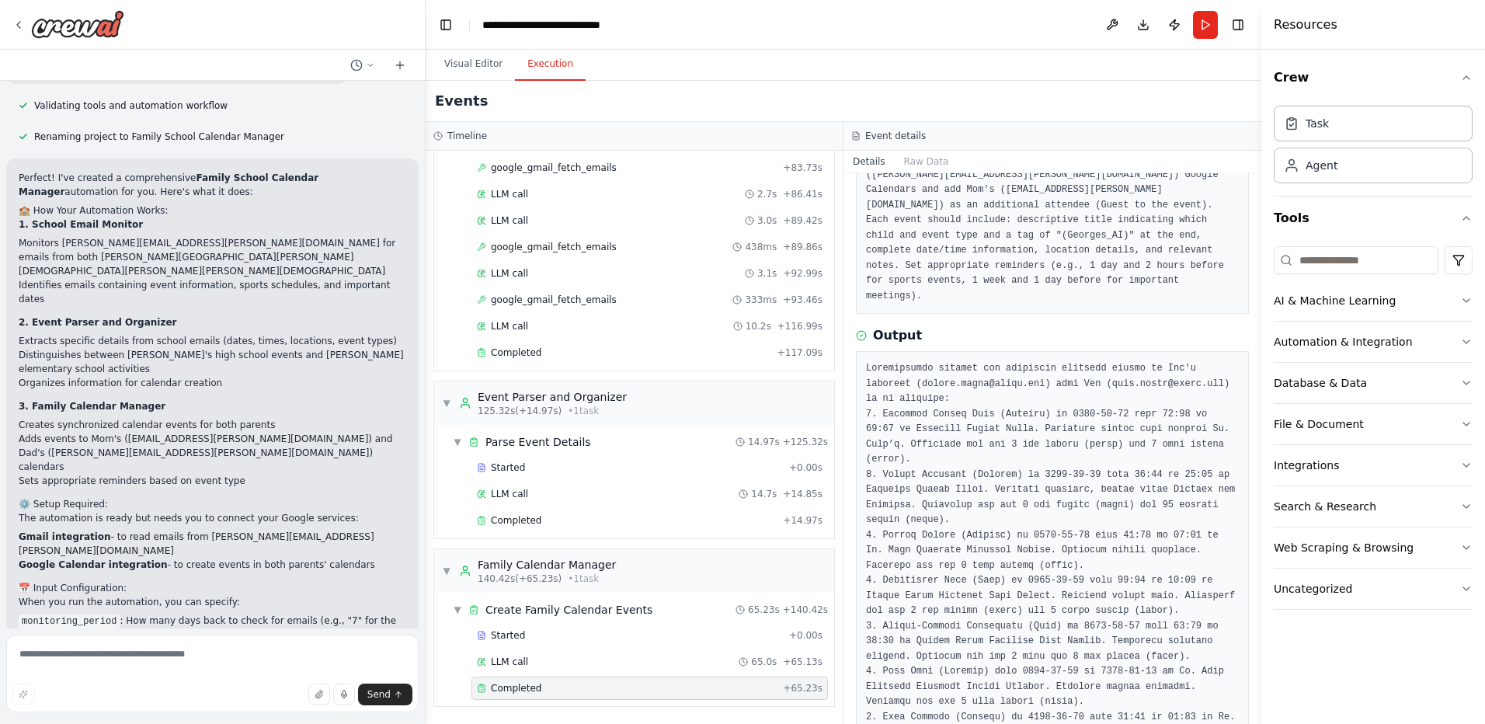
scroll to position [139, 0]
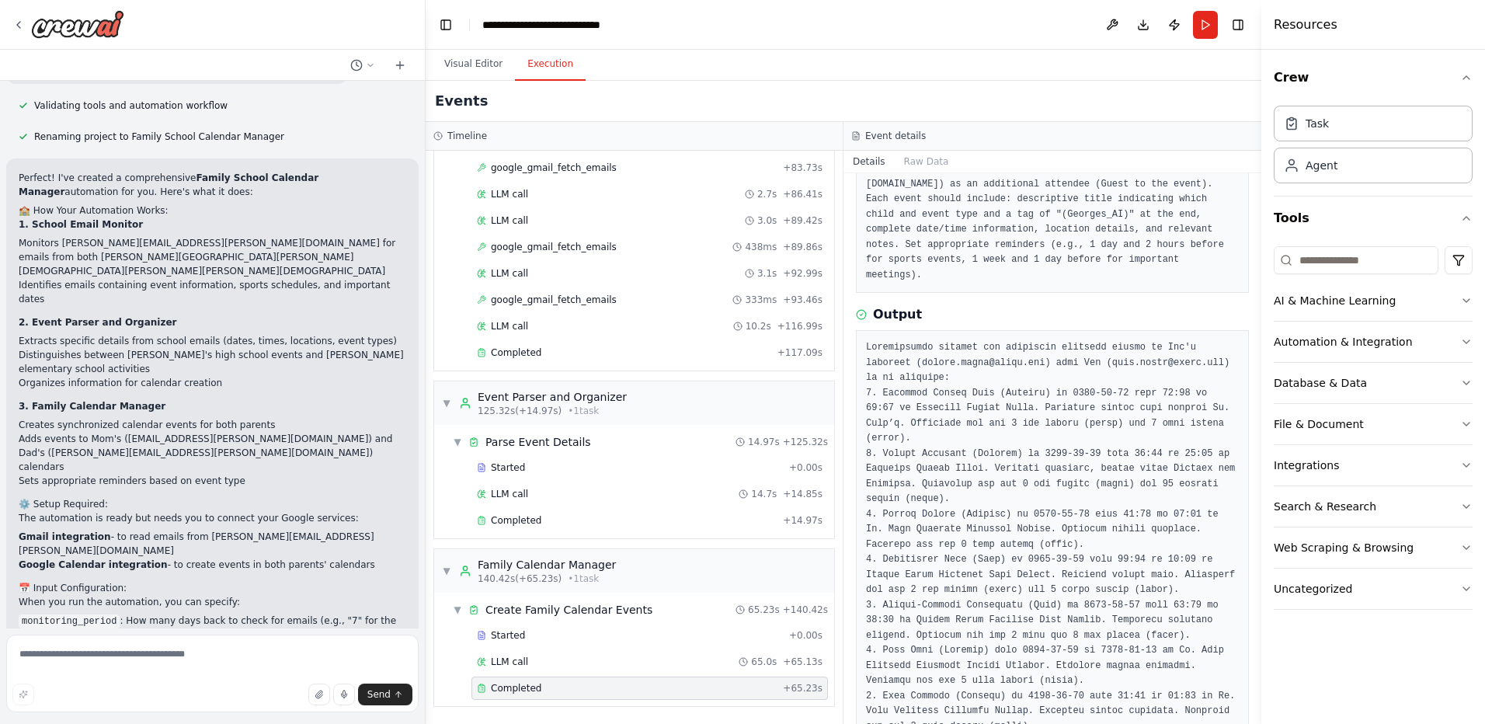
click at [555, 66] on button "Execution" at bounding box center [550, 64] width 71 height 33
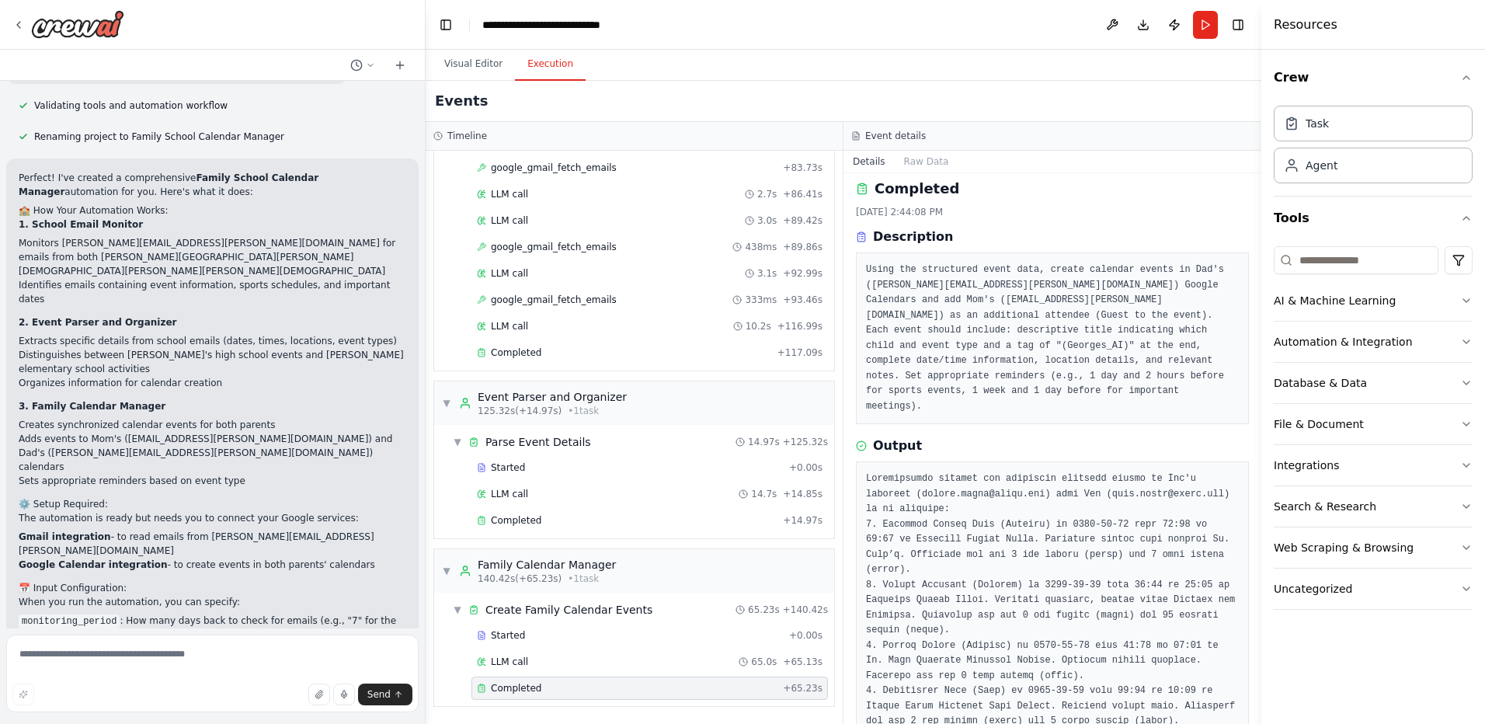
scroll to position [0, 0]
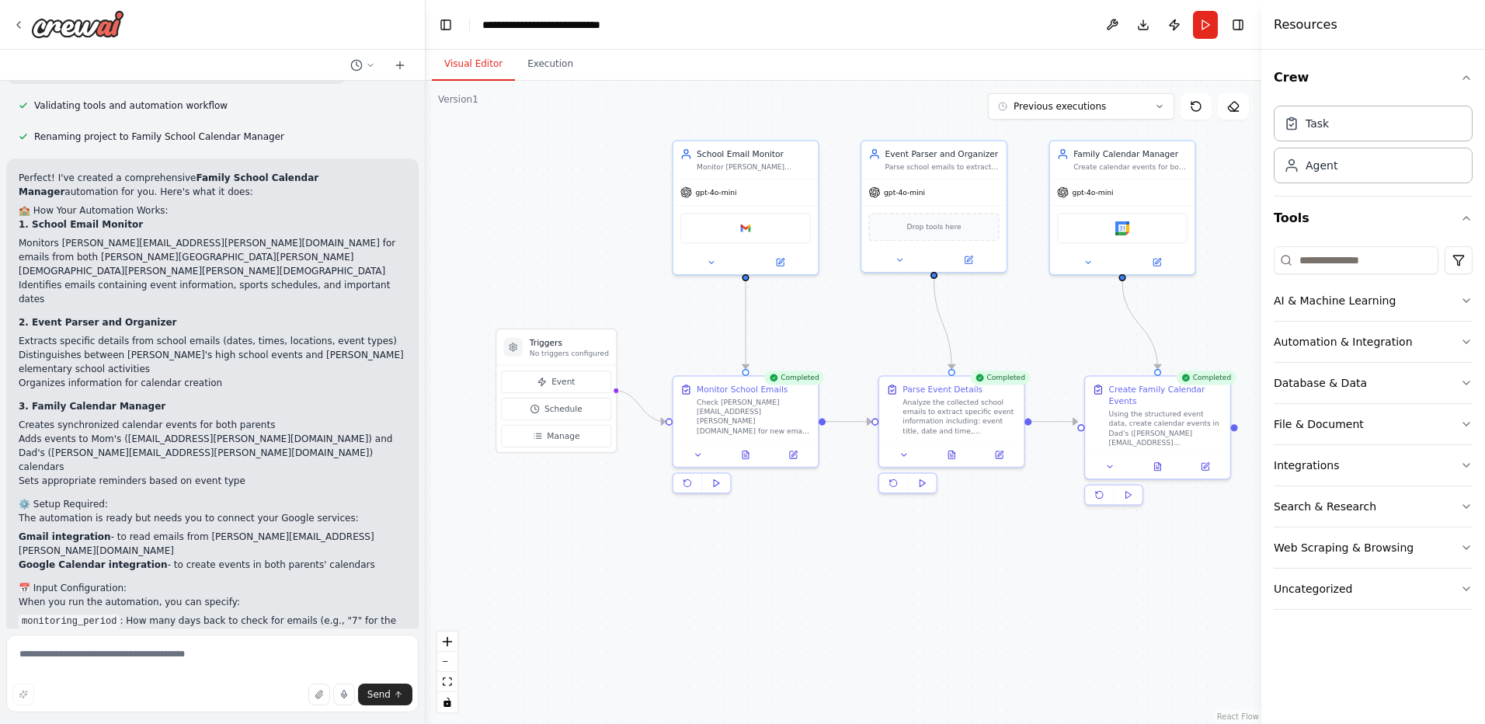
click at [473, 68] on button "Visual Editor" at bounding box center [473, 64] width 83 height 33
click at [1151, 417] on div "Using the structured event data, create calendar events in Dad's ([PERSON_NAME]…" at bounding box center [1166, 426] width 114 height 38
click at [1107, 460] on icon at bounding box center [1110, 464] width 9 height 9
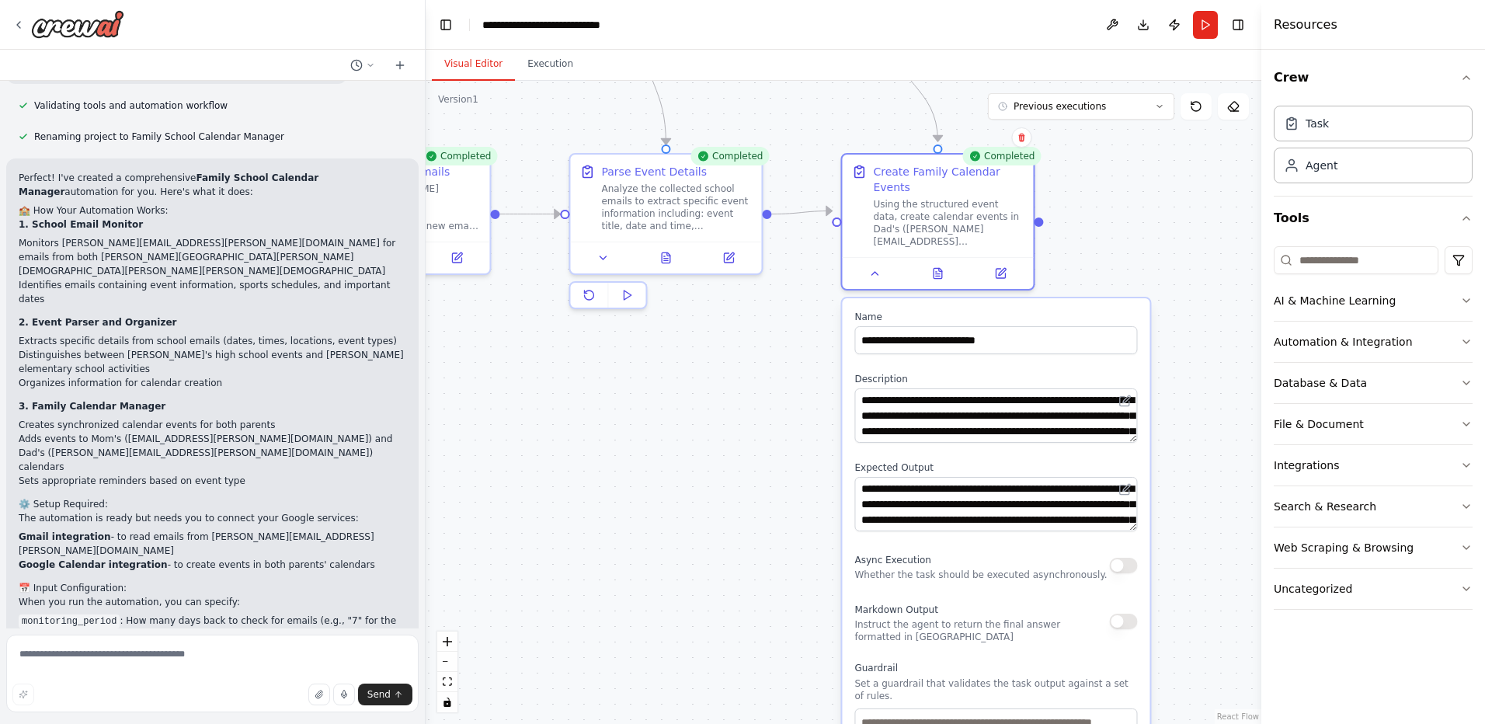
drag, startPoint x: 983, startPoint y: 583, endPoint x: 783, endPoint y: 412, distance: 262.8
click at [783, 412] on div ".deletable-edge-delete-btn { width: 20px; height: 20px; border: 0px solid #ffff…" at bounding box center [844, 402] width 836 height 643
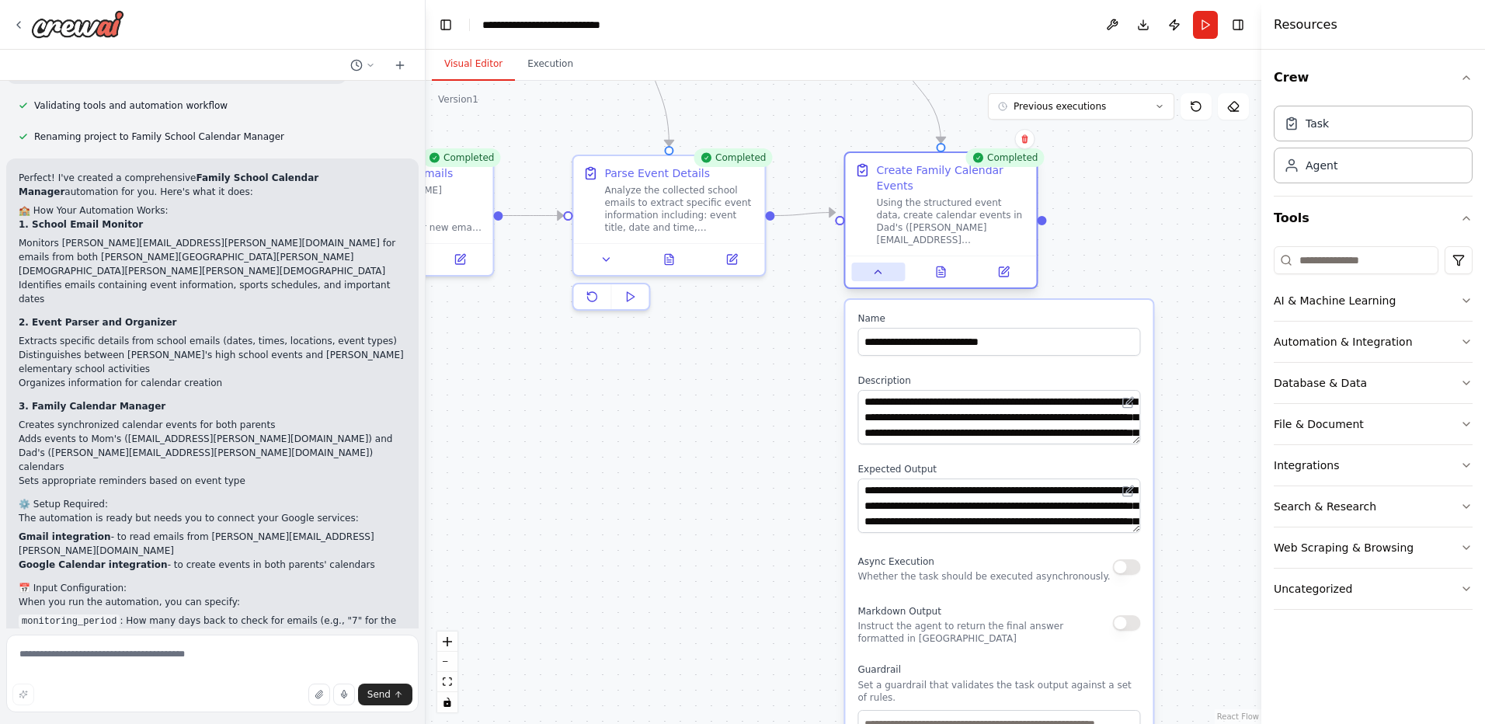
click at [873, 266] on icon at bounding box center [878, 272] width 12 height 12
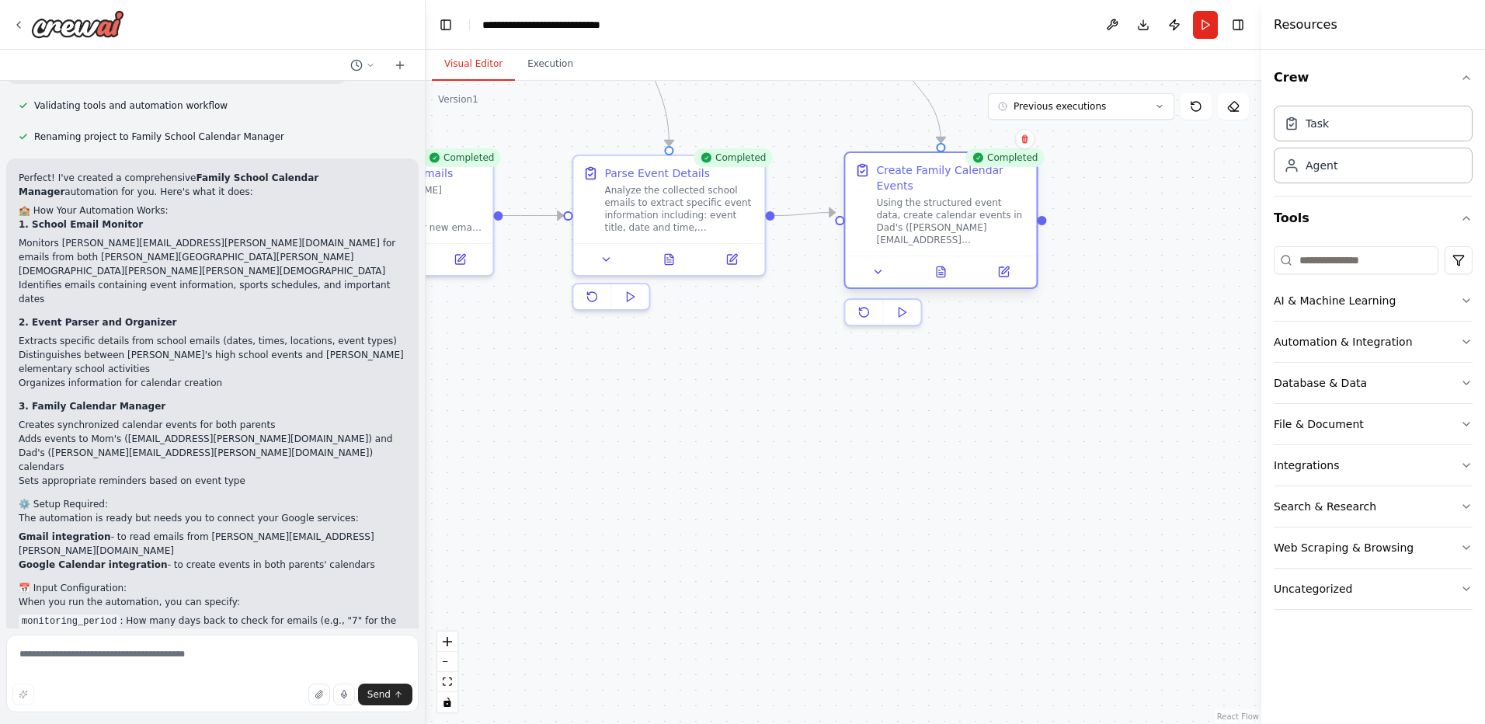
click at [941, 270] on div at bounding box center [940, 272] width 191 height 32
click at [940, 270] on icon at bounding box center [939, 270] width 1 height 0
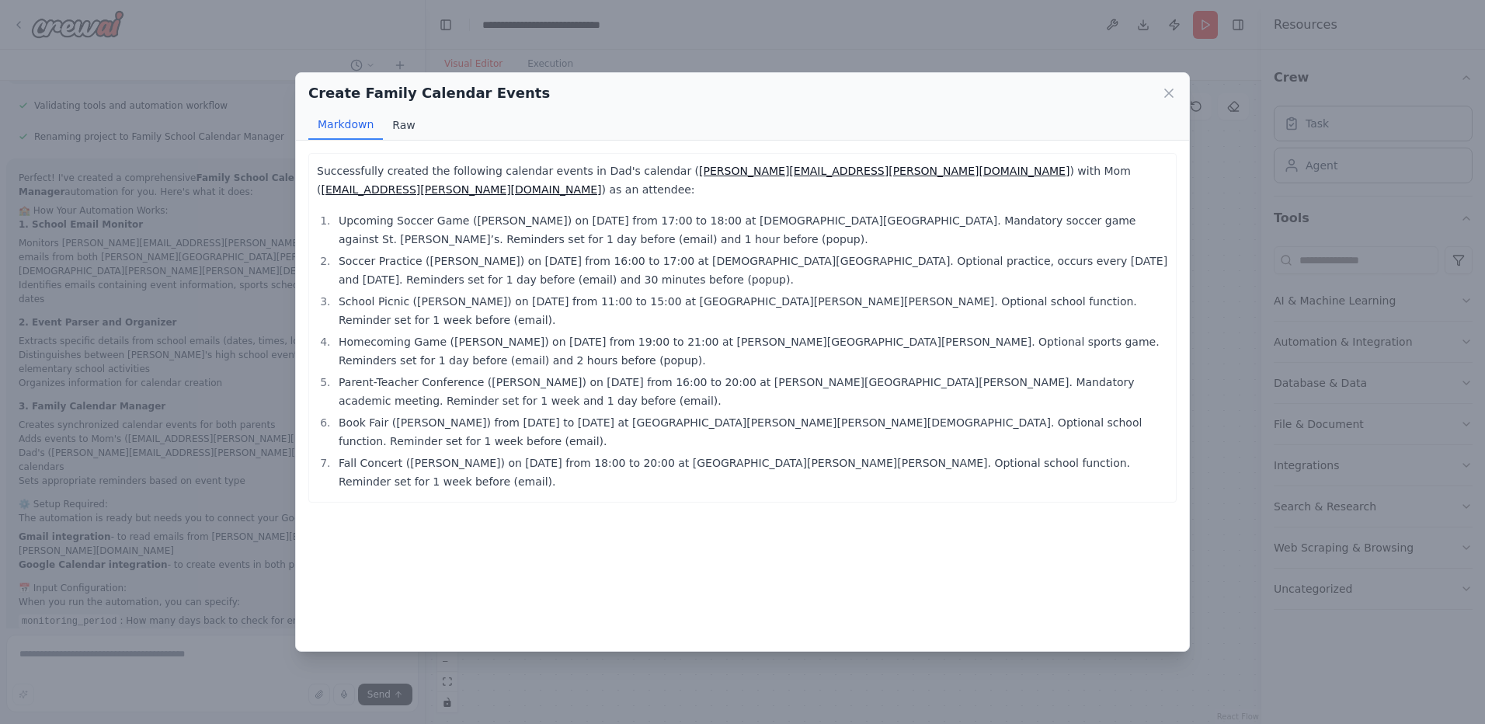
click at [396, 125] on button "Raw" at bounding box center [403, 125] width 41 height 30
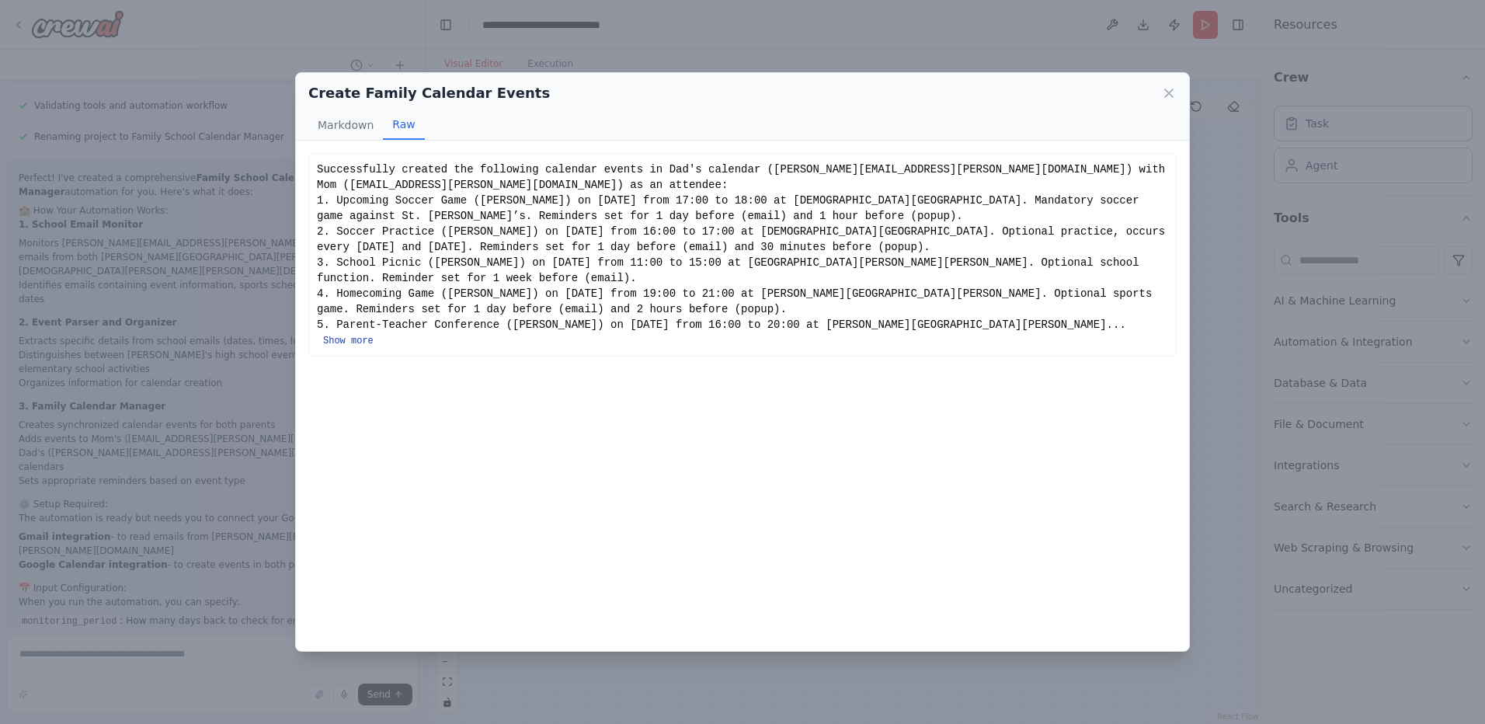
click at [374, 335] on button "Show more" at bounding box center [348, 341] width 50 height 12
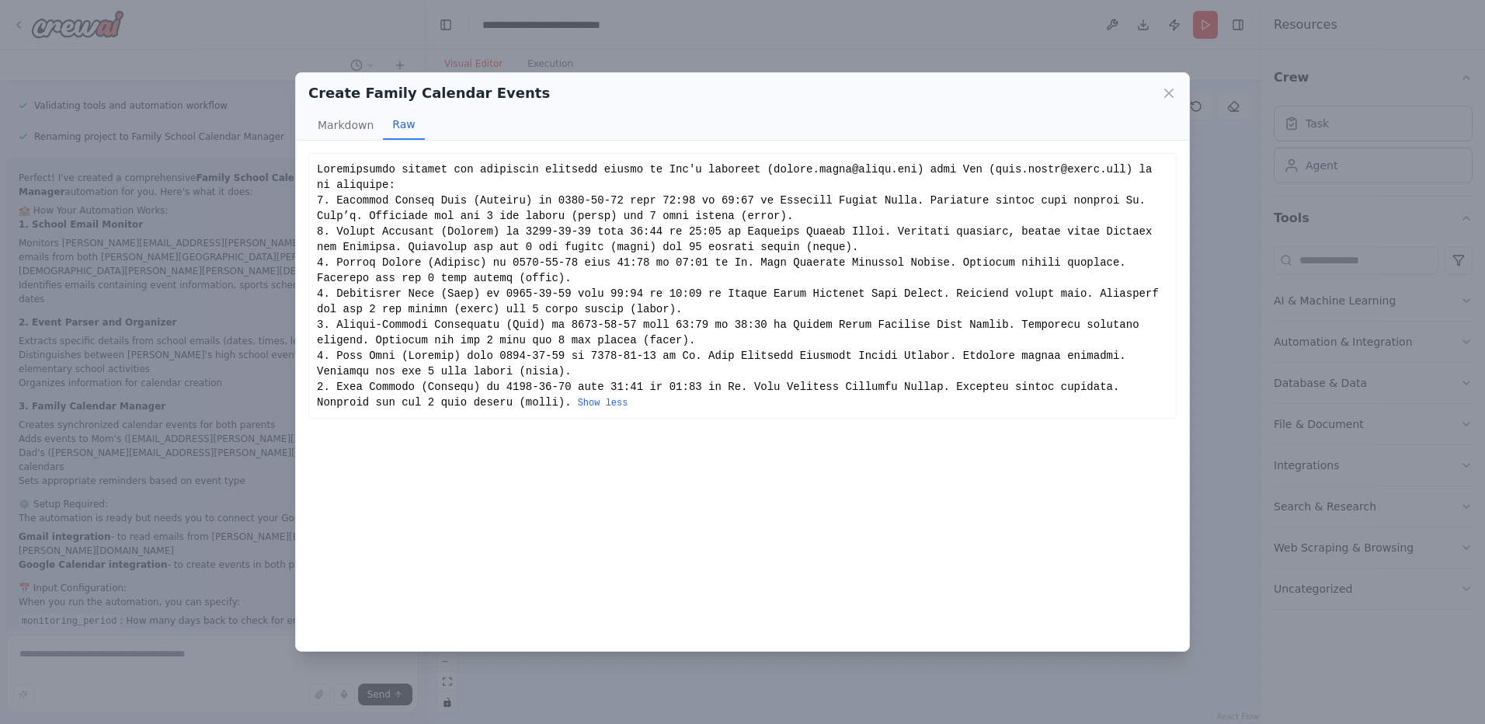
click at [1171, 87] on icon at bounding box center [1169, 93] width 16 height 16
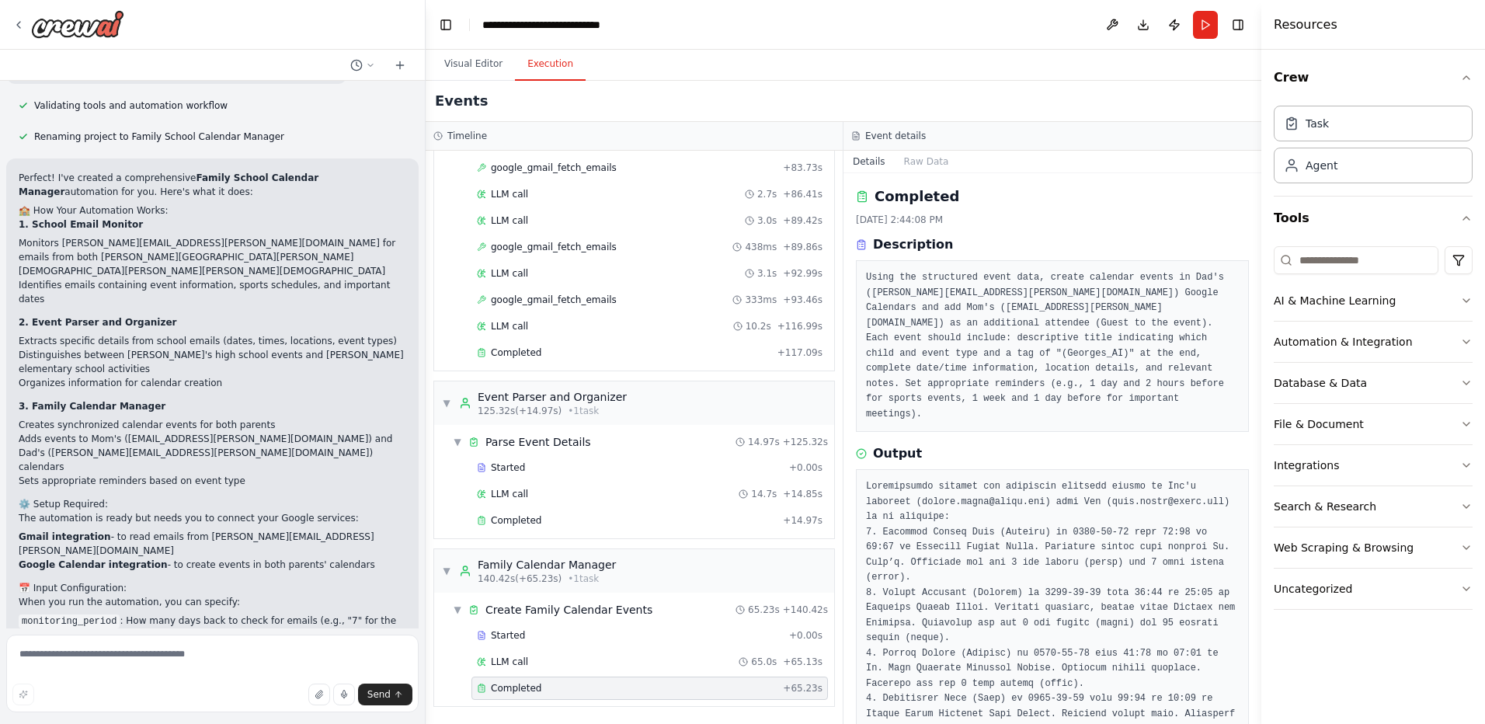
click at [541, 71] on button "Execution" at bounding box center [550, 64] width 71 height 33
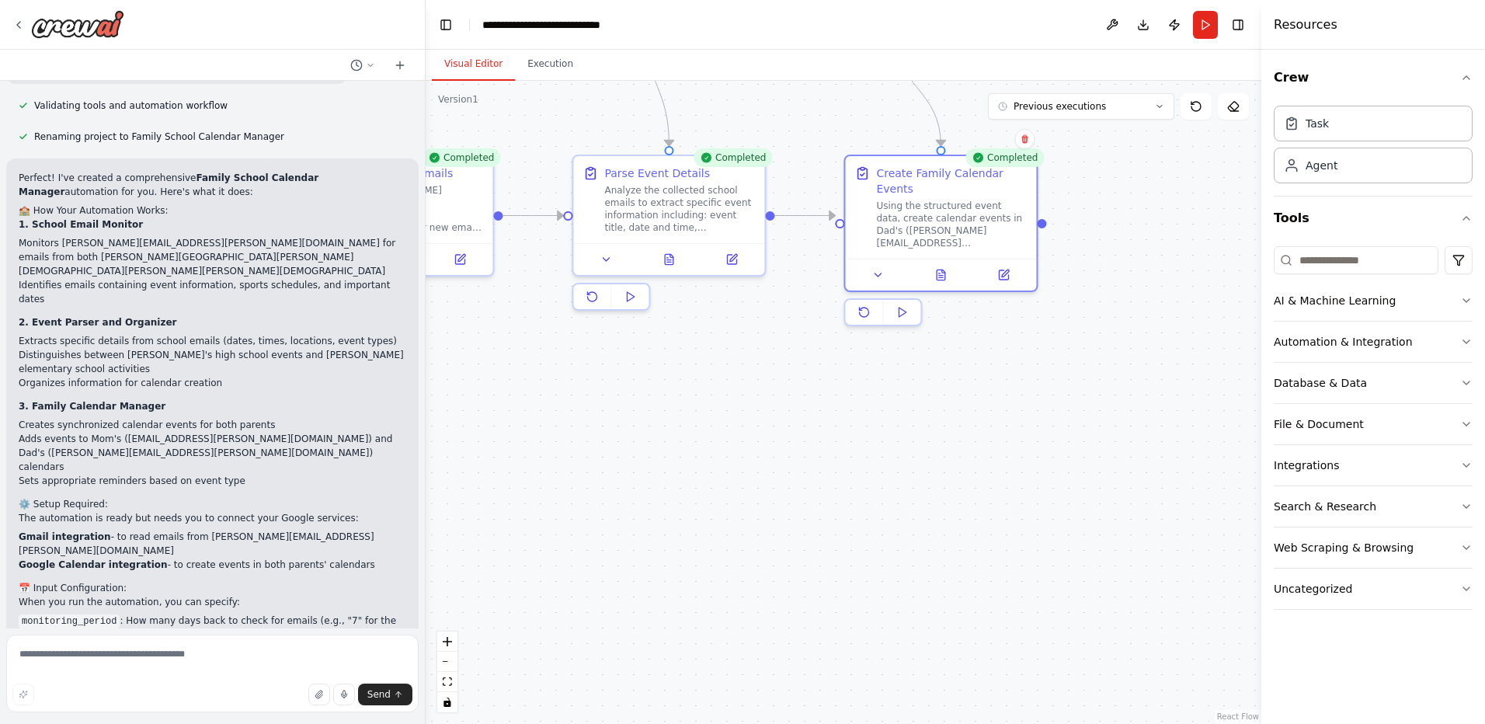
click at [472, 64] on button "Visual Editor" at bounding box center [473, 64] width 83 height 33
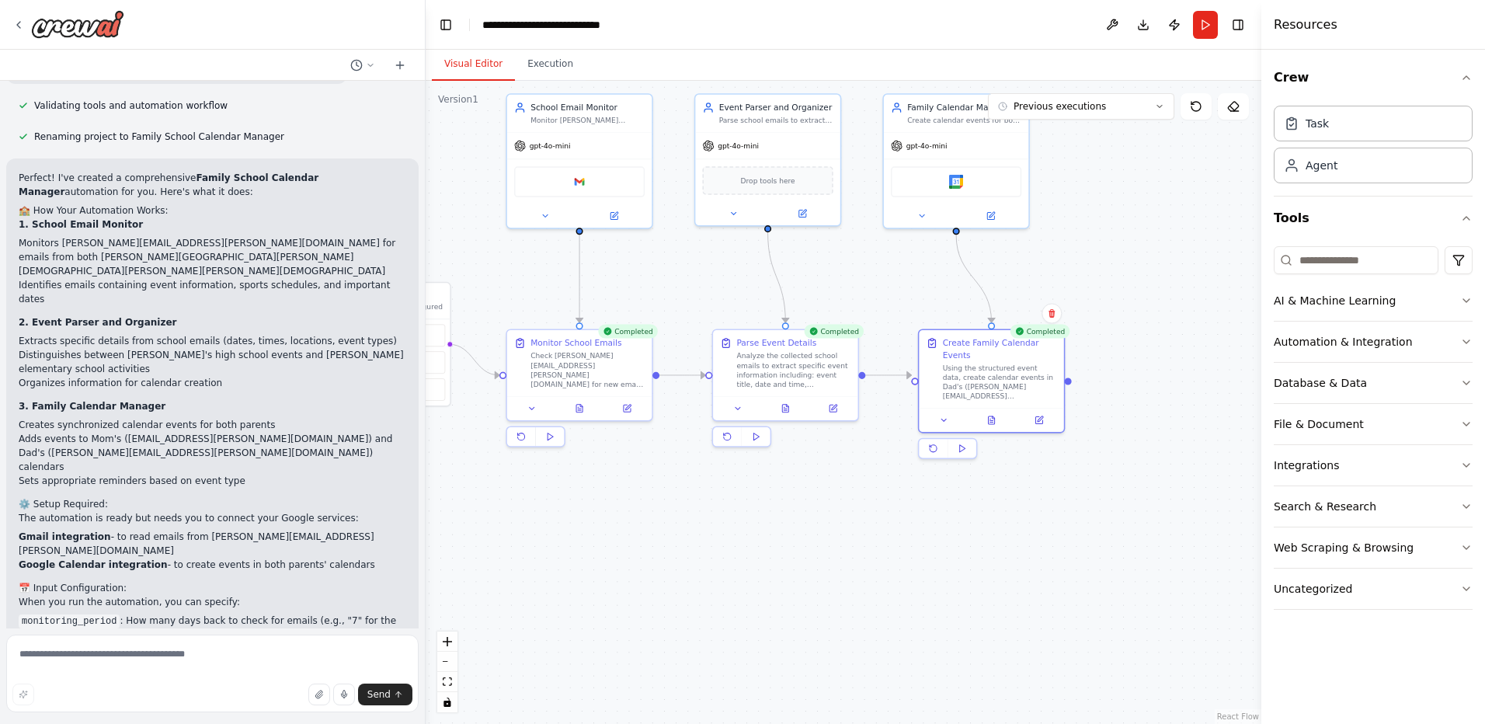
drag, startPoint x: 1162, startPoint y: 207, endPoint x: 1161, endPoint y: 364, distance: 156.2
click at [1161, 364] on div ".deletable-edge-delete-btn { width: 20px; height: 20px; border: 0px solid #ffff…" at bounding box center [844, 402] width 836 height 643
click at [992, 422] on icon at bounding box center [994, 426] width 6 height 8
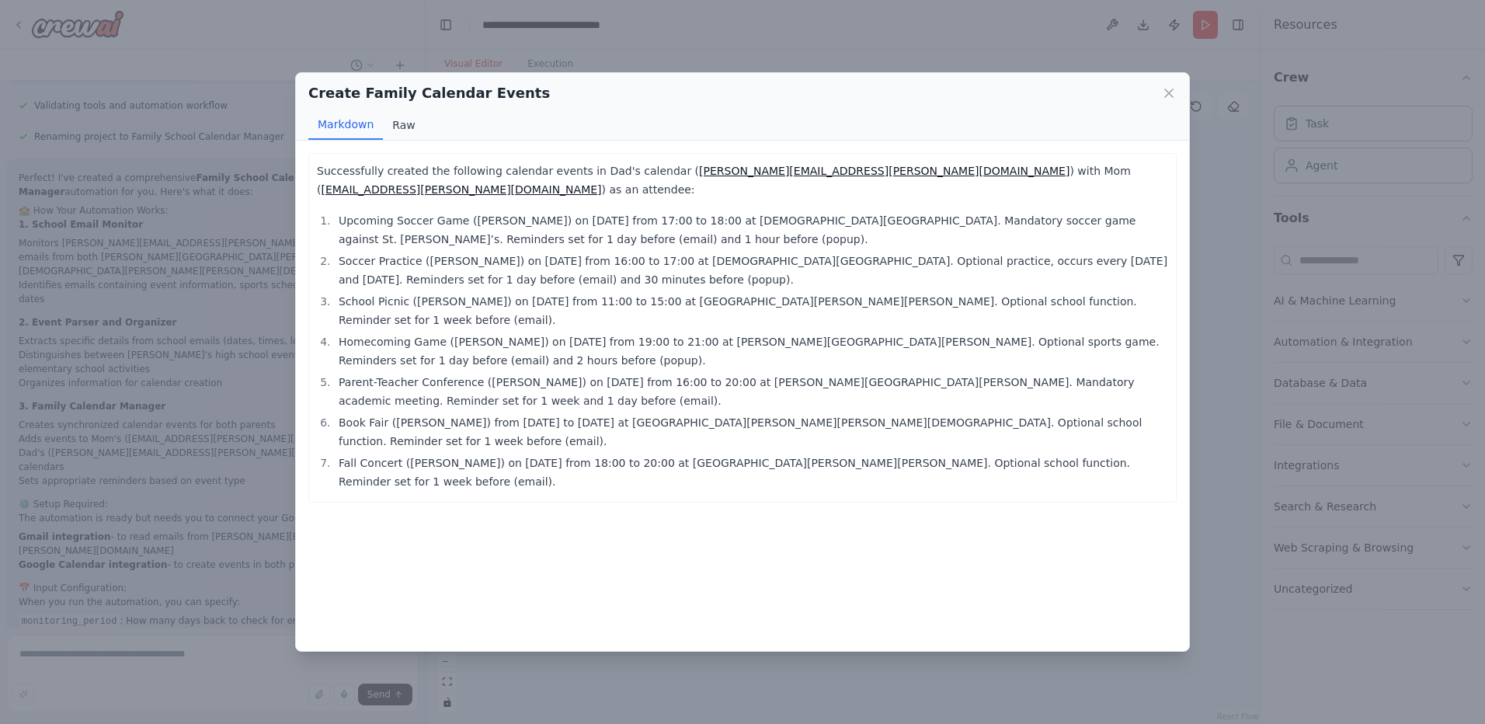
click at [399, 121] on button "Raw" at bounding box center [403, 125] width 41 height 30
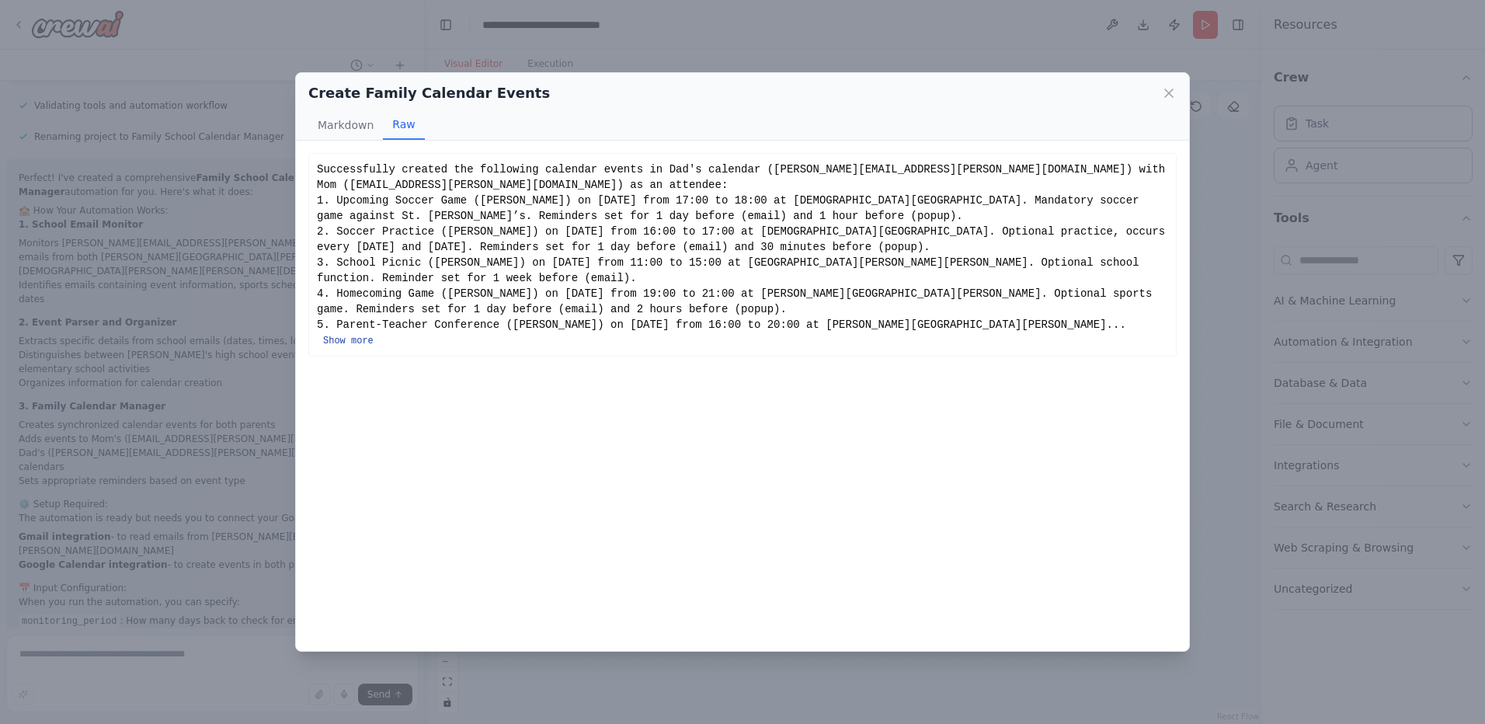
click at [374, 335] on button "Show more" at bounding box center [348, 341] width 50 height 12
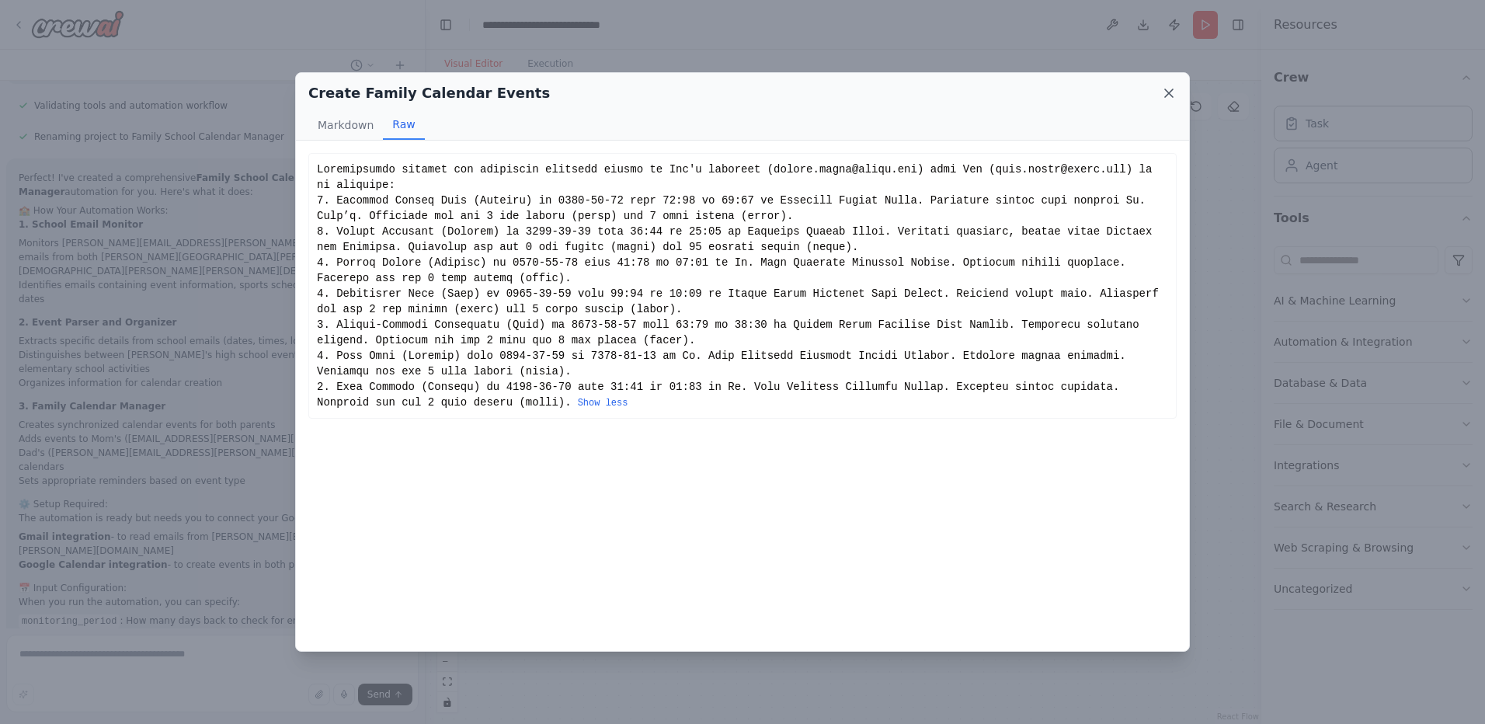
click at [1175, 98] on icon at bounding box center [1169, 93] width 16 height 16
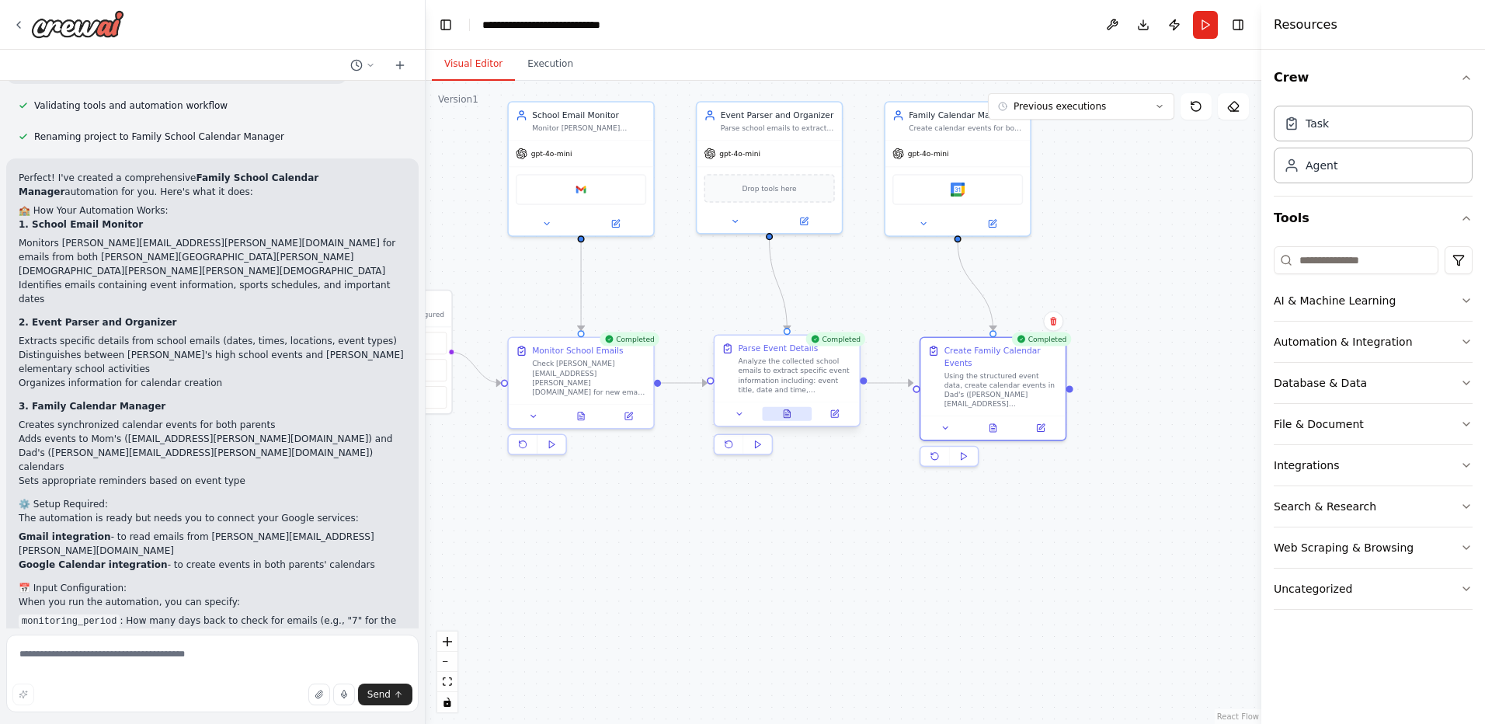
click at [789, 419] on button at bounding box center [787, 414] width 50 height 14
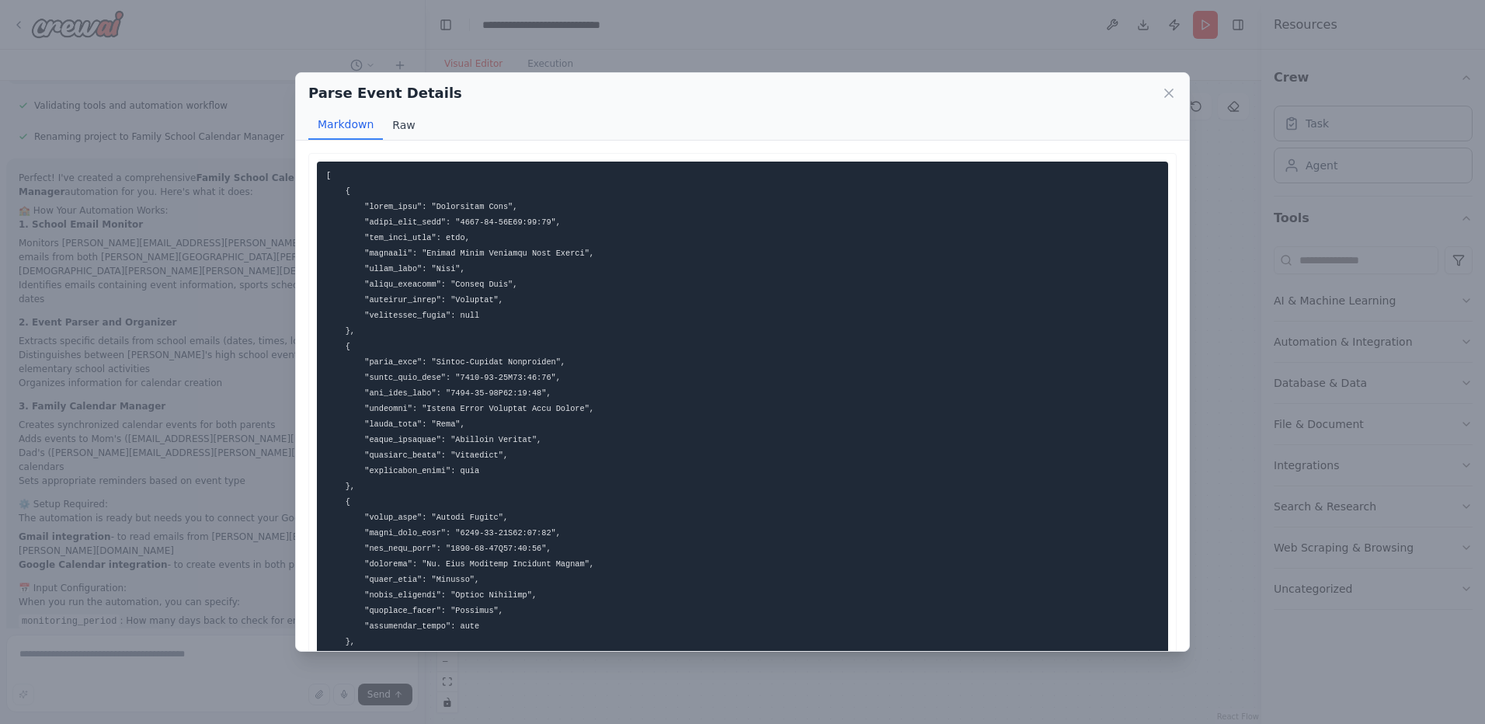
click at [393, 122] on button "Raw" at bounding box center [403, 125] width 41 height 30
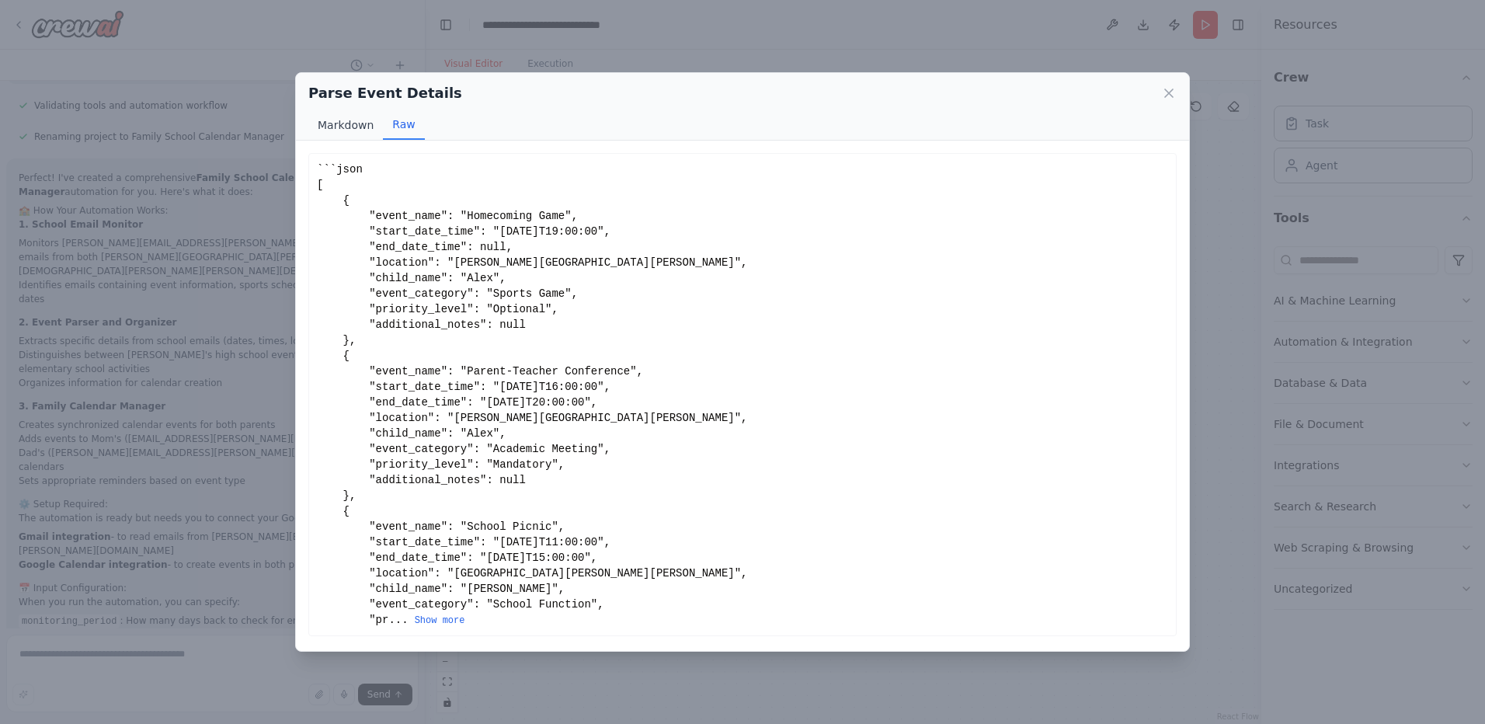
click at [364, 122] on button "Markdown" at bounding box center [345, 125] width 75 height 30
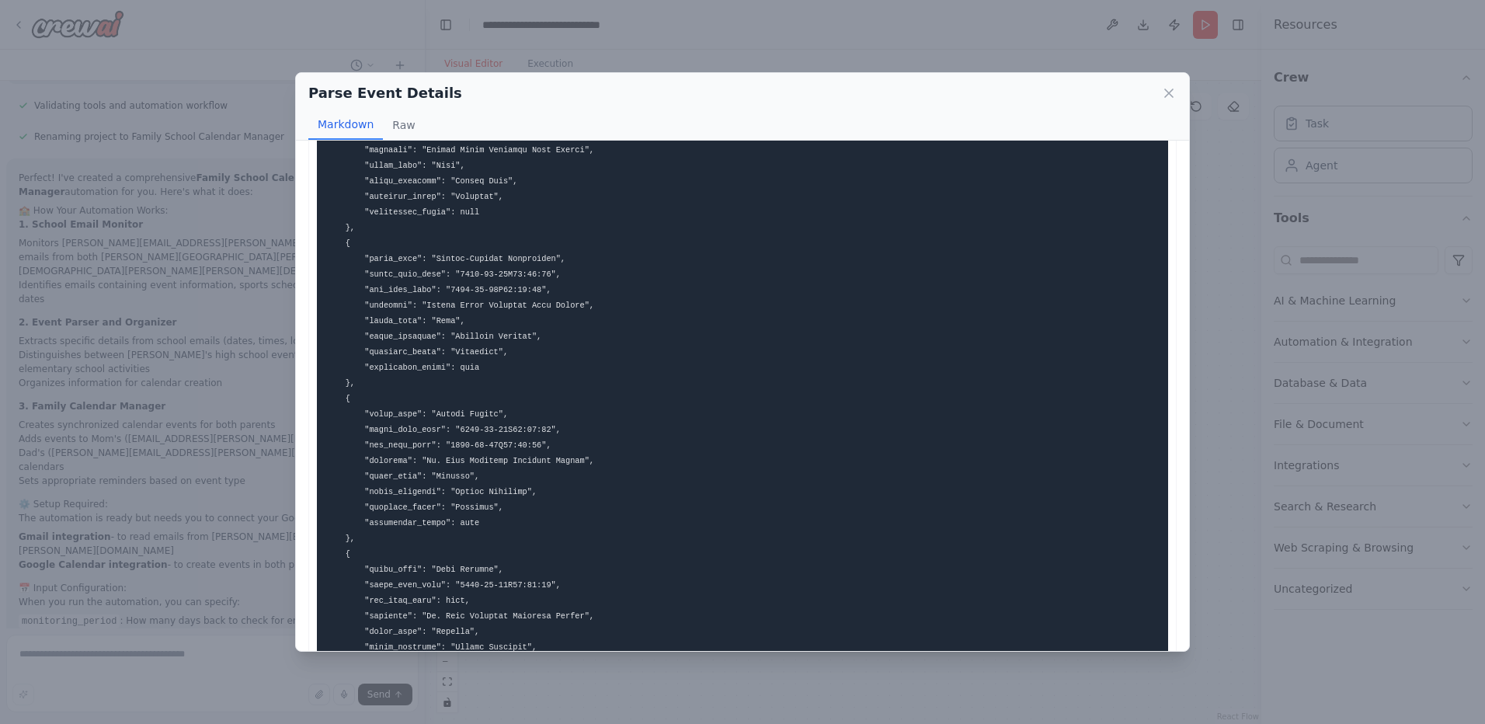
scroll to position [49, 0]
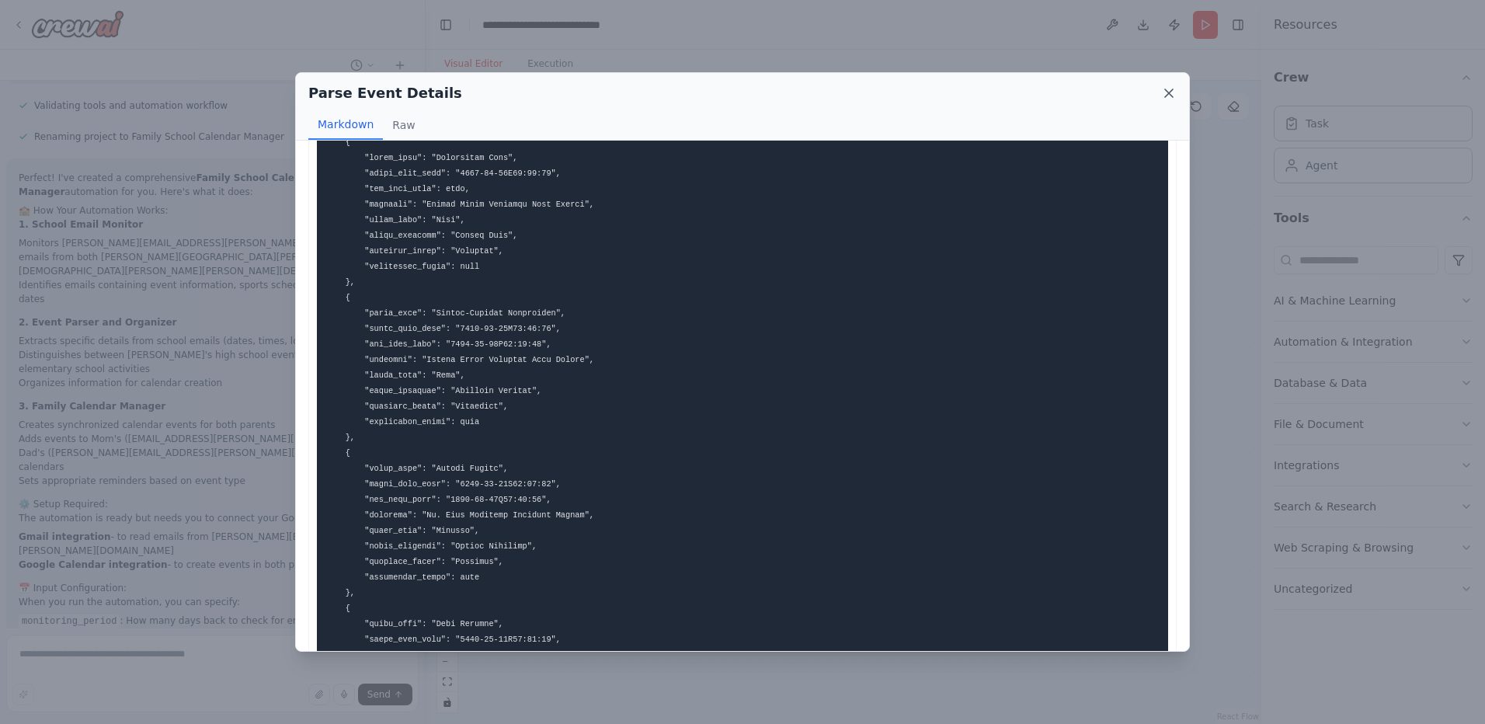
click at [1171, 89] on icon at bounding box center [1169, 93] width 16 height 16
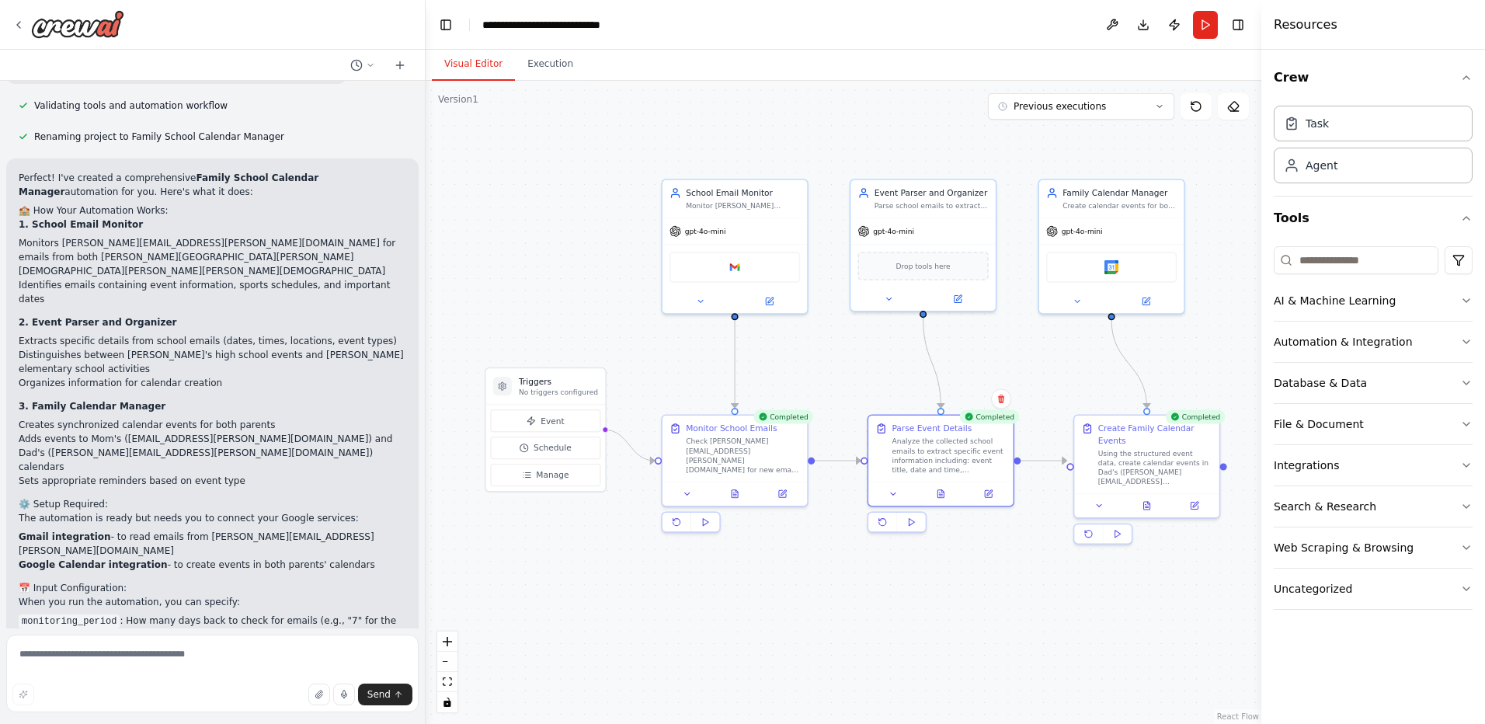
drag, startPoint x: 653, startPoint y: 516, endPoint x: 807, endPoint y: 594, distance: 172.3
click at [807, 594] on div ".deletable-edge-delete-btn { width: 20px; height: 20px; border: 0px solid #ffff…" at bounding box center [844, 402] width 836 height 643
click at [738, 496] on icon at bounding box center [735, 492] width 6 height 8
click at [731, 487] on icon at bounding box center [734, 491] width 9 height 9
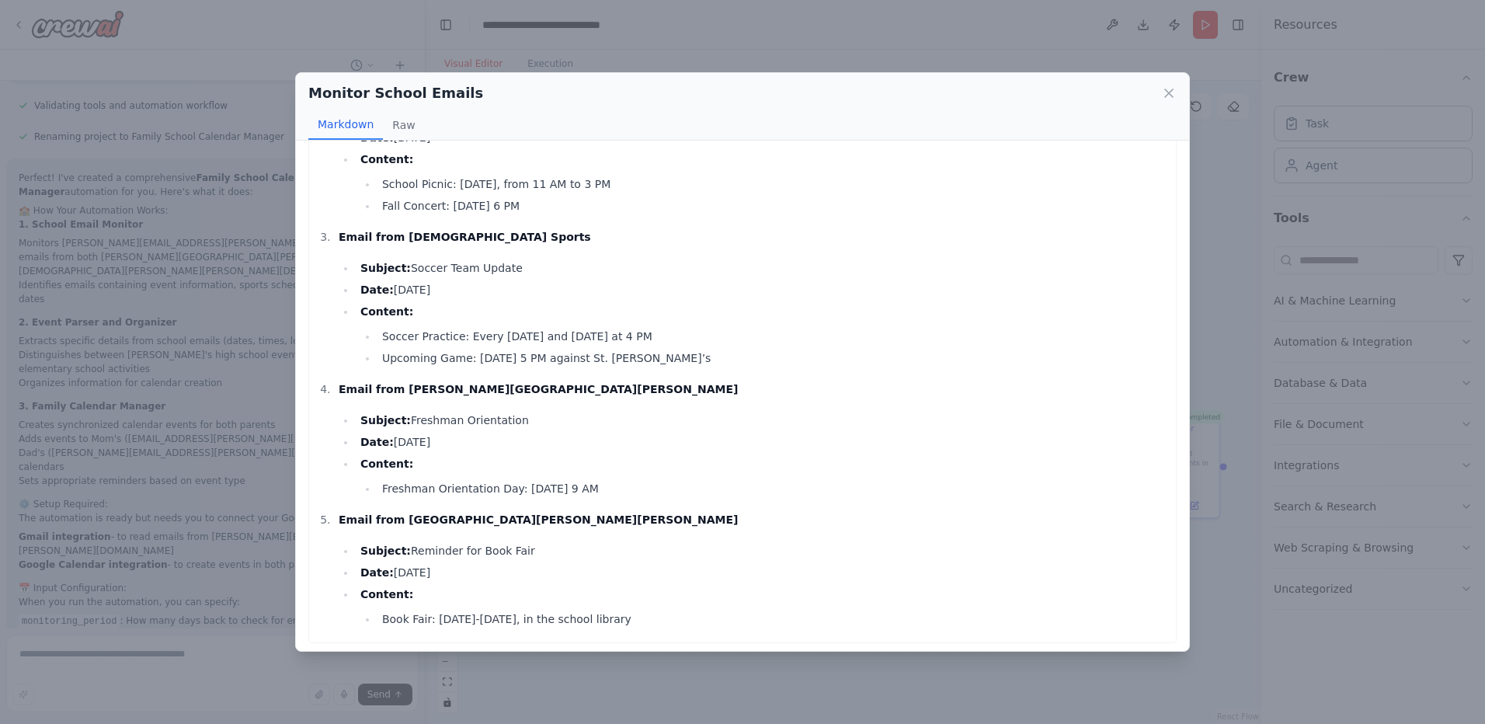
scroll to position [256, 0]
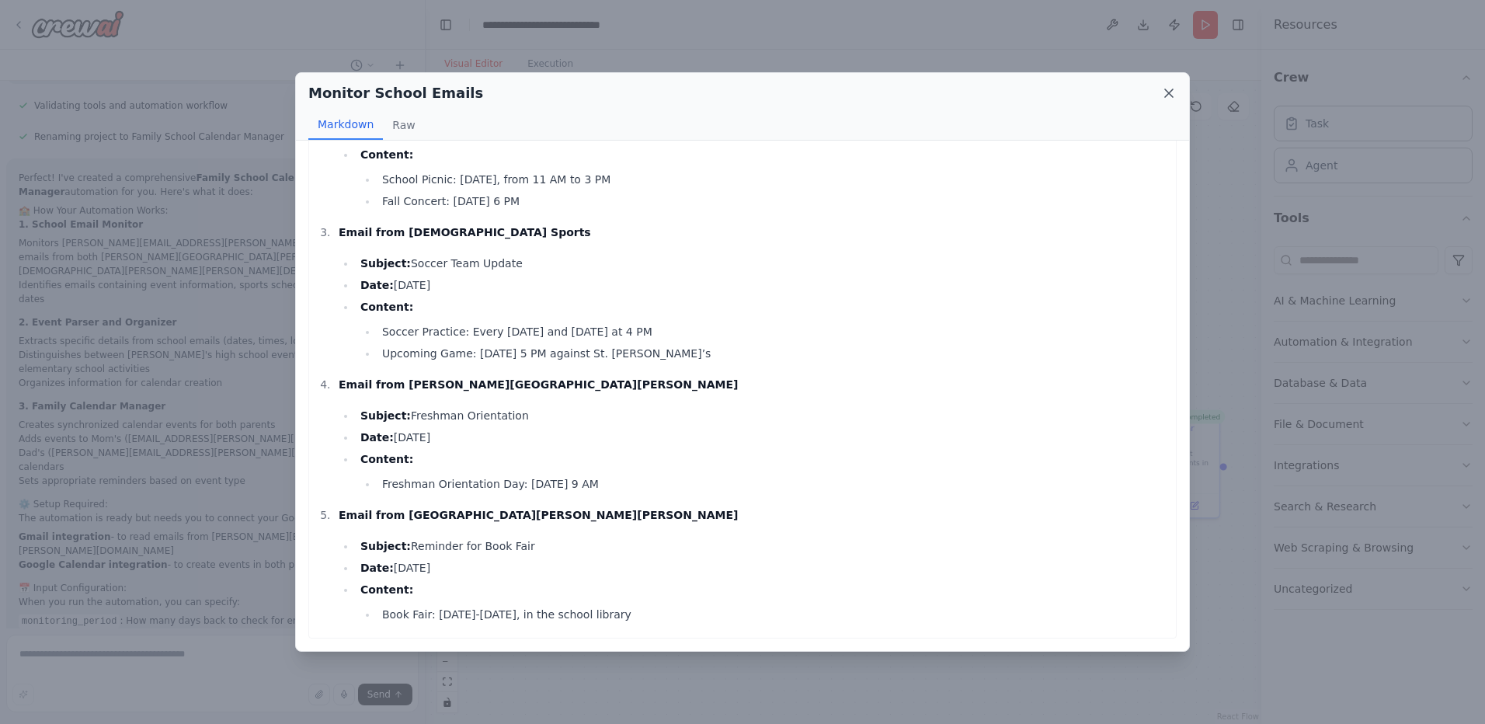
click at [1175, 95] on icon at bounding box center [1169, 93] width 16 height 16
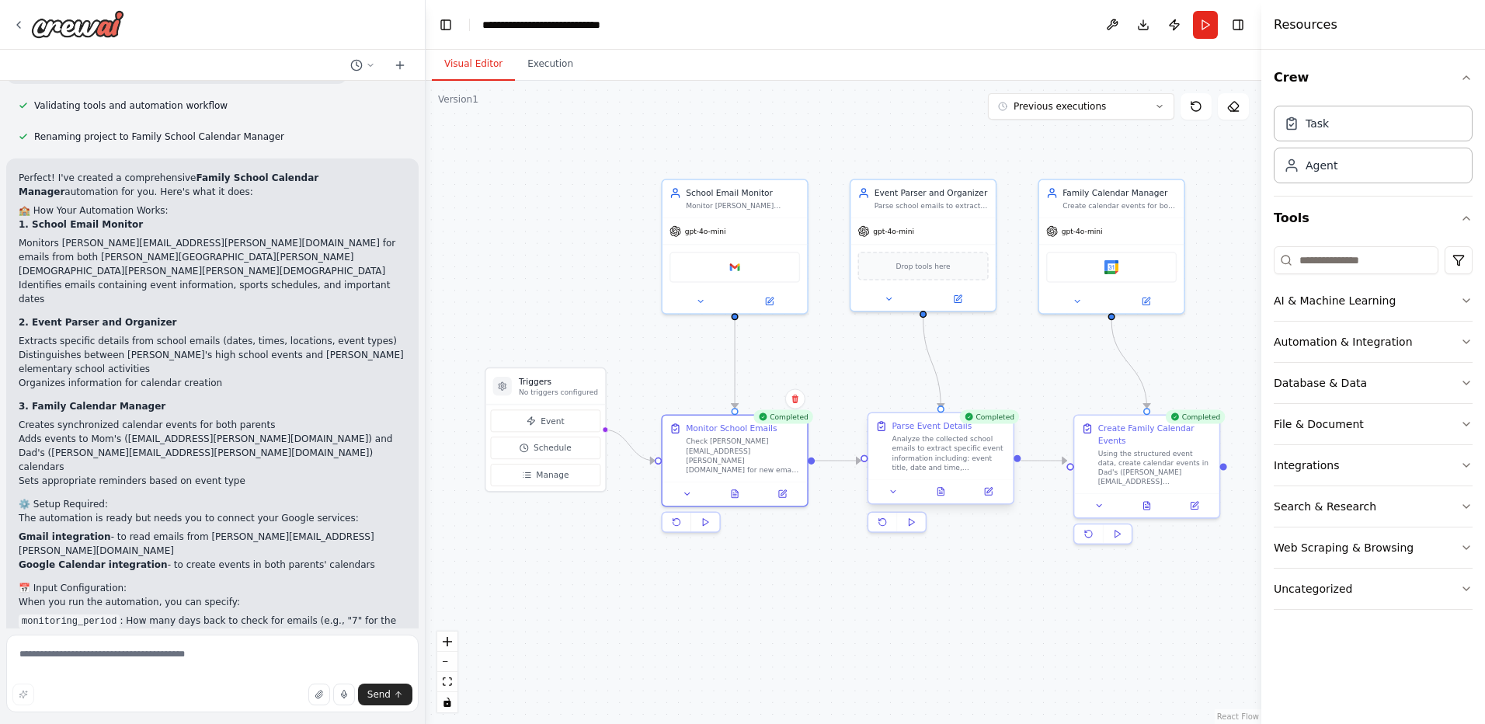
click at [943, 502] on div at bounding box center [941, 491] width 144 height 24
click at [942, 493] on icon at bounding box center [941, 492] width 6 height 8
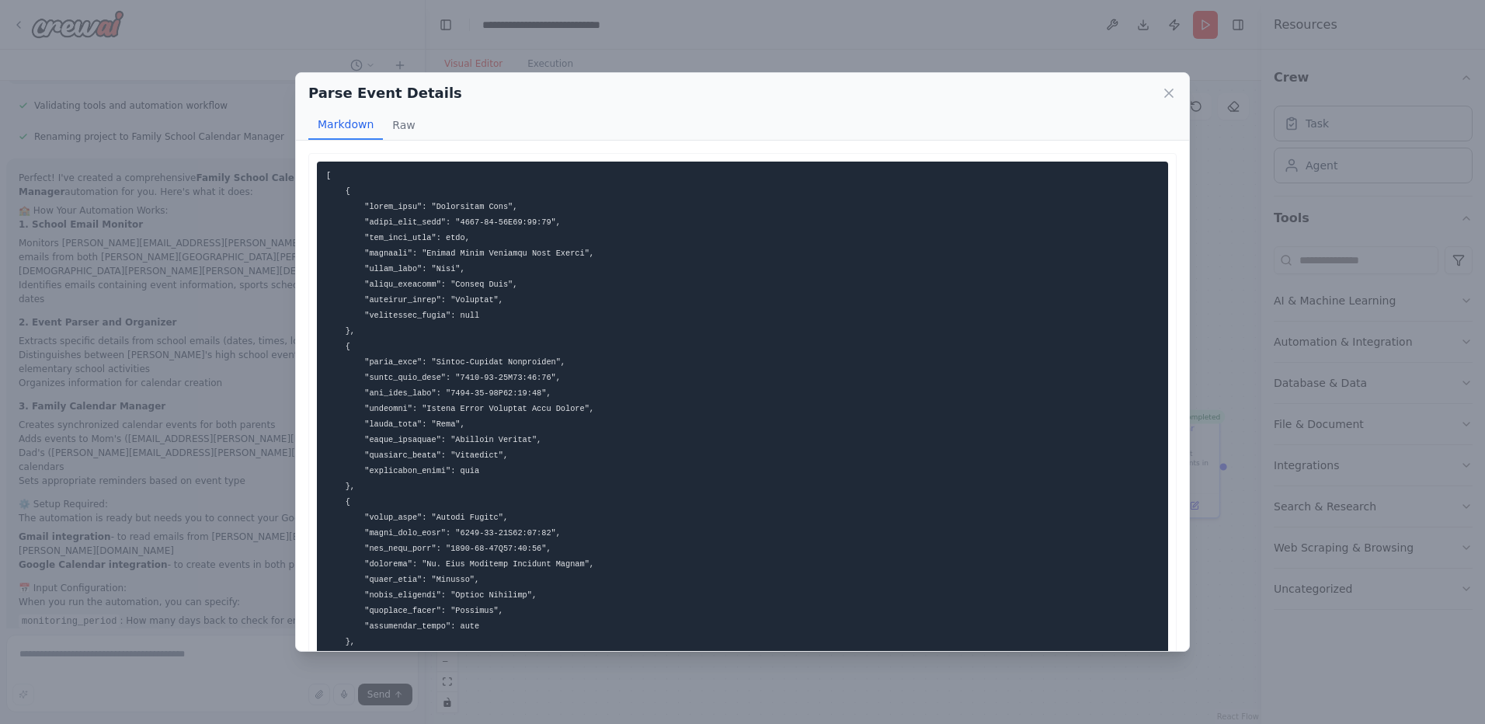
drag, startPoint x: 690, startPoint y: 82, endPoint x: 785, endPoint y: 102, distance: 96.9
click at [785, 102] on div "Parse Event Details Markdown Raw" at bounding box center [742, 107] width 893 height 68
click at [1168, 92] on icon at bounding box center [1169, 93] width 8 height 8
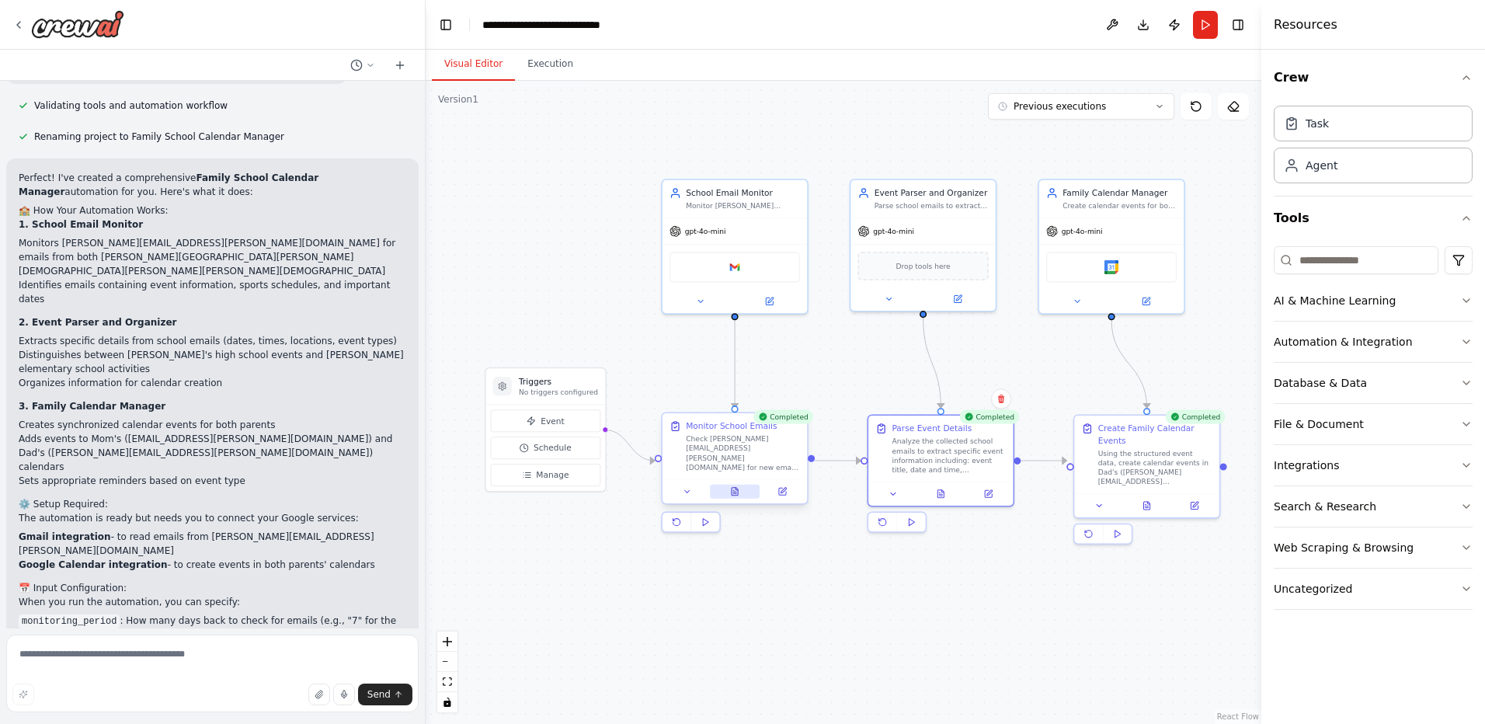
click at [732, 489] on icon at bounding box center [735, 492] width 6 height 8
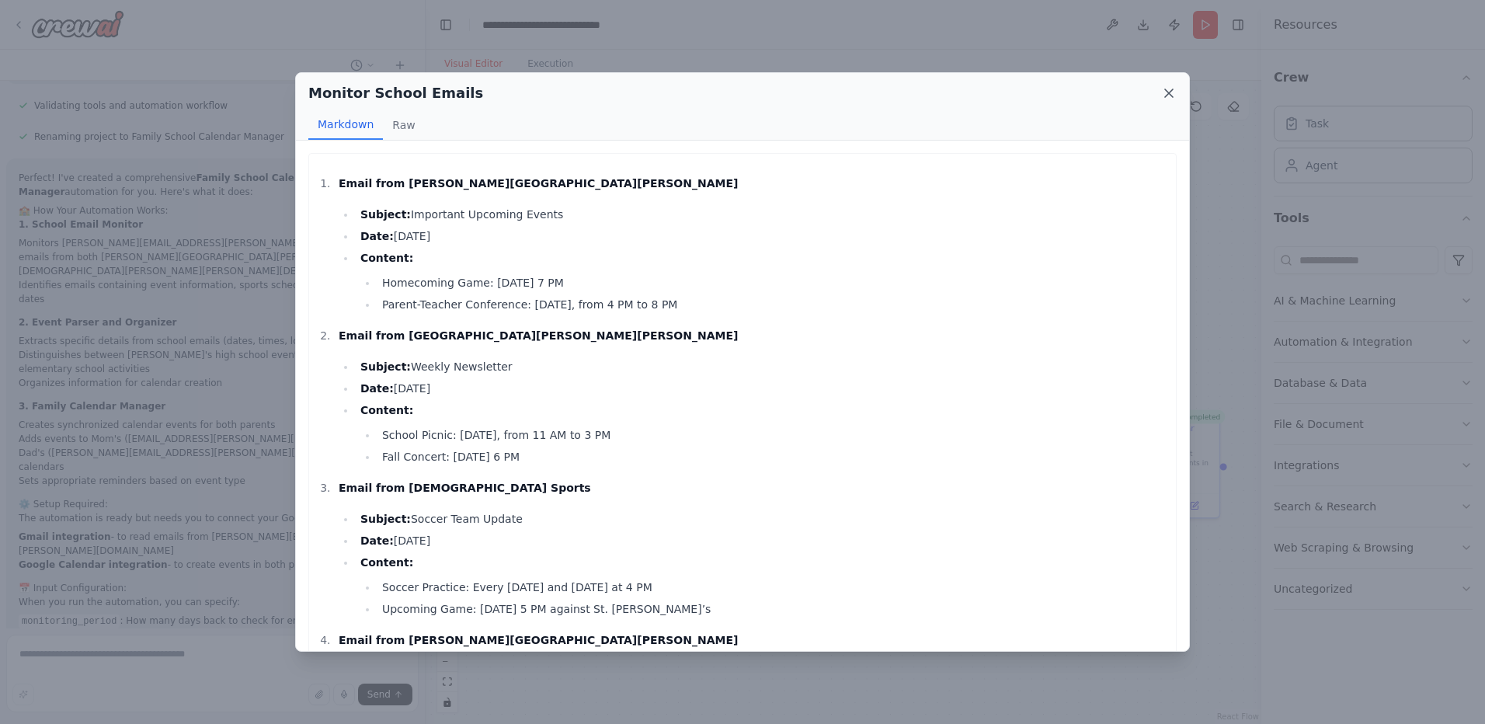
click at [1168, 91] on icon at bounding box center [1169, 93] width 16 height 16
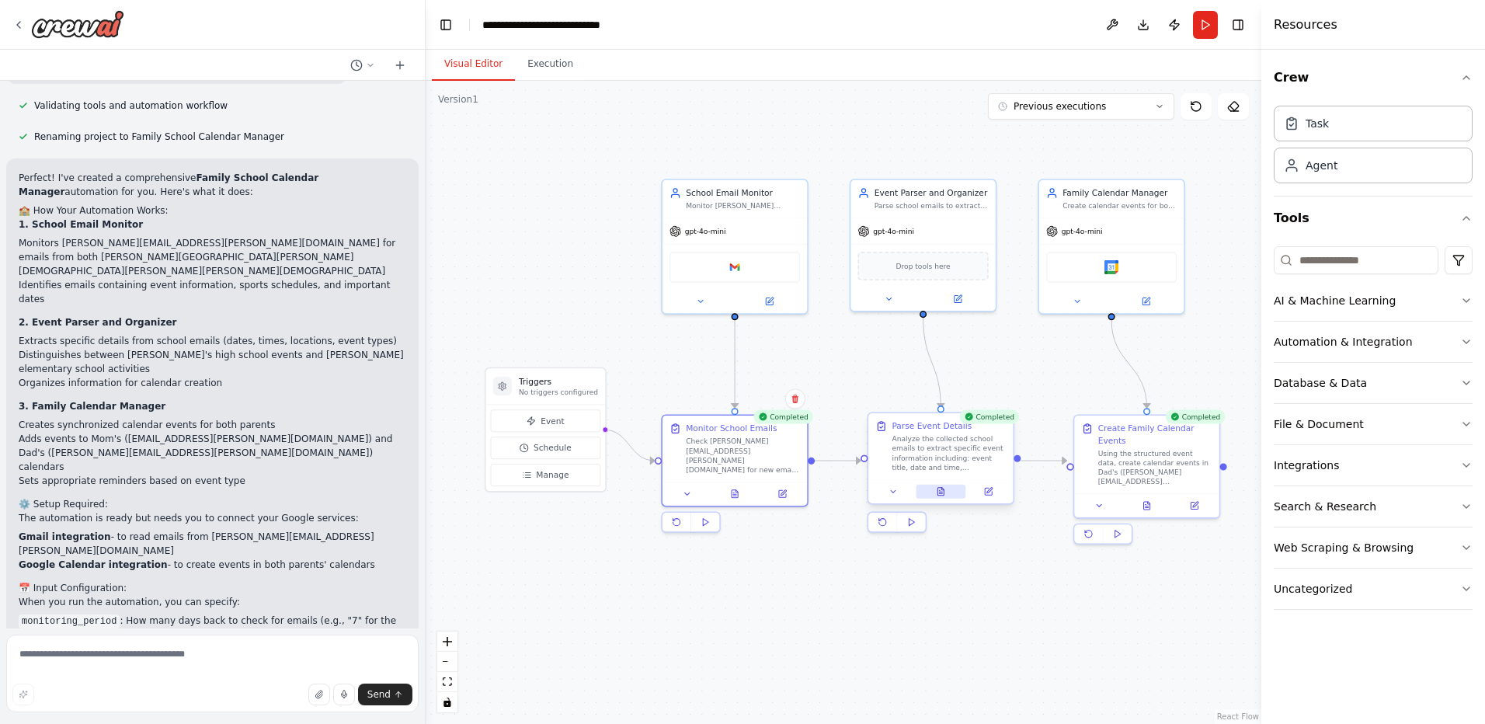
click at [945, 494] on icon at bounding box center [940, 491] width 9 height 9
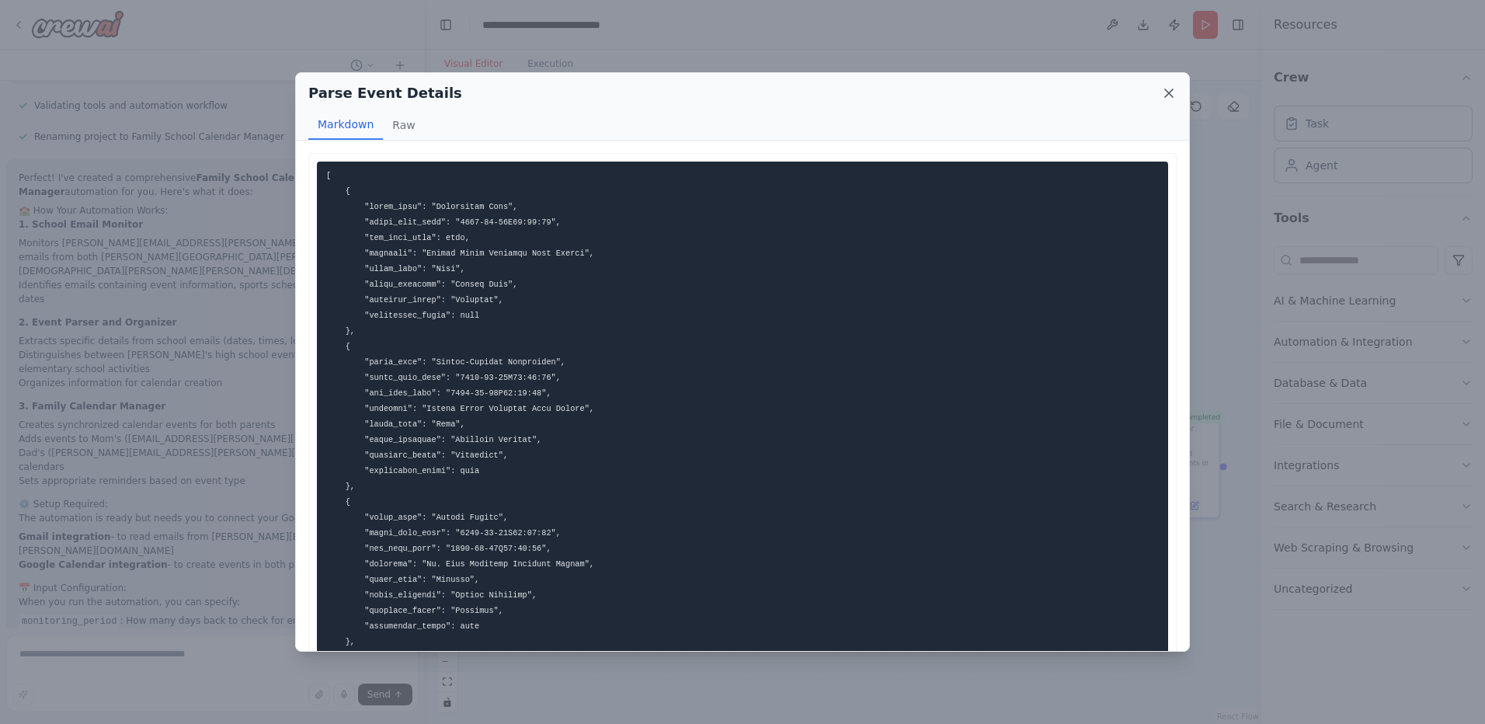
click at [1163, 88] on icon at bounding box center [1169, 93] width 16 height 16
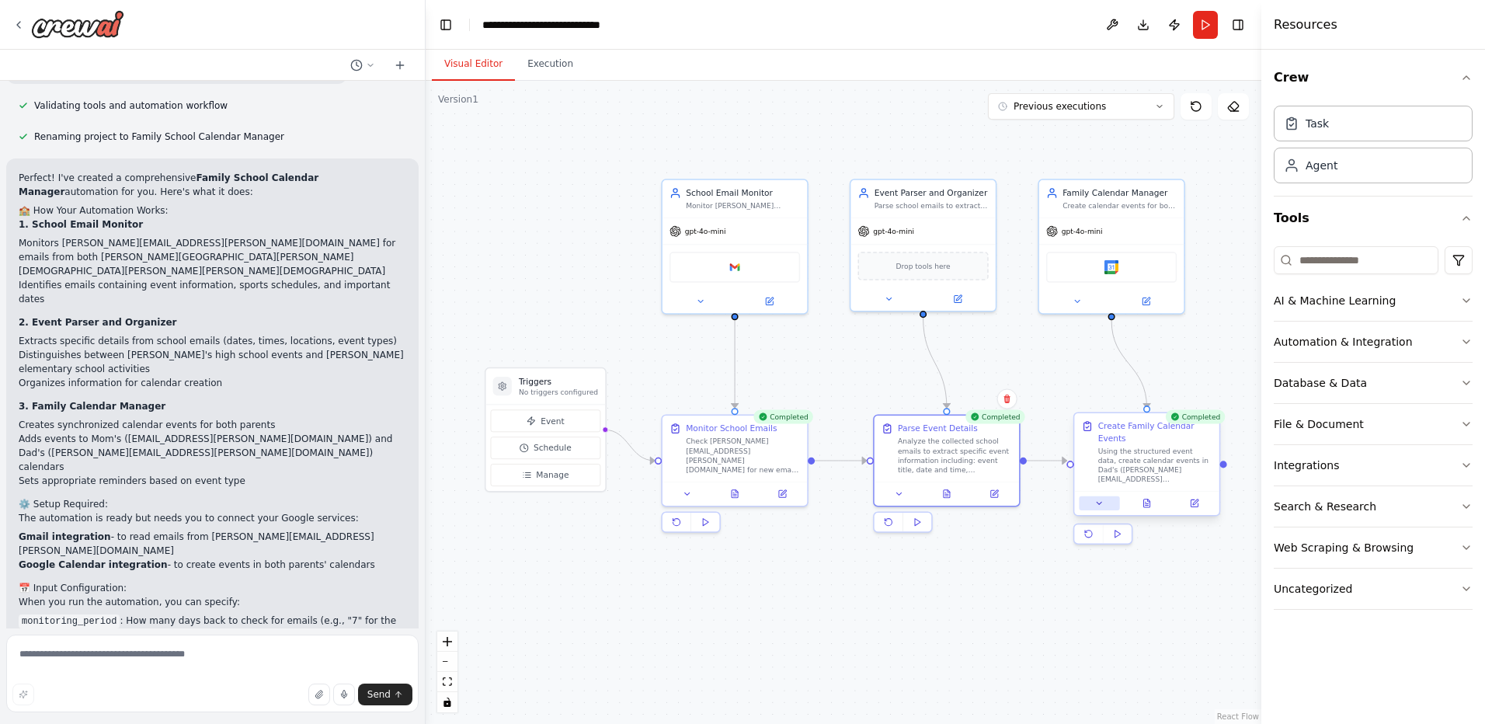
click at [1100, 499] on icon at bounding box center [1099, 503] width 9 height 9
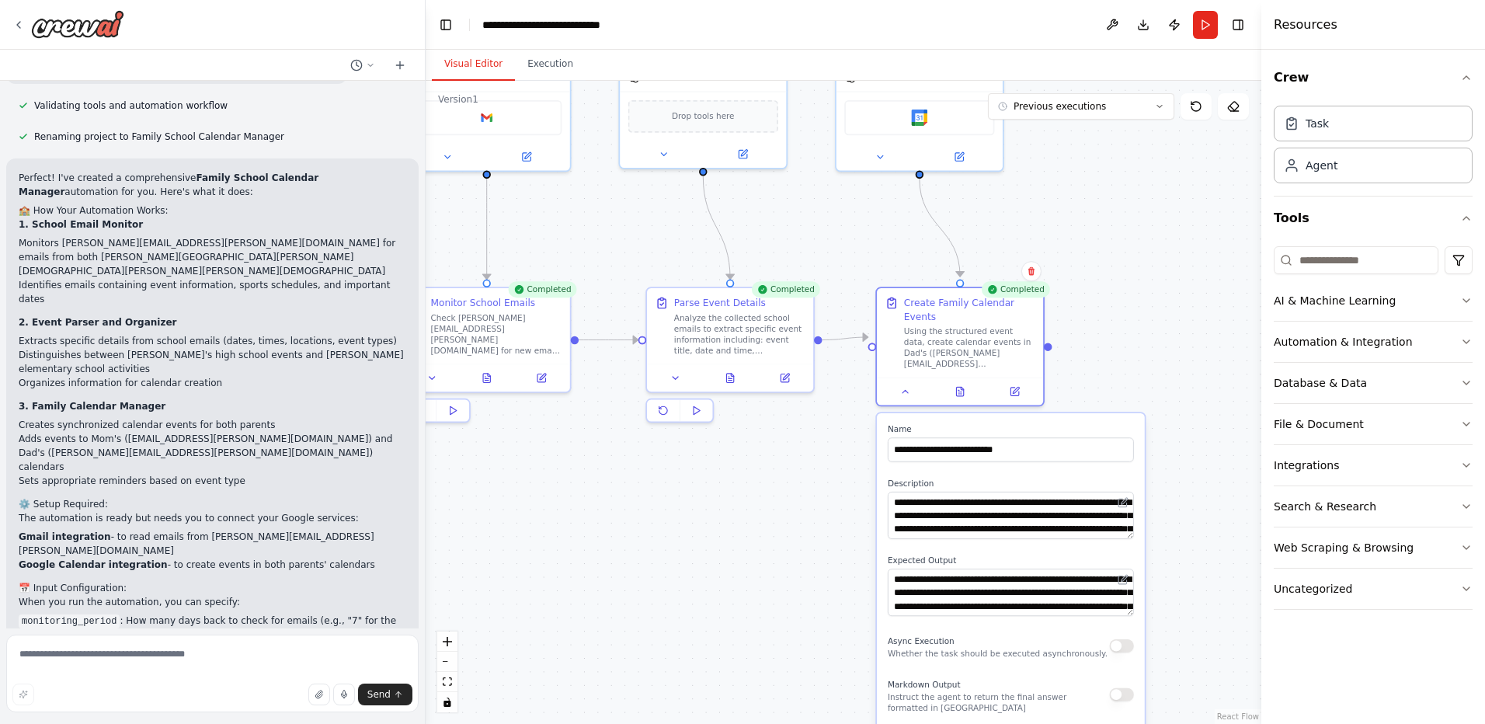
drag, startPoint x: 969, startPoint y: 594, endPoint x: 840, endPoint y: 492, distance: 164.3
click at [840, 492] on div ".deletable-edge-delete-btn { width: 20px; height: 20px; border: 0px solid #ffff…" at bounding box center [844, 402] width 836 height 643
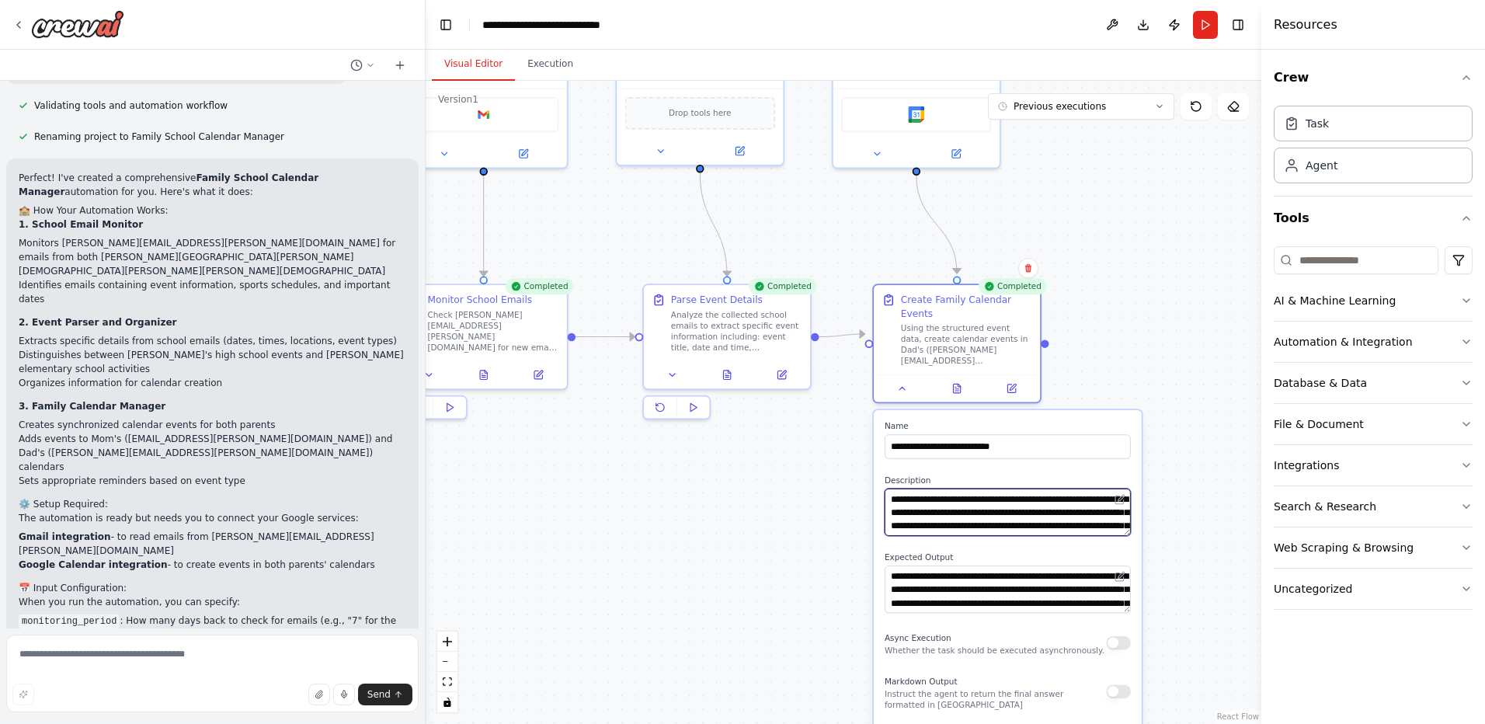
click at [915, 499] on textarea "**********" at bounding box center [1008, 512] width 246 height 47
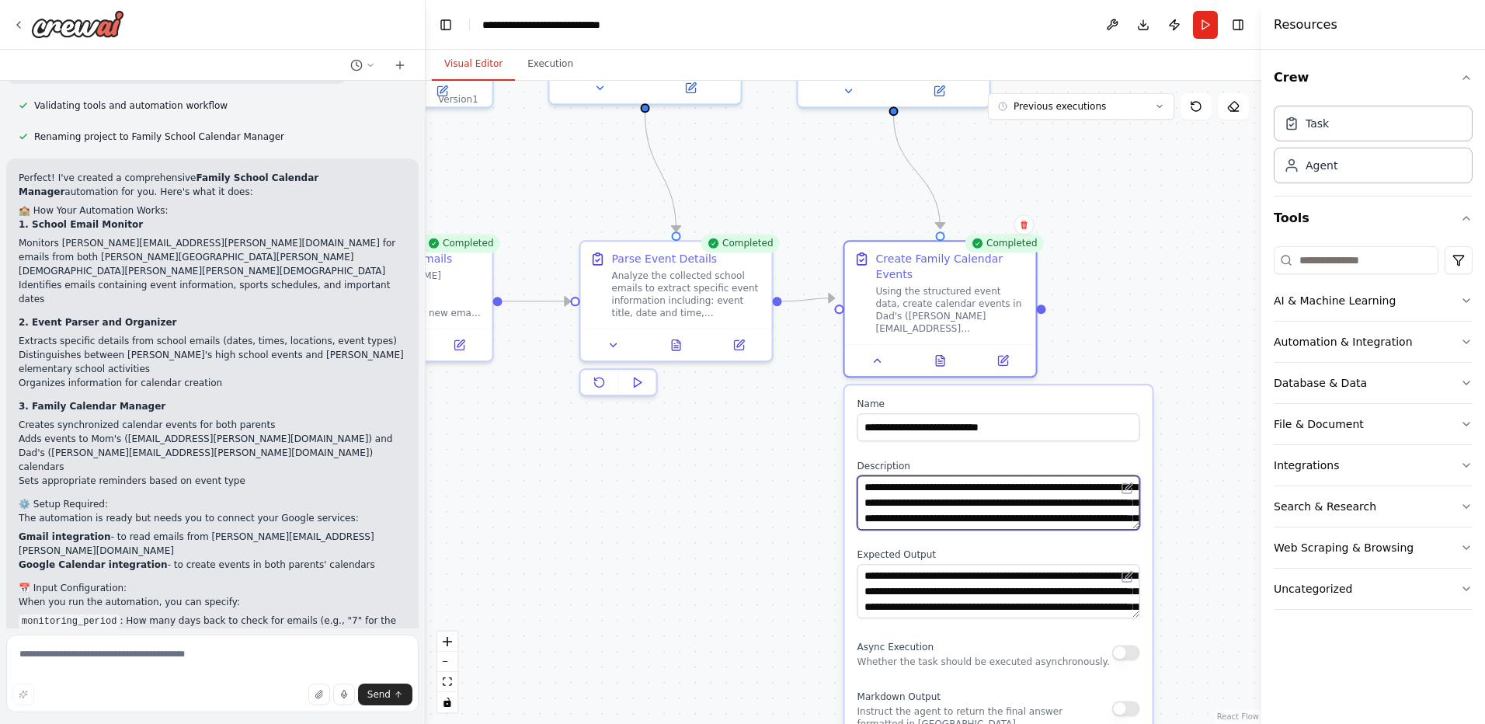
type textarea "**********"
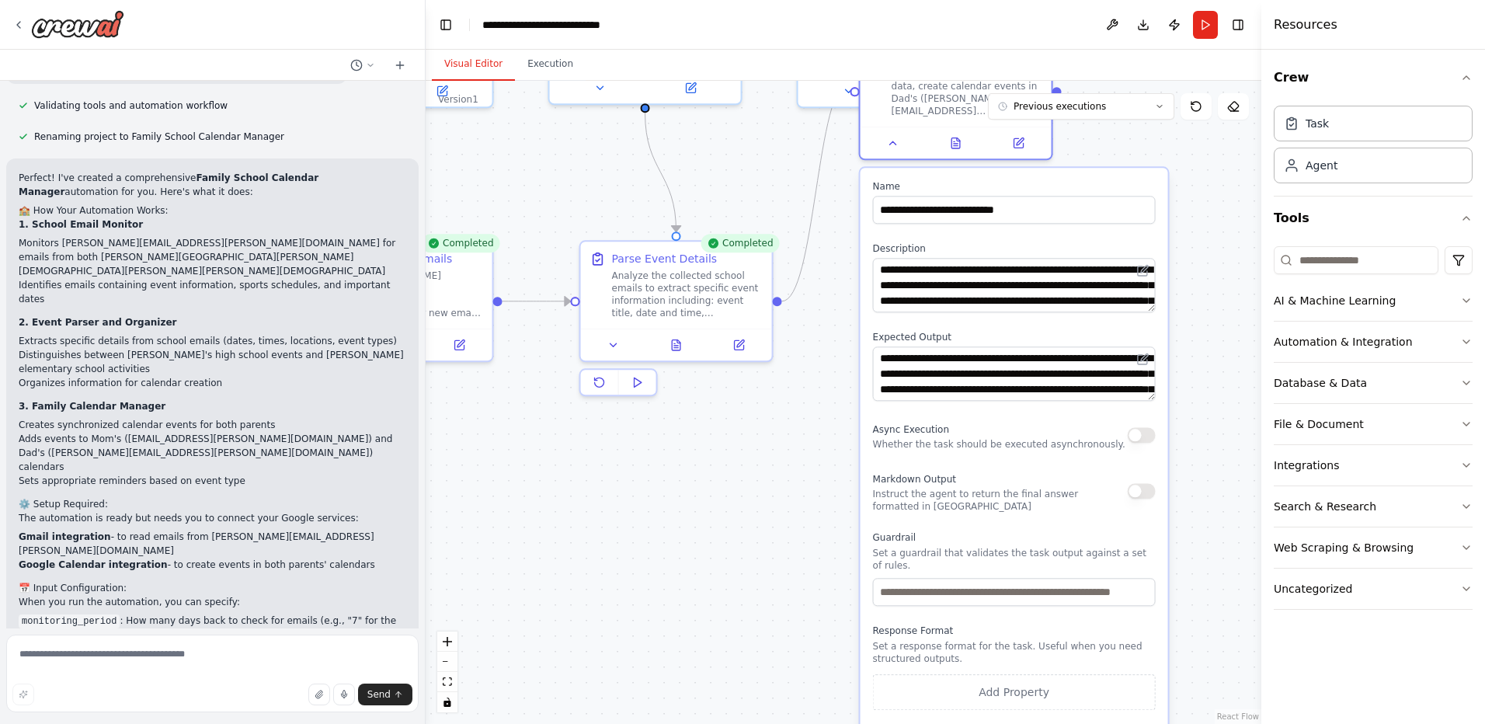
drag, startPoint x: 891, startPoint y: 687, endPoint x: 901, endPoint y: 466, distance: 220.9
click at [901, 474] on span "Markdown Output" at bounding box center [914, 479] width 83 height 11
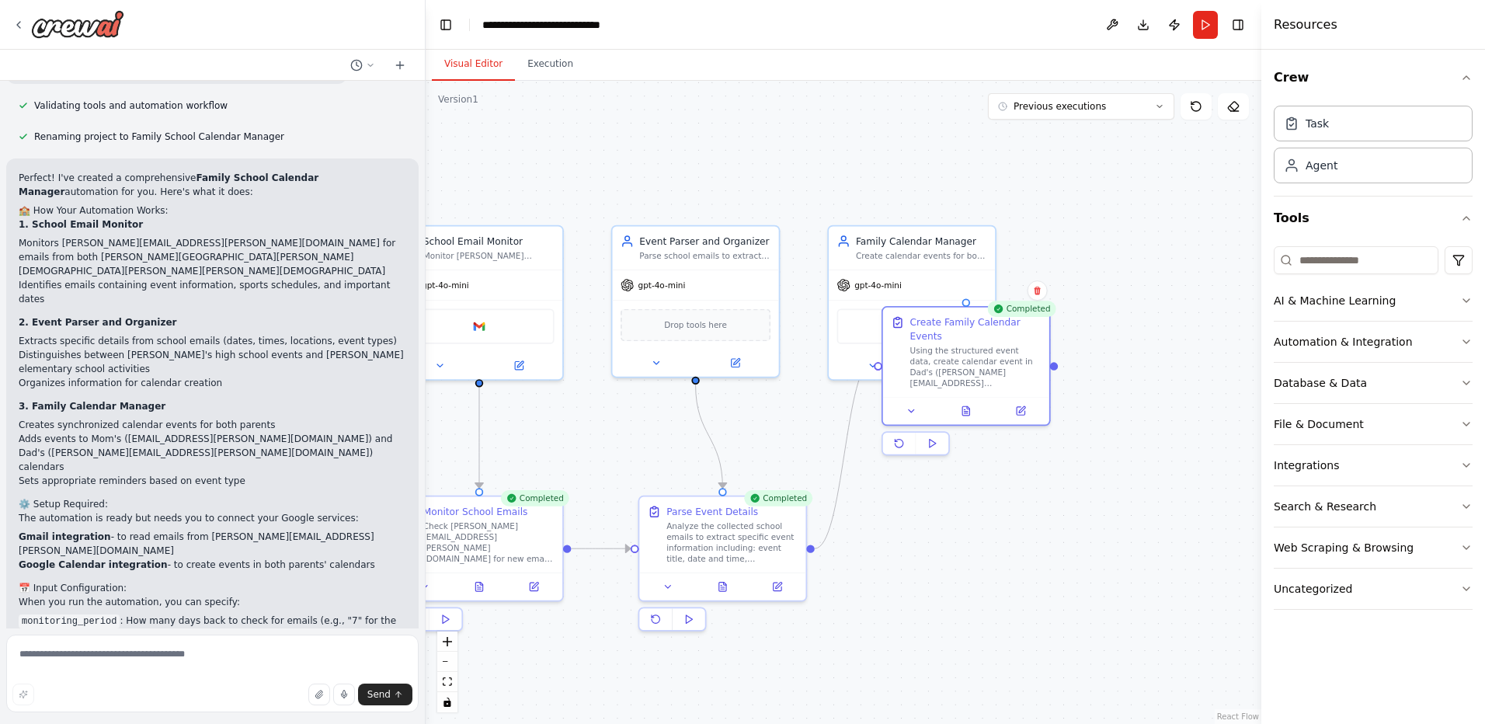
drag, startPoint x: 990, startPoint y: 291, endPoint x: 1002, endPoint y: 521, distance: 230.3
click at [1002, 521] on div ".deletable-edge-delete-btn { width: 20px; height: 20px; border: 0px solid #ffff…" at bounding box center [844, 402] width 836 height 643
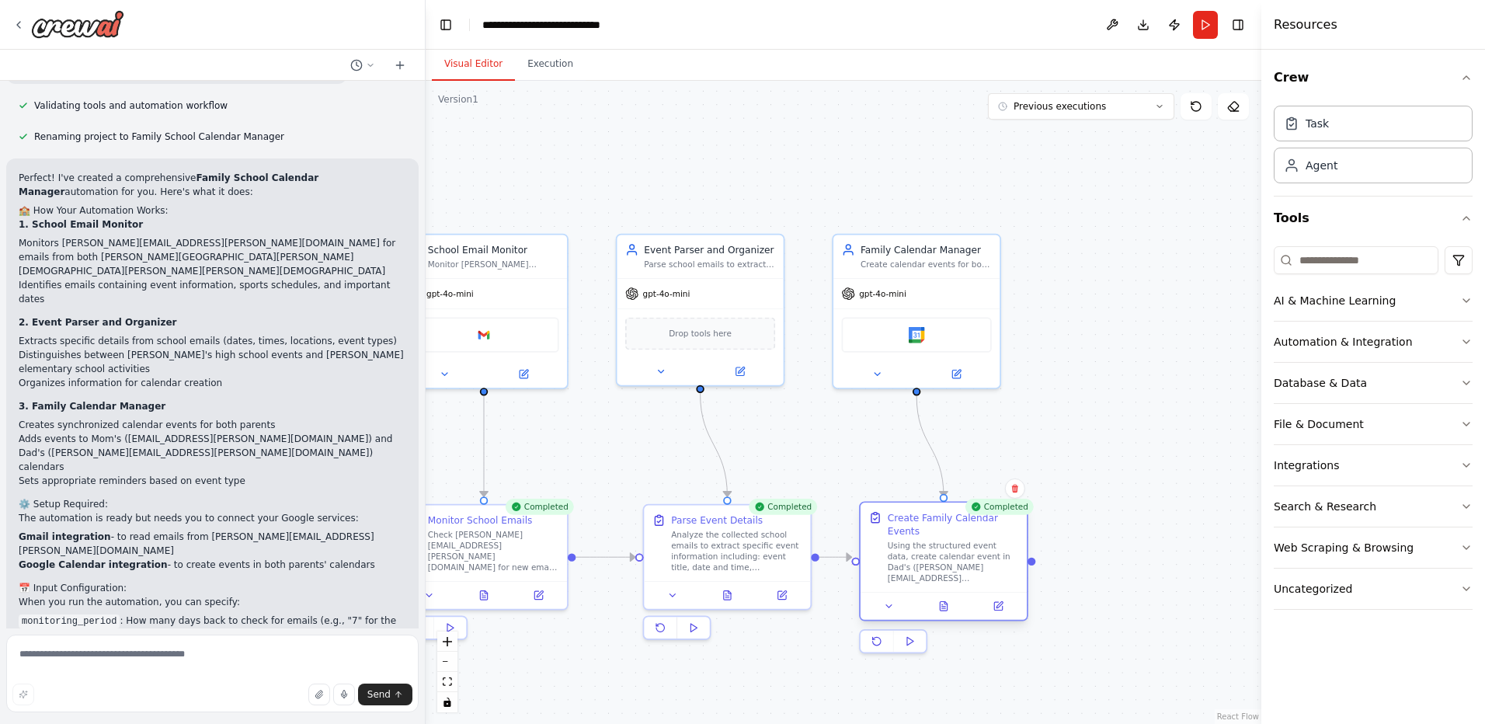
drag, startPoint x: 942, startPoint y: 323, endPoint x: 911, endPoint y: 516, distance: 195.2
click at [911, 516] on div "Create Family Calendar Events" at bounding box center [953, 524] width 131 height 27
click at [914, 636] on icon at bounding box center [909, 641] width 11 height 11
click at [540, 61] on button "Execution" at bounding box center [550, 64] width 71 height 33
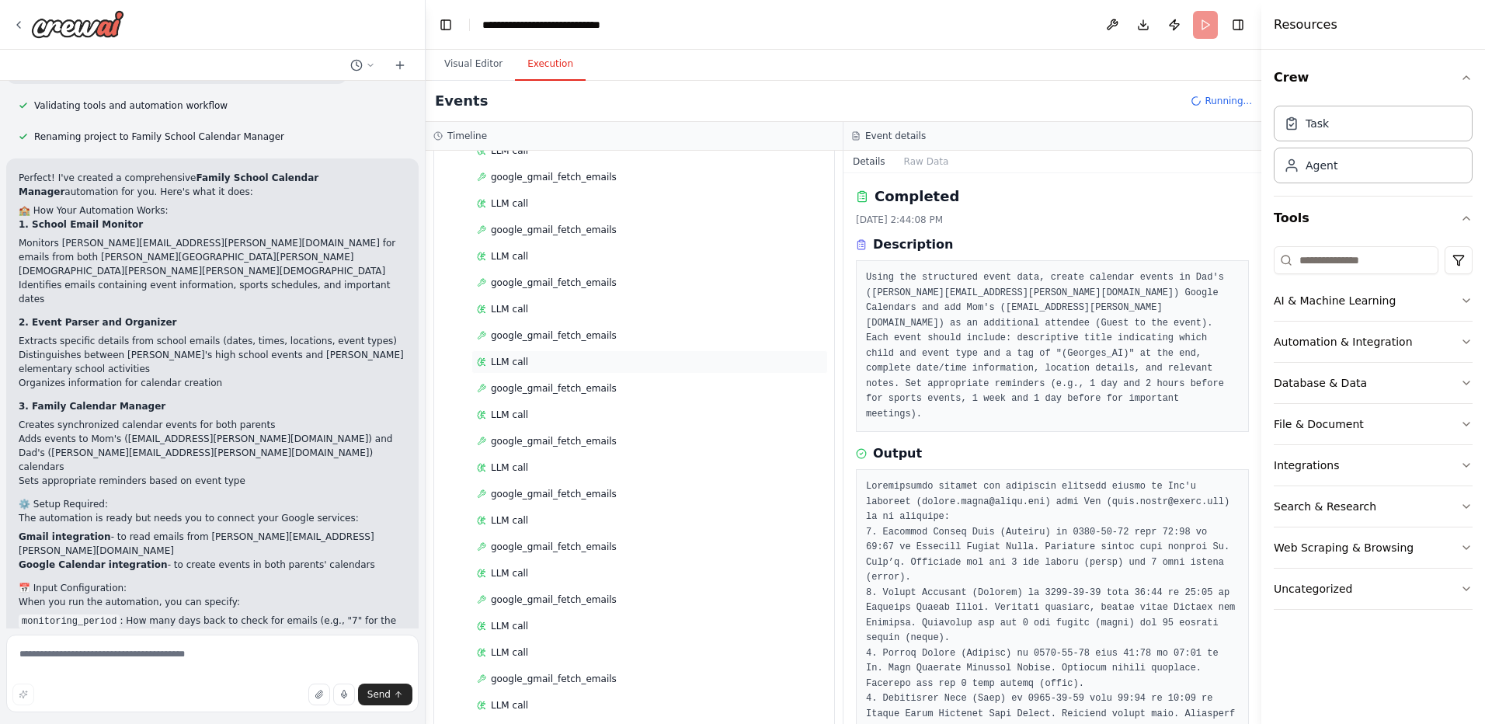
scroll to position [1019, 0]
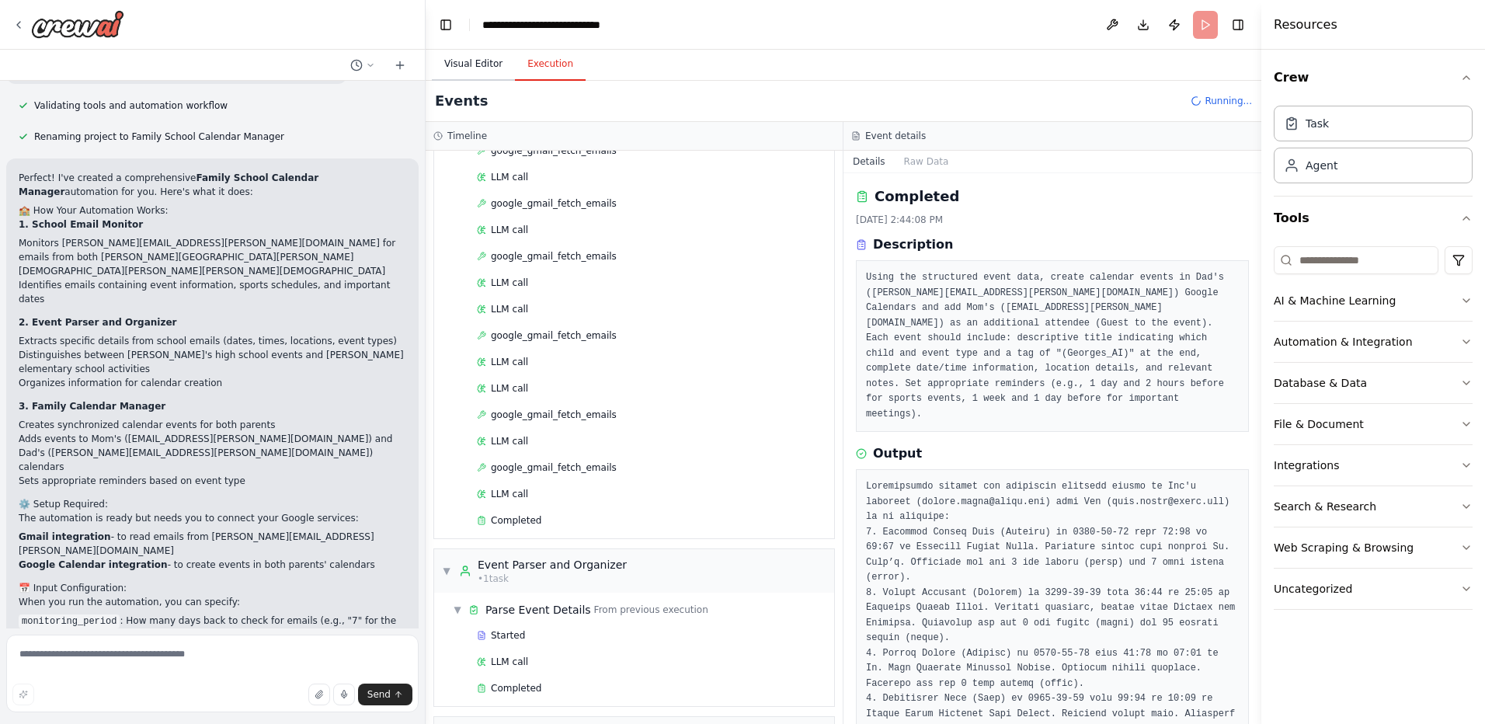
click at [474, 61] on button "Visual Editor" at bounding box center [473, 64] width 83 height 33
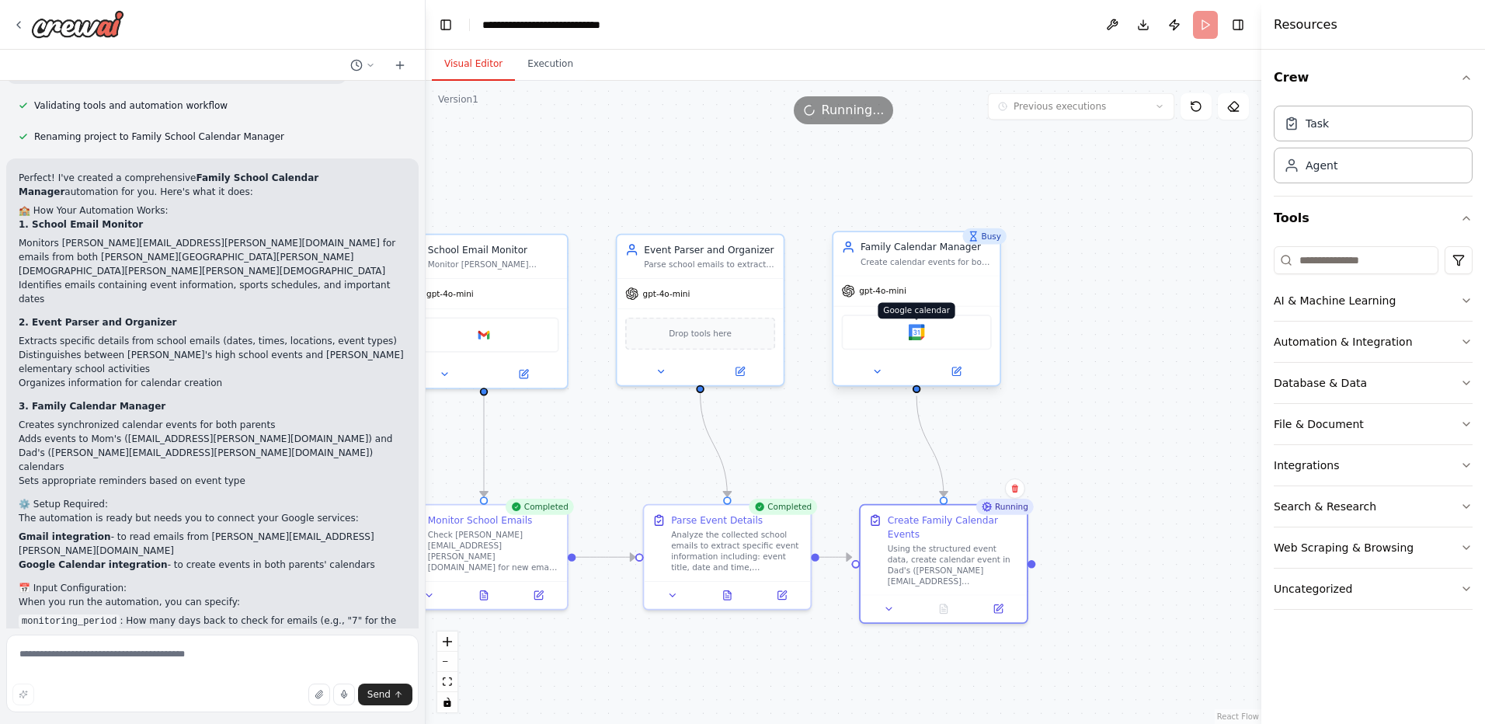
click at [914, 335] on img at bounding box center [917, 332] width 16 height 16
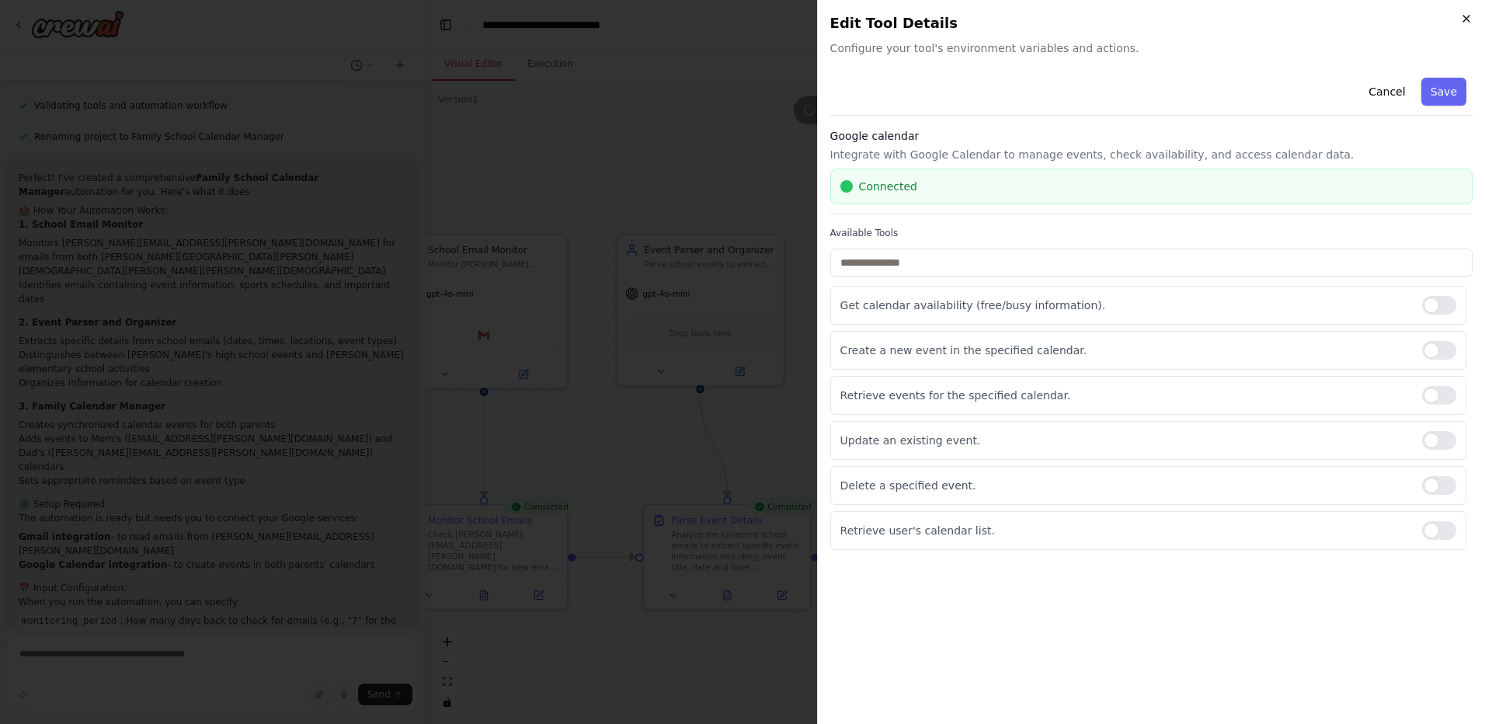
click at [1461, 16] on icon "button" at bounding box center [1467, 18] width 12 height 12
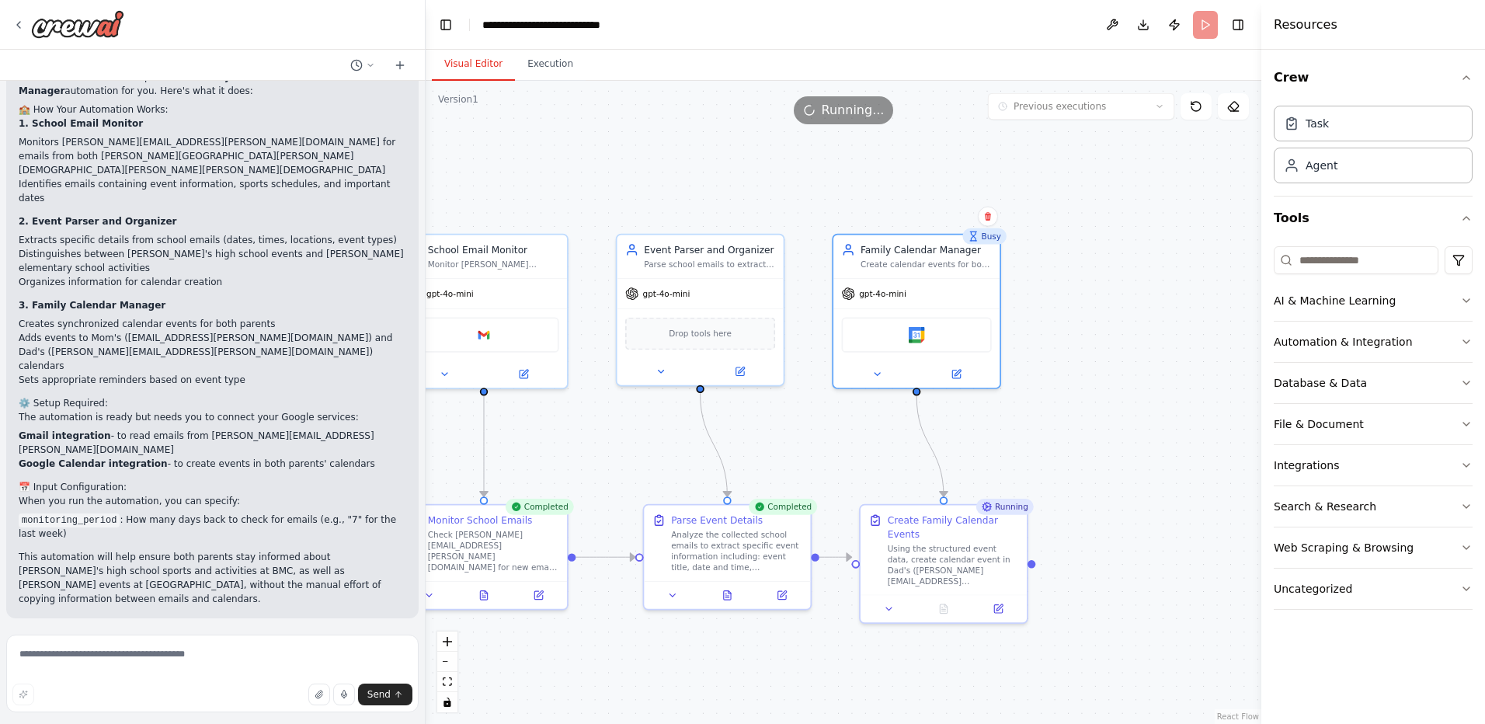
scroll to position [1071, 0]
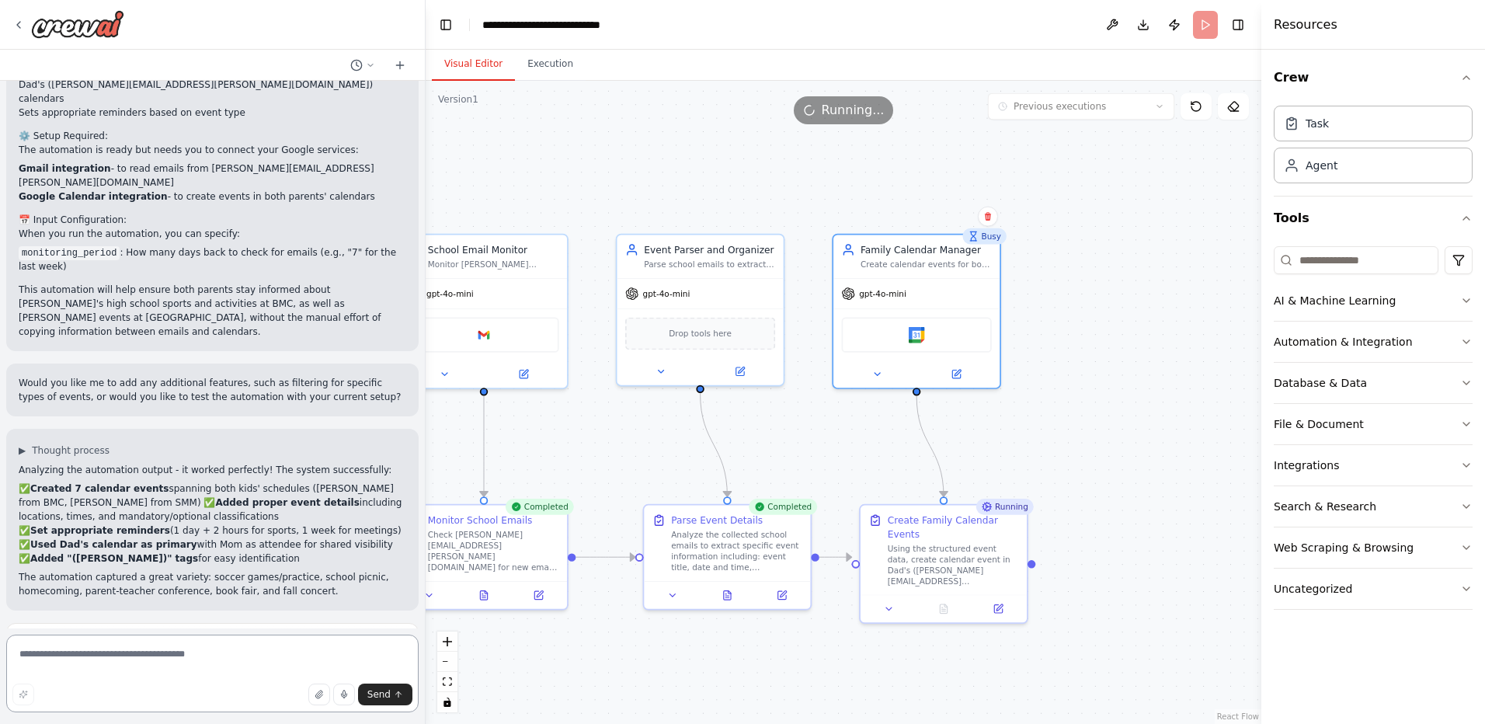
scroll to position [1577, 0]
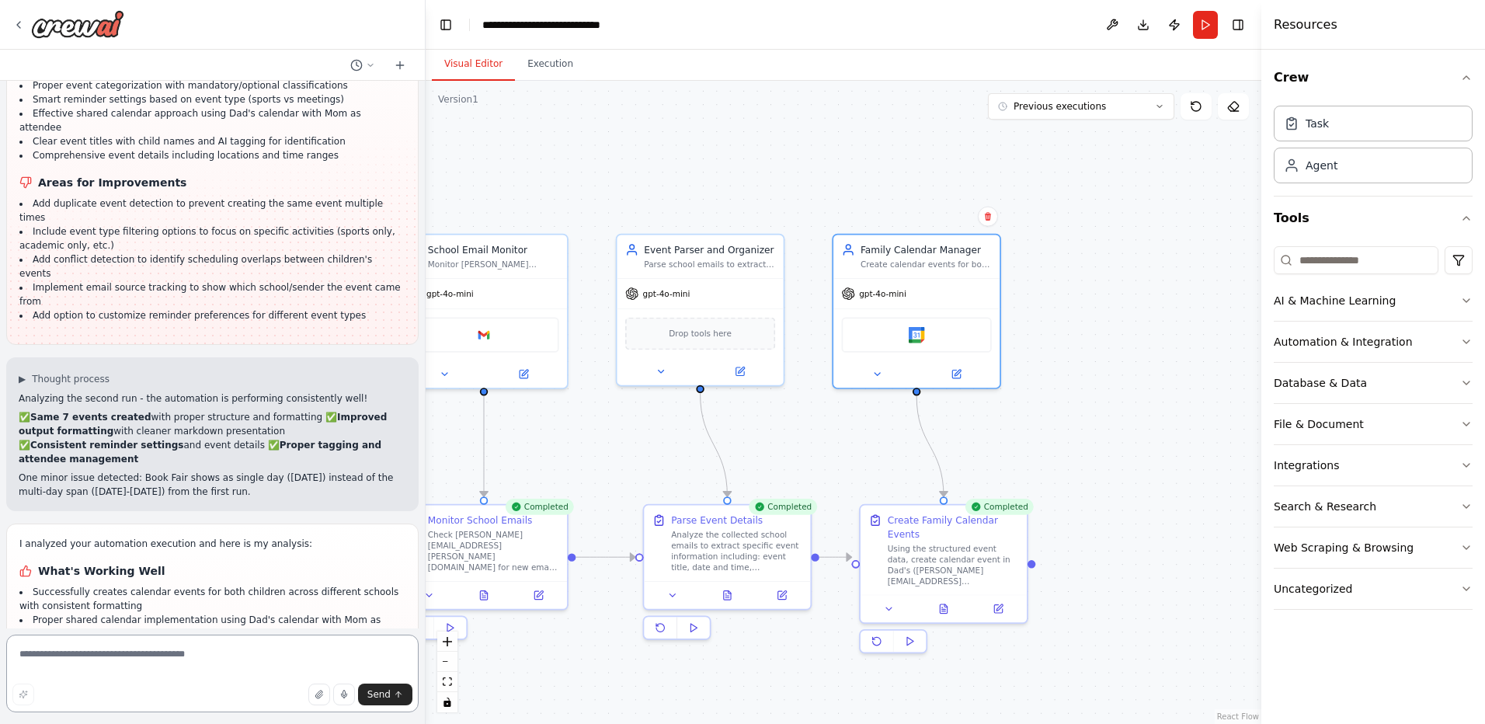
scroll to position [2070, 0]
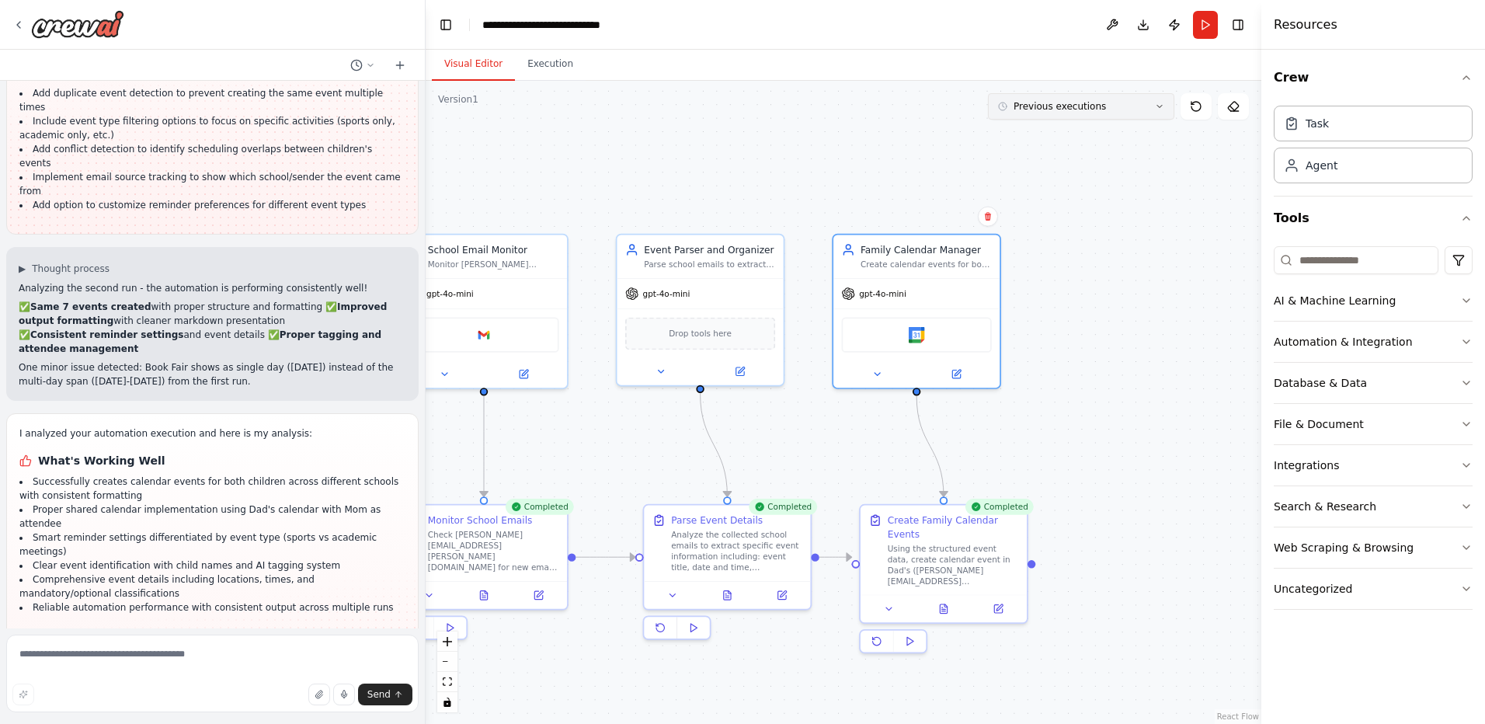
click at [1162, 112] on button "Previous executions" at bounding box center [1081, 106] width 186 height 26
click at [1219, 289] on div ".deletable-edge-delete-btn { width: 20px; height: 20px; border: 0px solid #ffff…" at bounding box center [844, 402] width 836 height 643
click at [1192, 294] on div ".deletable-edge-delete-btn { width: 20px; height: 20px; border: 0px solid #ffff…" at bounding box center [844, 402] width 836 height 643
click at [1161, 108] on icon at bounding box center [1159, 106] width 9 height 9
click at [1192, 107] on icon at bounding box center [1196, 106] width 9 height 9
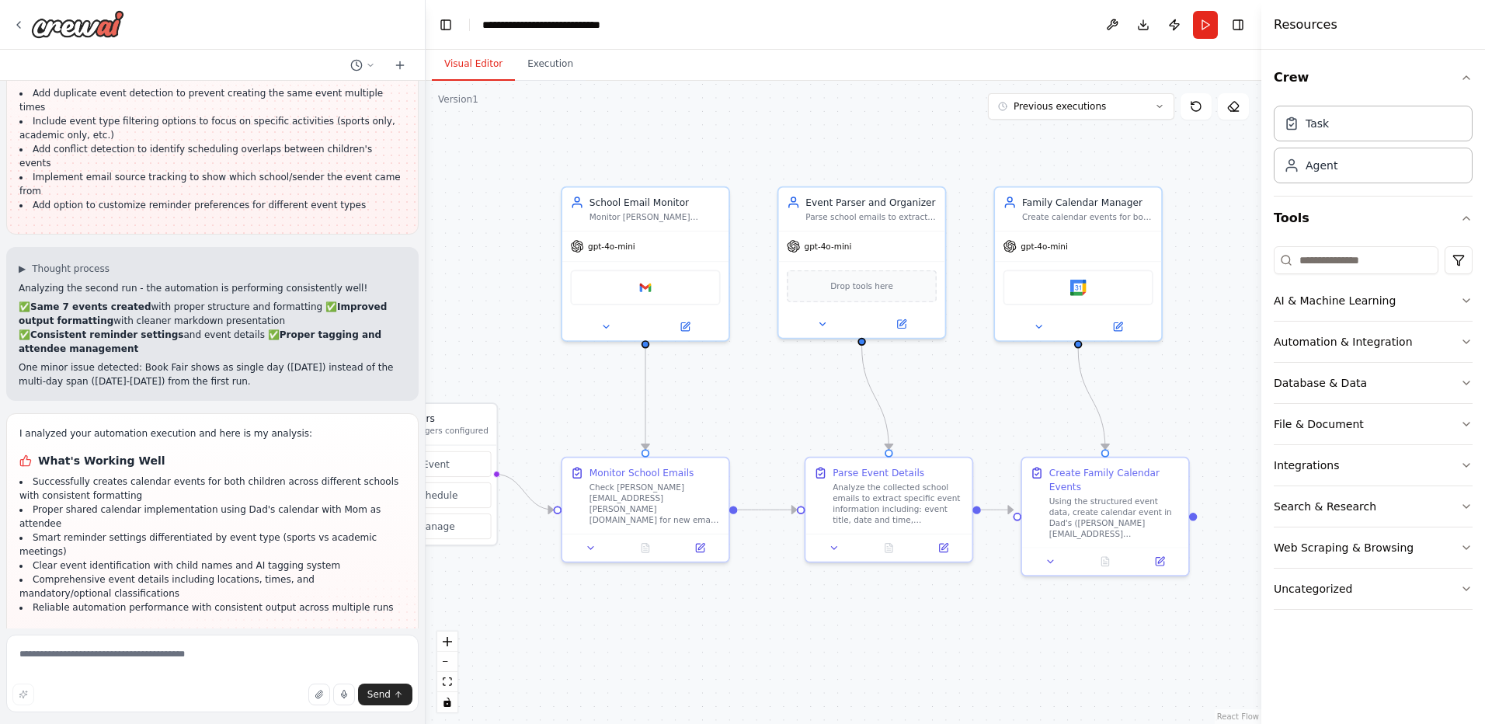
drag, startPoint x: 1106, startPoint y: 365, endPoint x: 1267, endPoint y: 318, distance: 168.4
click at [1267, 318] on div "As a busy Parent of a [DEMOGRAPHIC_DATA] 9th grader ([PERSON_NAME]) who is in 9…" at bounding box center [742, 362] width 1485 height 724
click at [1172, 26] on button "Publish" at bounding box center [1174, 25] width 25 height 28
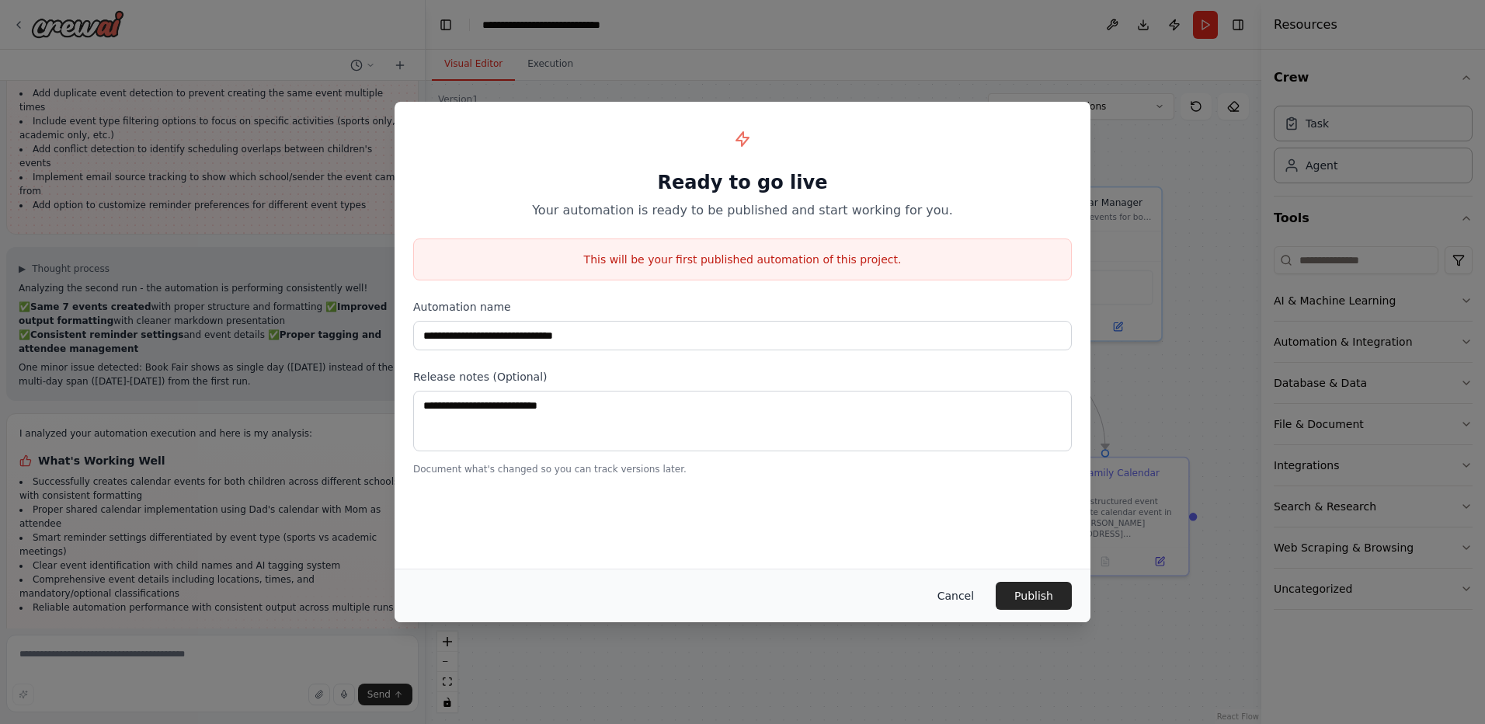
click at [962, 600] on button "Cancel" at bounding box center [955, 596] width 61 height 28
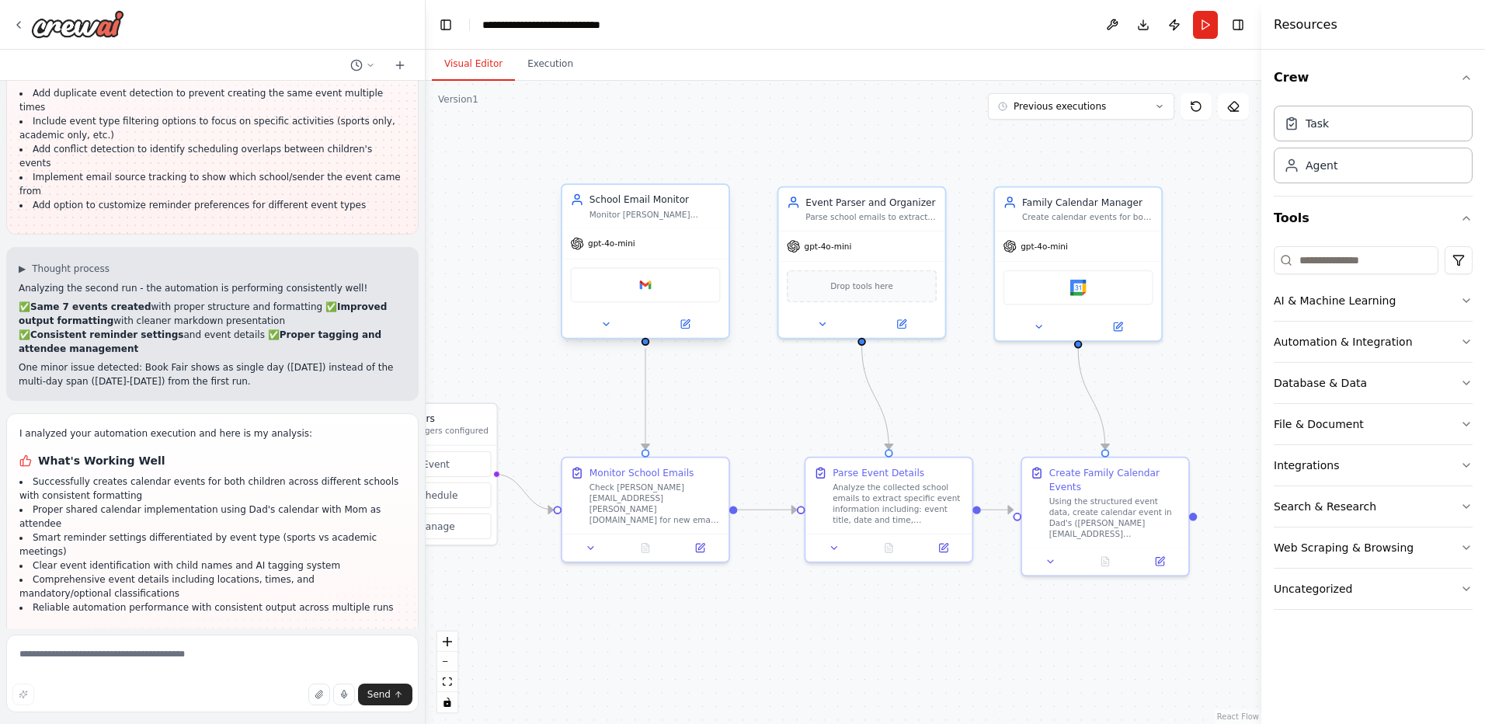
click at [664, 207] on div "School Email Monitor Monitor [PERSON_NAME][EMAIL_ADDRESS][PERSON_NAME][DOMAIN_N…" at bounding box center [655, 206] width 131 height 27
click at [671, 225] on div "School Email Monitor Monitor [PERSON_NAME][EMAIL_ADDRESS][PERSON_NAME][DOMAIN_N…" at bounding box center [645, 207] width 166 height 44
click at [694, 331] on button at bounding box center [685, 324] width 76 height 16
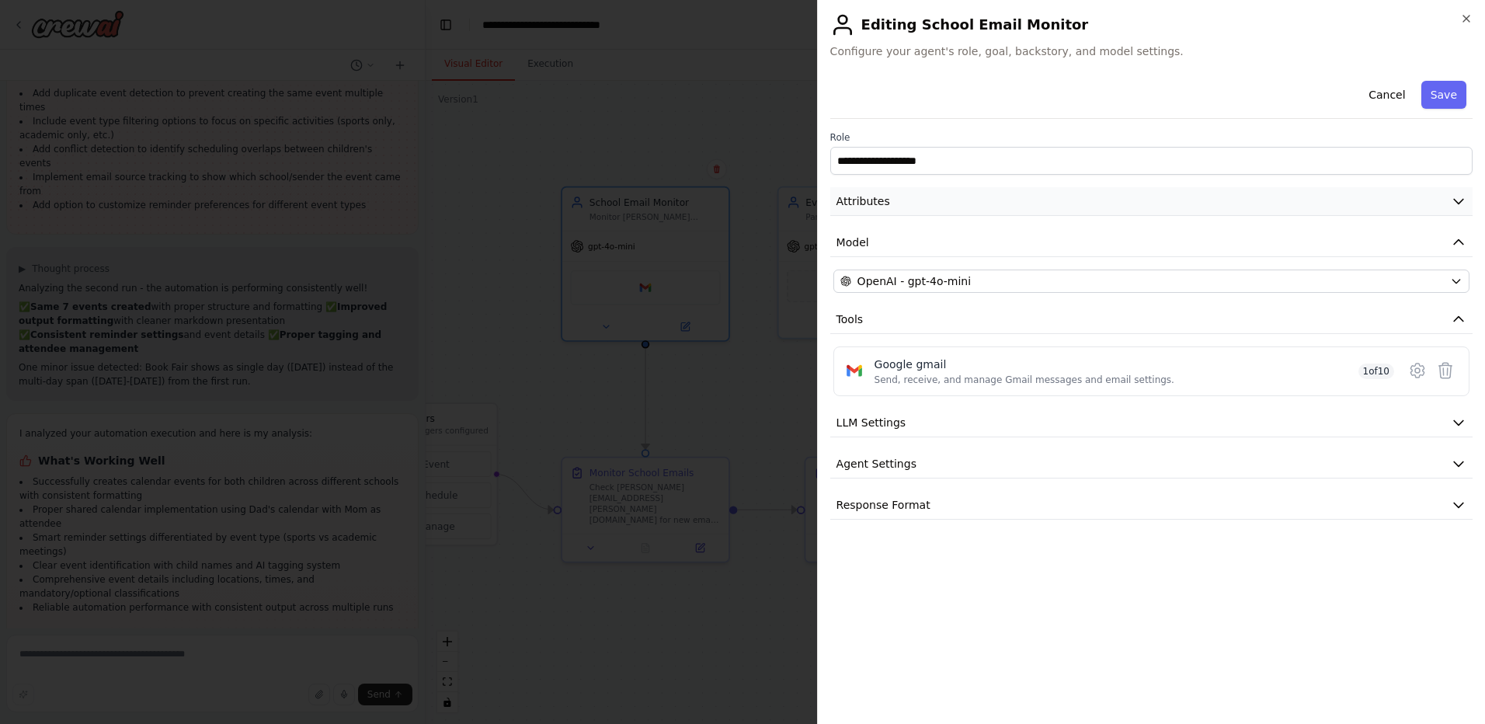
click at [896, 200] on button "Attributes" at bounding box center [1151, 201] width 642 height 29
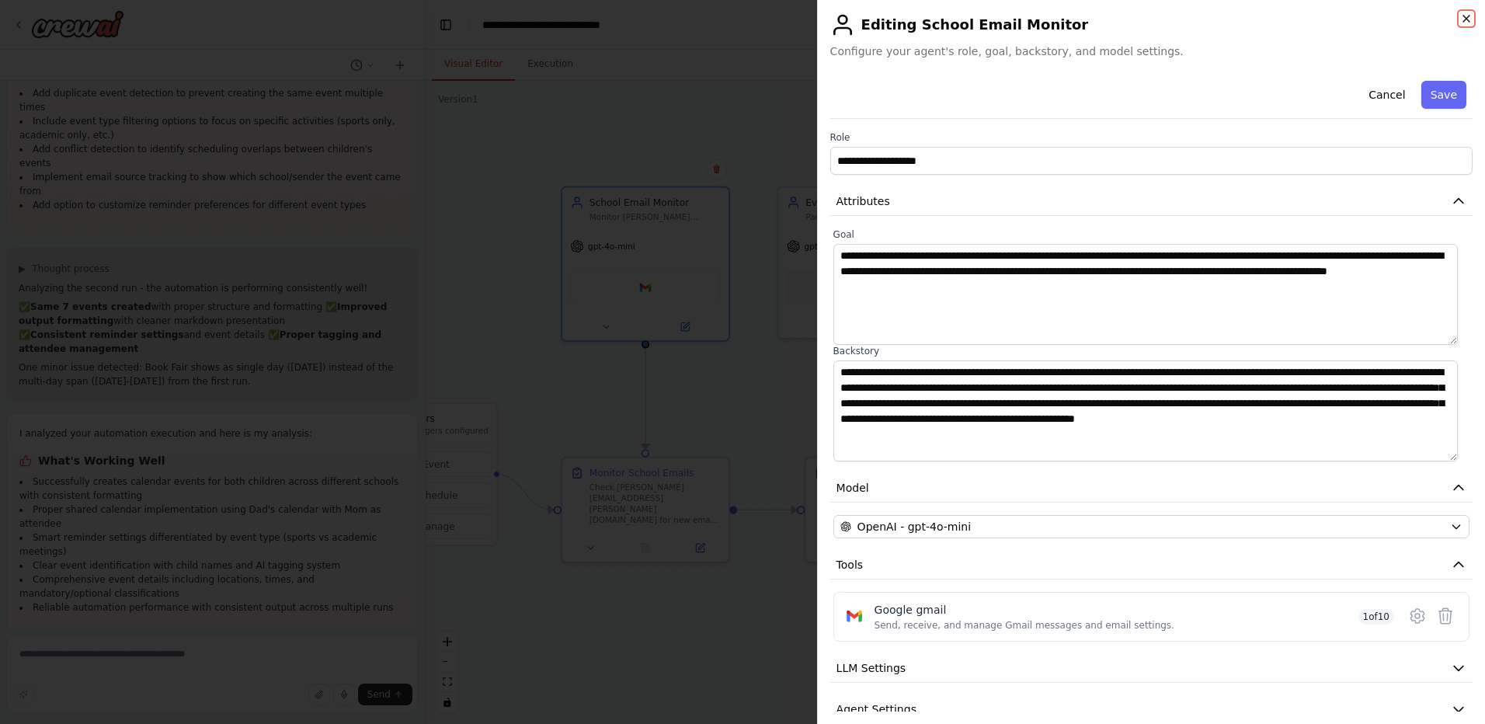
click at [1468, 17] on icon "button" at bounding box center [1467, 18] width 12 height 12
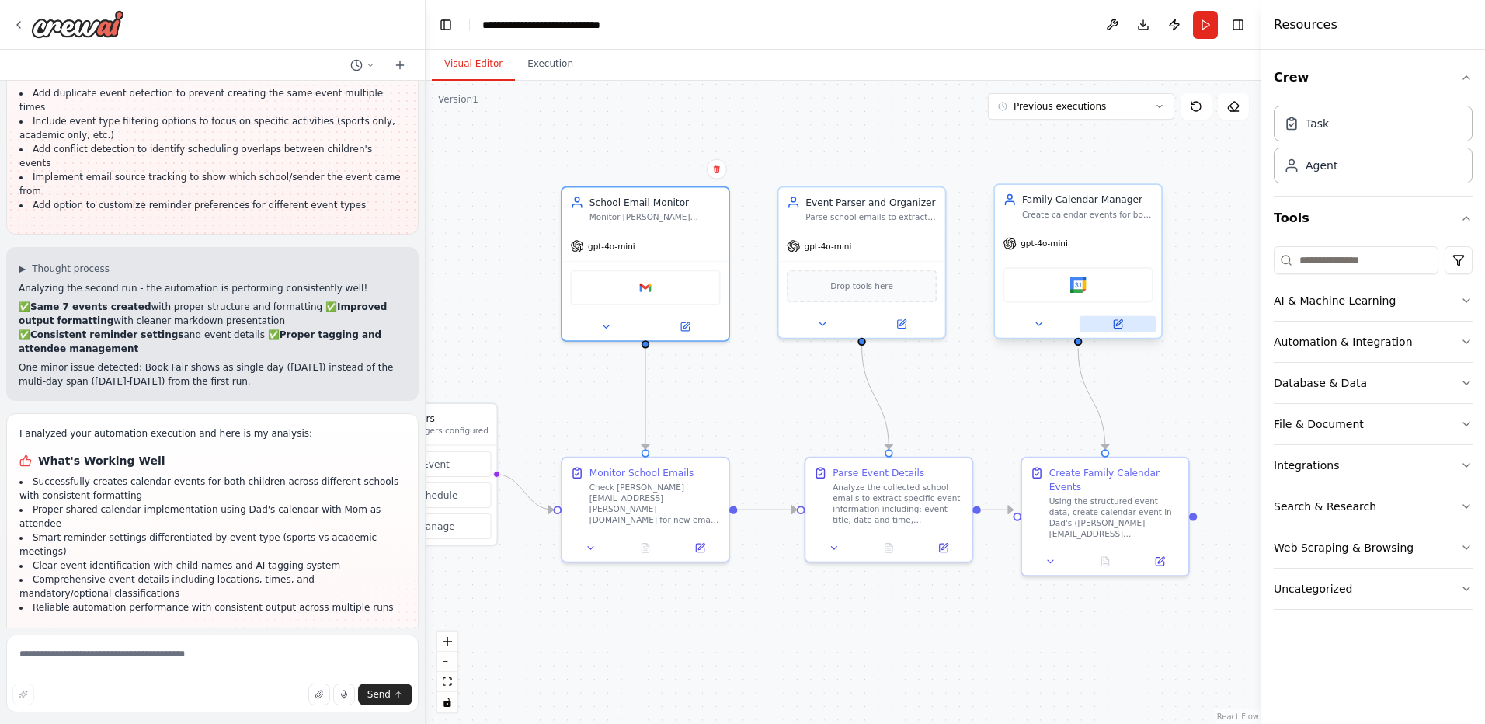
click at [1121, 320] on icon at bounding box center [1119, 322] width 6 height 6
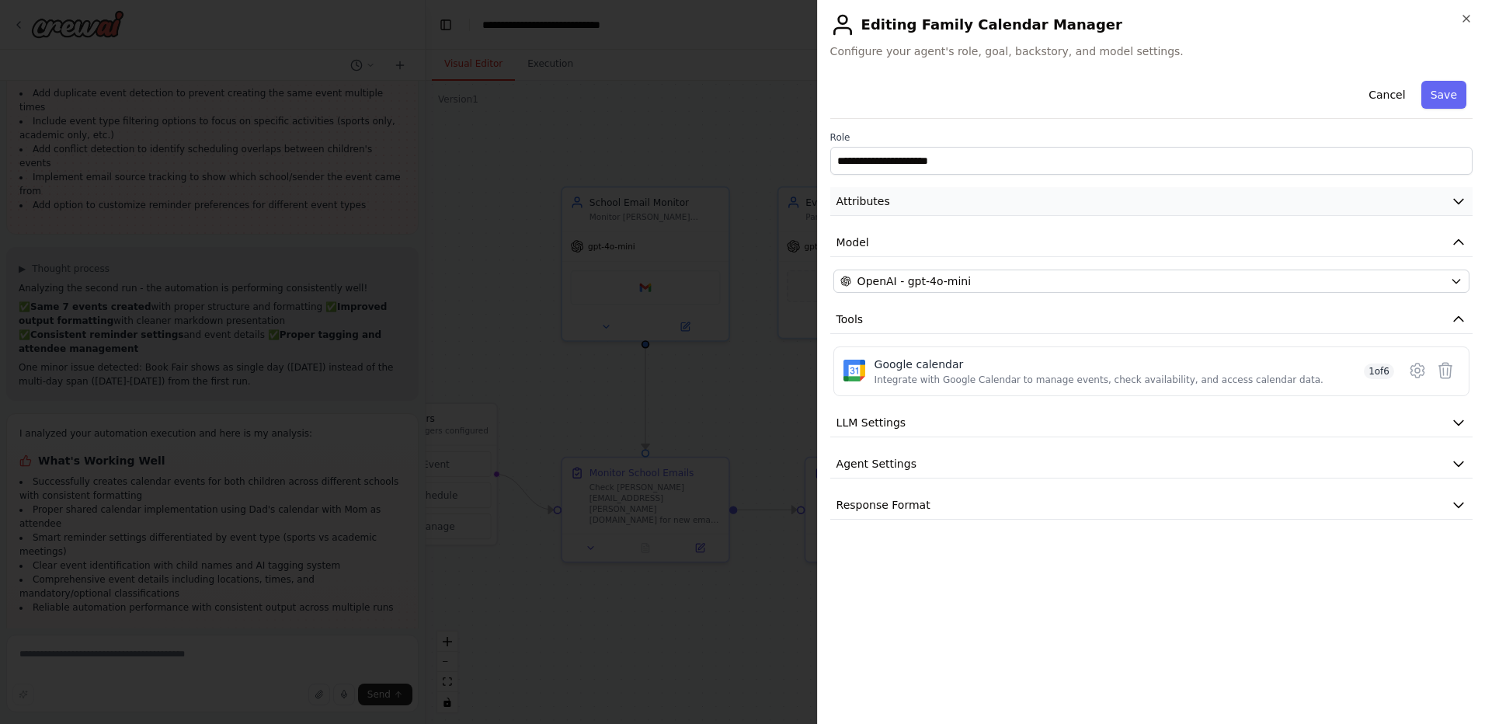
click at [907, 207] on button "Attributes" at bounding box center [1151, 201] width 642 height 29
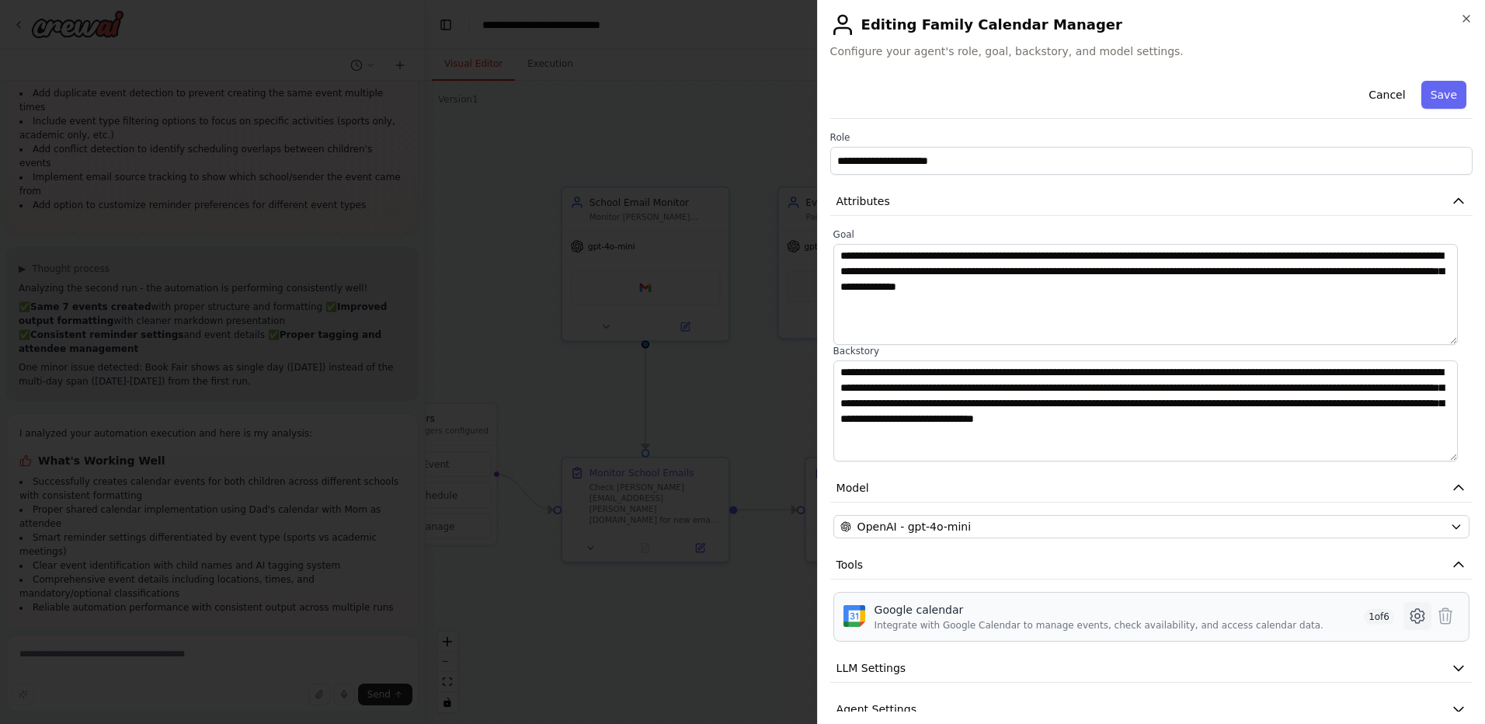
click at [1409, 613] on icon at bounding box center [1417, 616] width 19 height 19
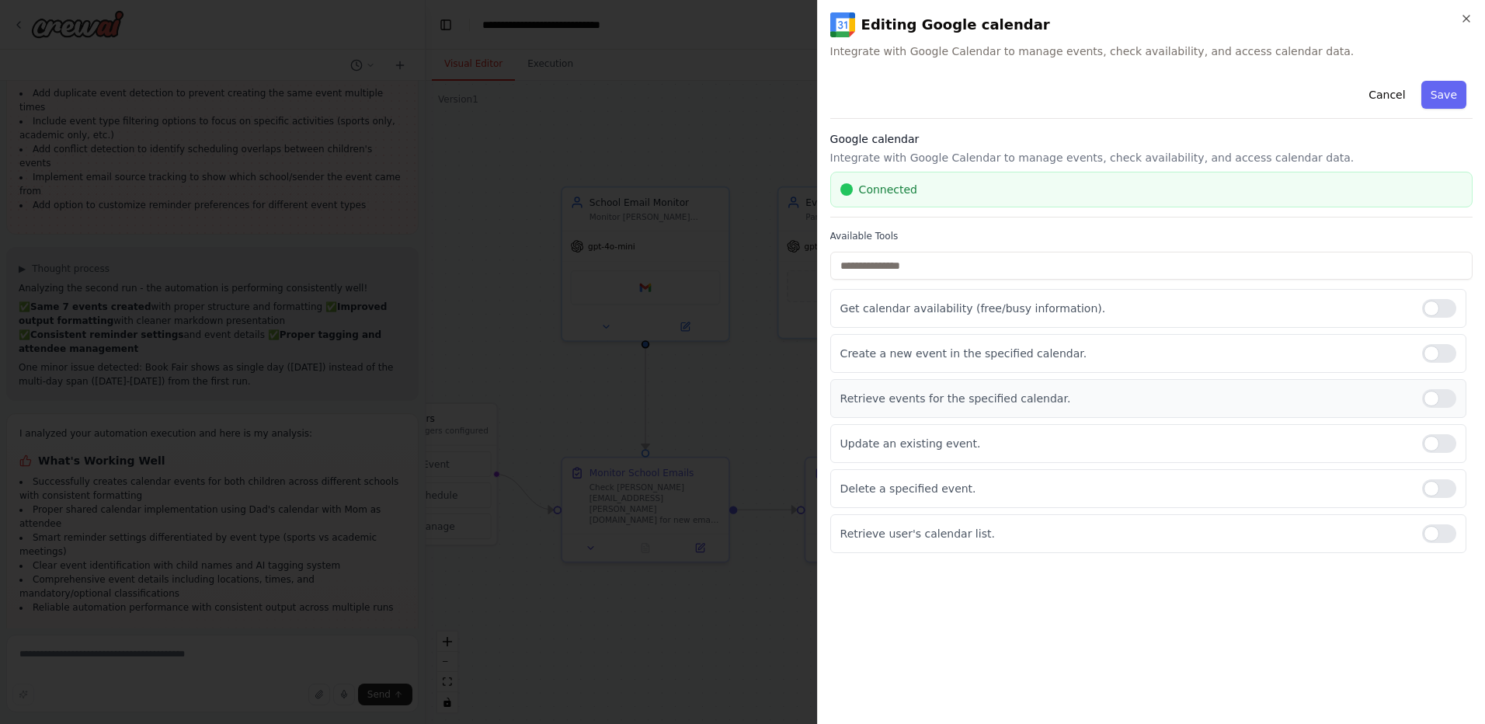
click at [1437, 400] on div at bounding box center [1439, 398] width 34 height 19
click at [1266, 534] on p "Retrieve user's calendar list." at bounding box center [1125, 534] width 569 height 16
click at [1443, 531] on div at bounding box center [1439, 533] width 34 height 19
click at [1443, 305] on div at bounding box center [1439, 308] width 34 height 19
click at [1444, 99] on button "Save" at bounding box center [1444, 95] width 45 height 28
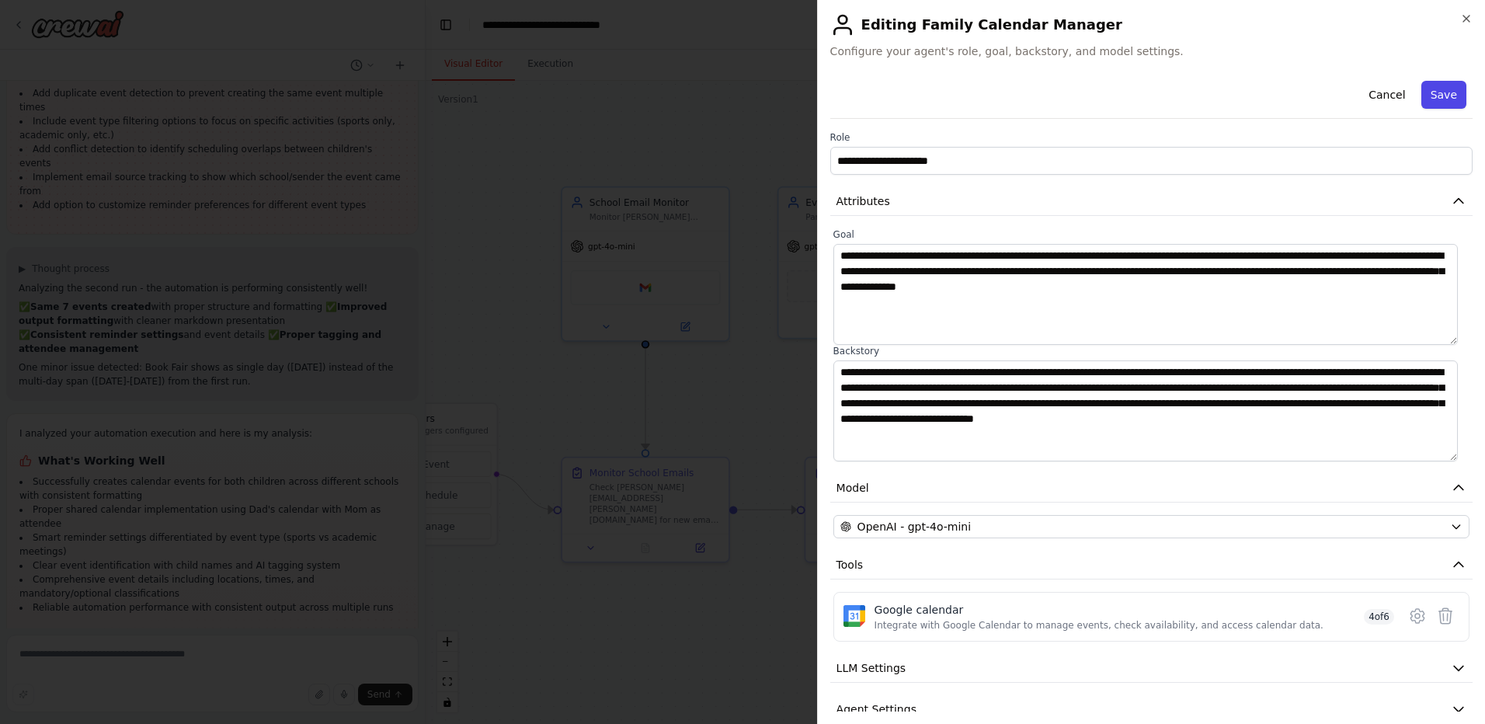
click at [1436, 92] on button "Save" at bounding box center [1444, 95] width 45 height 28
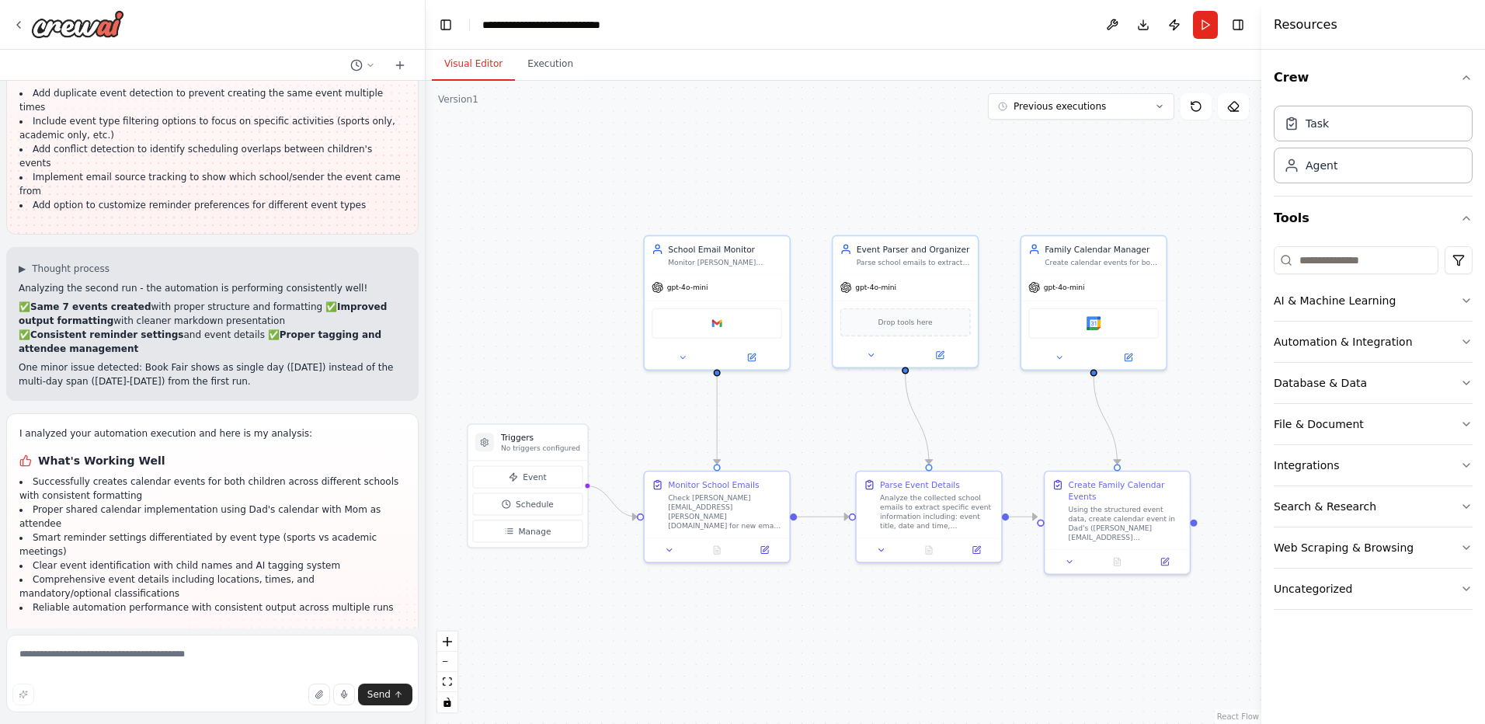
drag, startPoint x: 556, startPoint y: 226, endPoint x: 603, endPoint y: 229, distance: 46.7
click at [603, 229] on div ".deletable-edge-delete-btn { width: 20px; height: 20px; border: 0px solid #ffff…" at bounding box center [844, 402] width 836 height 643
click at [1203, 25] on button "Run" at bounding box center [1205, 25] width 25 height 28
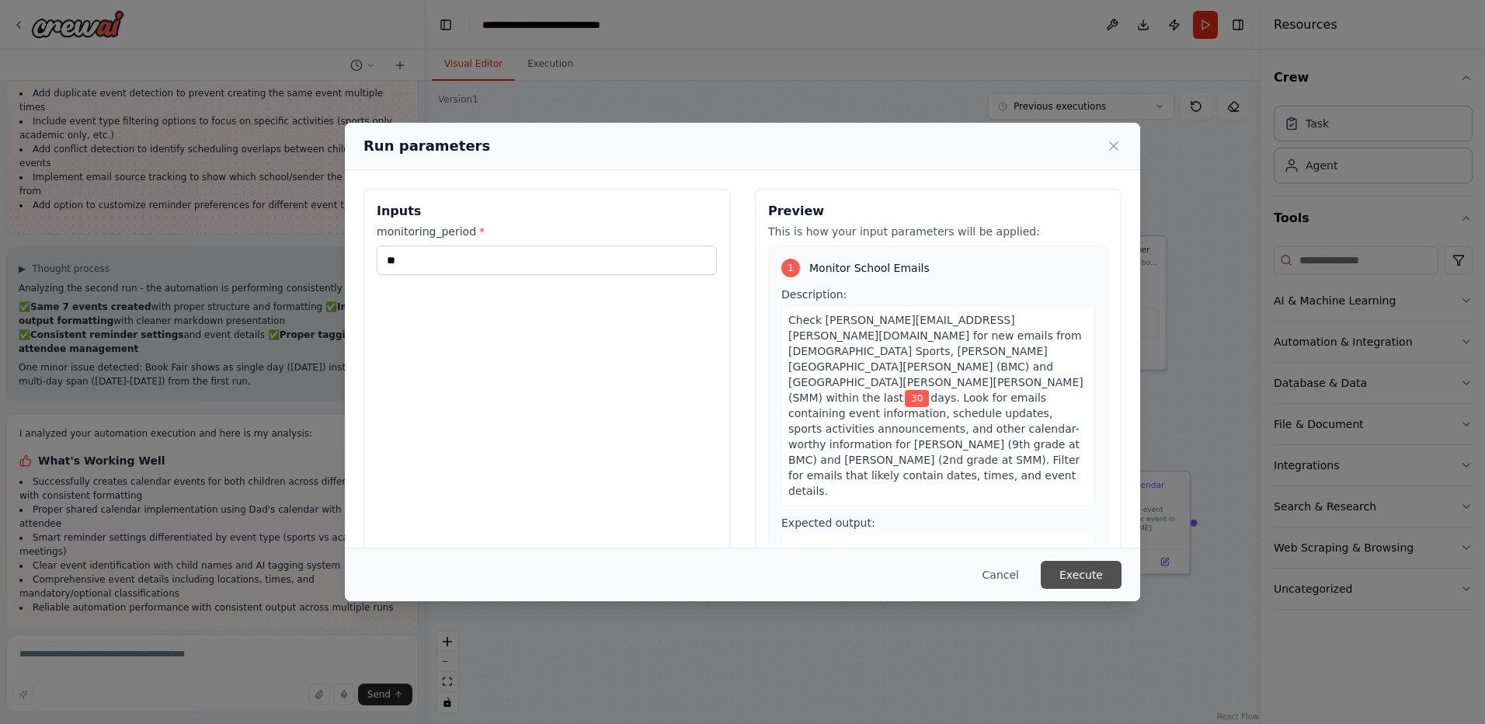
click at [1085, 573] on button "Execute" at bounding box center [1081, 575] width 81 height 28
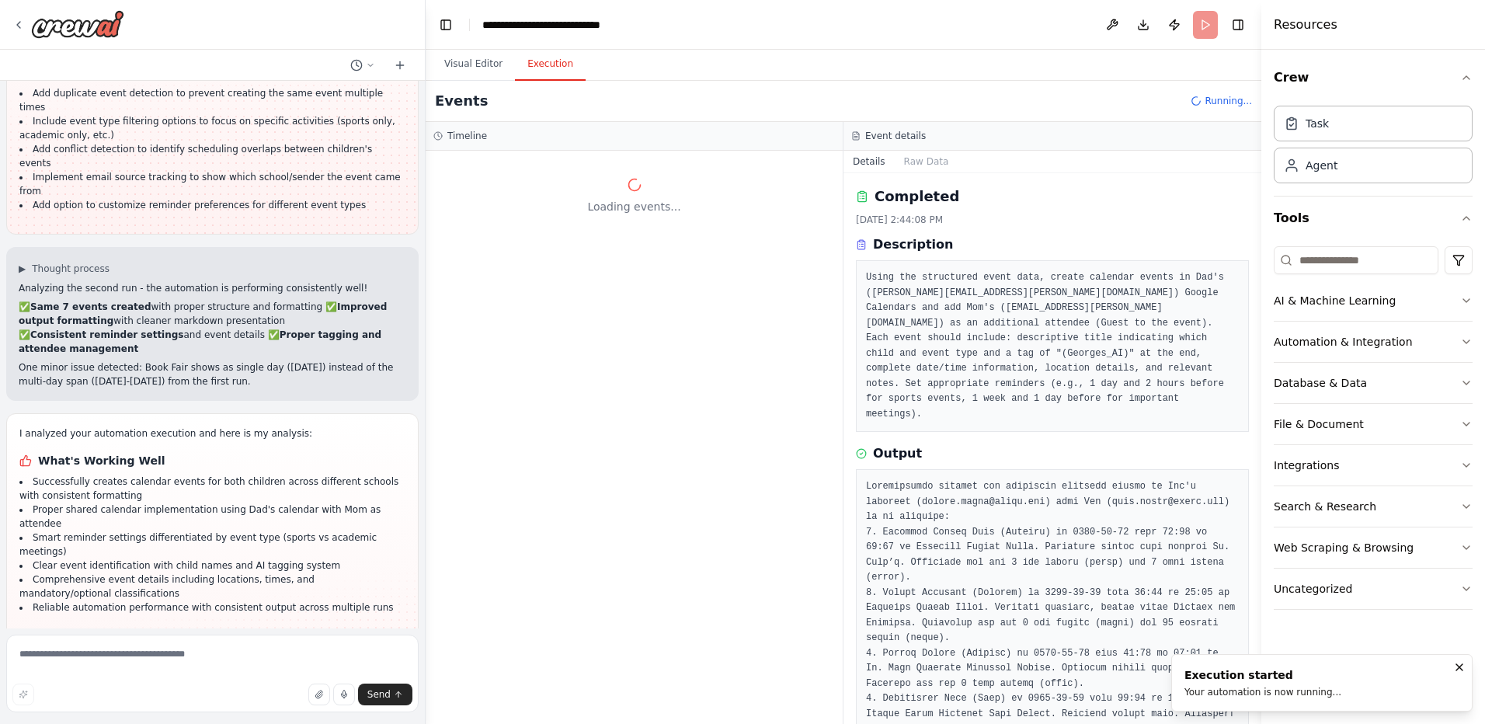
scroll to position [0, 0]
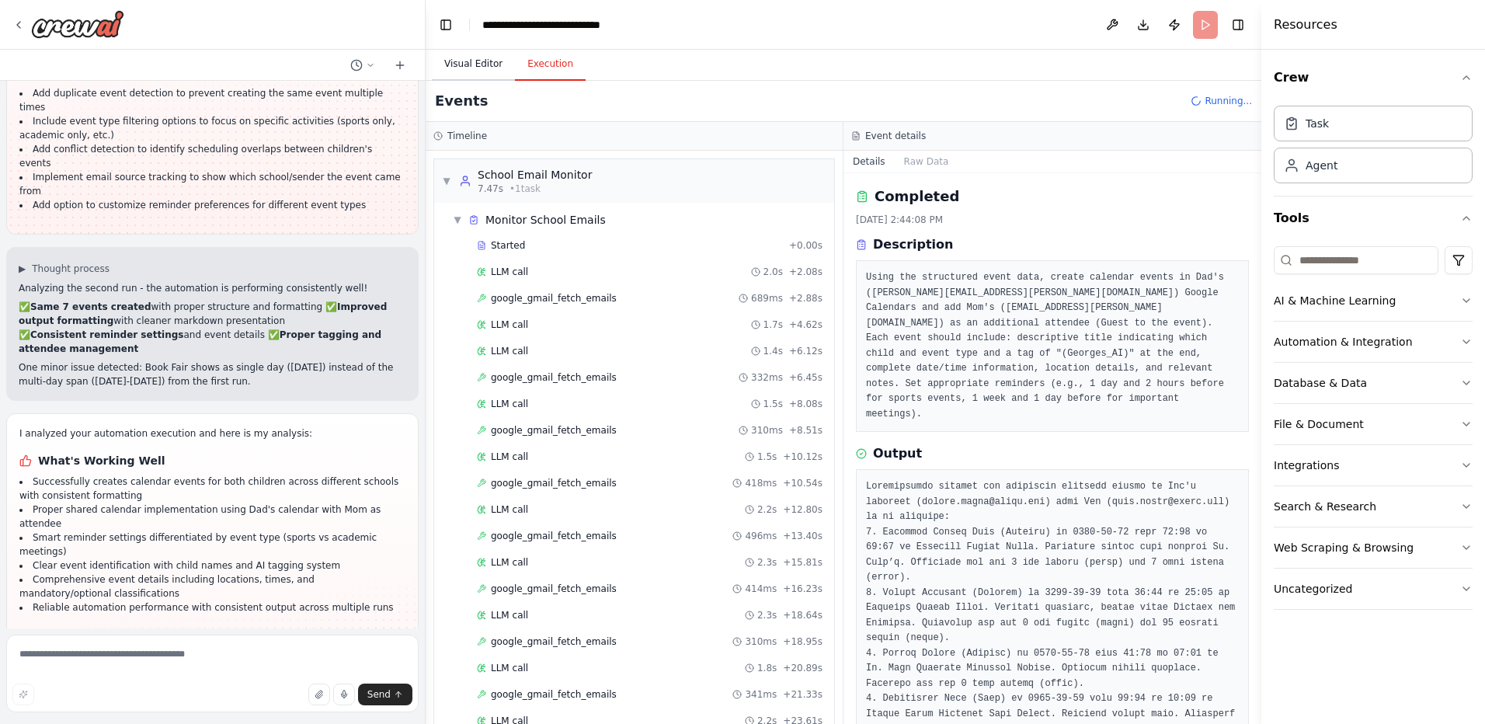
click at [459, 60] on button "Visual Editor" at bounding box center [473, 64] width 83 height 33
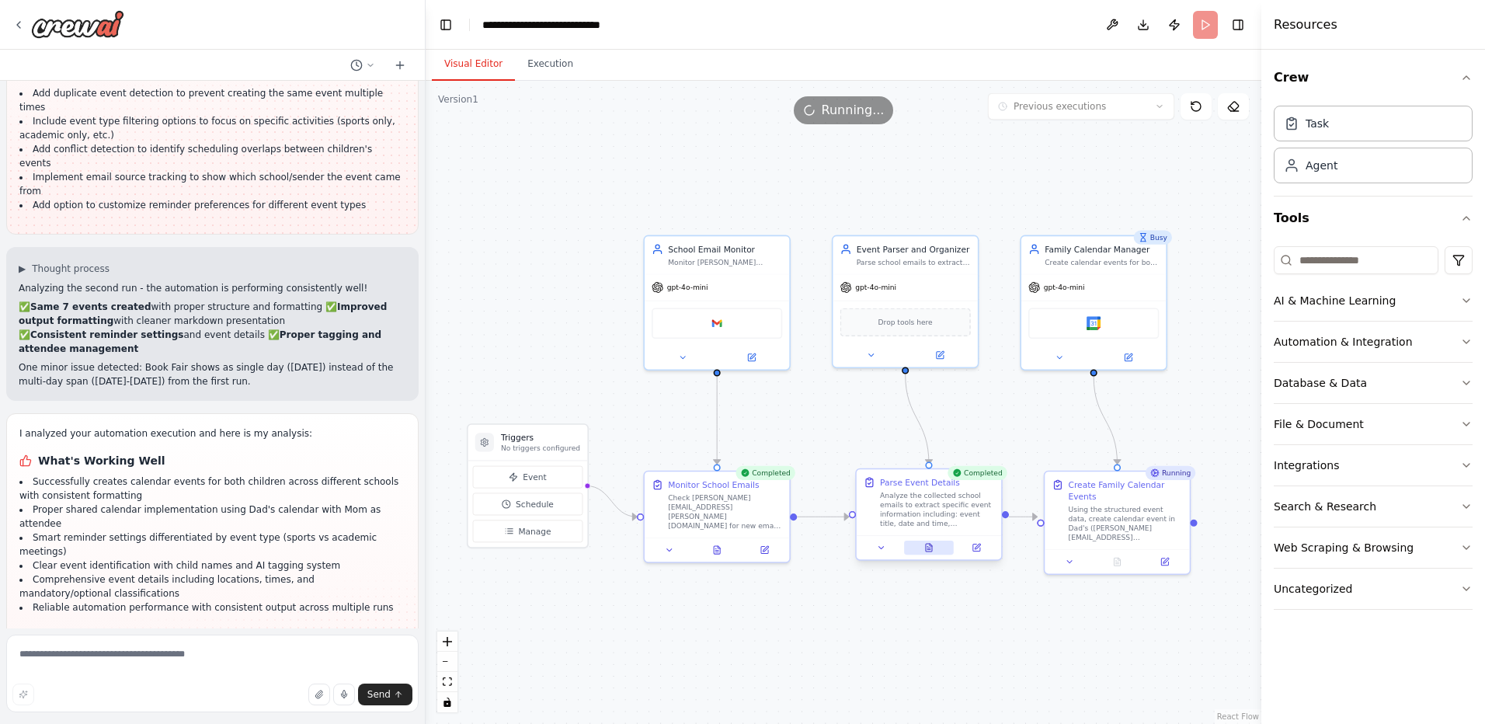
click at [930, 547] on icon at bounding box center [929, 548] width 6 height 8
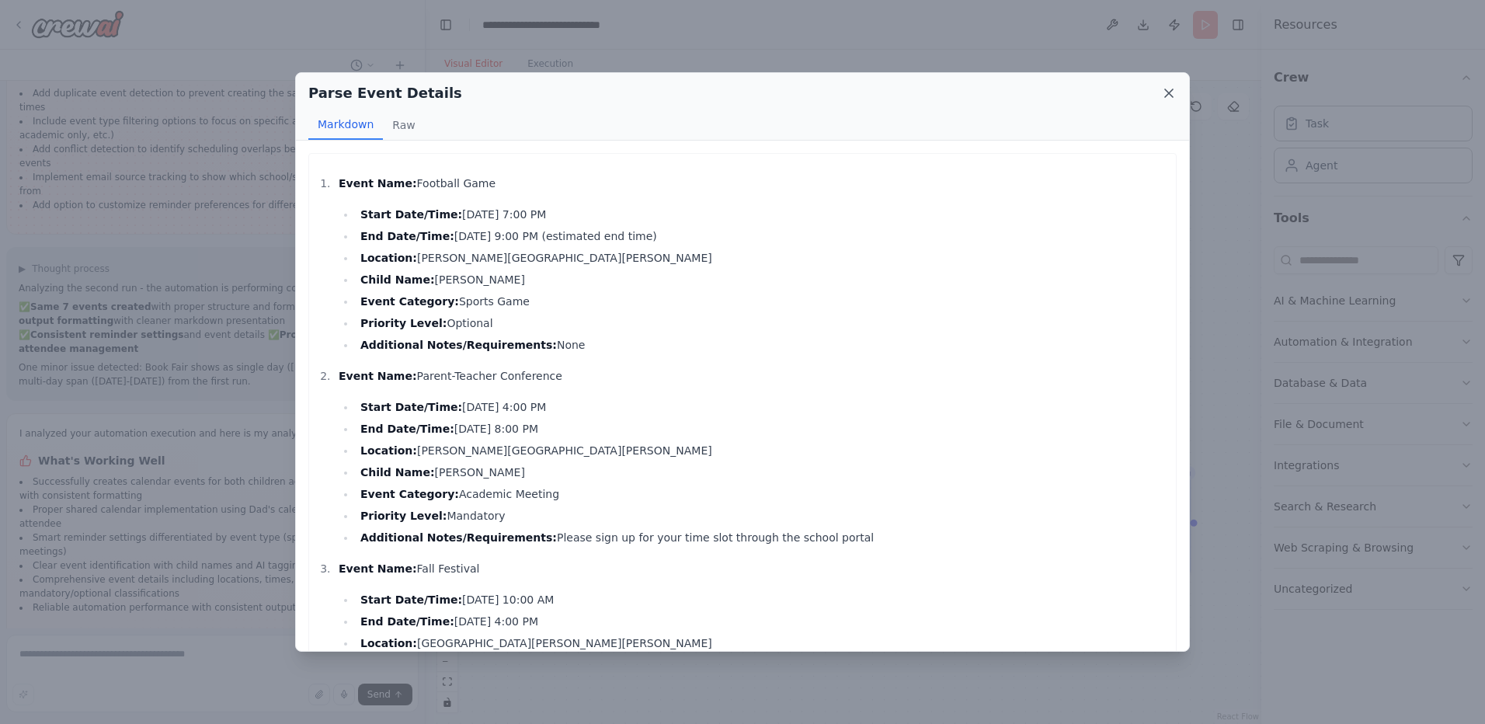
click at [1169, 94] on icon at bounding box center [1169, 93] width 8 height 8
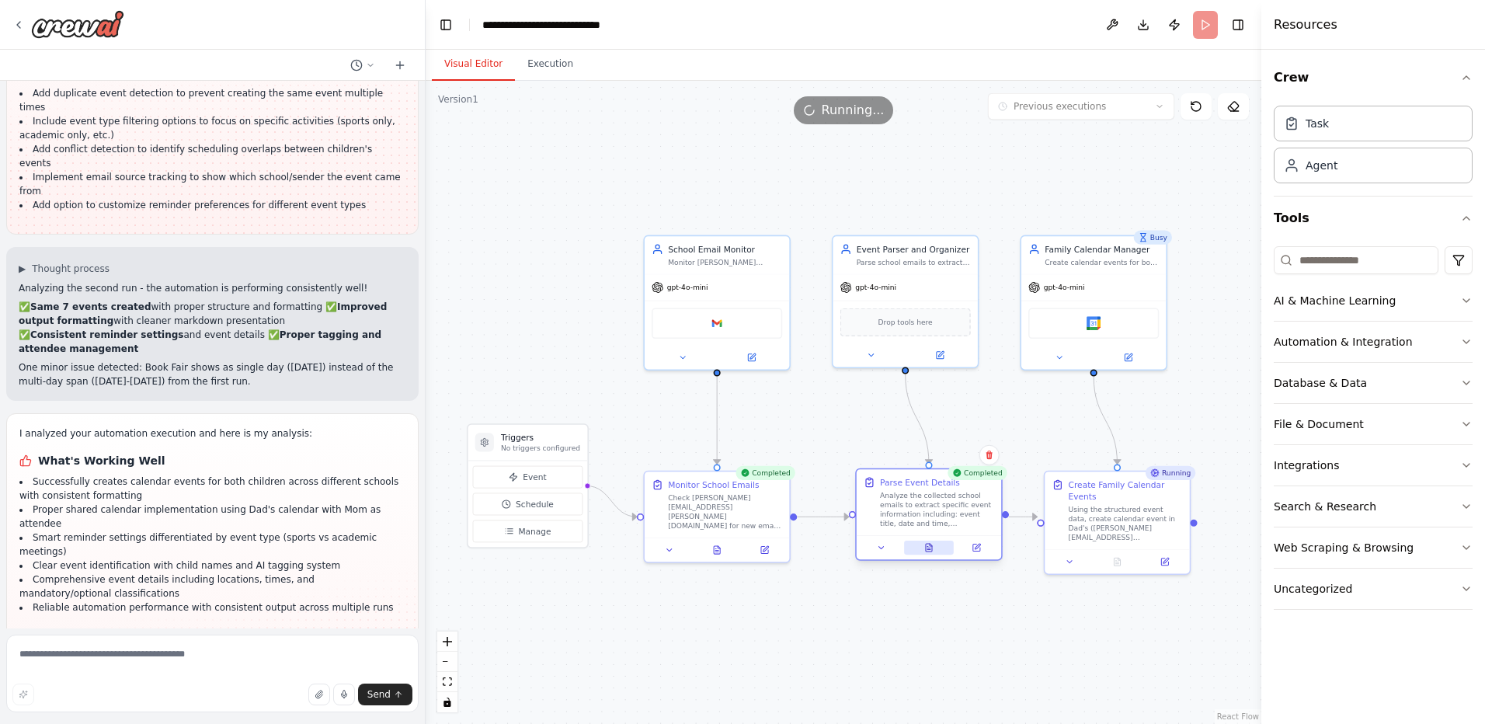
click at [936, 547] on button at bounding box center [929, 548] width 50 height 14
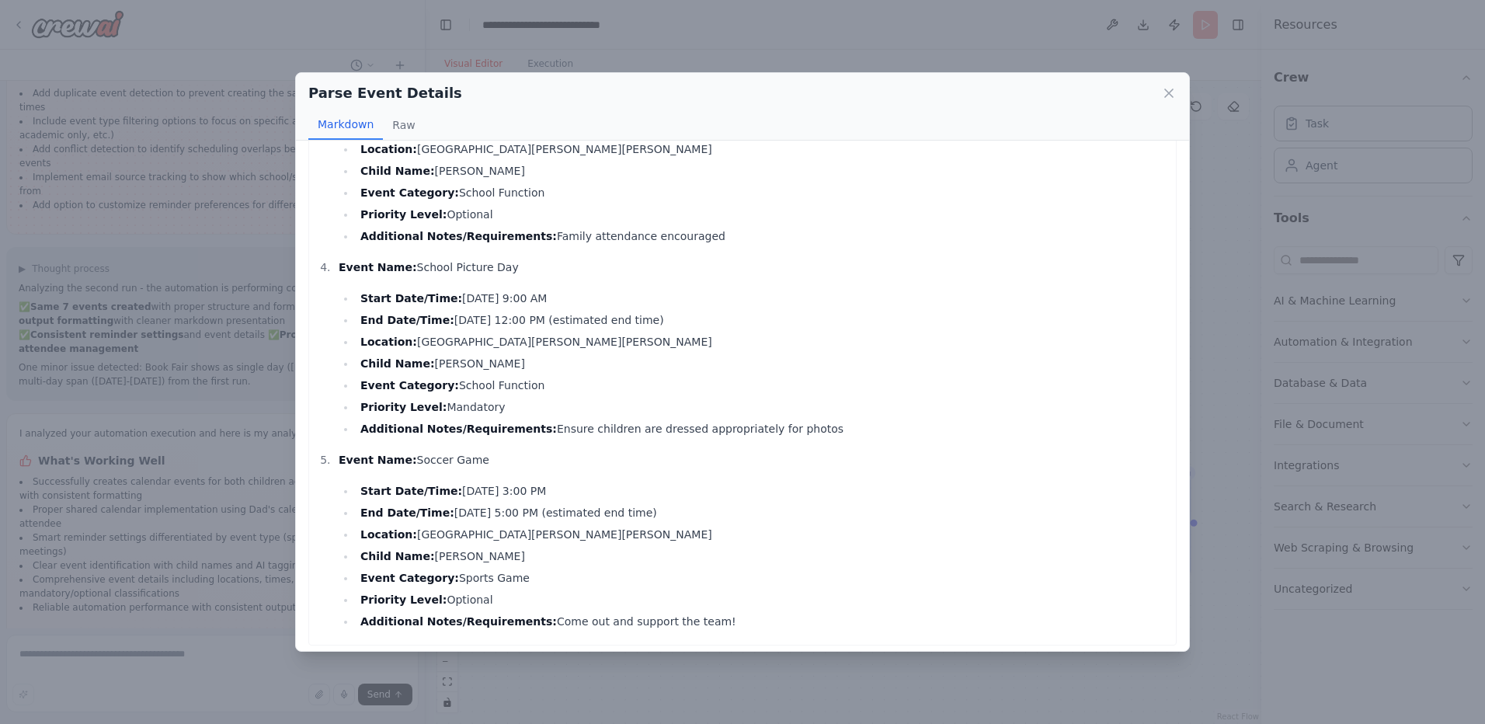
scroll to position [501, 0]
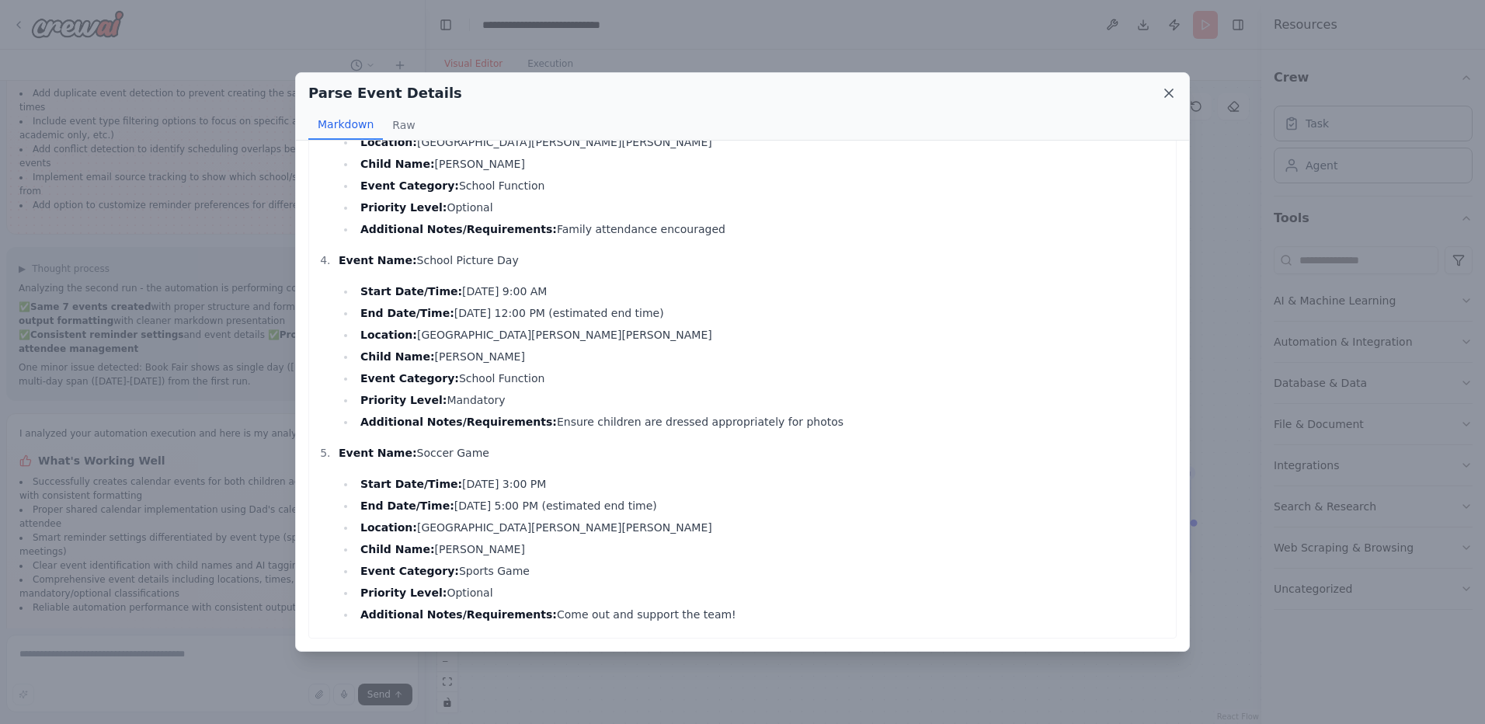
click at [1166, 91] on icon at bounding box center [1169, 93] width 8 height 8
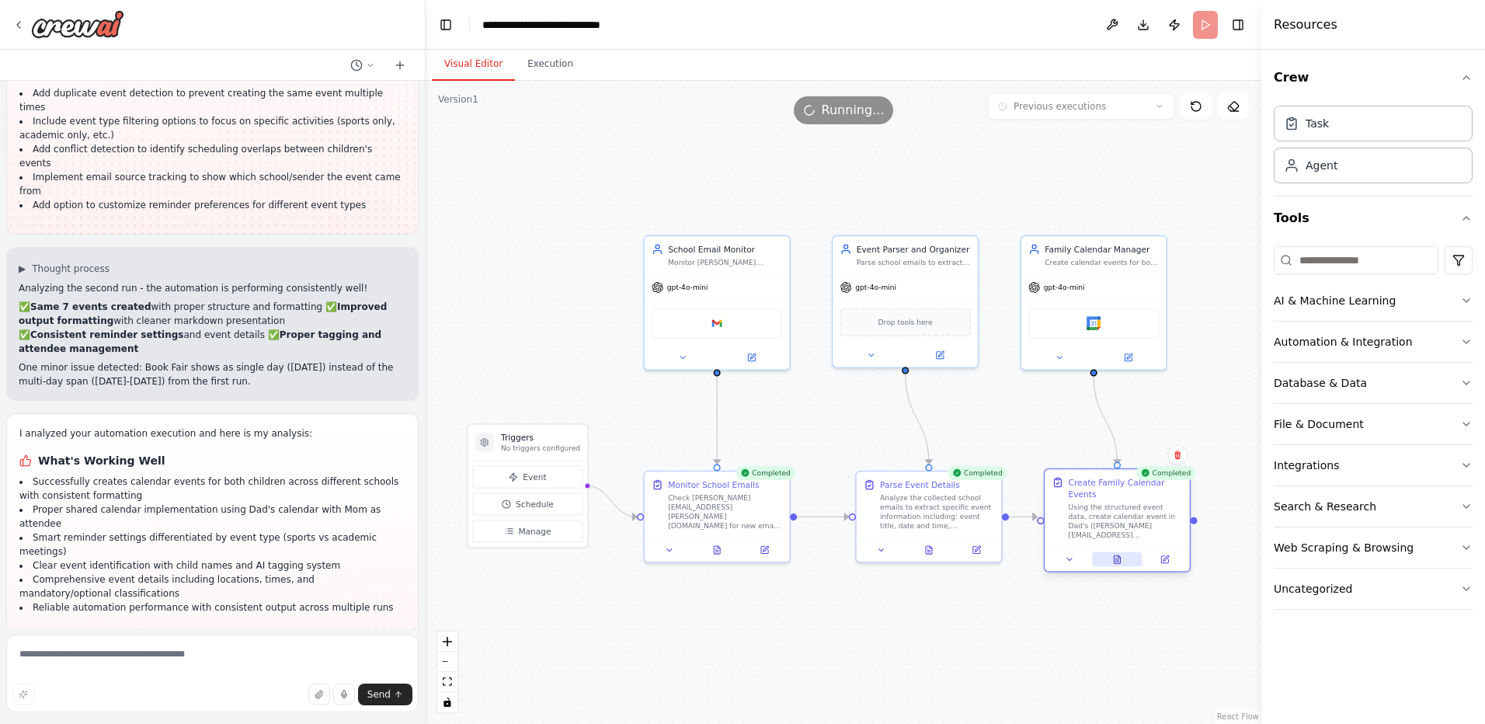
click at [1118, 555] on icon at bounding box center [1117, 559] width 6 height 8
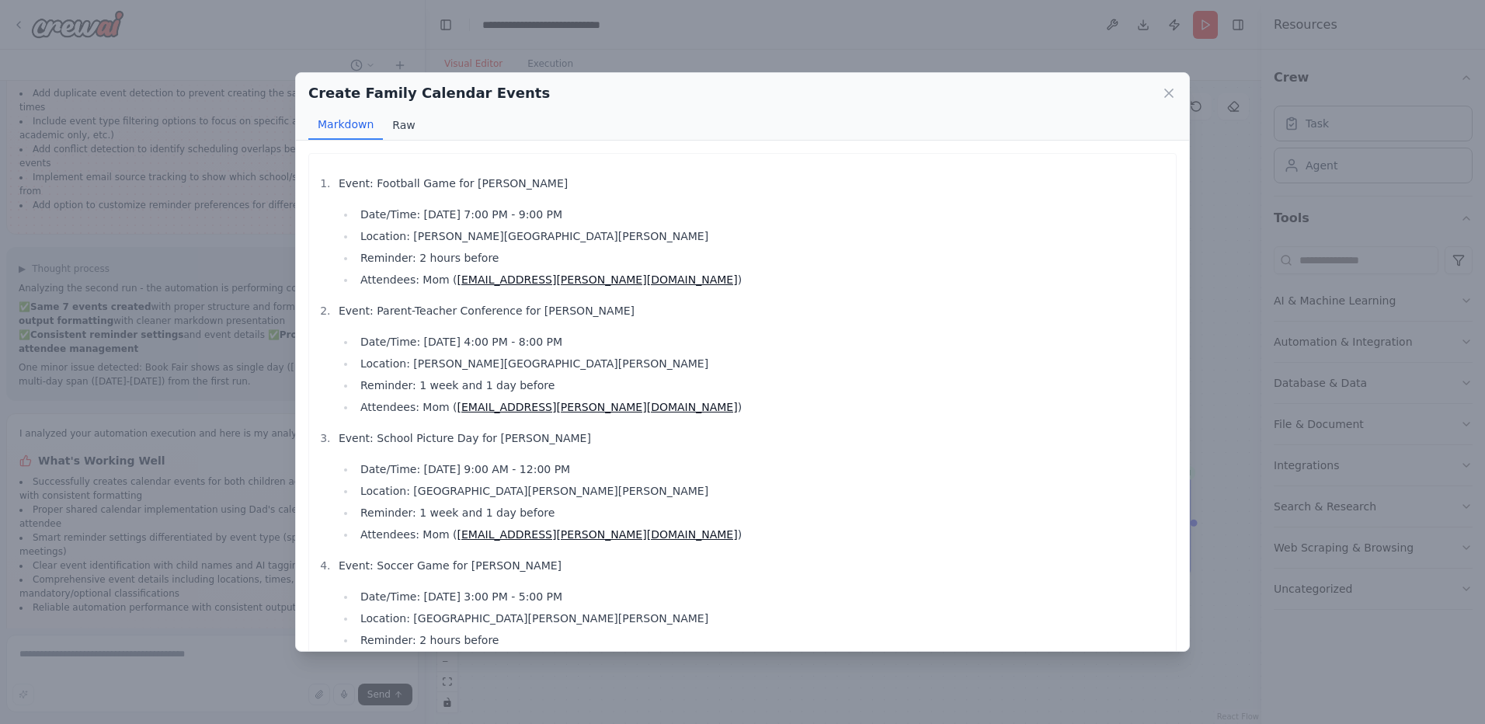
click at [402, 116] on button "Raw" at bounding box center [403, 125] width 41 height 30
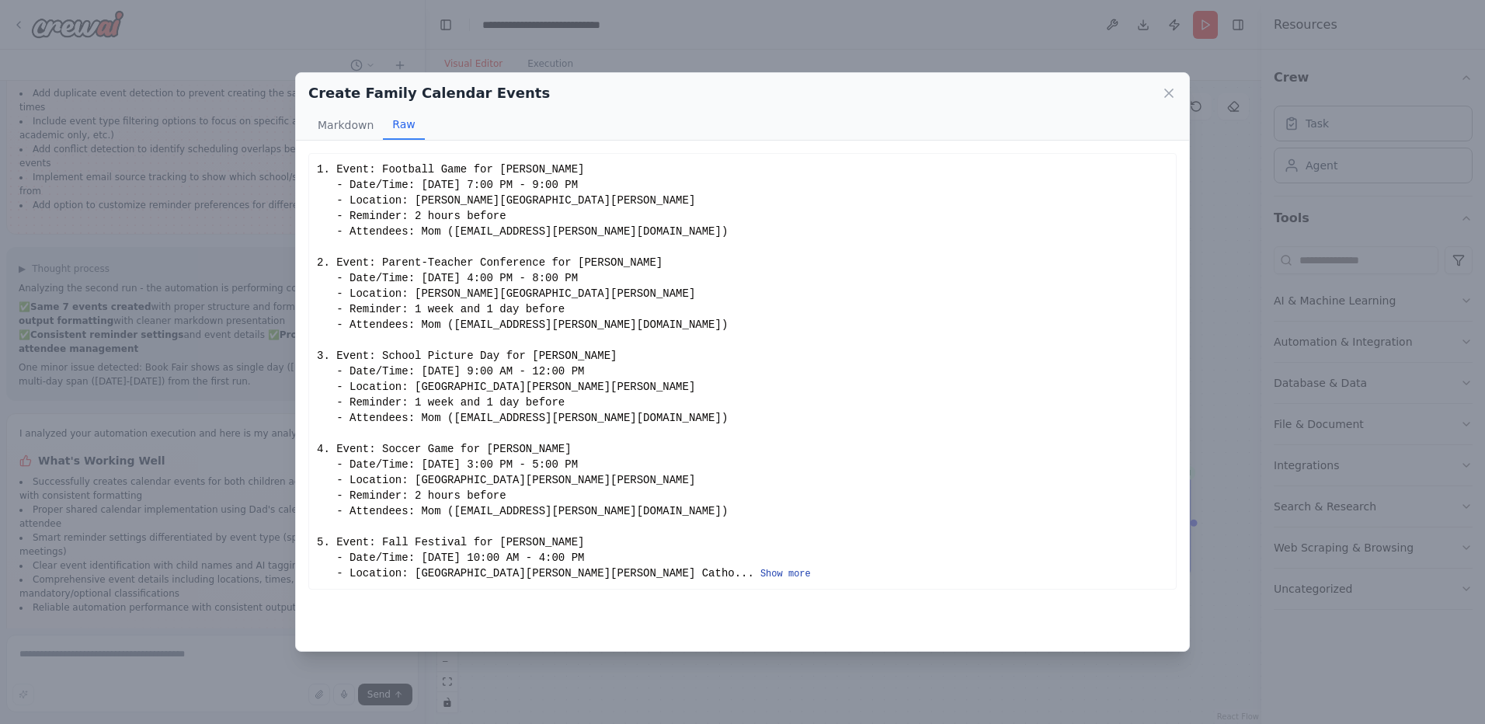
click at [761, 580] on button "Show more" at bounding box center [786, 574] width 50 height 12
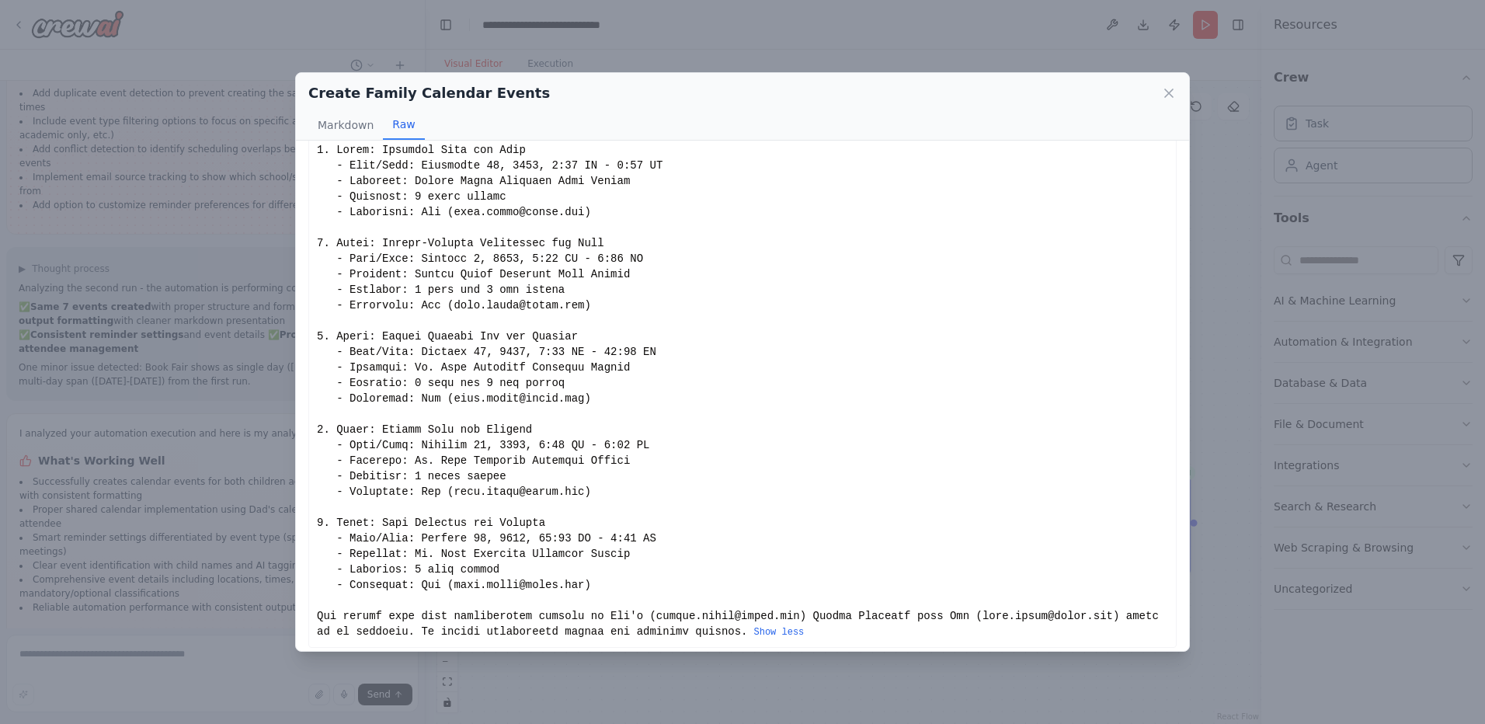
scroll to position [29, 0]
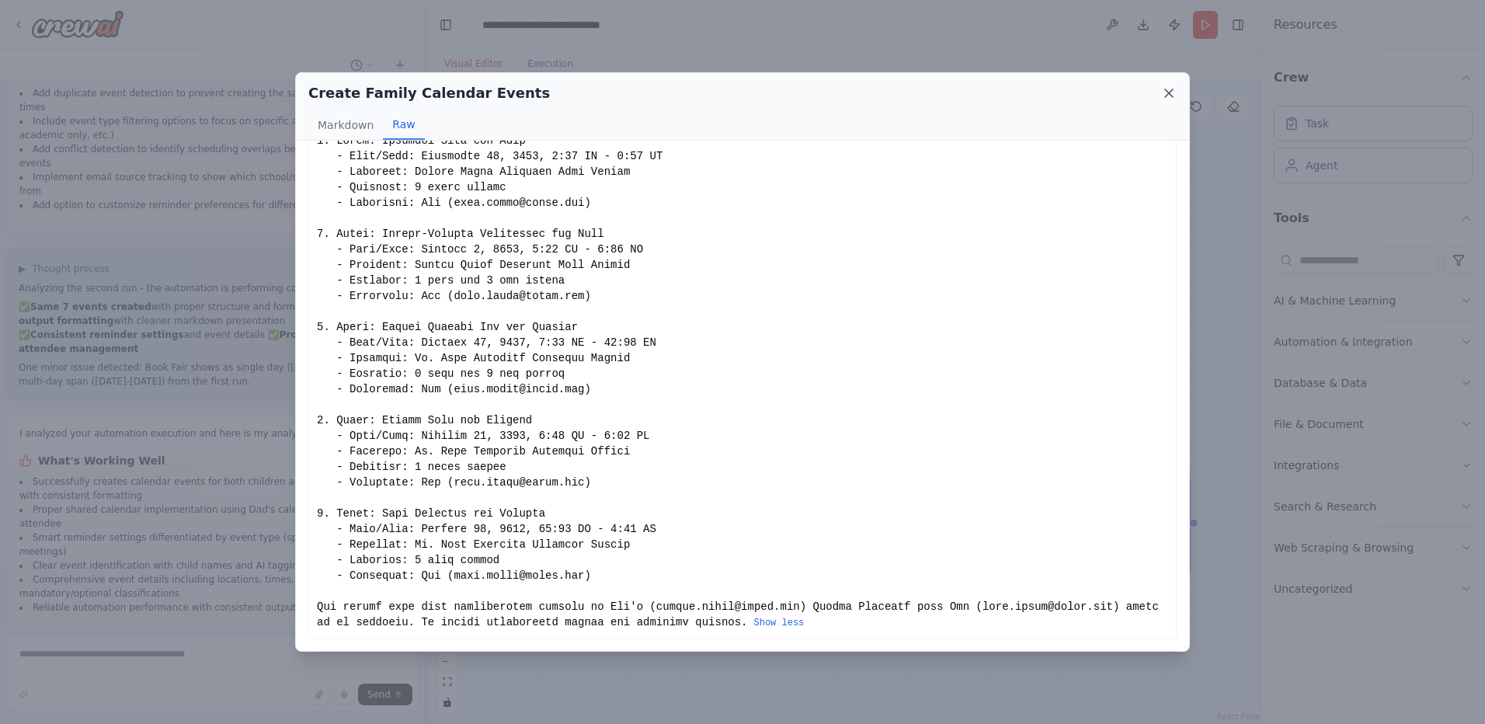
click at [1170, 93] on icon at bounding box center [1169, 93] width 8 height 8
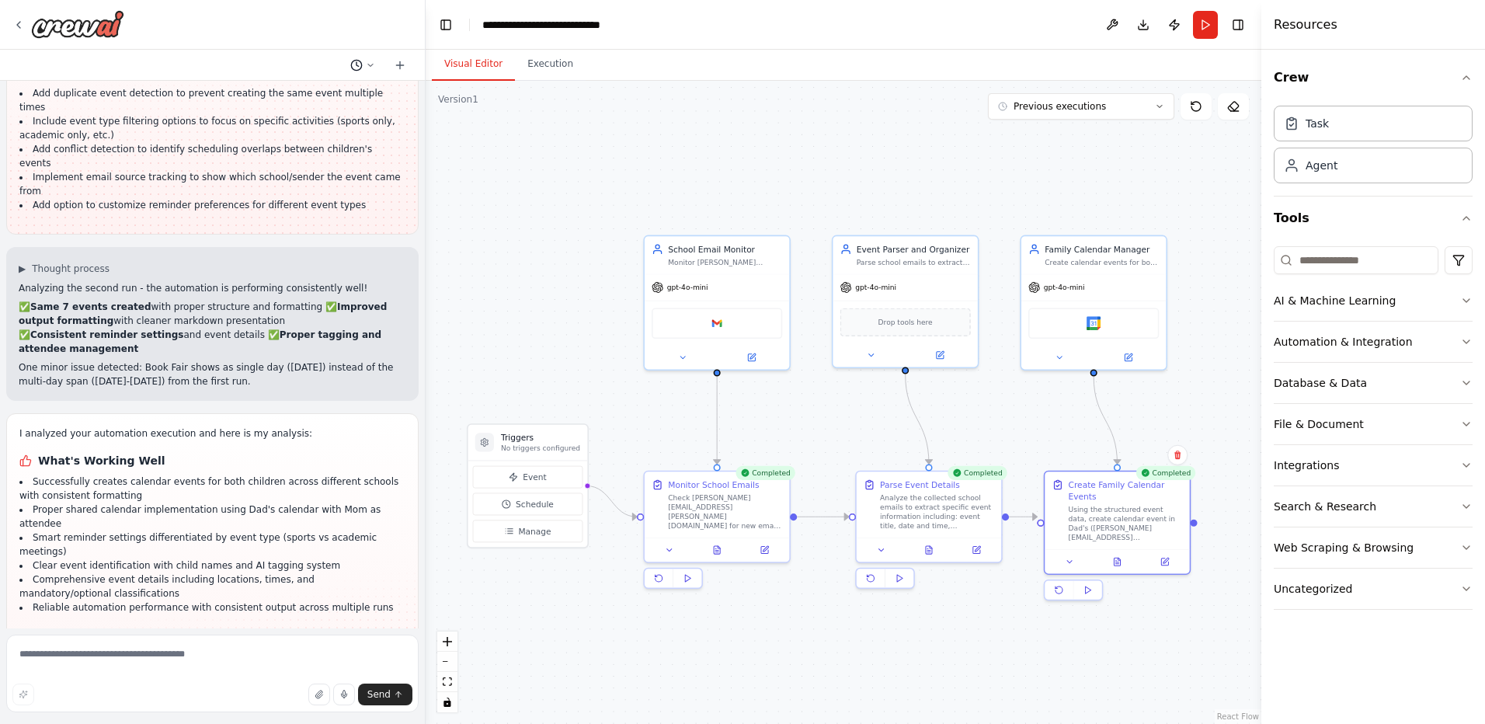
click at [367, 63] on icon at bounding box center [370, 65] width 9 height 9
click at [558, 186] on div ".deletable-edge-delete-btn { width: 20px; height: 20px; border: 0px solid #ffff…" at bounding box center [844, 402] width 836 height 643
click at [367, 64] on div at bounding box center [213, 362] width 426 height 724
click at [561, 68] on button "Execution" at bounding box center [550, 64] width 71 height 33
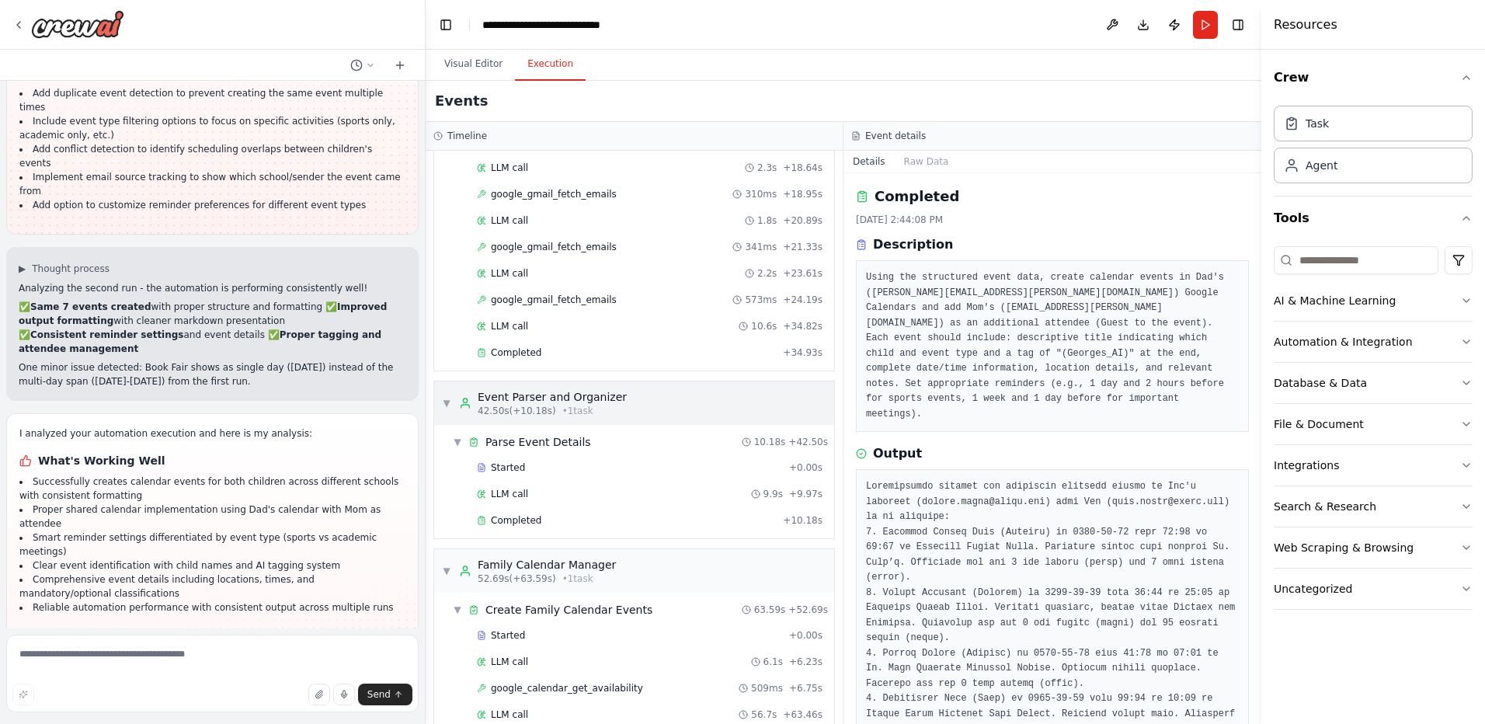
scroll to position [500, 0]
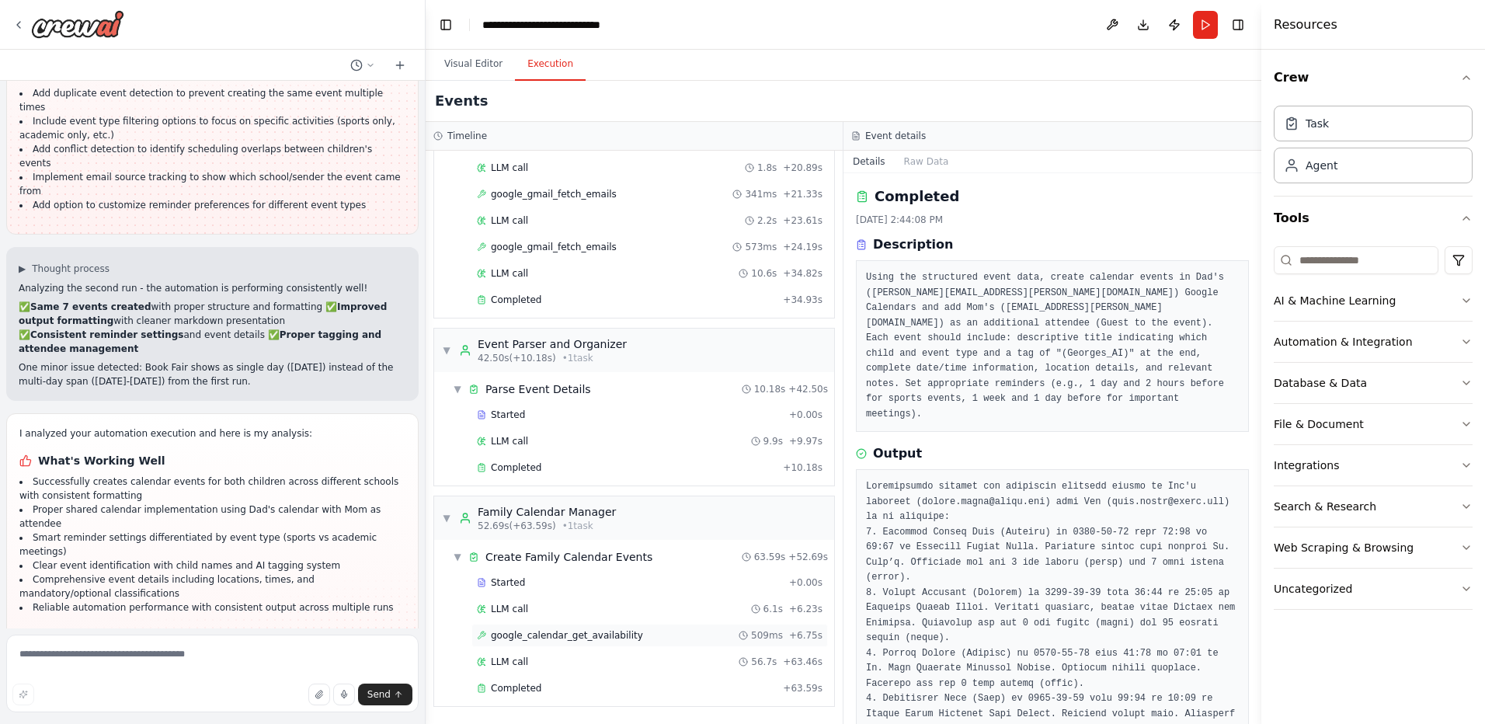
click at [548, 639] on span "google_calendar_get_availability" at bounding box center [567, 635] width 152 height 12
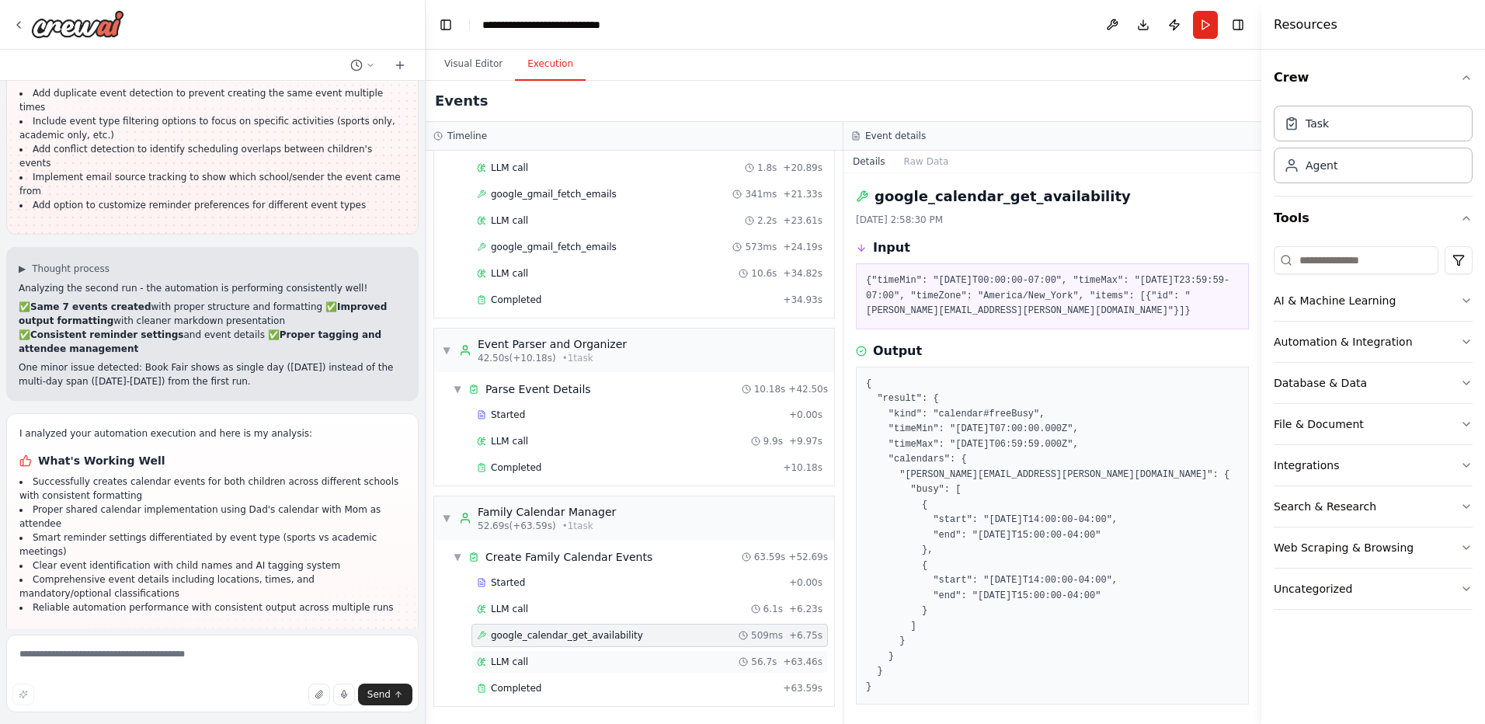
click at [514, 661] on span "LLM call" at bounding box center [509, 662] width 37 height 12
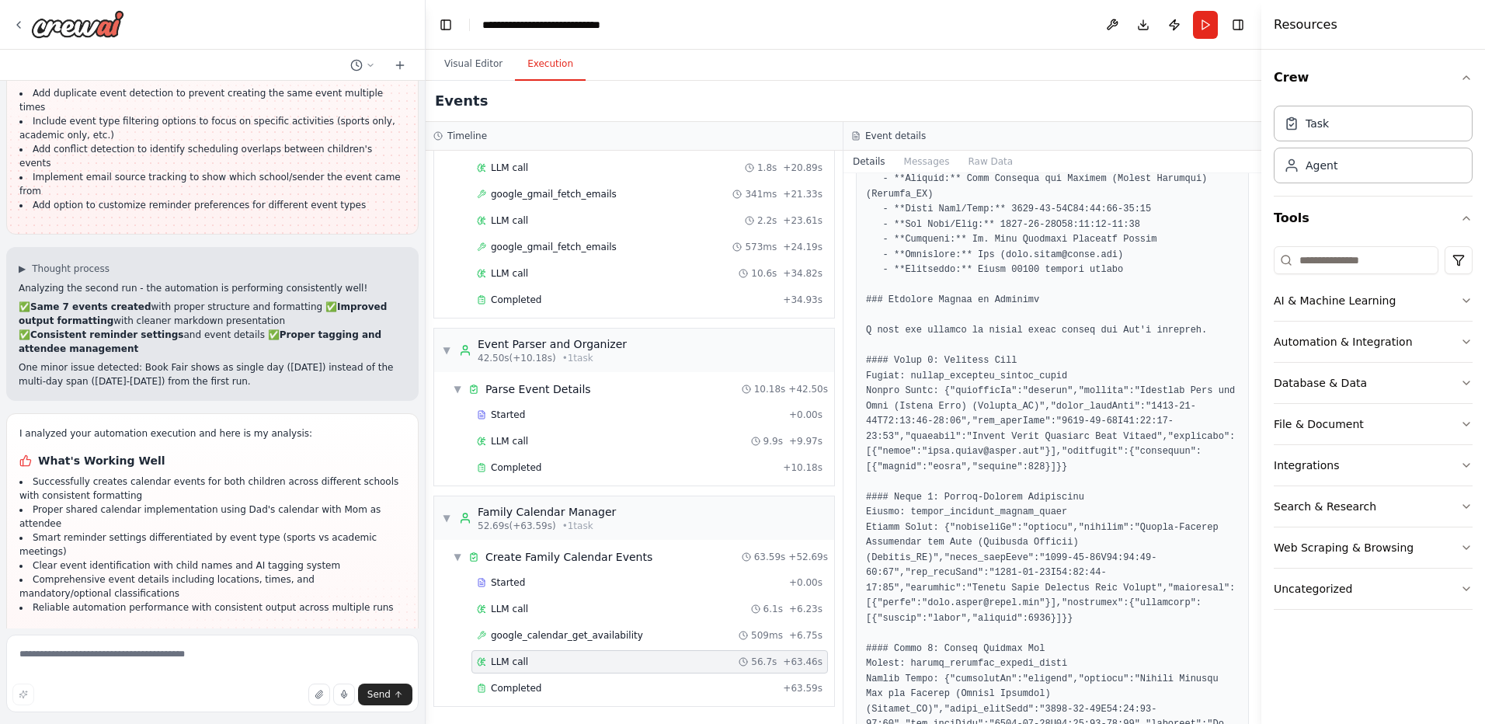
scroll to position [1088, 0]
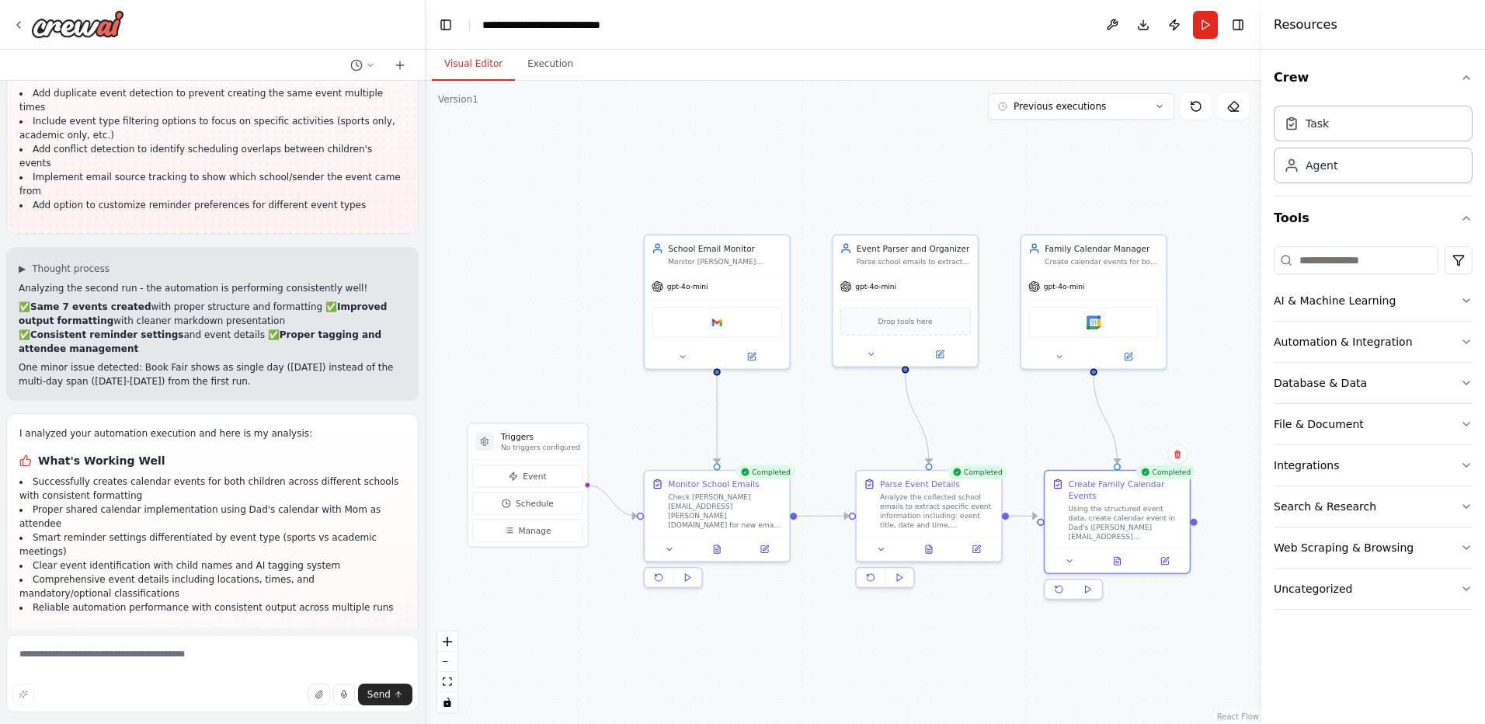
click at [472, 66] on button "Visual Editor" at bounding box center [473, 64] width 83 height 33
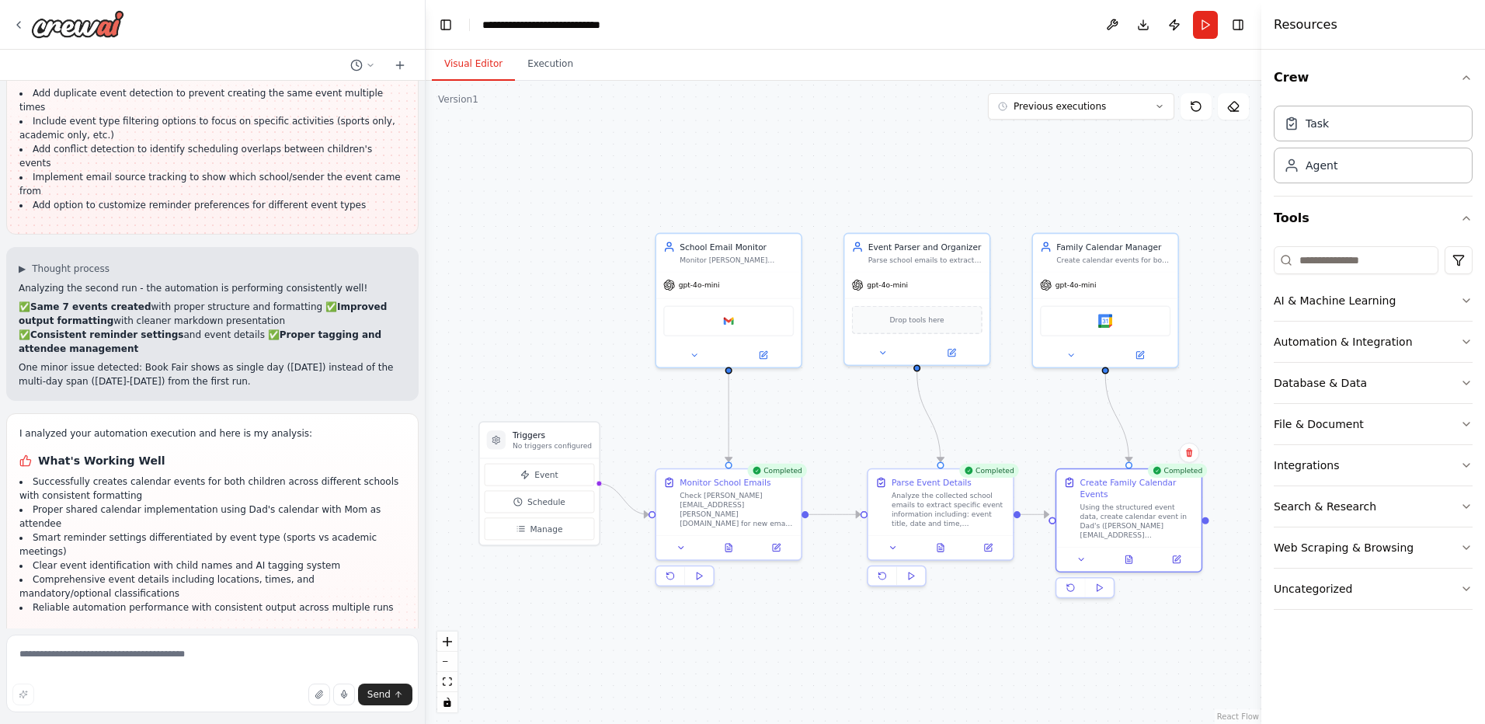
drag, startPoint x: 560, startPoint y: 161, endPoint x: 572, endPoint y: 159, distance: 11.8
click at [572, 159] on div ".deletable-edge-delete-btn { width: 20px; height: 20px; border: 0px solid #ffff…" at bounding box center [844, 402] width 836 height 643
click at [200, 655] on textarea at bounding box center [212, 674] width 413 height 78
type textarea "*"
click at [153, 659] on textarea "**********" at bounding box center [212, 674] width 413 height 78
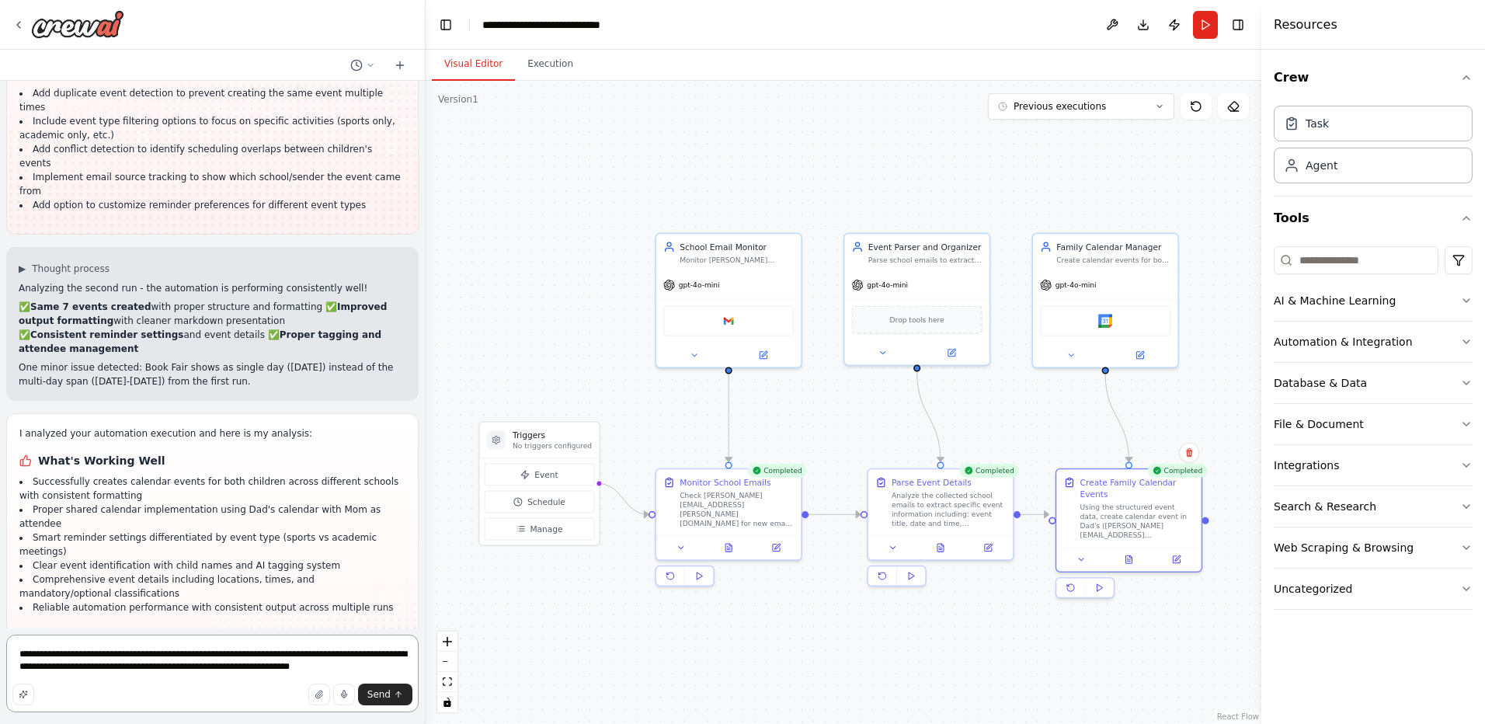
type textarea "**********"
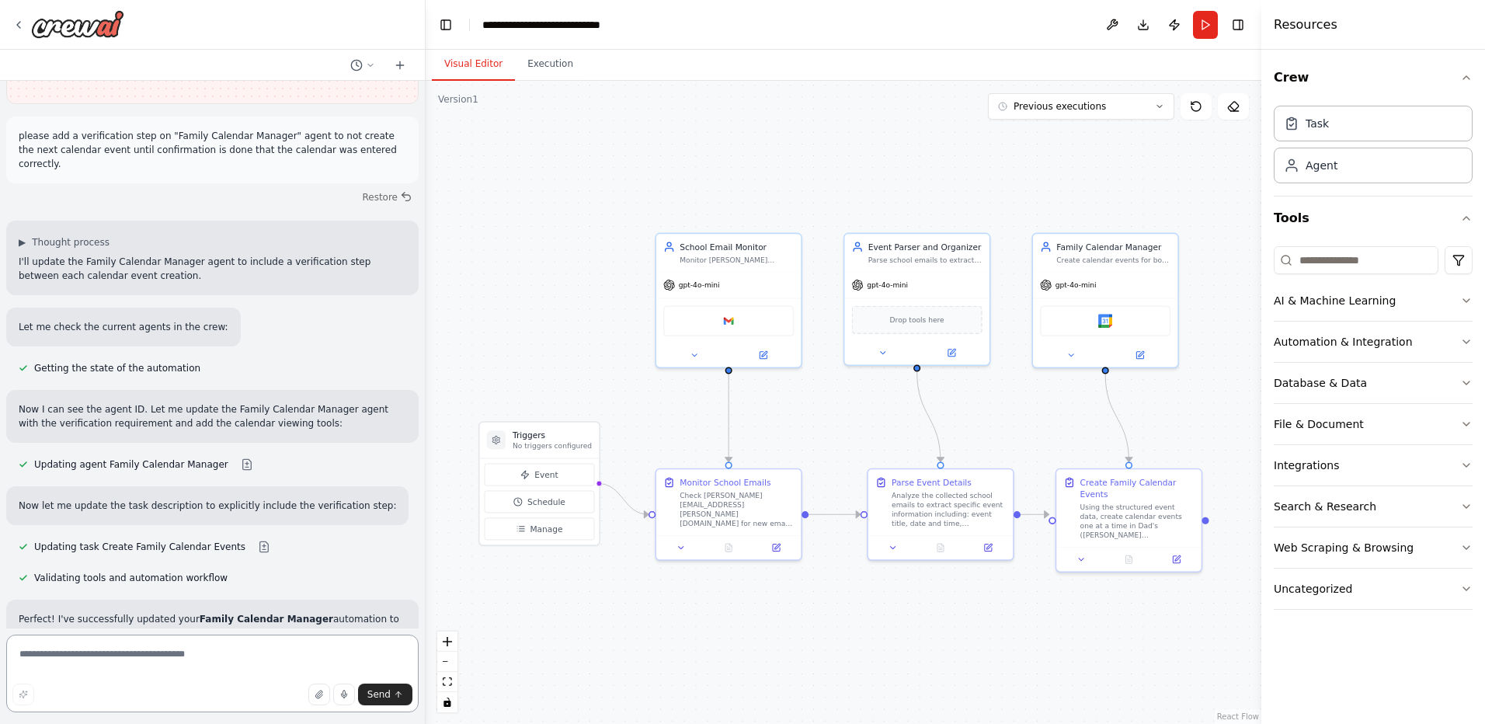
scroll to position [2958, 0]
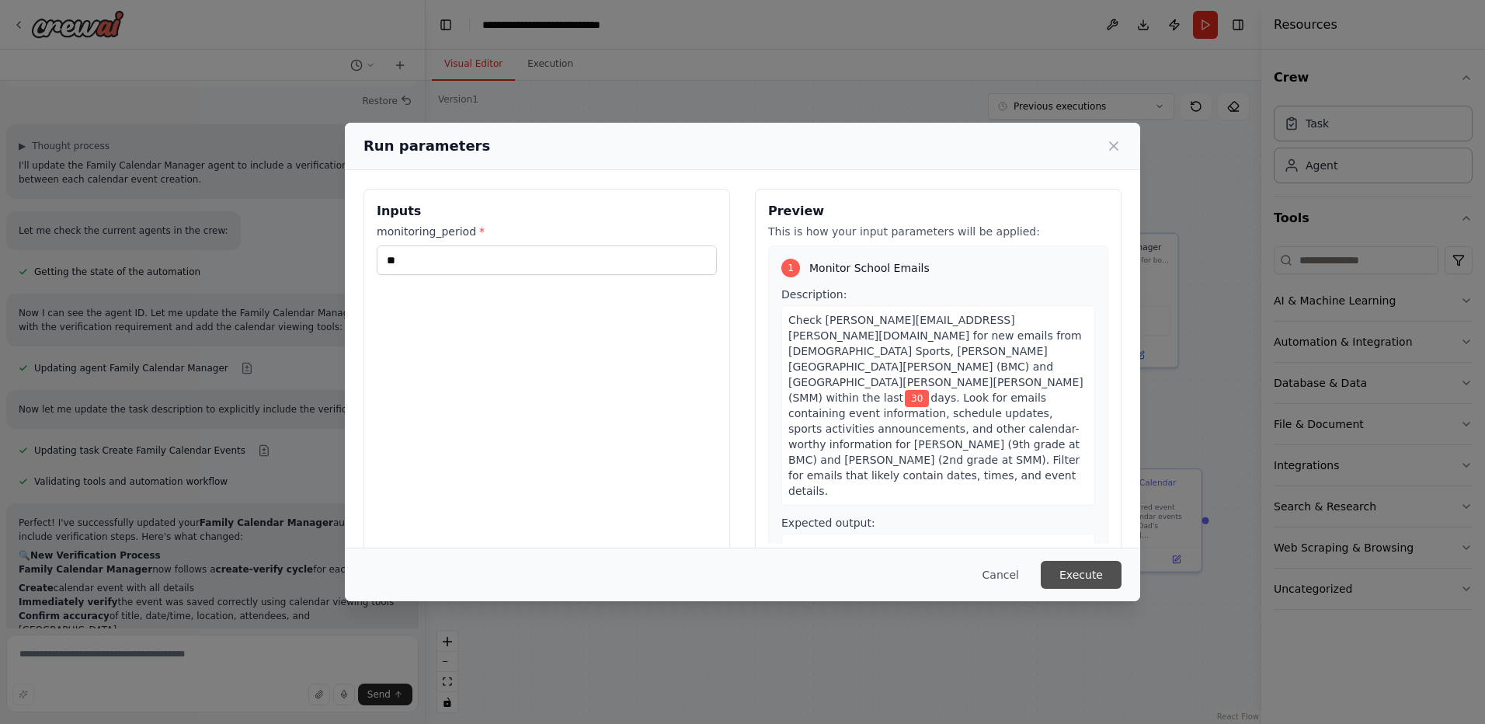
click at [1085, 576] on button "Execute" at bounding box center [1081, 575] width 81 height 28
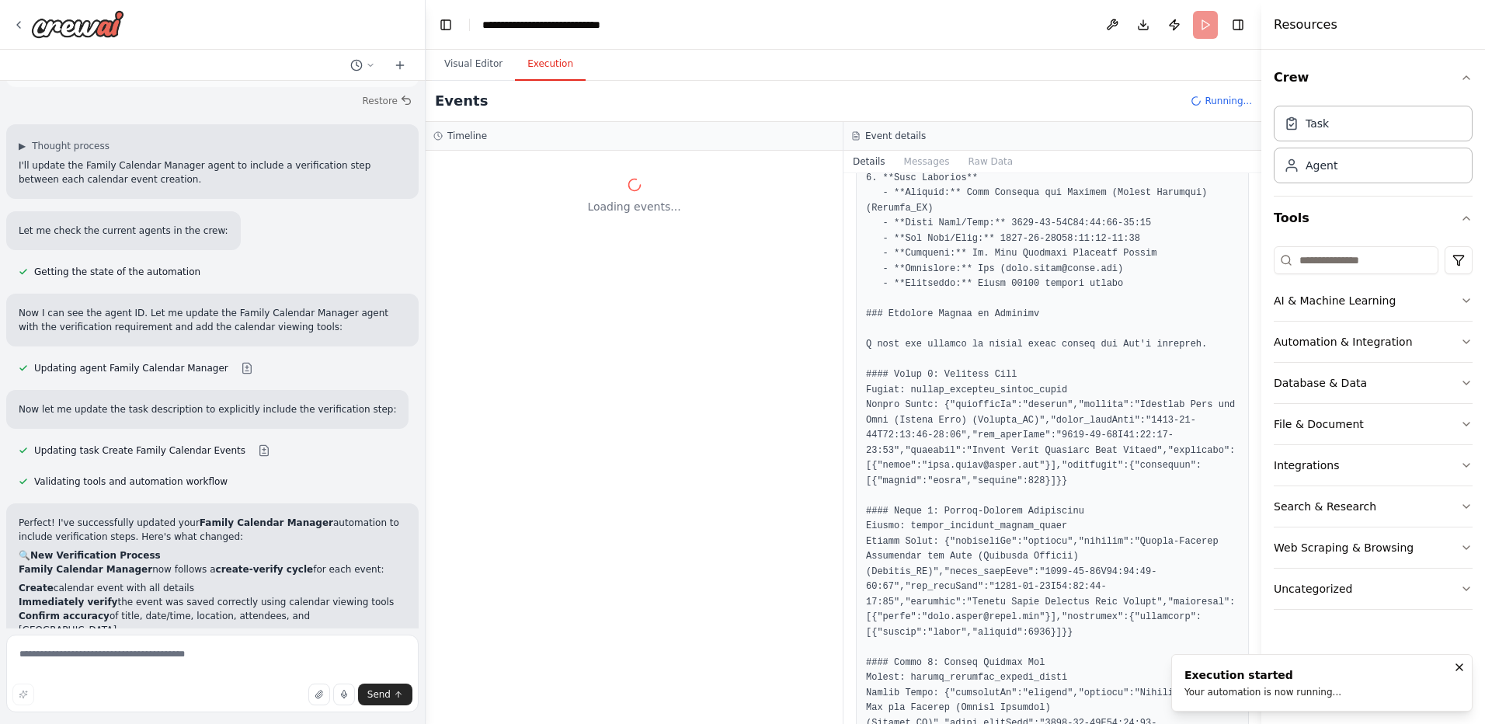
scroll to position [0, 0]
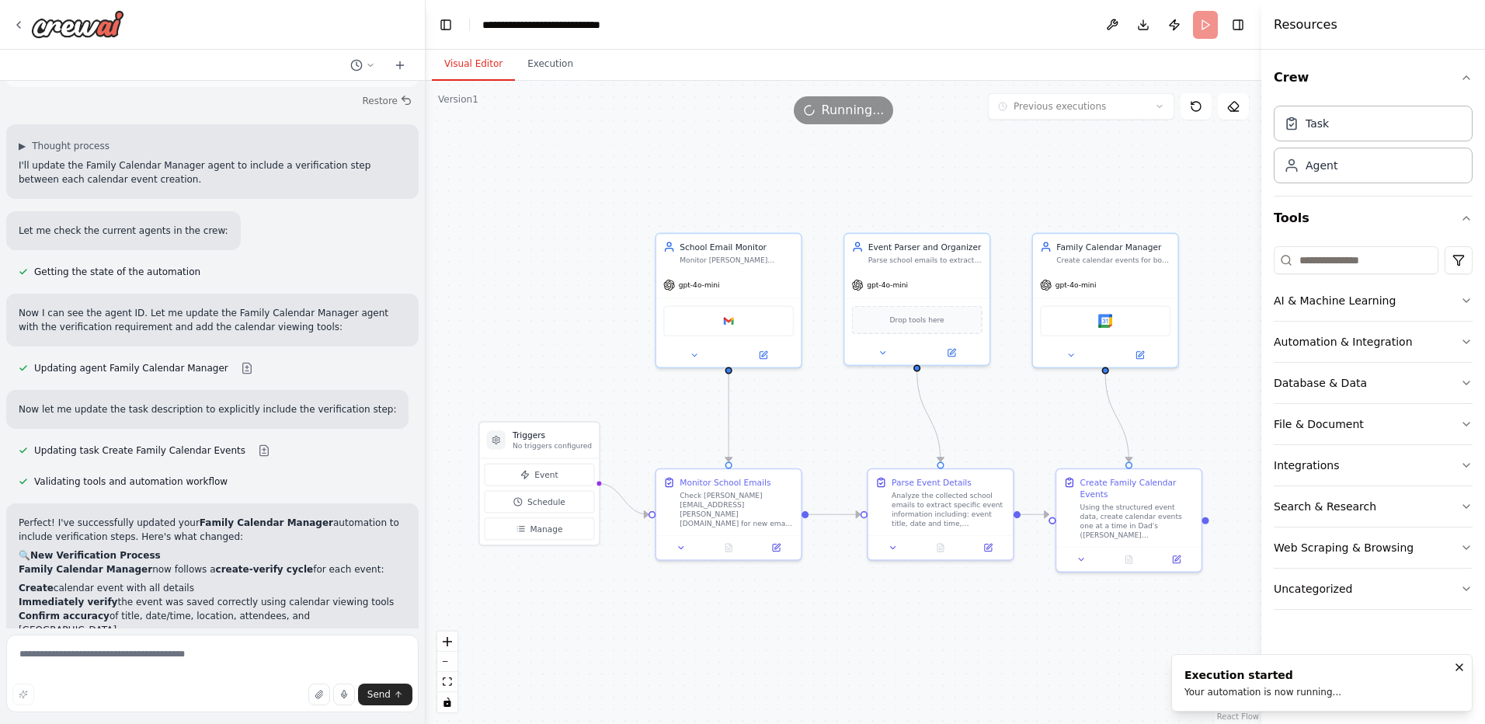
click at [465, 67] on button "Visual Editor" at bounding box center [473, 64] width 83 height 33
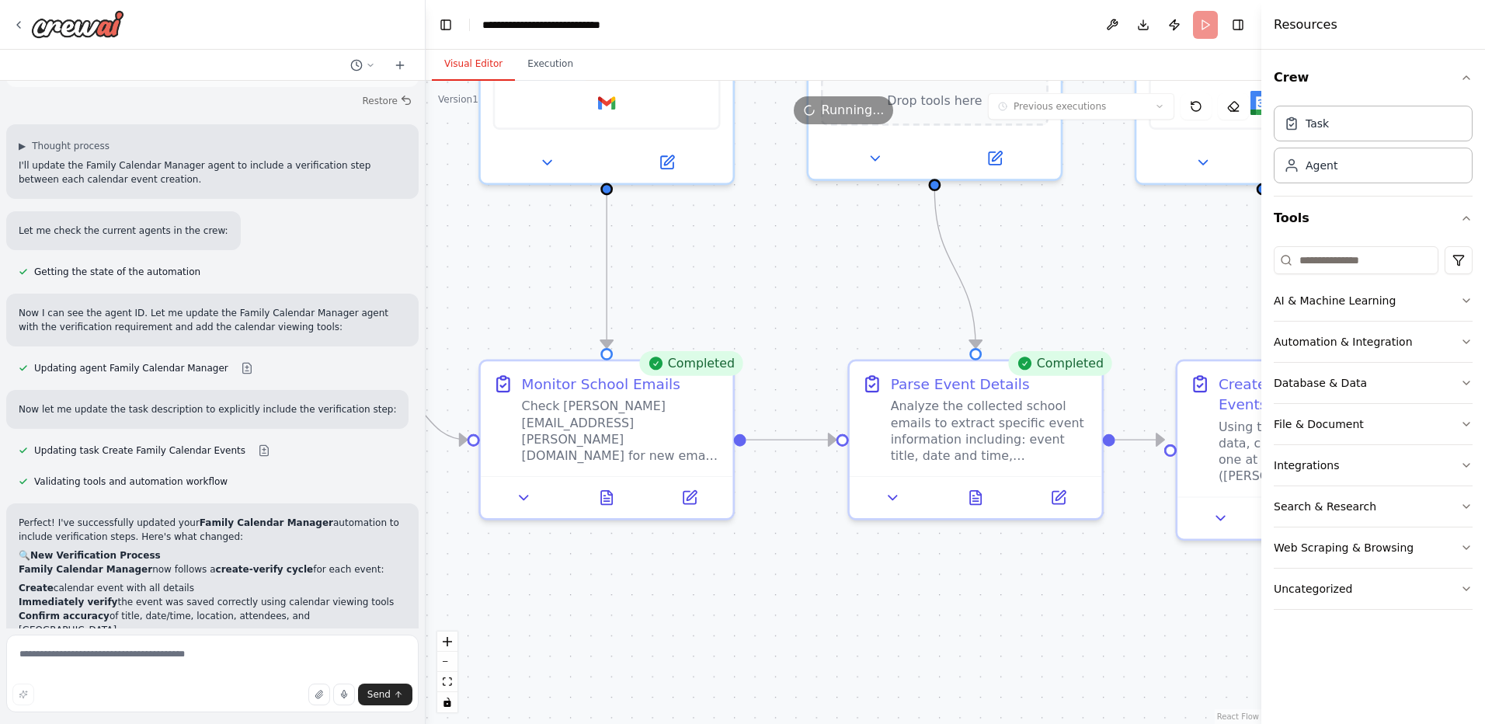
scroll to position [2958, 0]
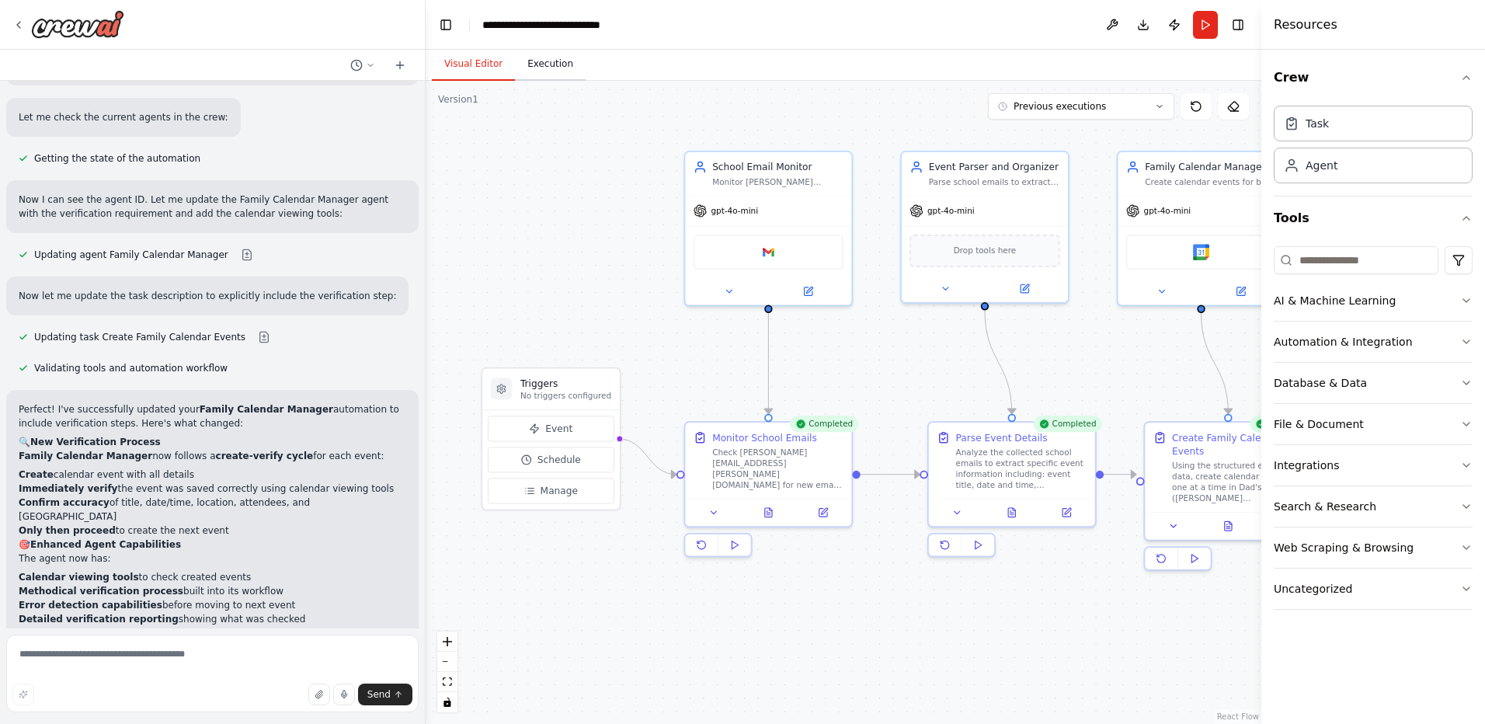
click at [548, 61] on button "Execution" at bounding box center [550, 64] width 71 height 33
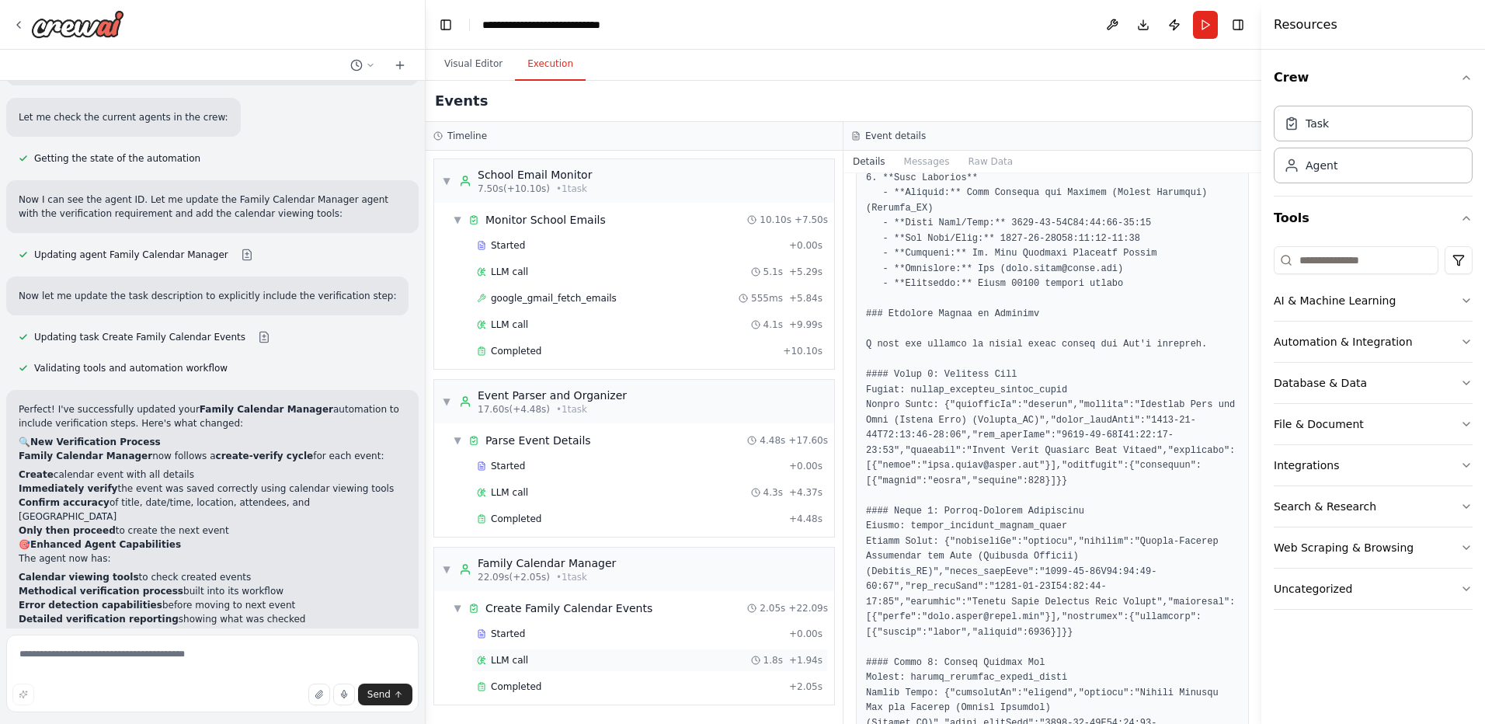
click at [580, 663] on div "LLM call 1.8s + 1.94s" at bounding box center [650, 660] width 346 height 12
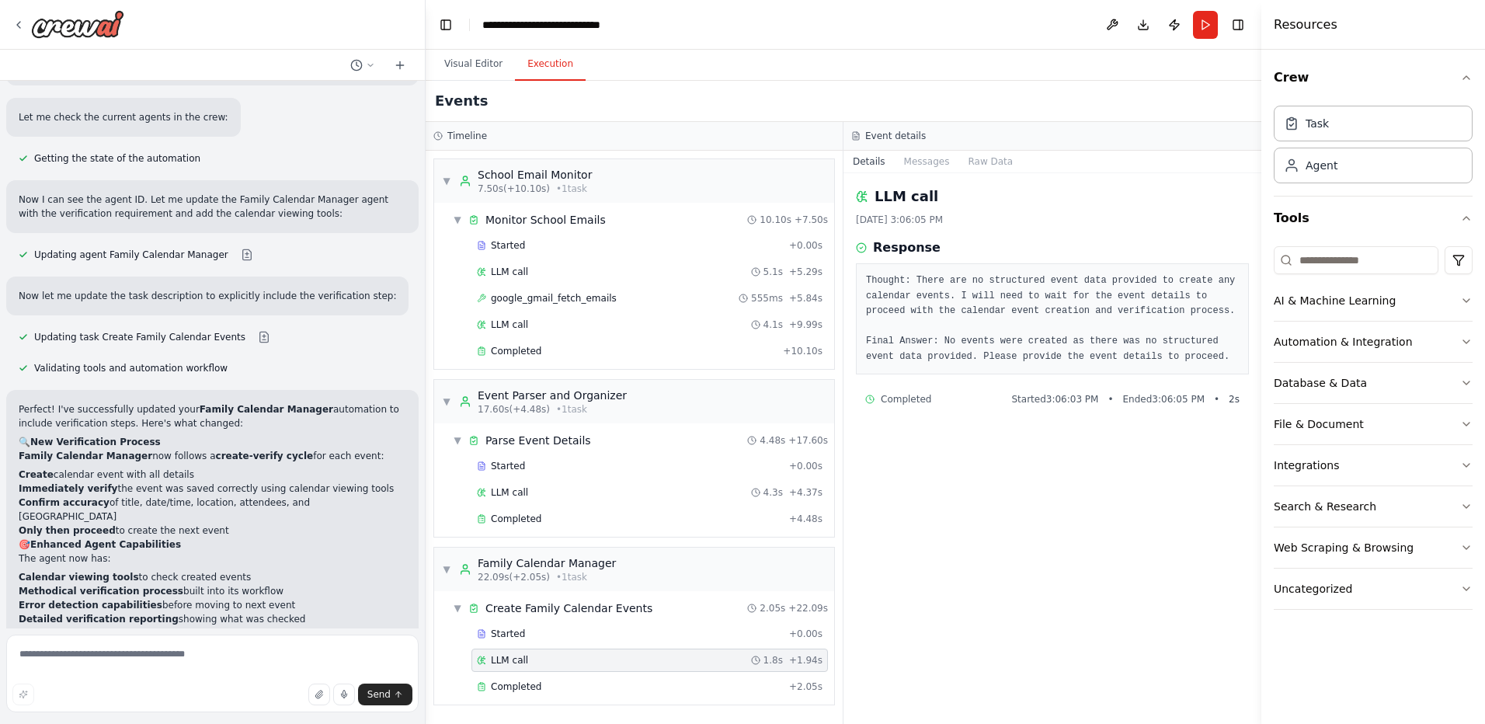
scroll to position [0, 0]
click at [577, 632] on div "Started" at bounding box center [630, 634] width 306 height 12
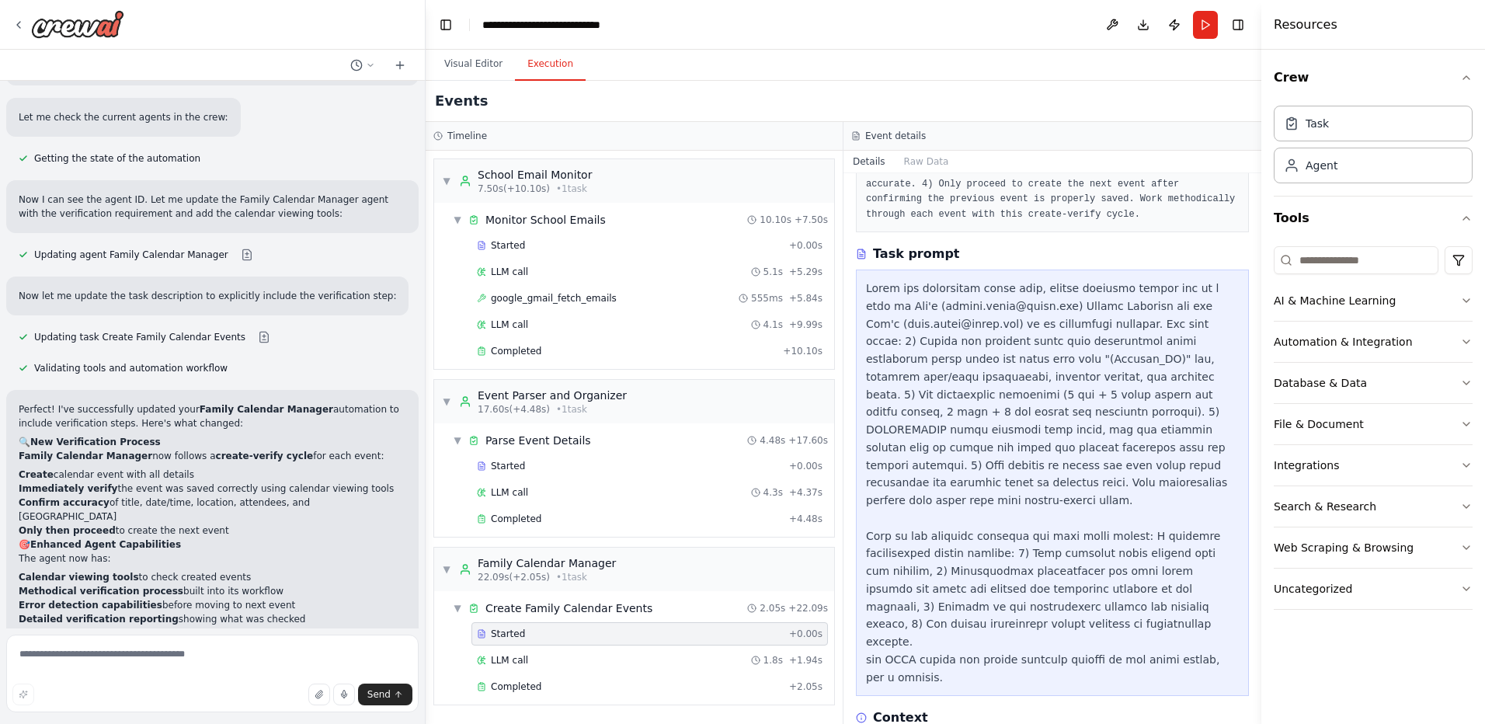
scroll to position [302, 0]
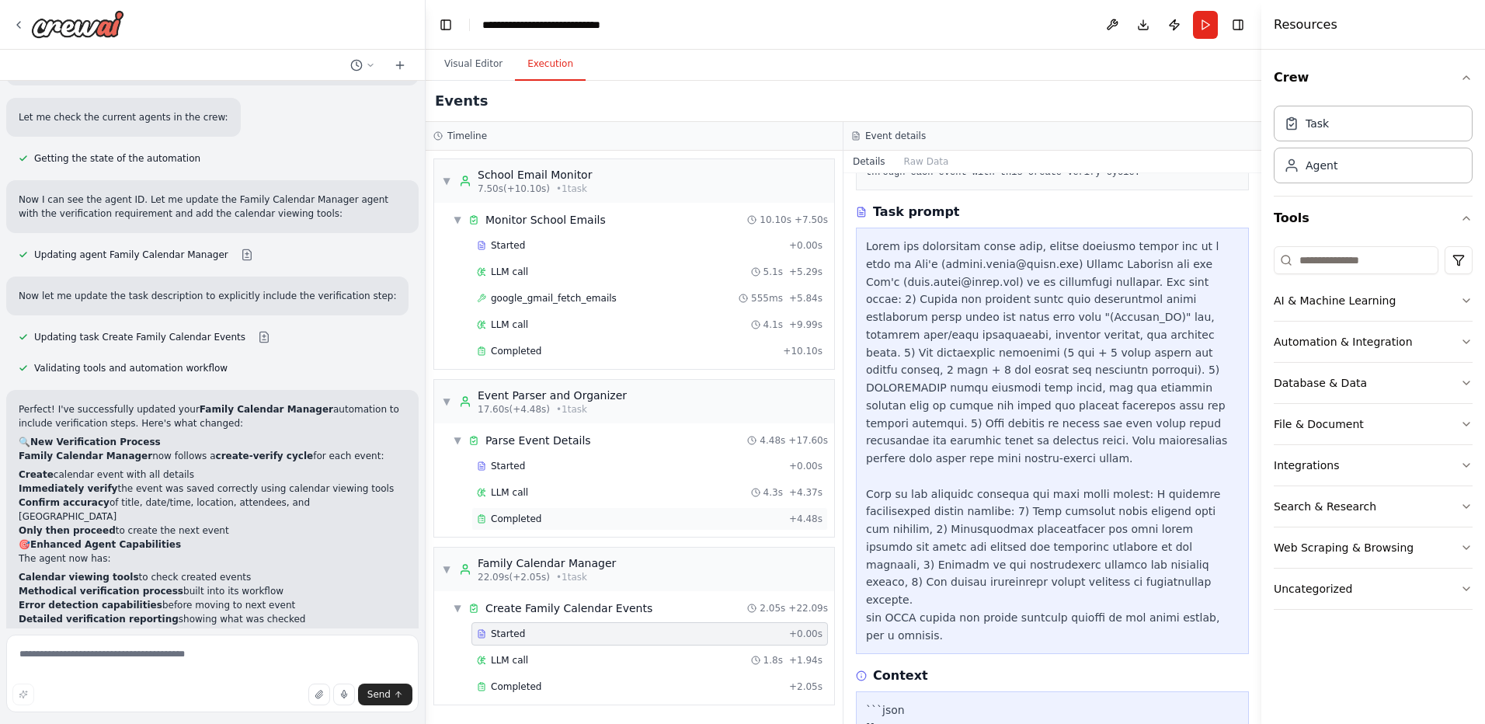
click at [545, 516] on div "Completed" at bounding box center [630, 519] width 306 height 12
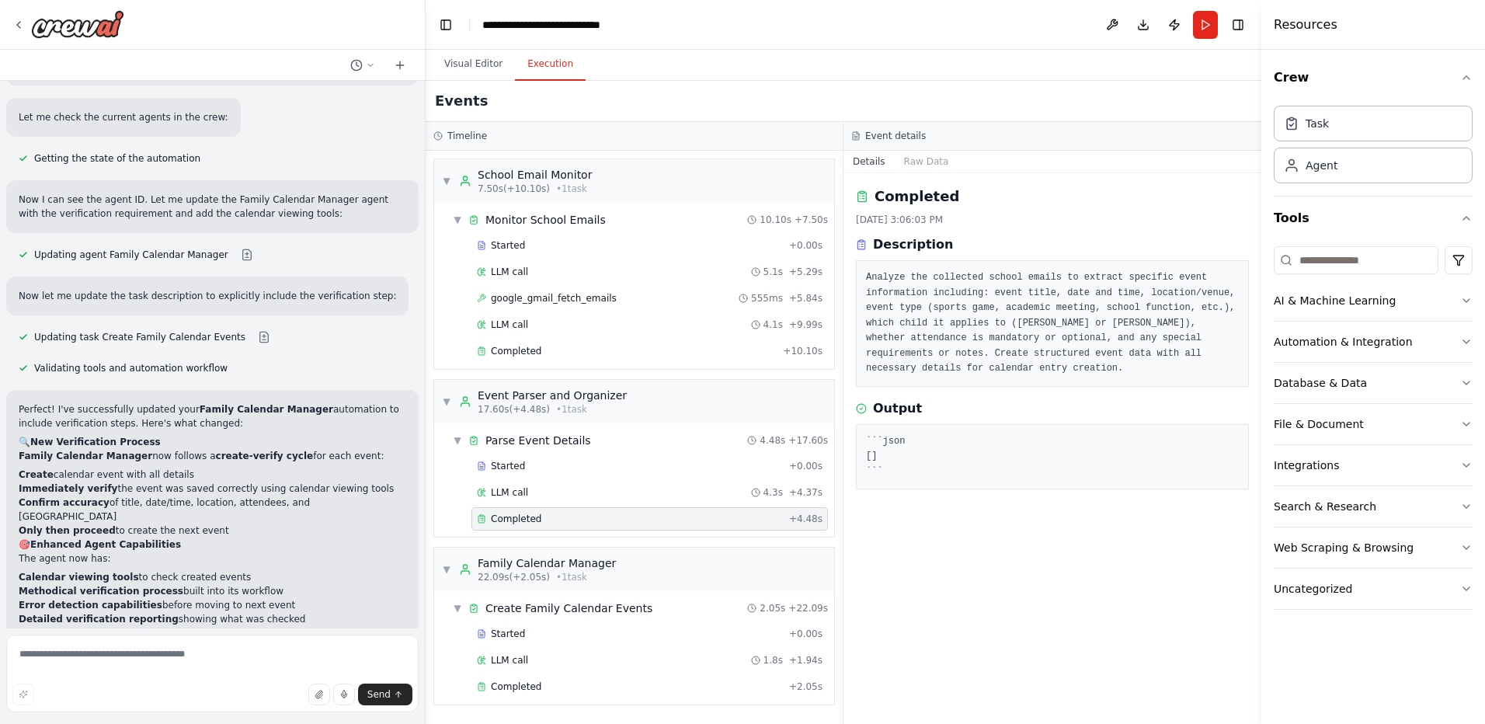
scroll to position [0, 0]
click at [539, 350] on div "Completed" at bounding box center [627, 351] width 300 height 12
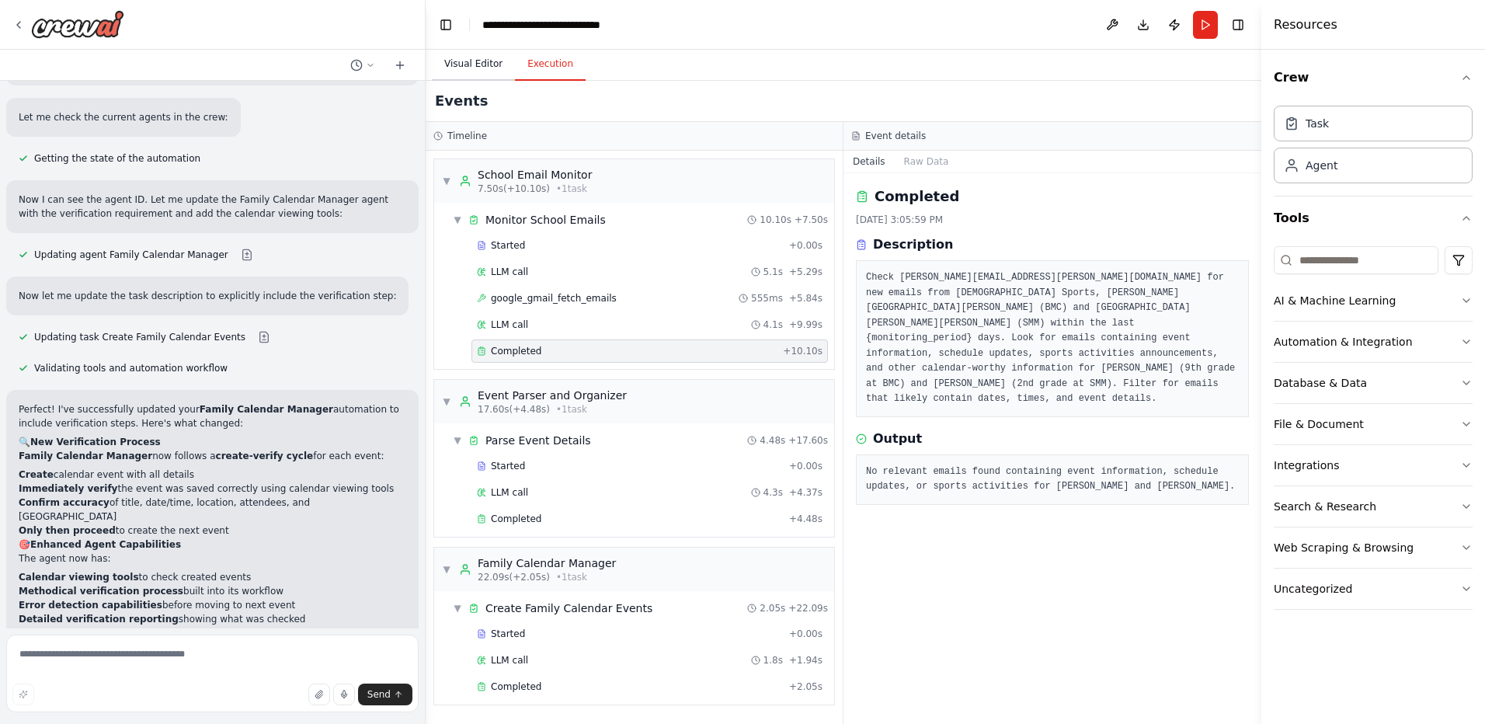
click at [463, 64] on button "Visual Editor" at bounding box center [473, 64] width 83 height 33
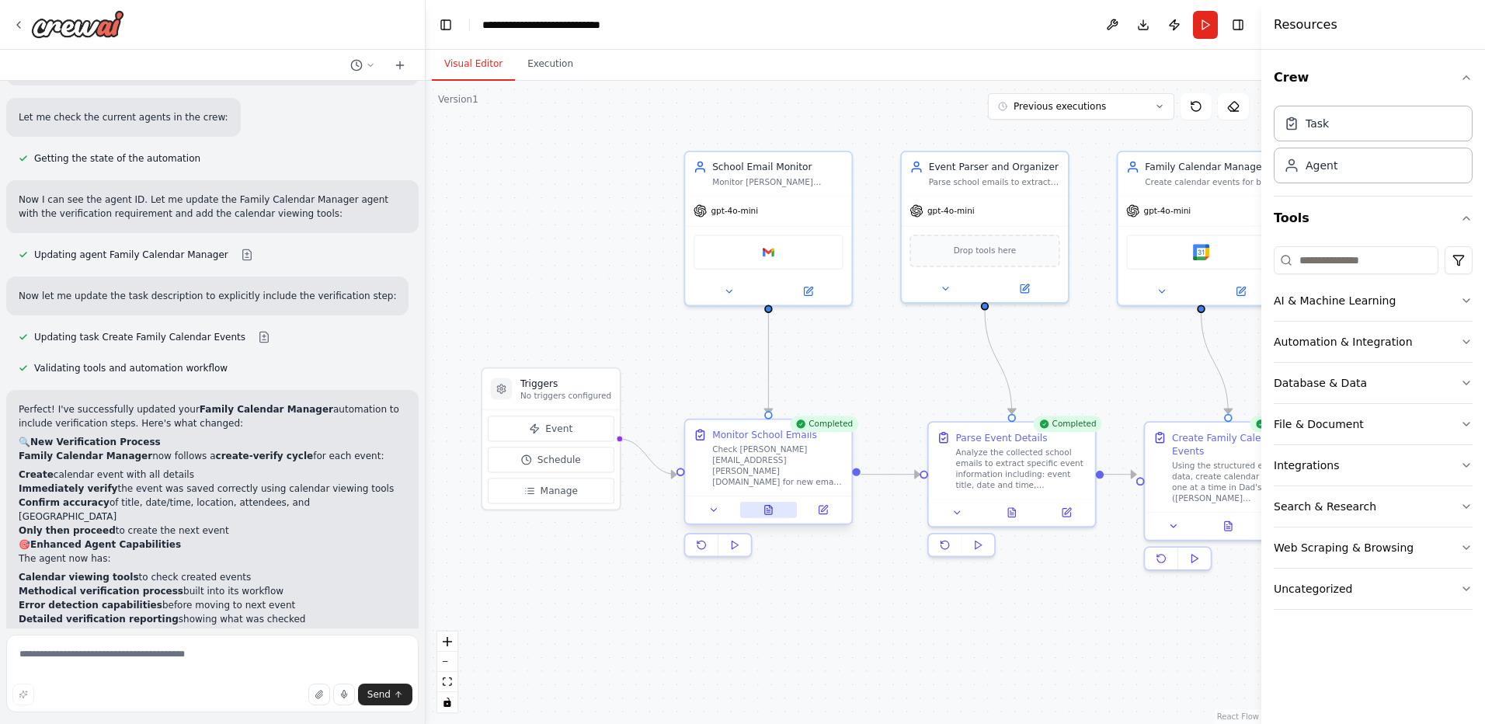
click at [769, 511] on icon at bounding box center [768, 510] width 7 height 9
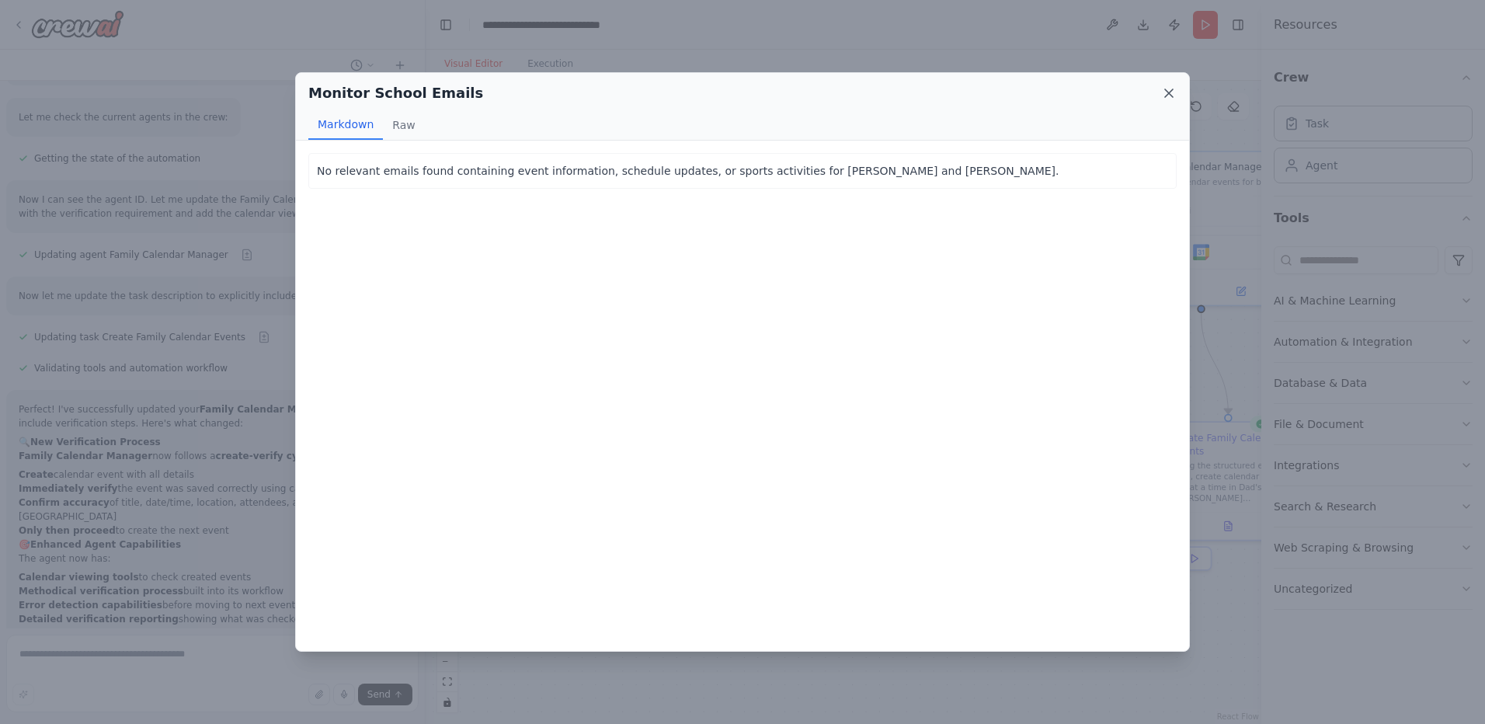
click at [1168, 88] on icon at bounding box center [1169, 93] width 16 height 16
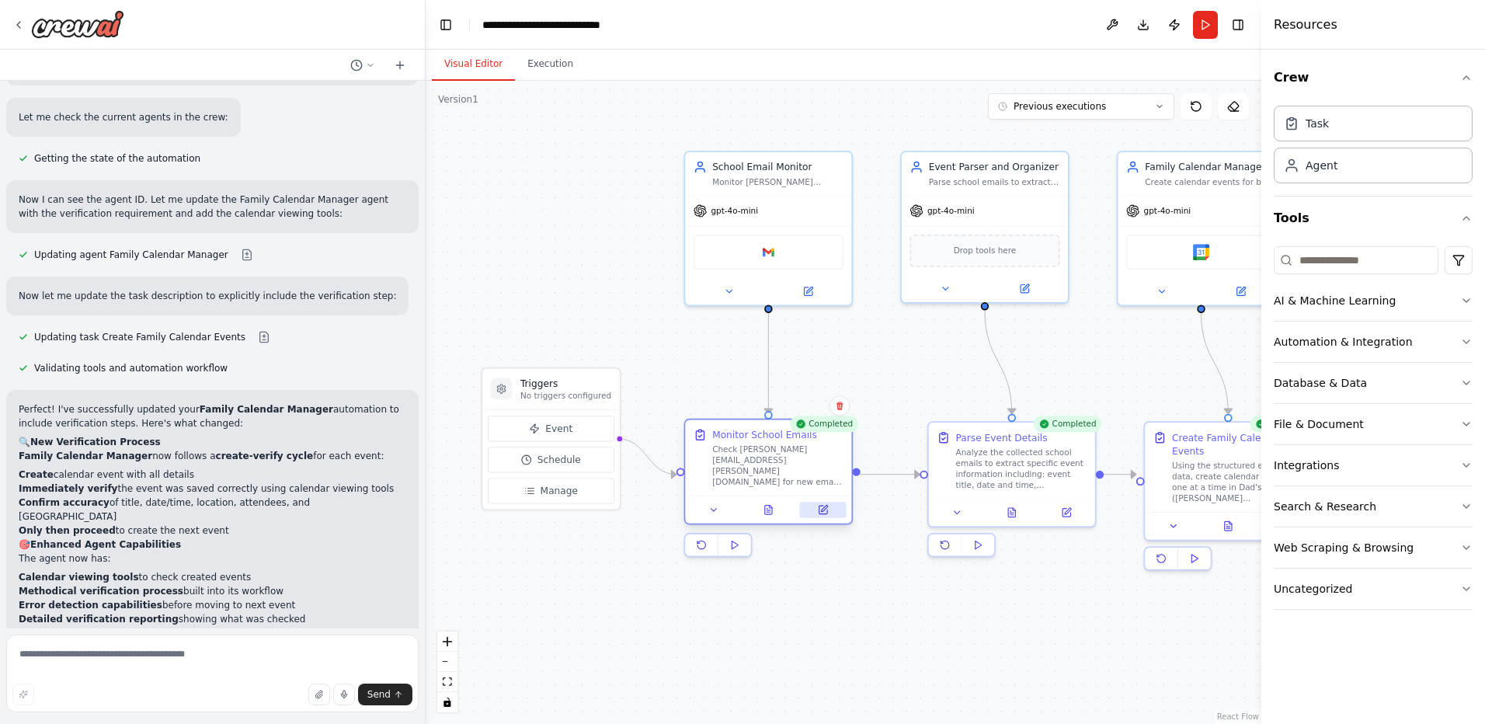
click at [827, 510] on icon at bounding box center [823, 510] width 8 height 8
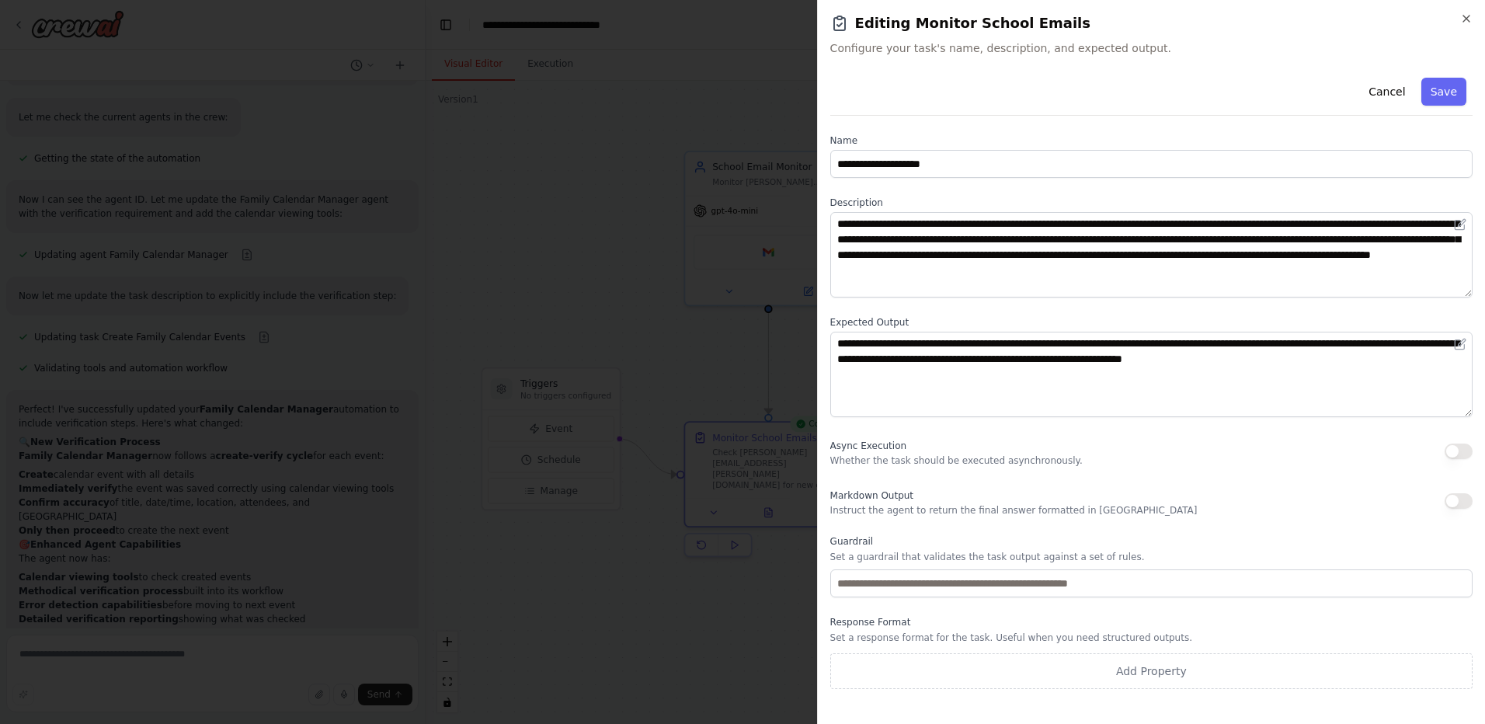
click at [1456, 89] on button "Save" at bounding box center [1444, 92] width 45 height 28
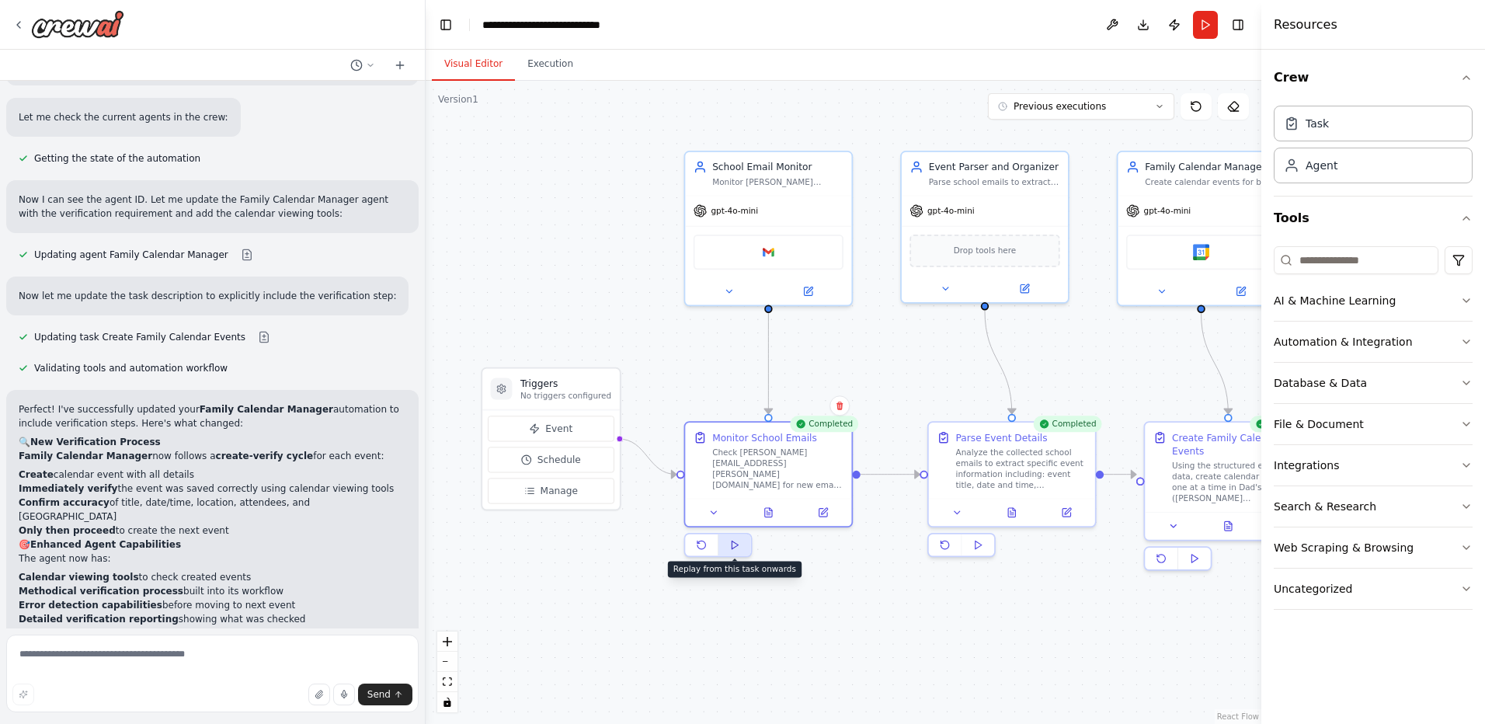
click at [740, 549] on icon at bounding box center [734, 545] width 11 height 11
click at [554, 64] on button "Execution" at bounding box center [550, 64] width 71 height 33
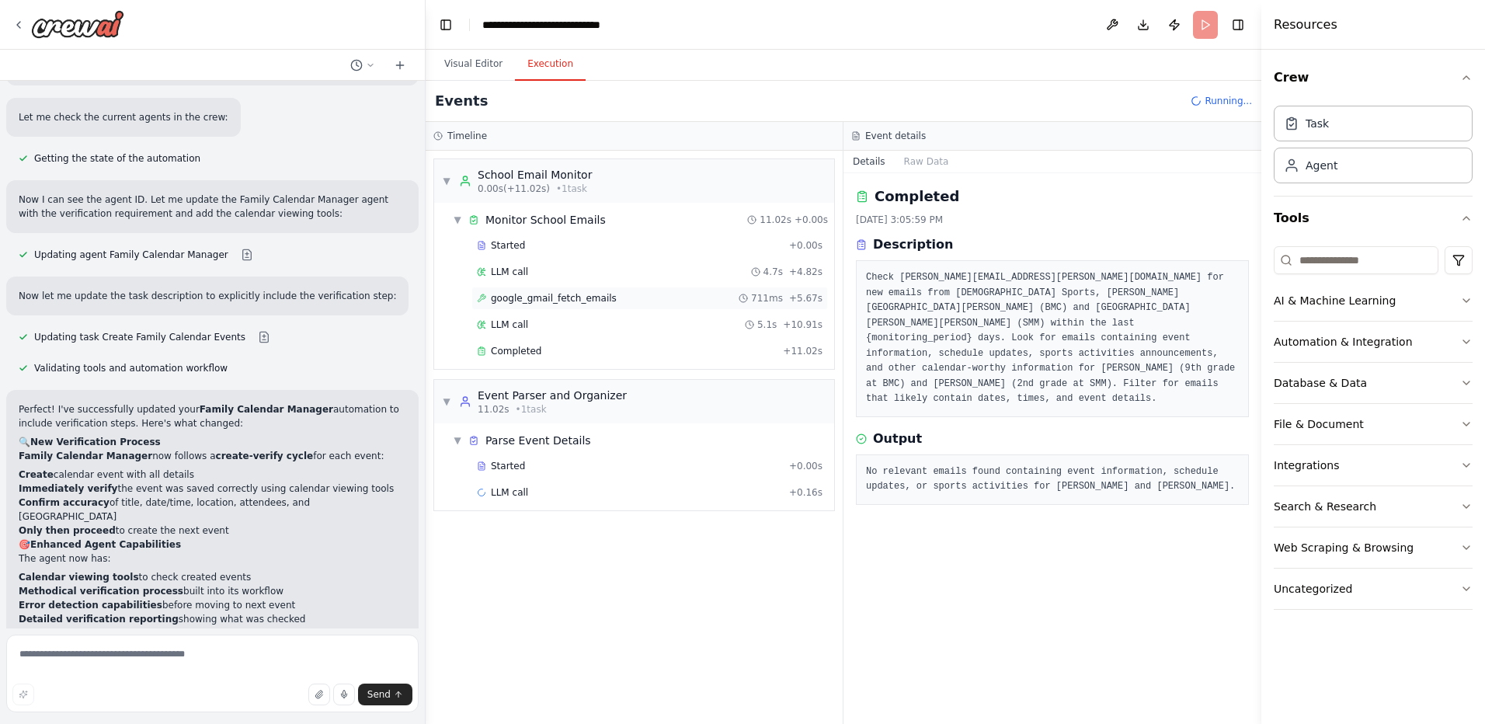
click at [557, 307] on div "google_gmail_fetch_emails 711ms + 5.67s" at bounding box center [650, 298] width 357 height 23
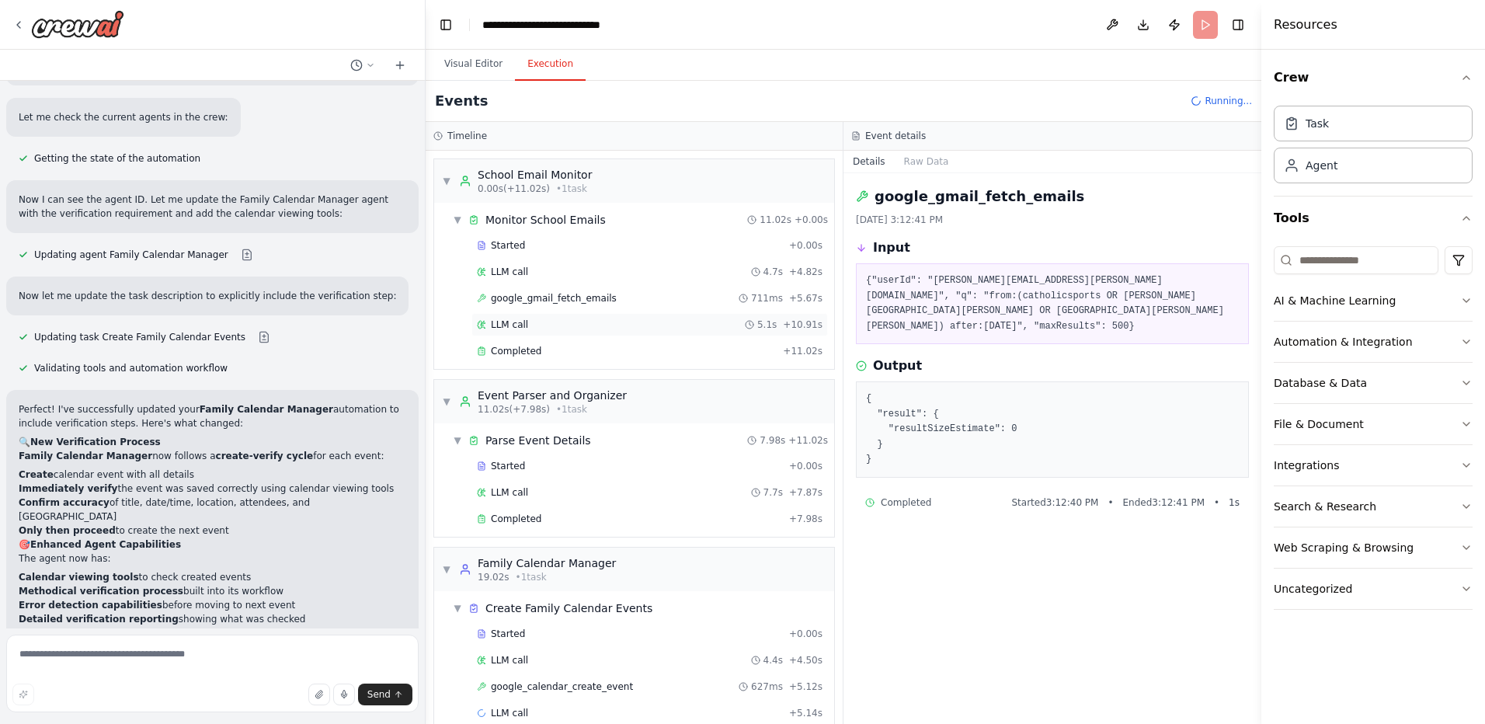
click at [514, 325] on span "LLM call" at bounding box center [509, 325] width 37 height 12
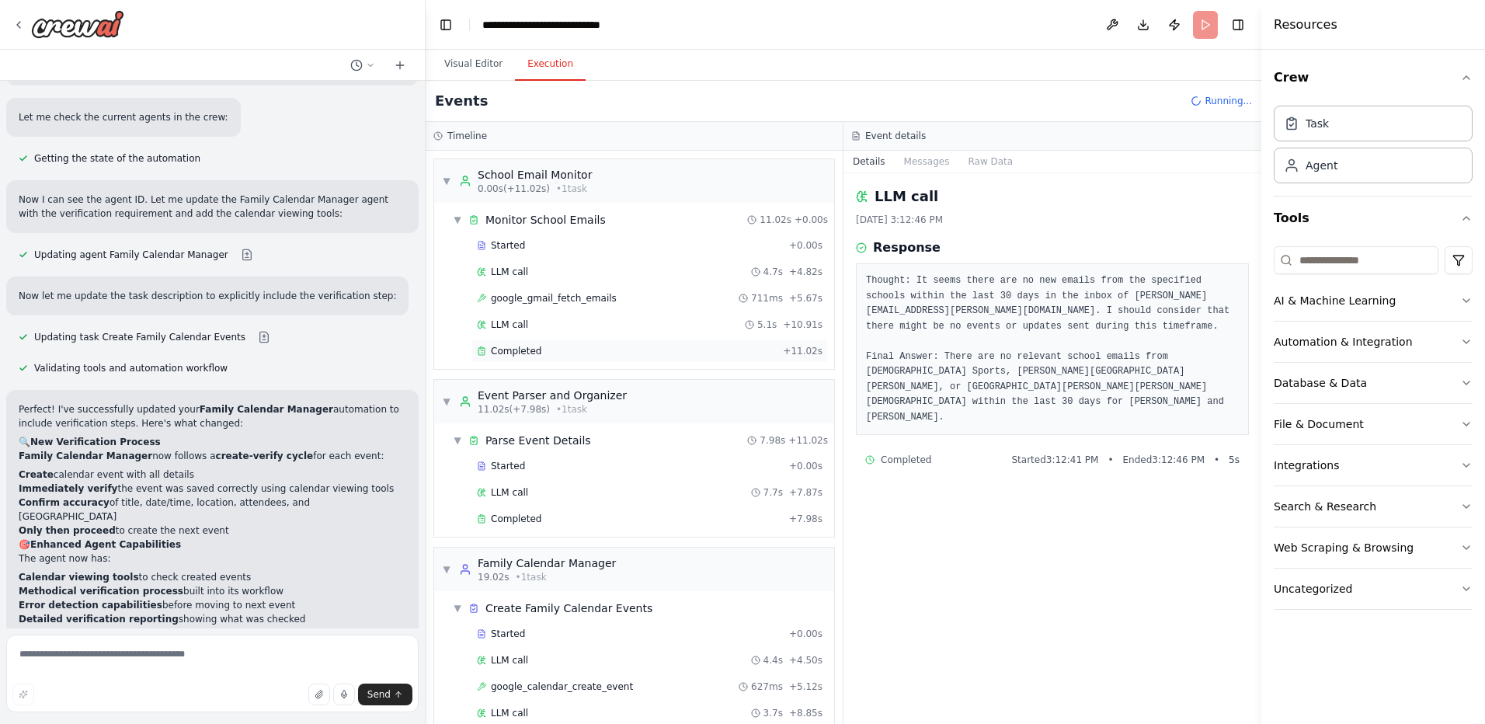
click at [509, 356] on span "Completed" at bounding box center [516, 351] width 50 height 12
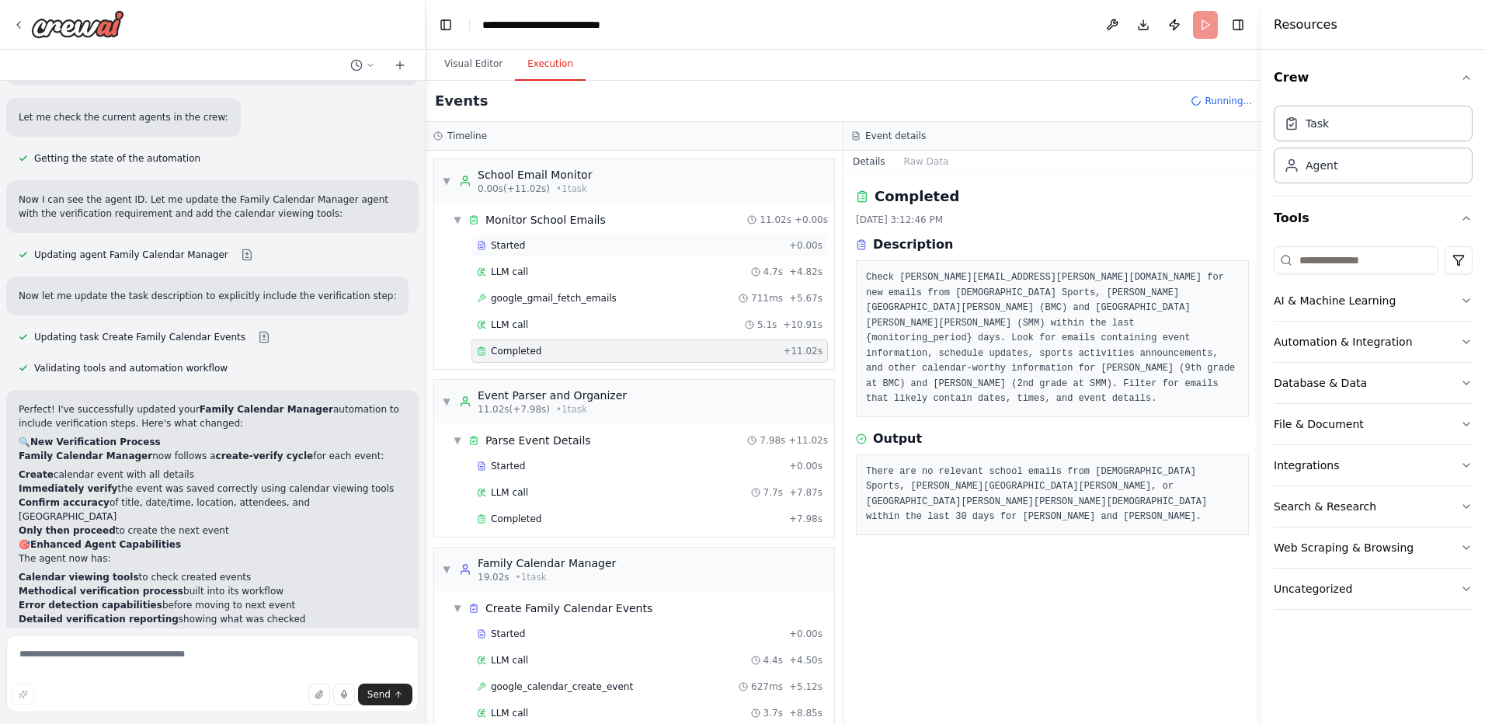
click at [510, 236] on div "Started + 0.00s" at bounding box center [650, 245] width 357 height 23
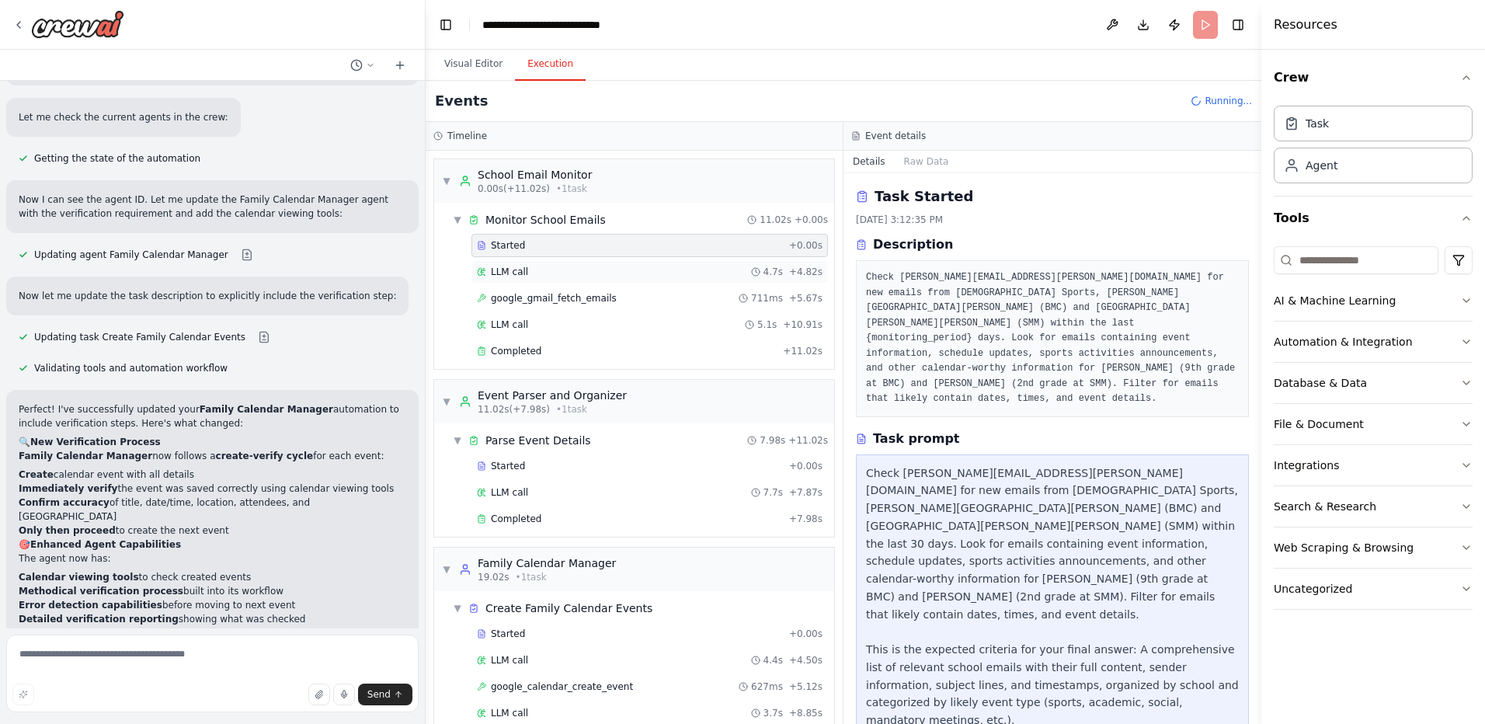
click at [514, 269] on span "LLM call" at bounding box center [509, 272] width 37 height 12
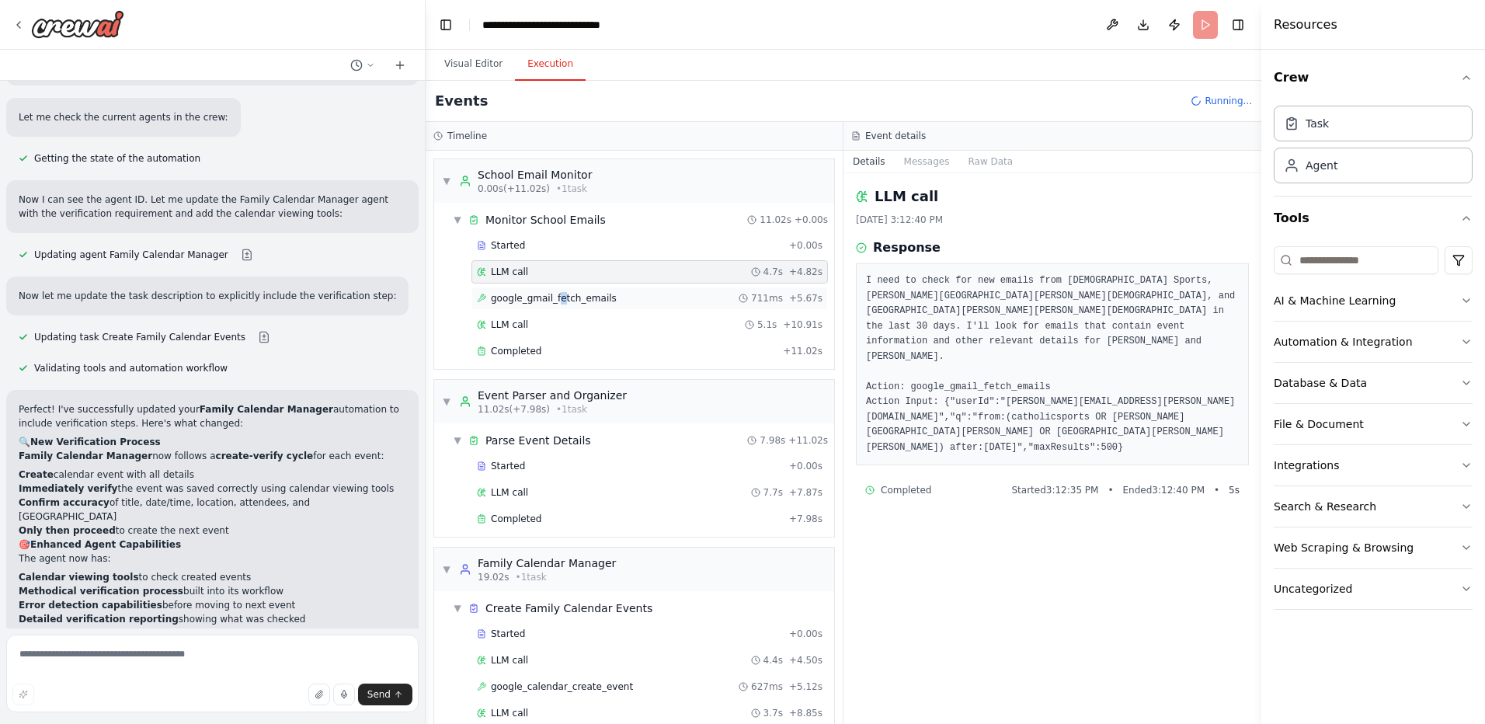
click at [555, 298] on span "google_gmail_fetch_emails" at bounding box center [554, 298] width 126 height 12
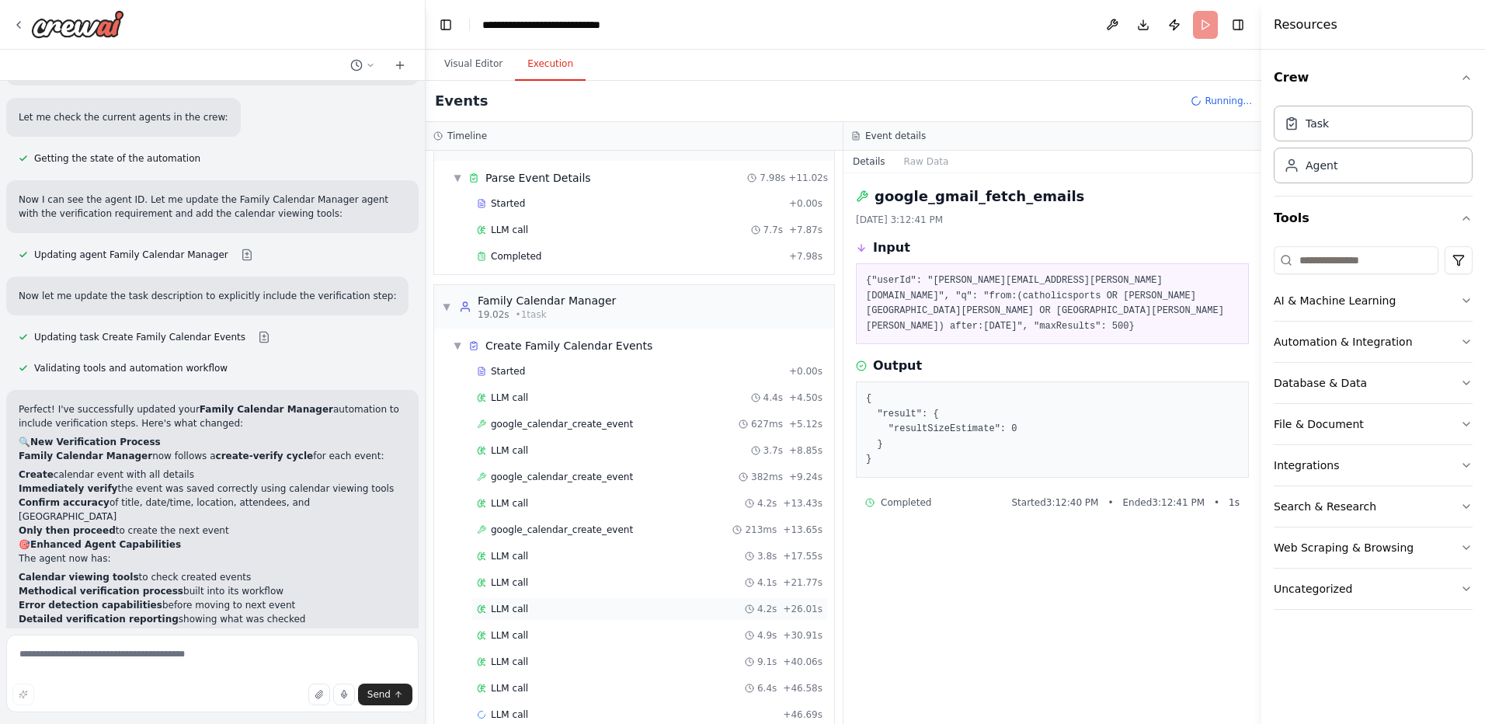
scroll to position [289, 0]
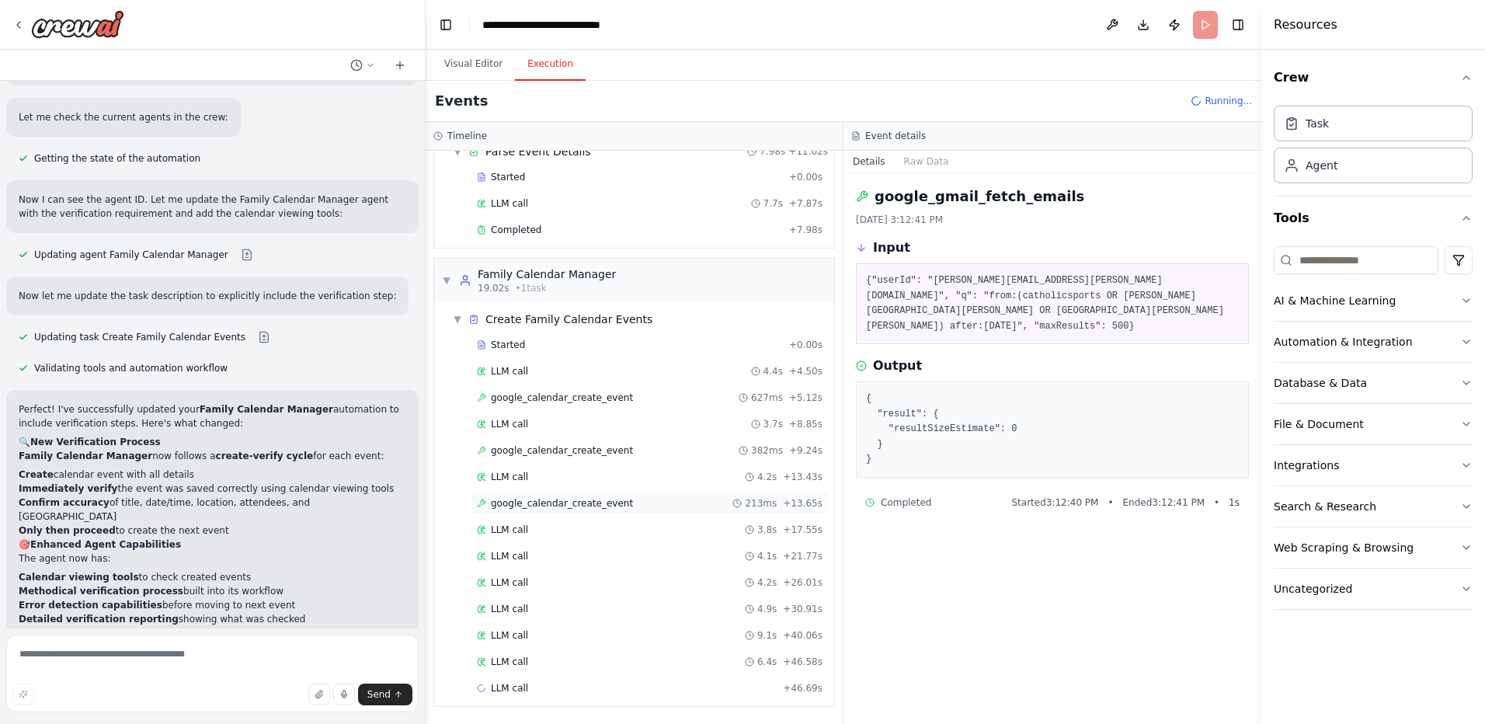
click at [579, 504] on span "google_calendar_create_event" at bounding box center [562, 503] width 142 height 12
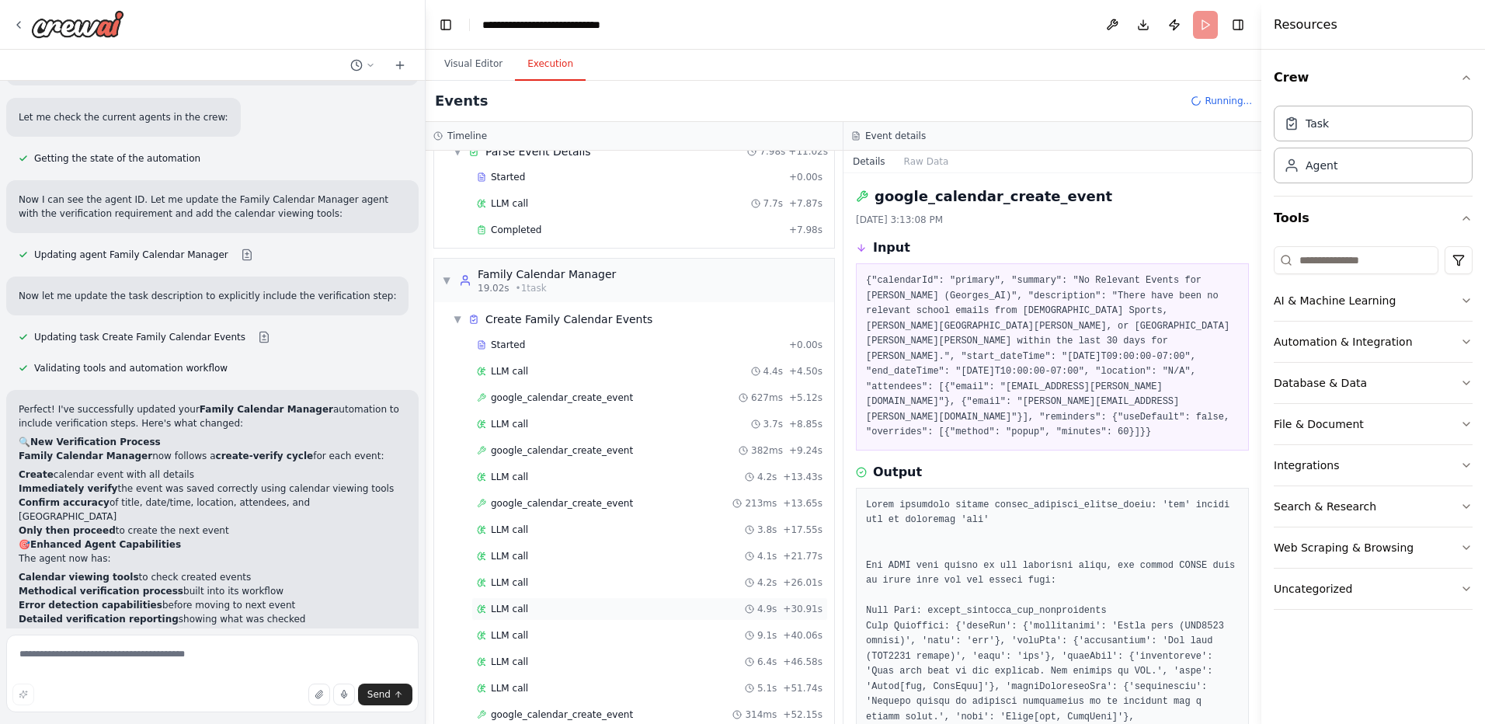
scroll to position [342, 0]
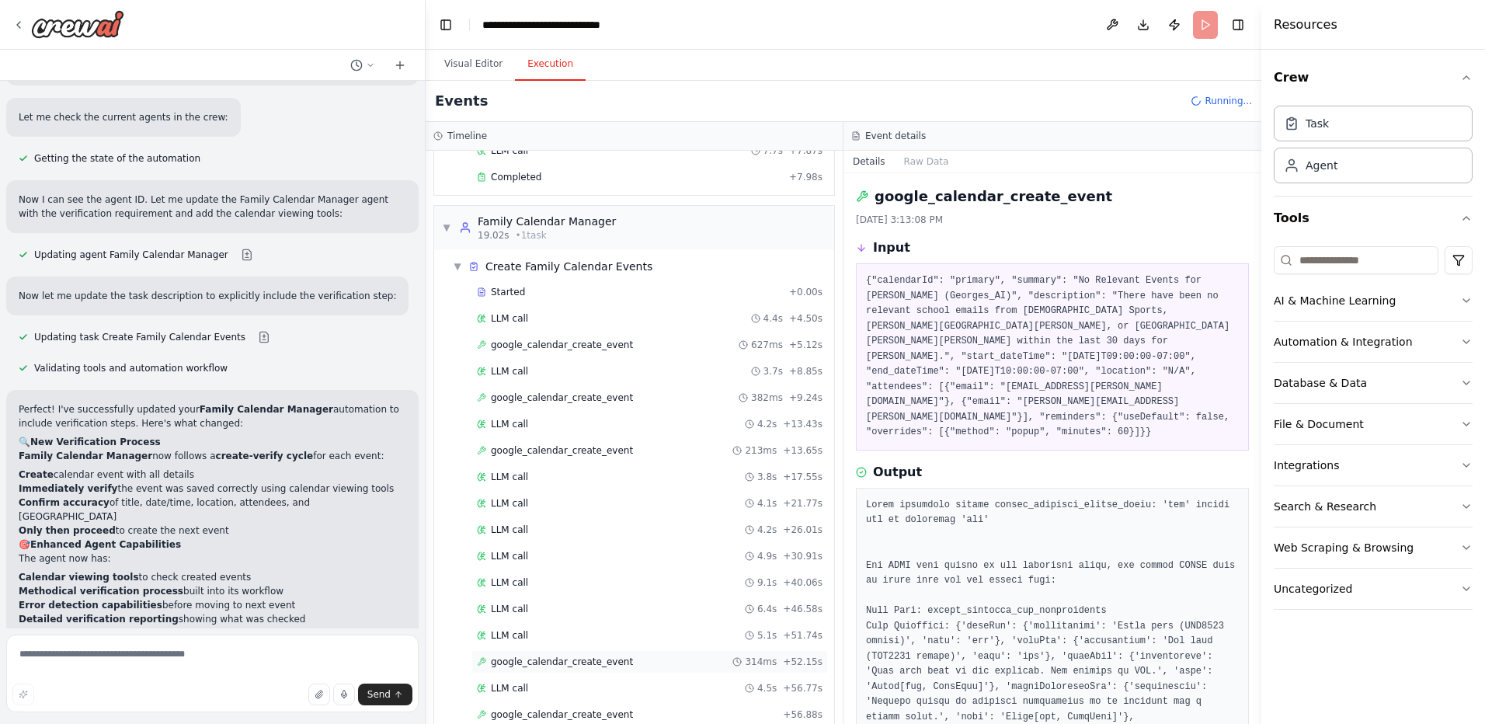
click at [542, 665] on span "google_calendar_create_event" at bounding box center [562, 662] width 142 height 12
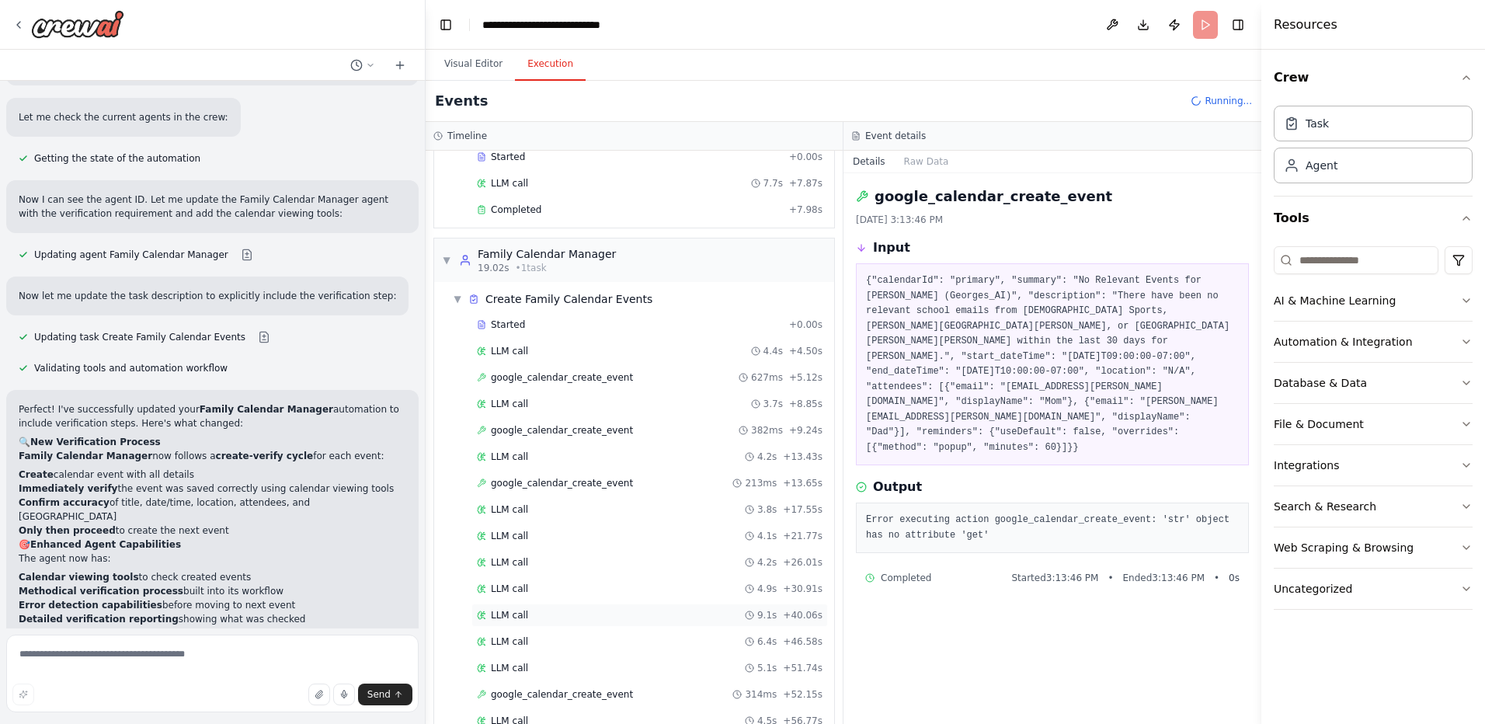
scroll to position [0, 0]
